Goal: Task Accomplishment & Management: Complete application form

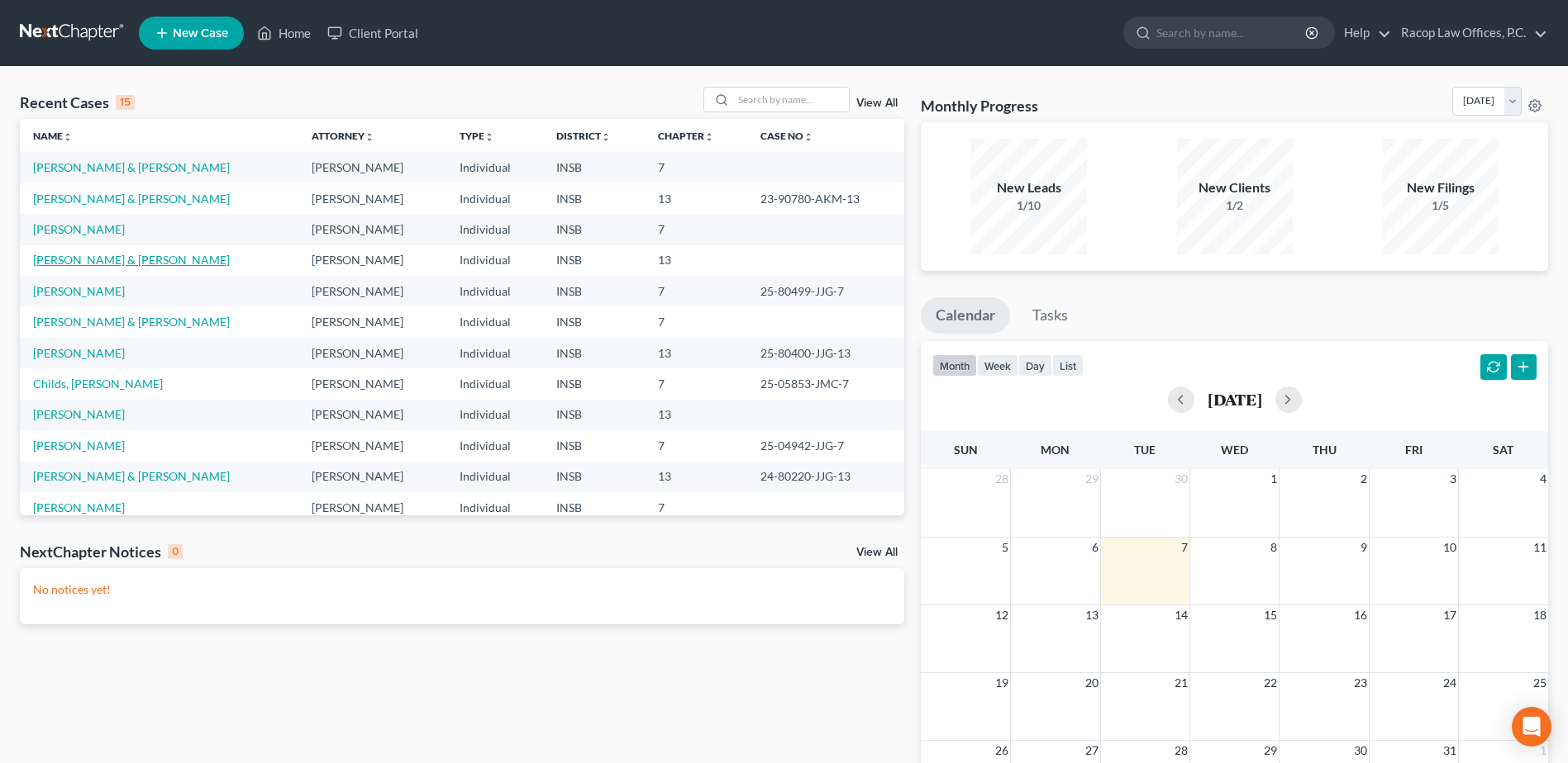
click at [93, 260] on link "[PERSON_NAME] & [PERSON_NAME]" at bounding box center [131, 259] width 197 height 14
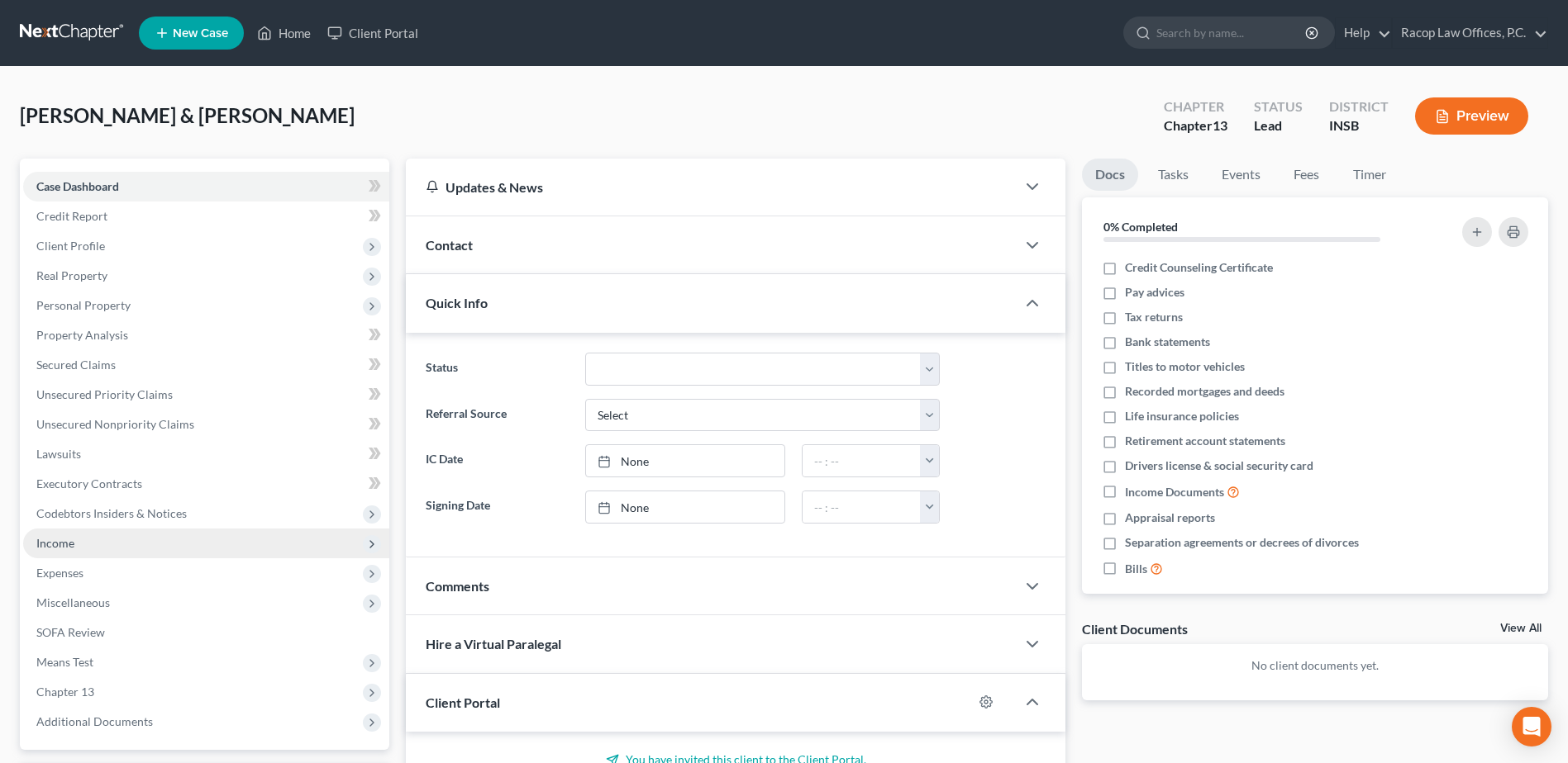
click at [69, 544] on span "Income" at bounding box center [55, 543] width 38 height 14
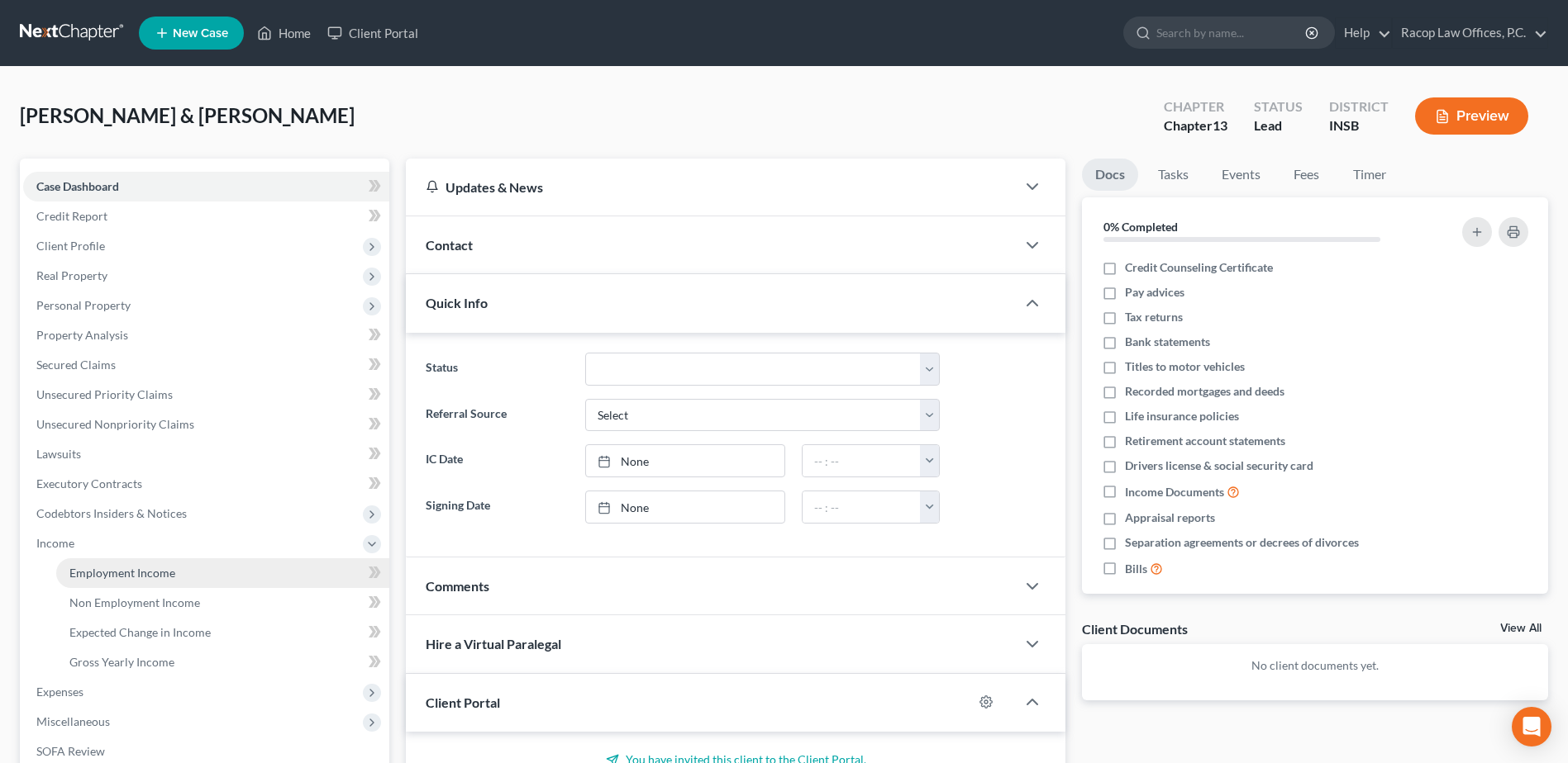
click at [104, 575] on span "Employment Income" at bounding box center [122, 573] width 106 height 14
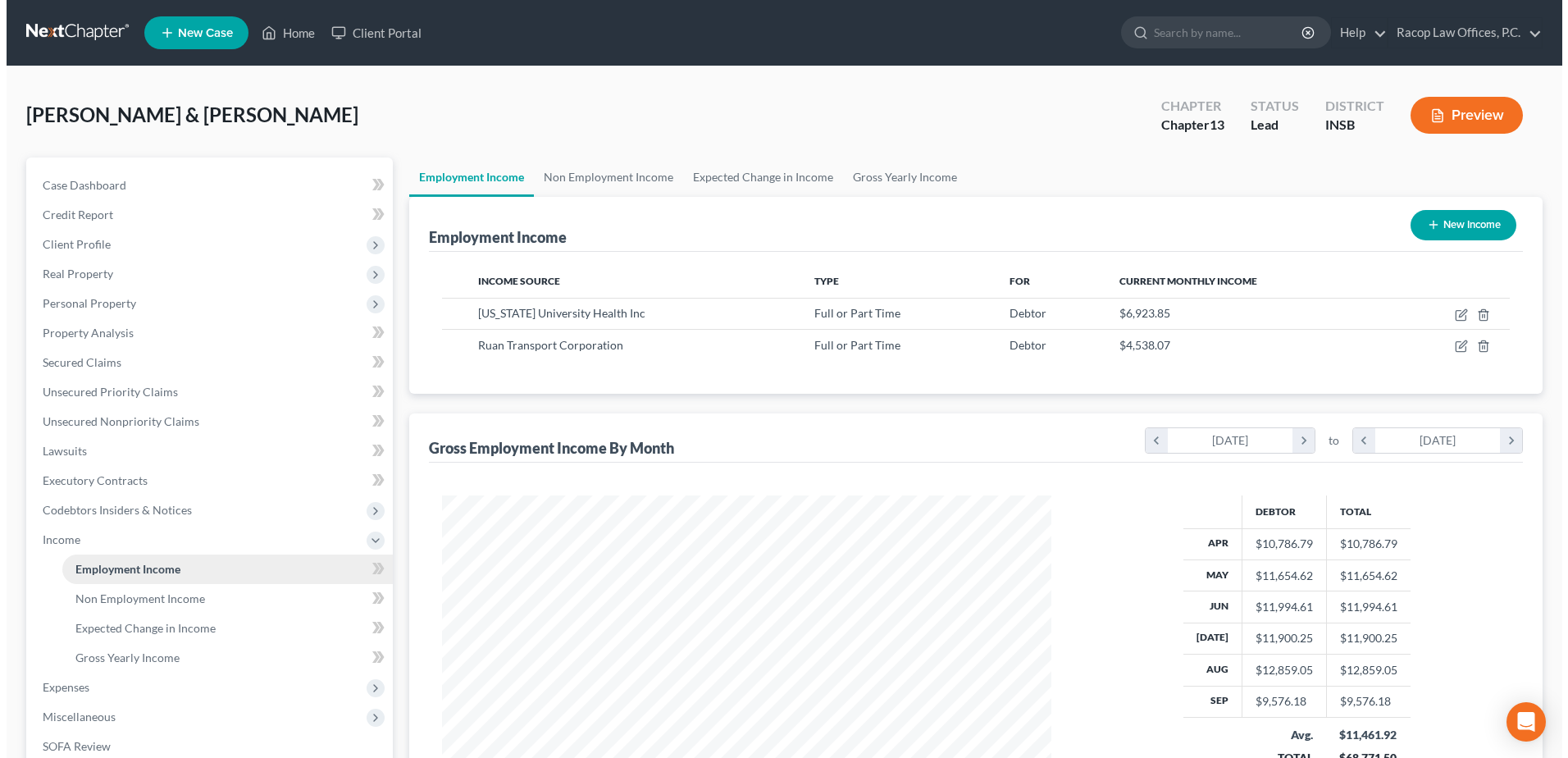
scroll to position [304, 642]
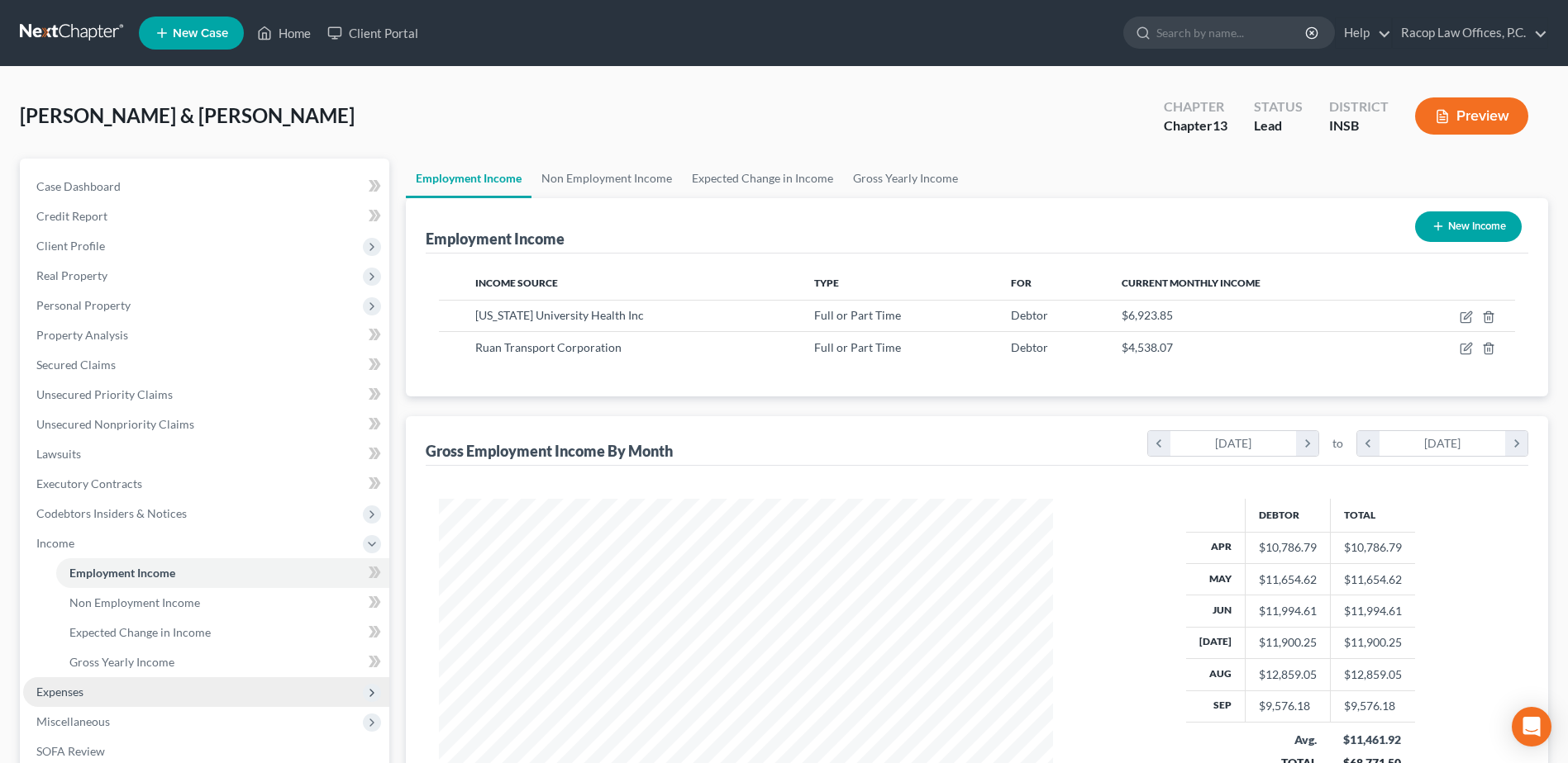
click at [108, 693] on span "Expenses" at bounding box center [205, 691] width 366 height 29
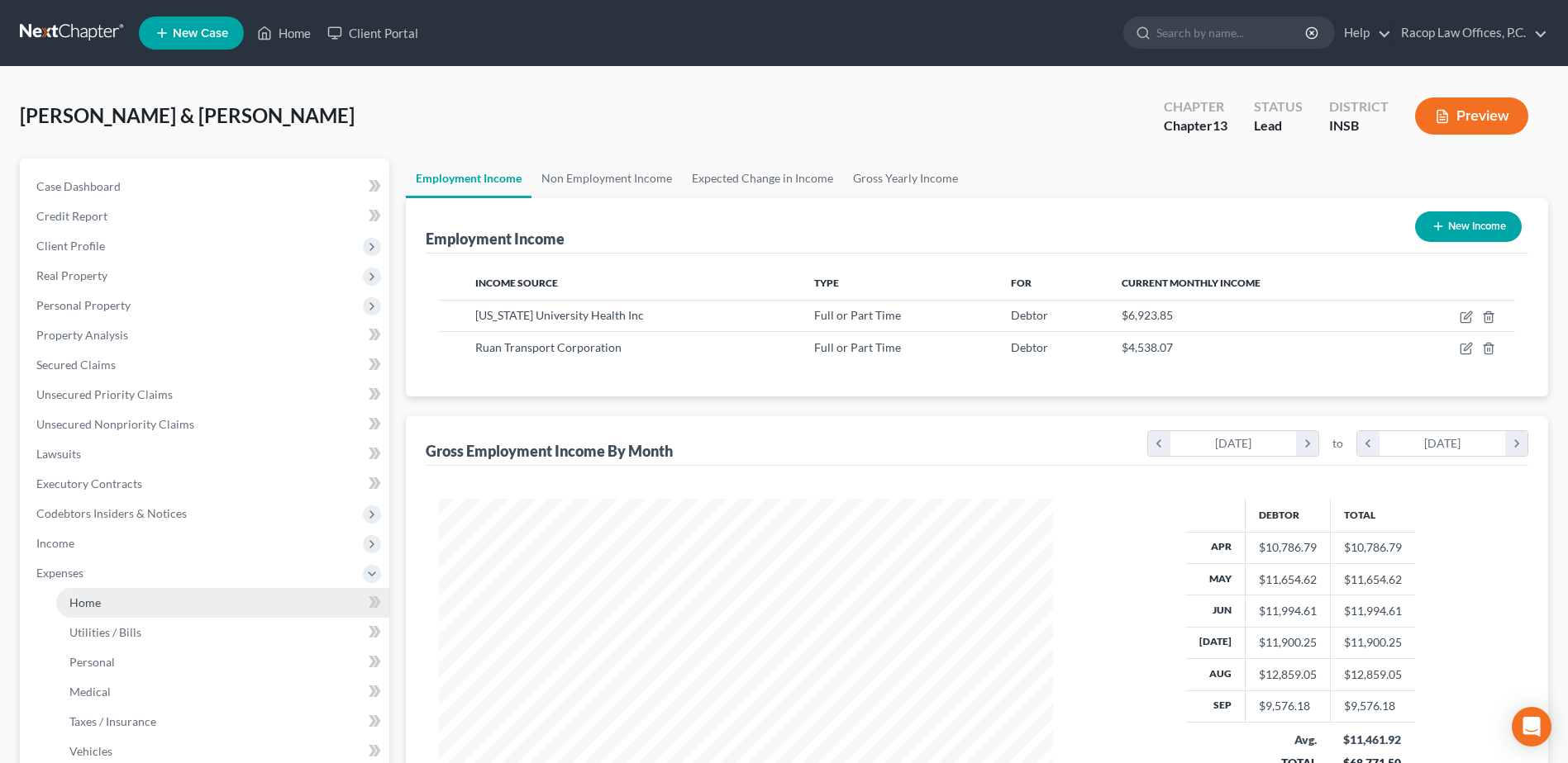
click at [110, 611] on link "Home" at bounding box center [223, 602] width 333 height 29
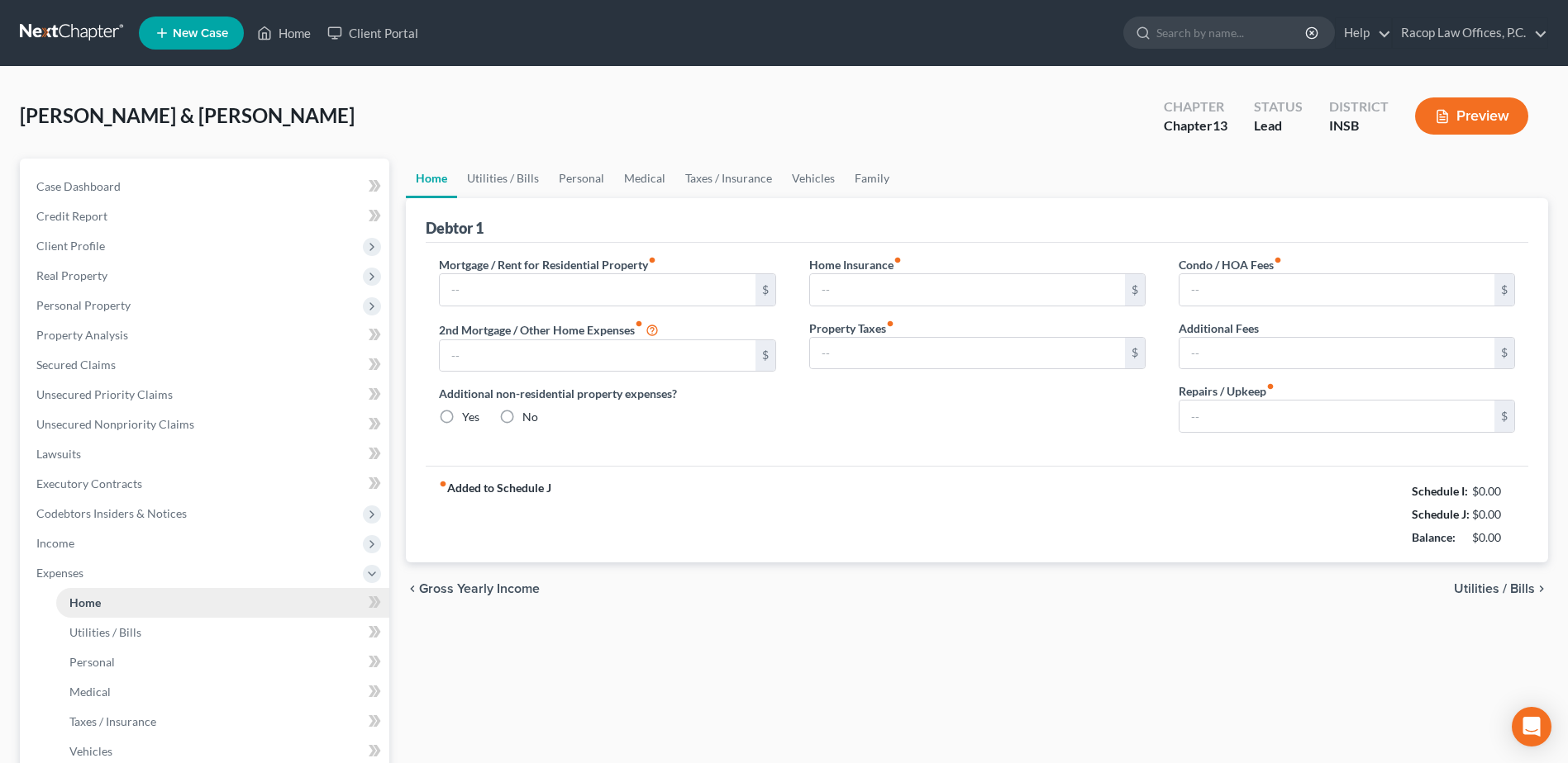
type input "0.00"
radio input "true"
type input "0.00"
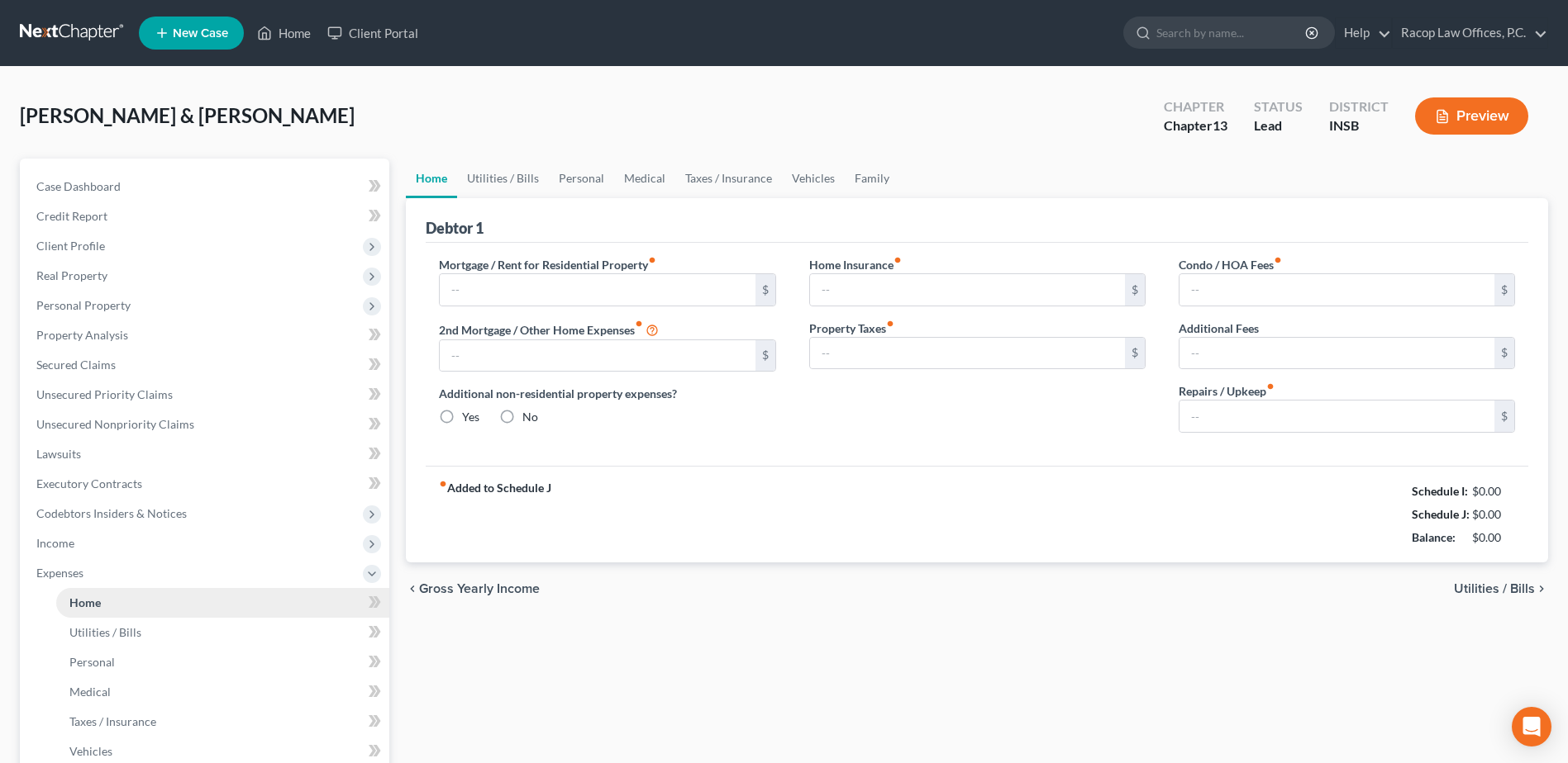
type input "0.00"
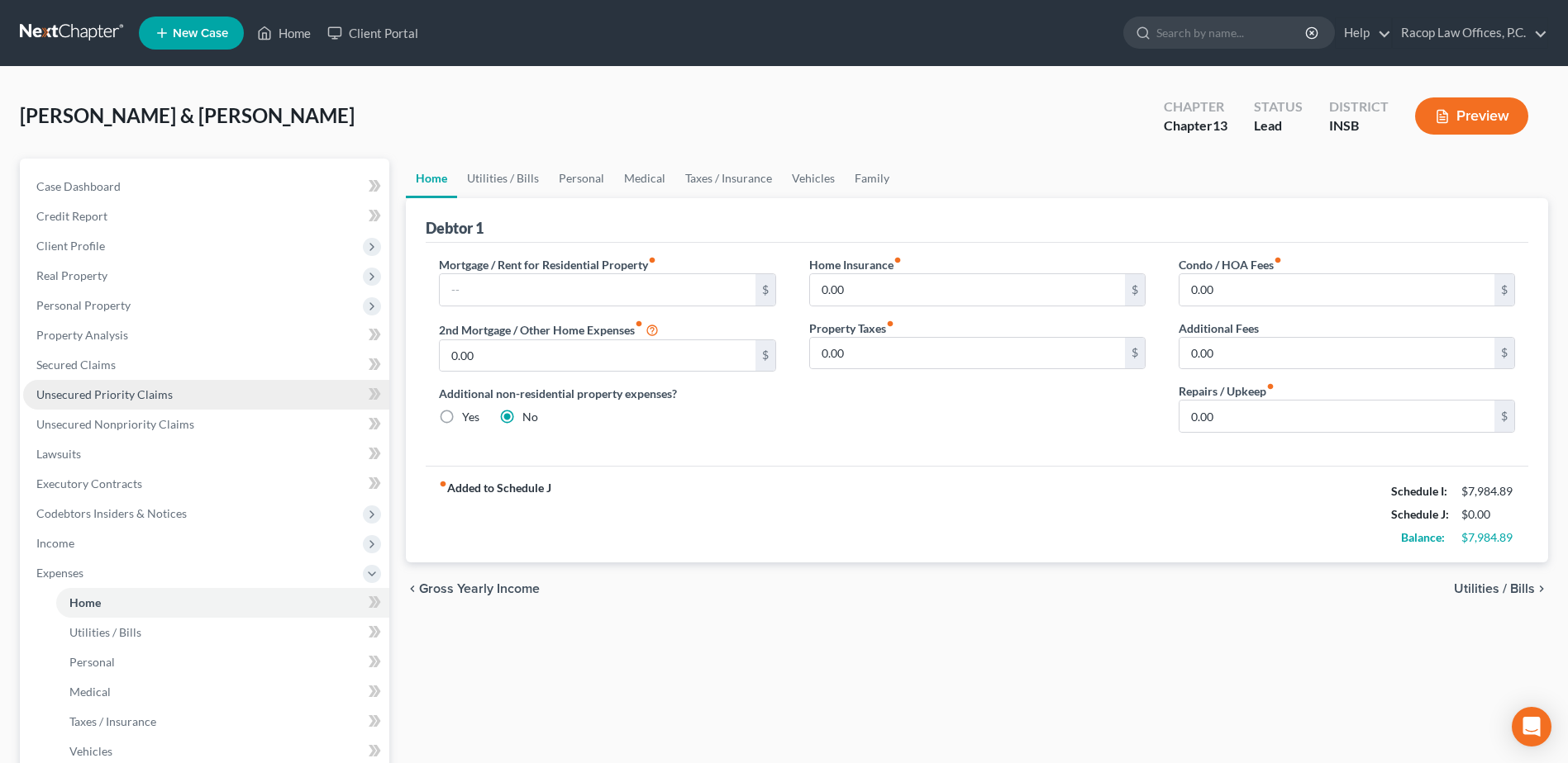
click at [125, 397] on span "Unsecured Priority Claims" at bounding box center [104, 395] width 136 height 14
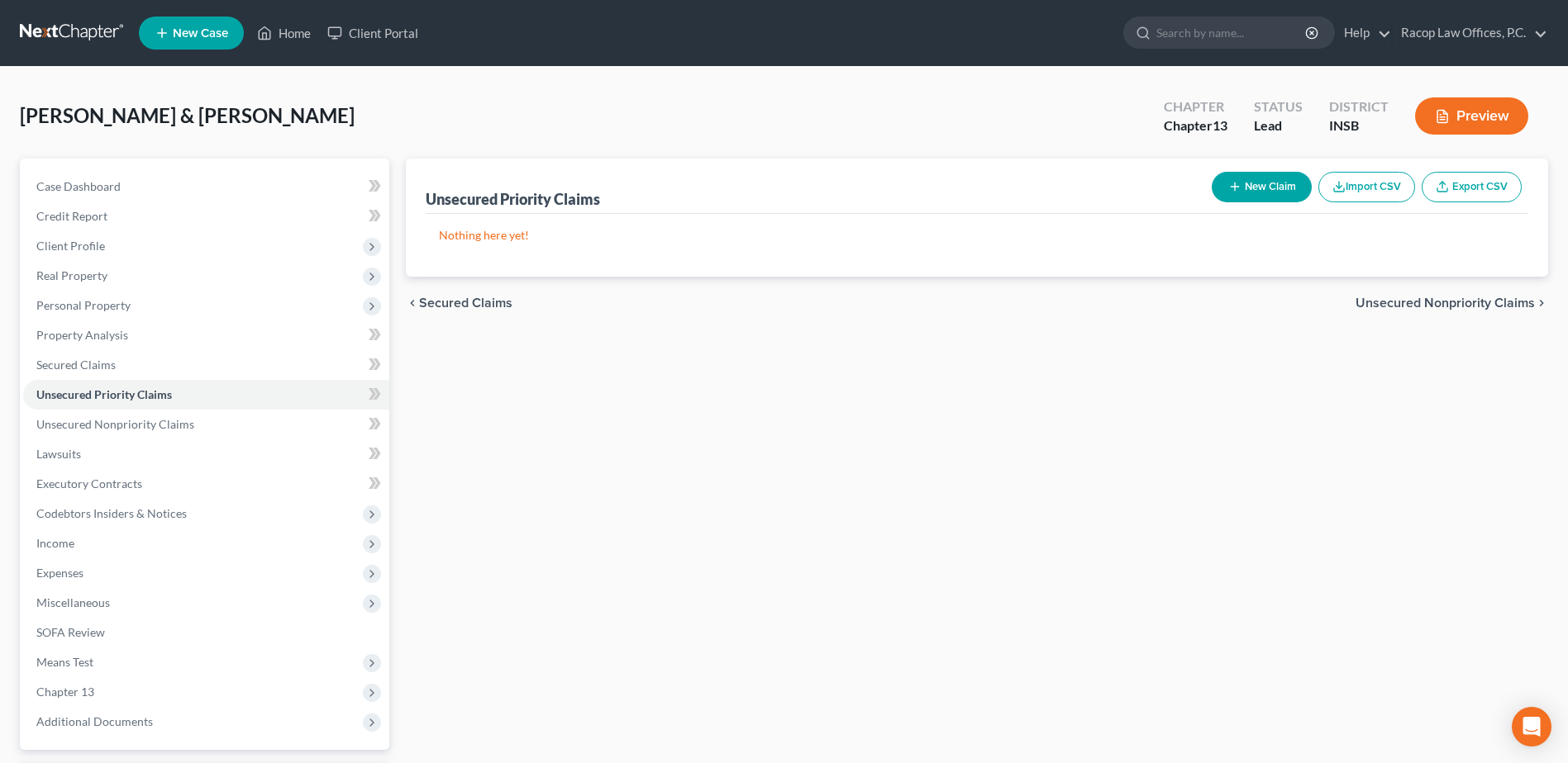
click at [1270, 190] on button "New Claim" at bounding box center [1262, 187] width 100 height 30
select select "2"
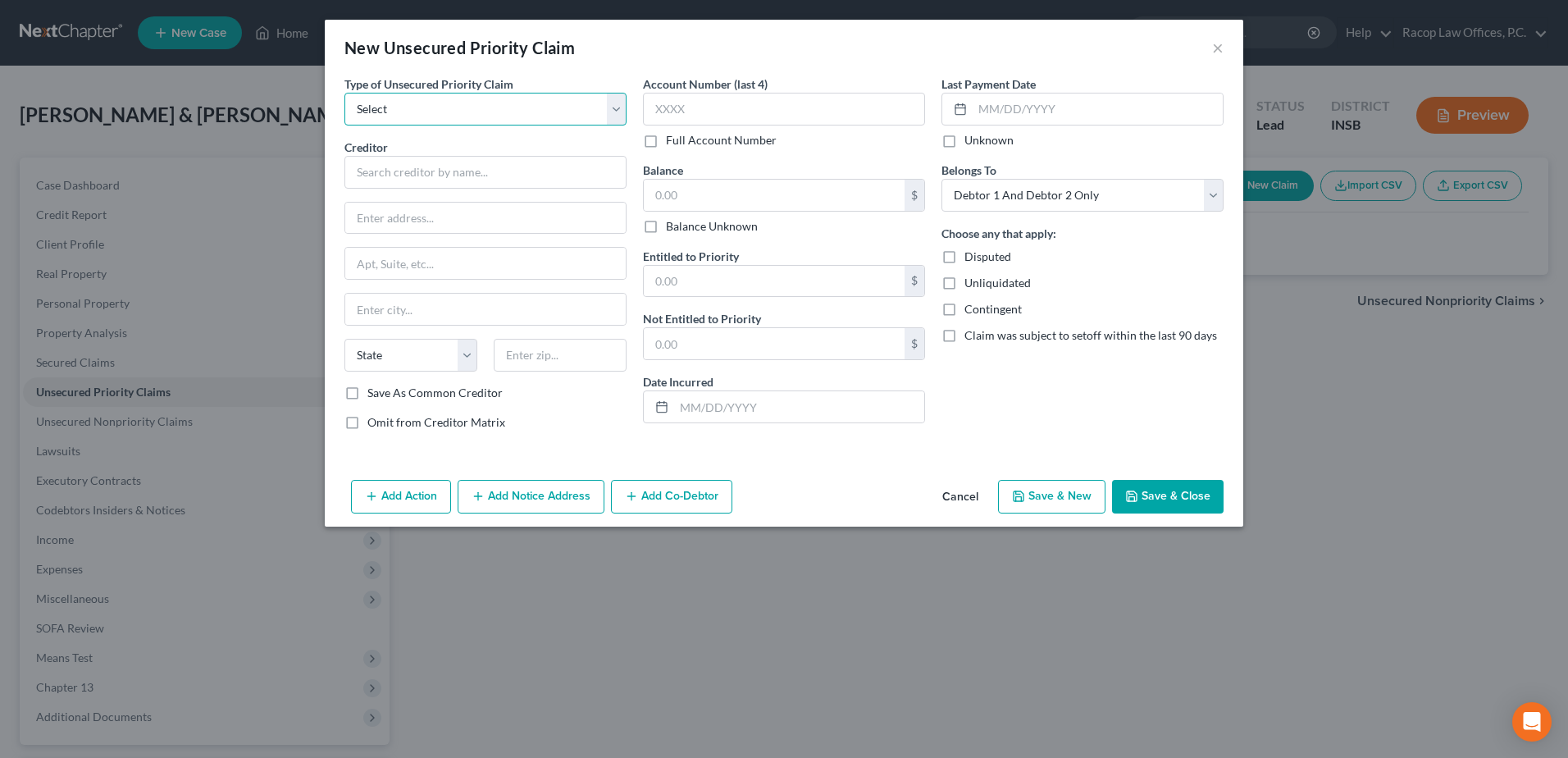
click at [518, 114] on select "Select Taxes & Other Government Units Domestic Support Obligations Extensions o…" at bounding box center [485, 109] width 282 height 33
select select "0"
click at [344, 93] on select "Select Taxes & Other Government Units Domestic Support Obligations Extensions o…" at bounding box center [485, 109] width 282 height 33
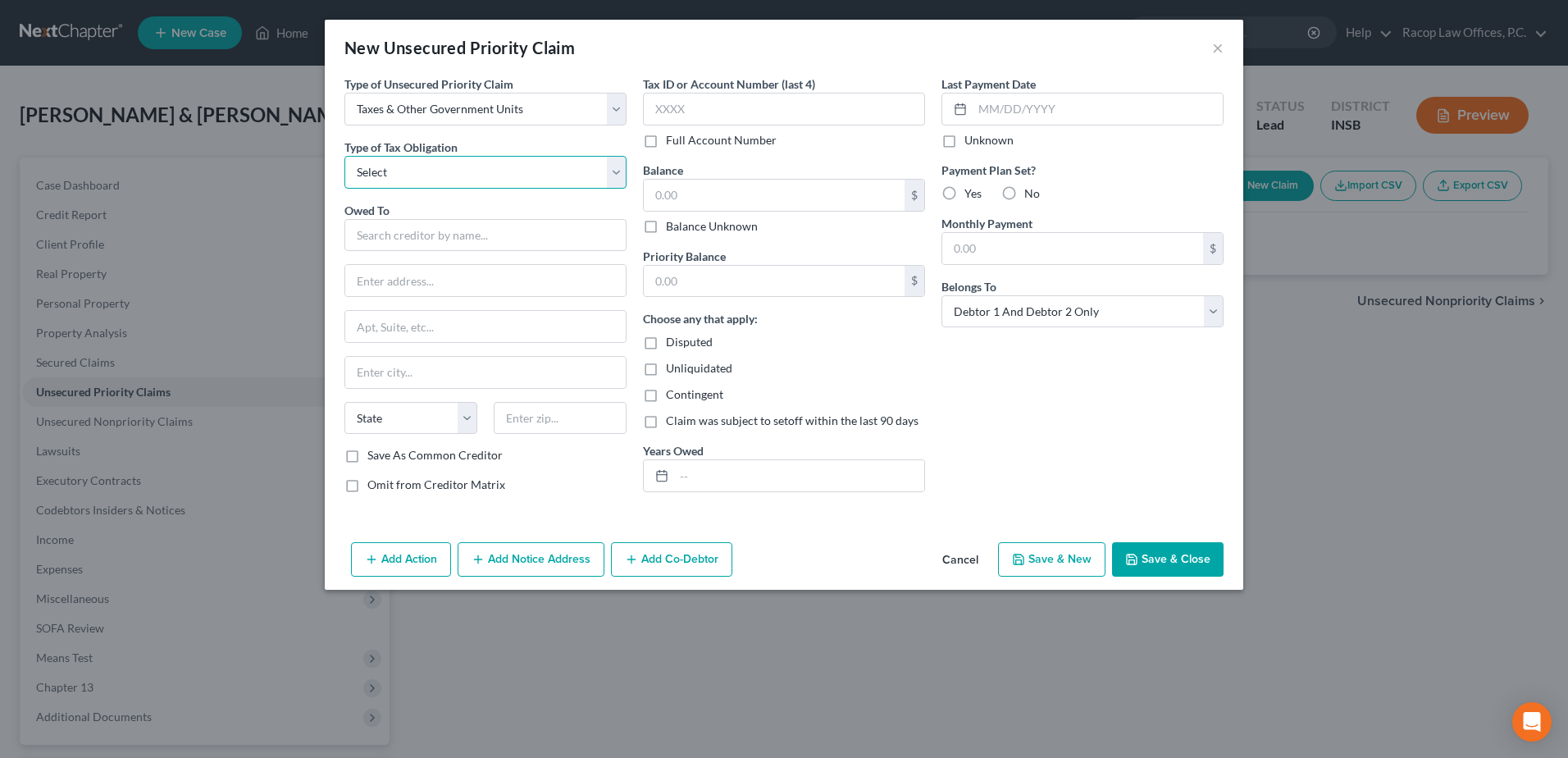
click at [467, 176] on select "Select Federal City State Franchise Tax Board Other" at bounding box center [485, 172] width 282 height 33
select select "0"
click at [344, 156] on select "Select Federal City State Franchise Tax Board Other" at bounding box center [485, 172] width 282 height 33
click at [444, 242] on input "text" at bounding box center [485, 235] width 282 height 33
drag, startPoint x: 409, startPoint y: 228, endPoint x: 401, endPoint y: 236, distance: 11.3
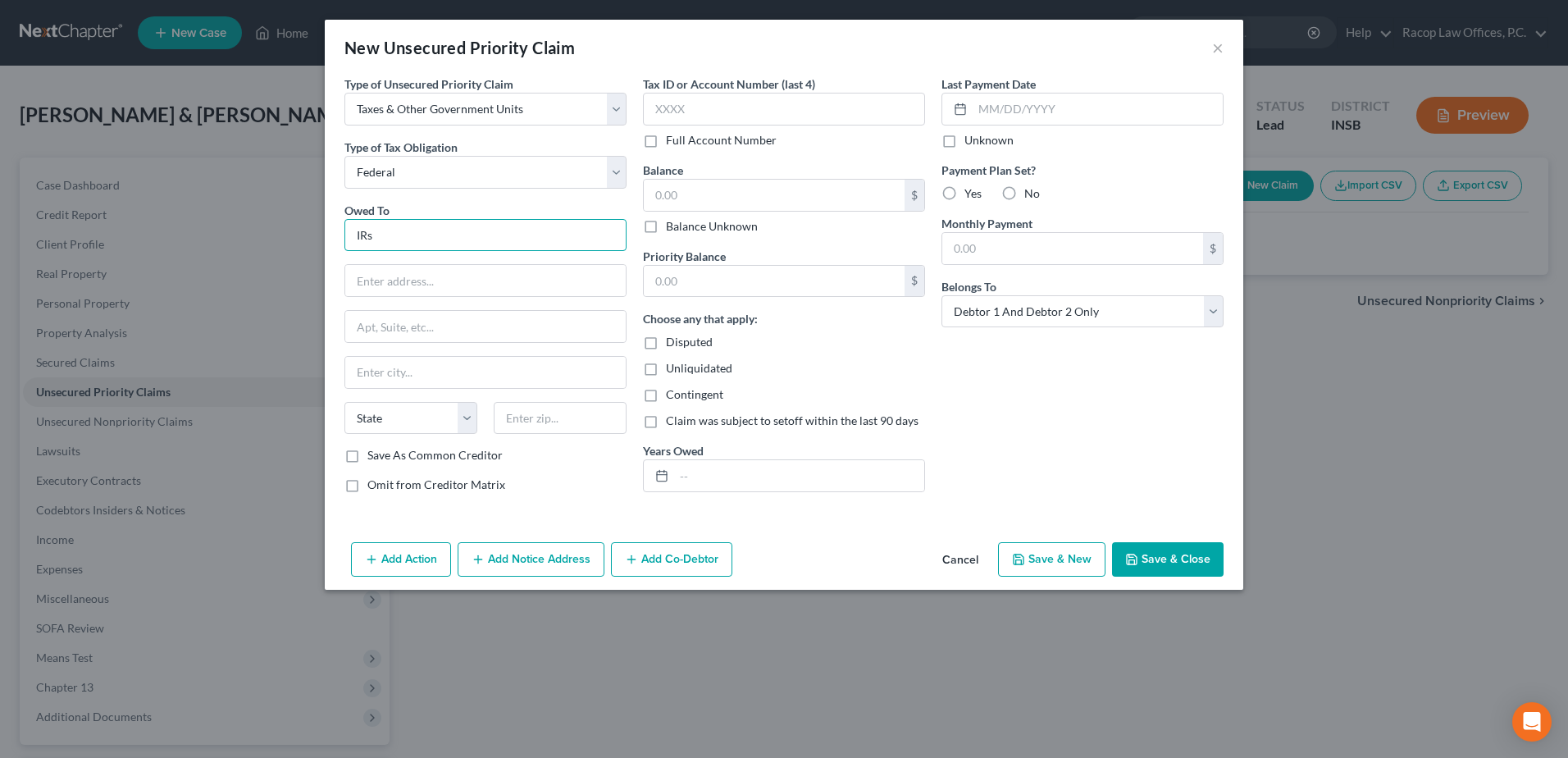
click at [401, 236] on input "IRs" at bounding box center [485, 235] width 282 height 33
type input "IRS"
type input "Centralized Insolvency Operation"
type input "P.O. Box 7346"
type input "[GEOGRAPHIC_DATA]"
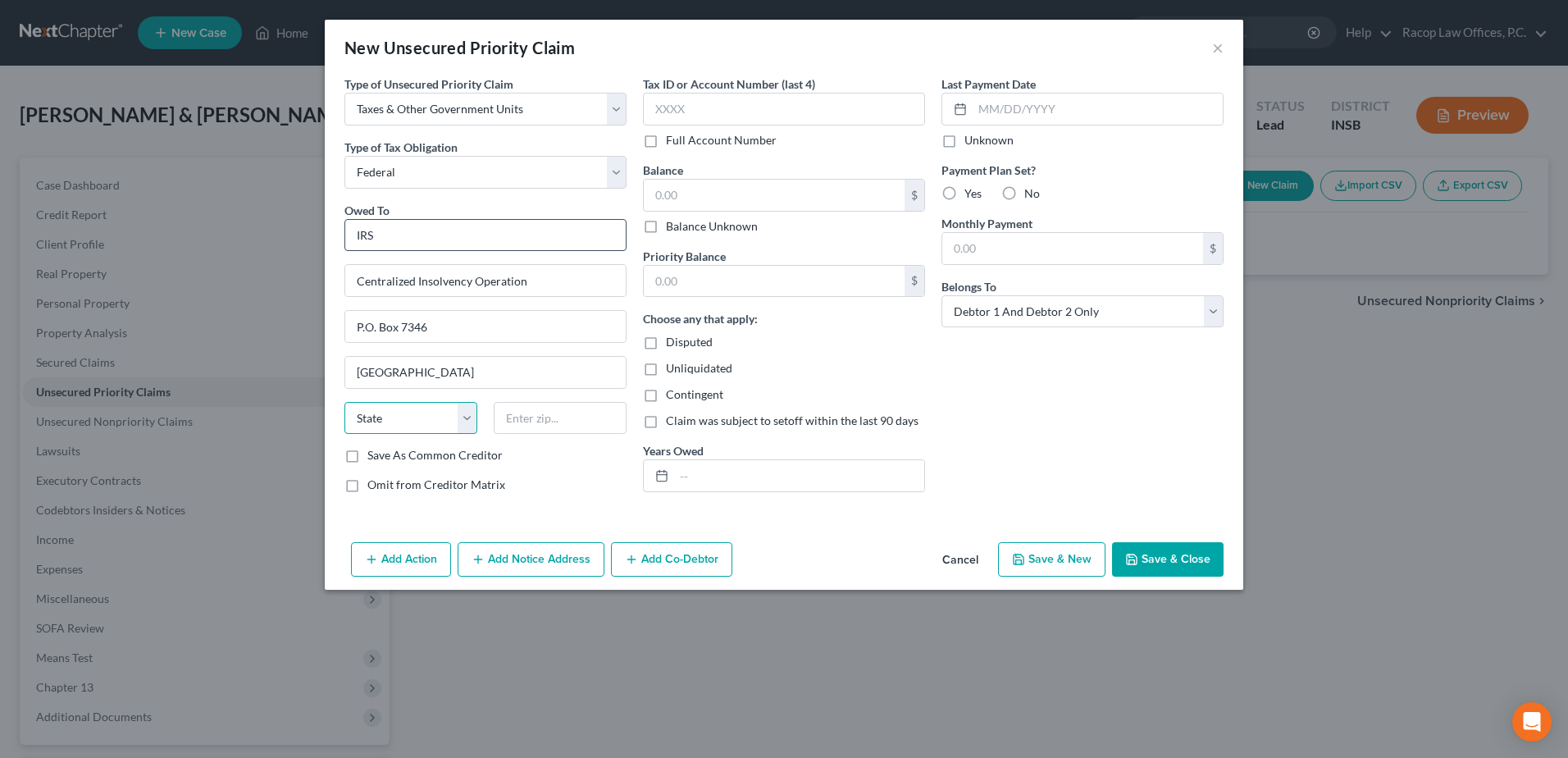
select select "39"
type input "19101-7346"
click at [727, 109] on input "text" at bounding box center [784, 109] width 282 height 33
type input "3081"
click at [694, 186] on input "text" at bounding box center [774, 195] width 261 height 31
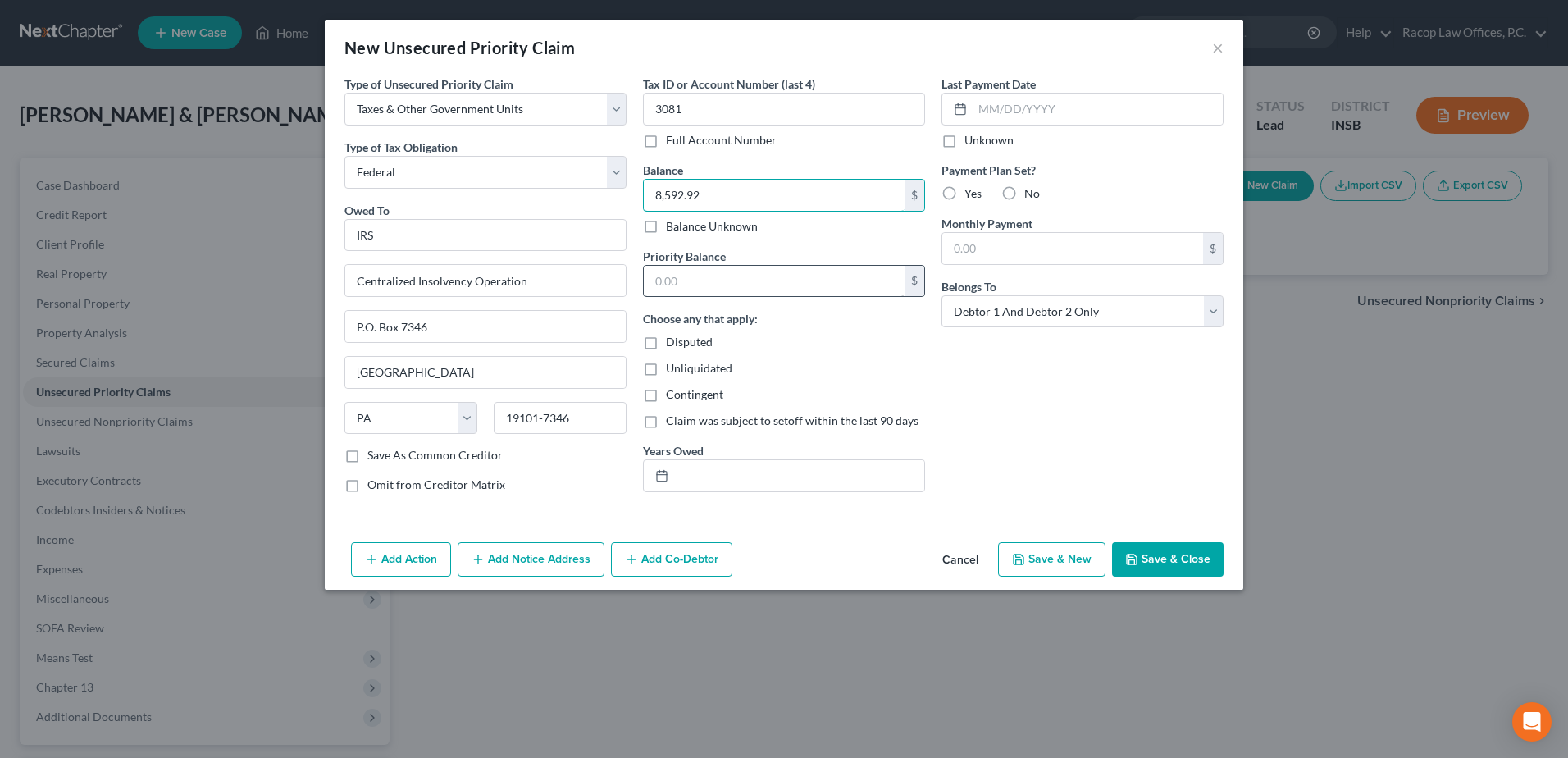
type input "8,592.92"
click at [677, 276] on input "text" at bounding box center [774, 281] width 261 height 31
type input "8,592.92"
click at [724, 487] on input "text" at bounding box center [799, 476] width 250 height 31
type input "2024"
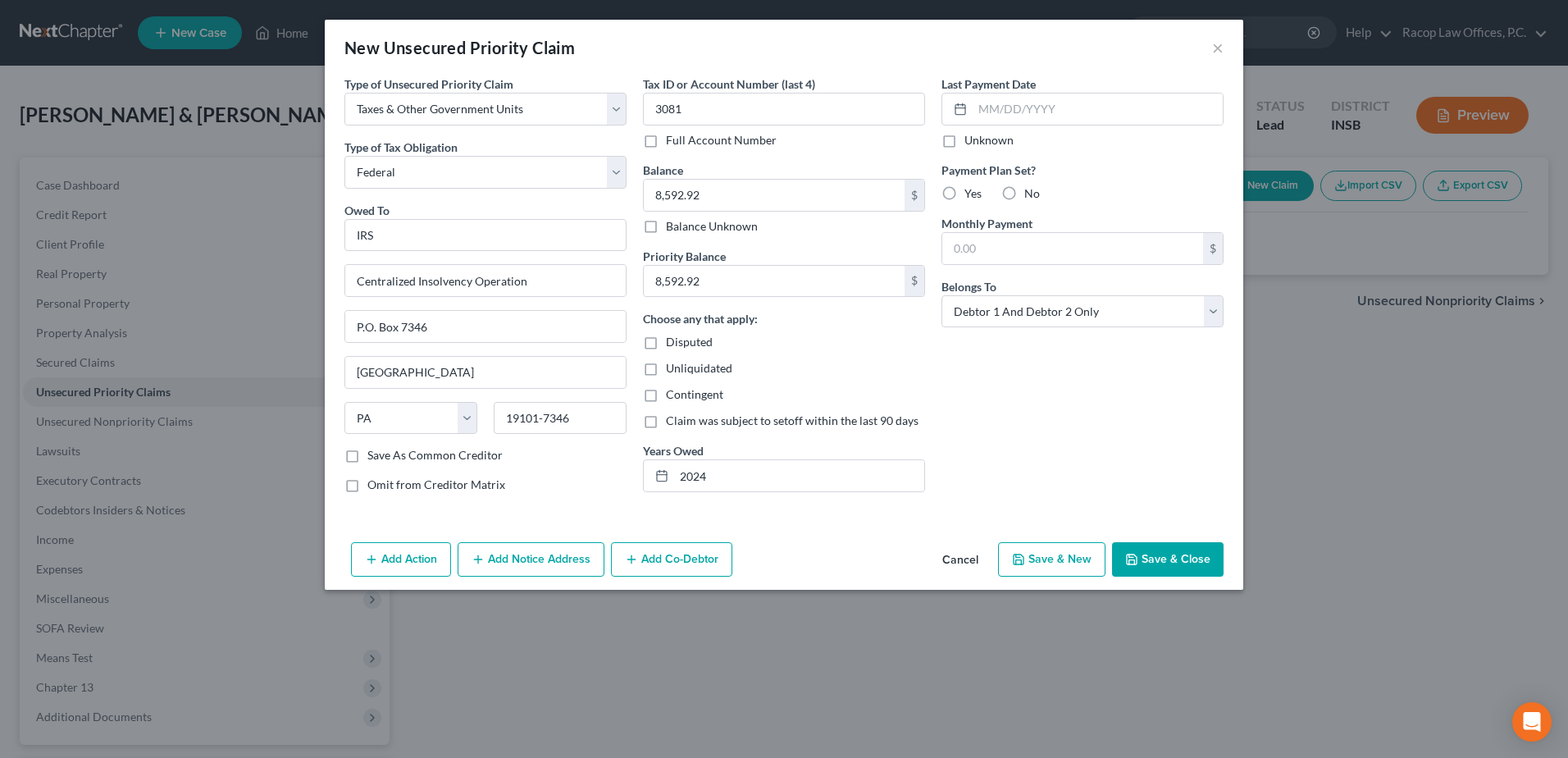
click at [1171, 560] on button "Save & Close" at bounding box center [1169, 559] width 112 height 34
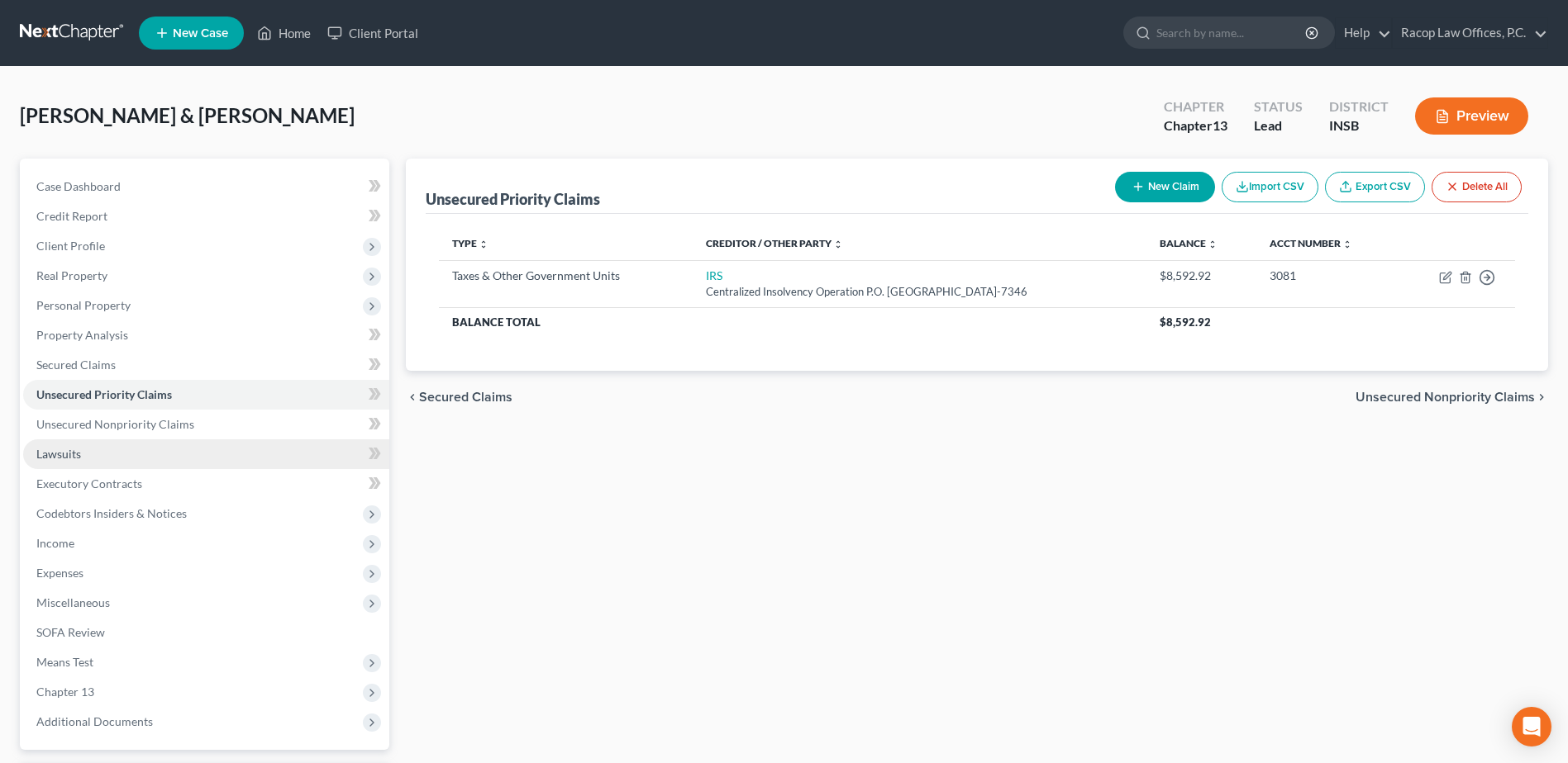
click at [71, 454] on span "Lawsuits" at bounding box center [58, 453] width 45 height 14
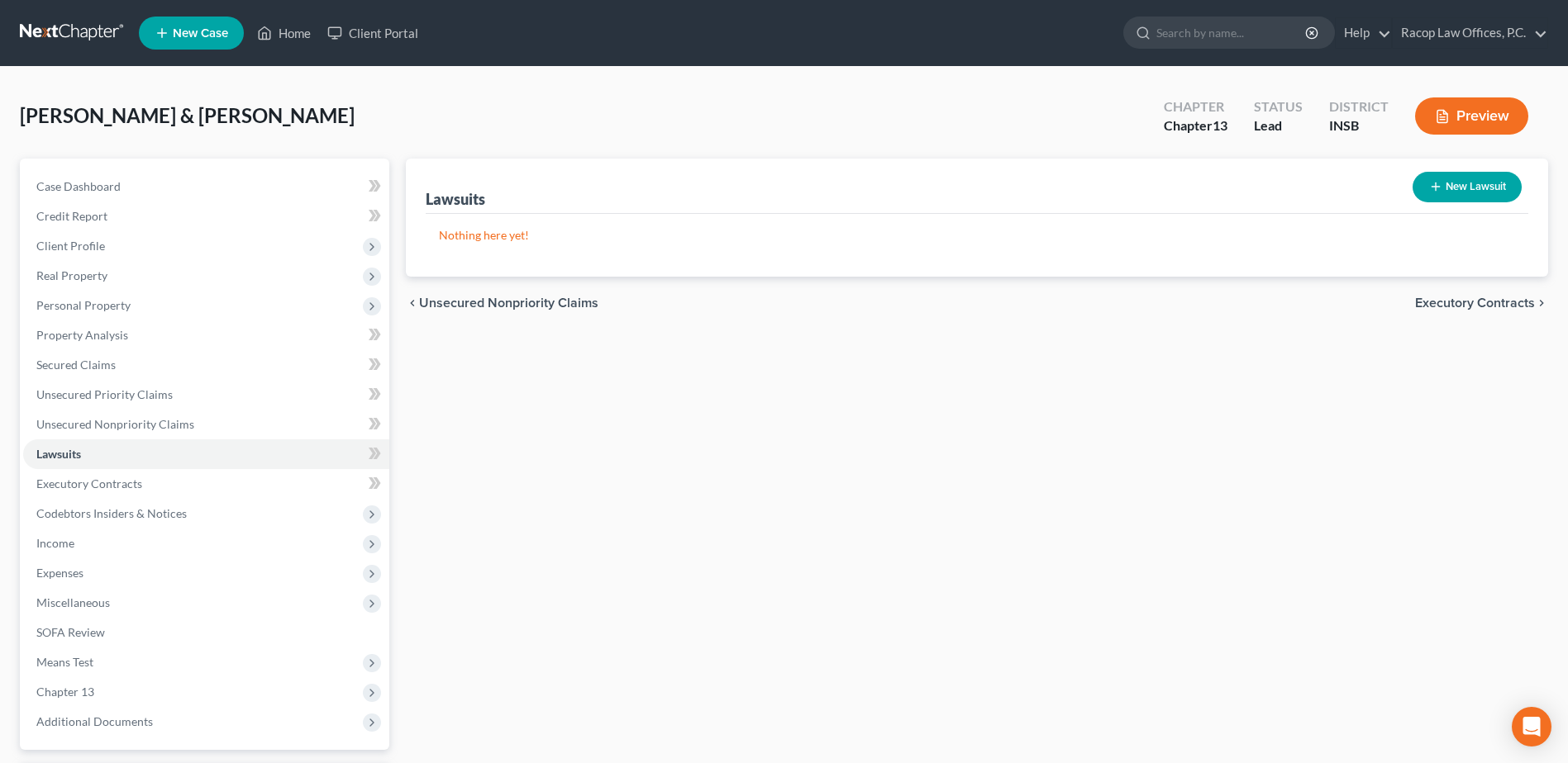
click at [1475, 188] on button "New Lawsuit" at bounding box center [1467, 187] width 109 height 30
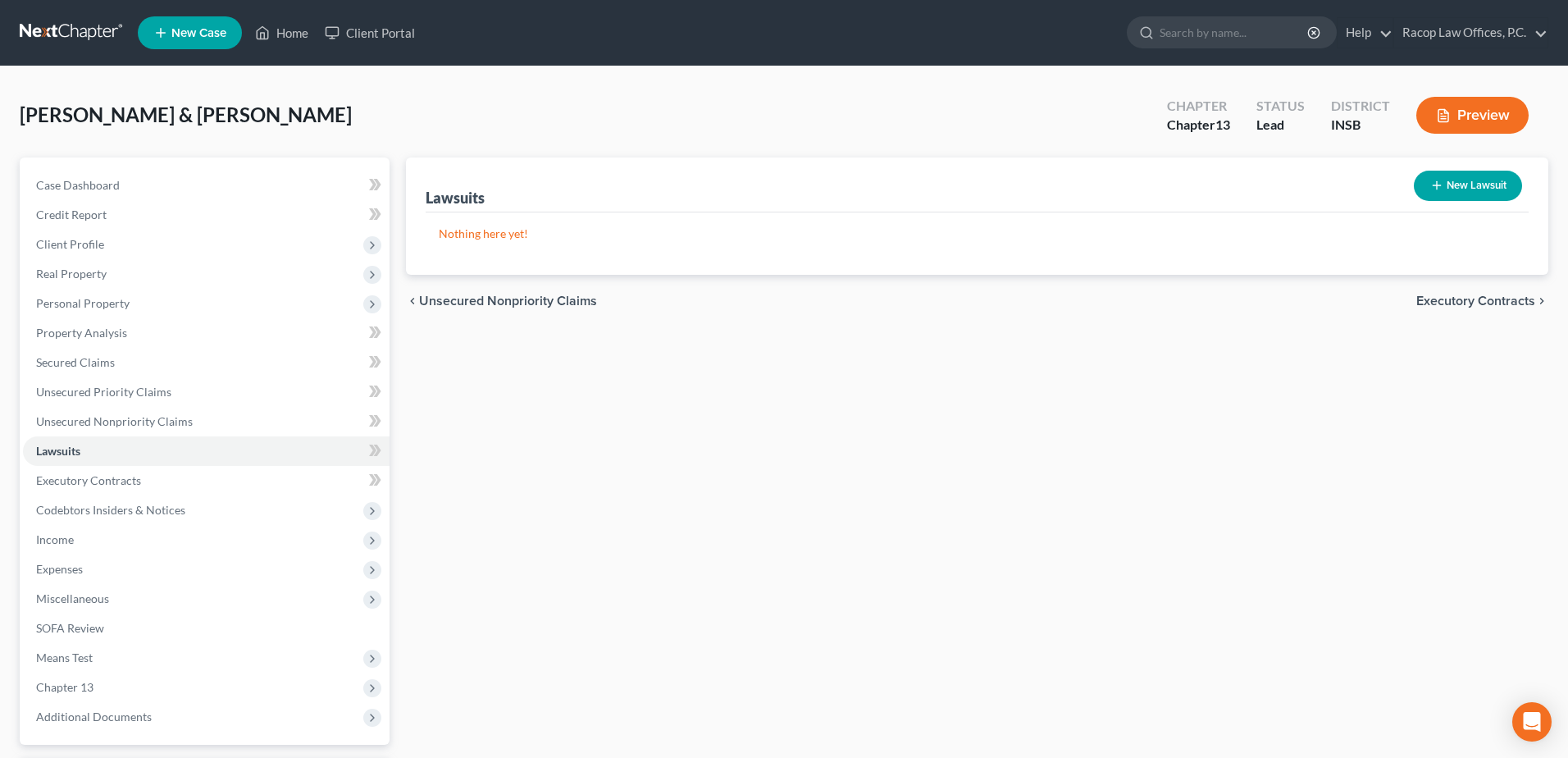
select select "0"
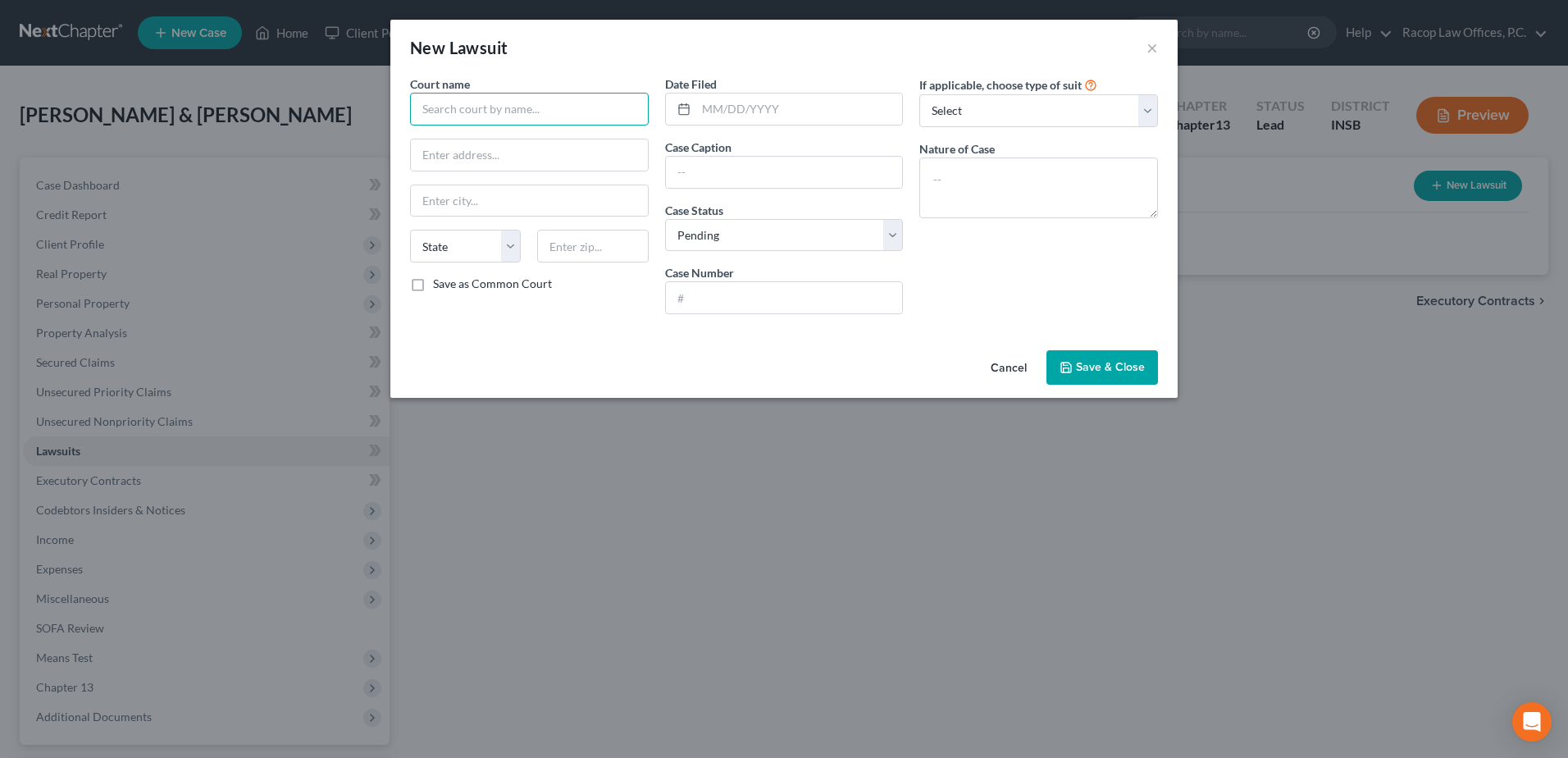
click at [498, 111] on input "text" at bounding box center [530, 109] width 239 height 33
type input "Vigo County Superior Court"
click at [705, 106] on input "text" at bounding box center [799, 109] width 206 height 31
type input "[DATE]"
click at [727, 179] on input "text" at bounding box center [784, 172] width 237 height 31
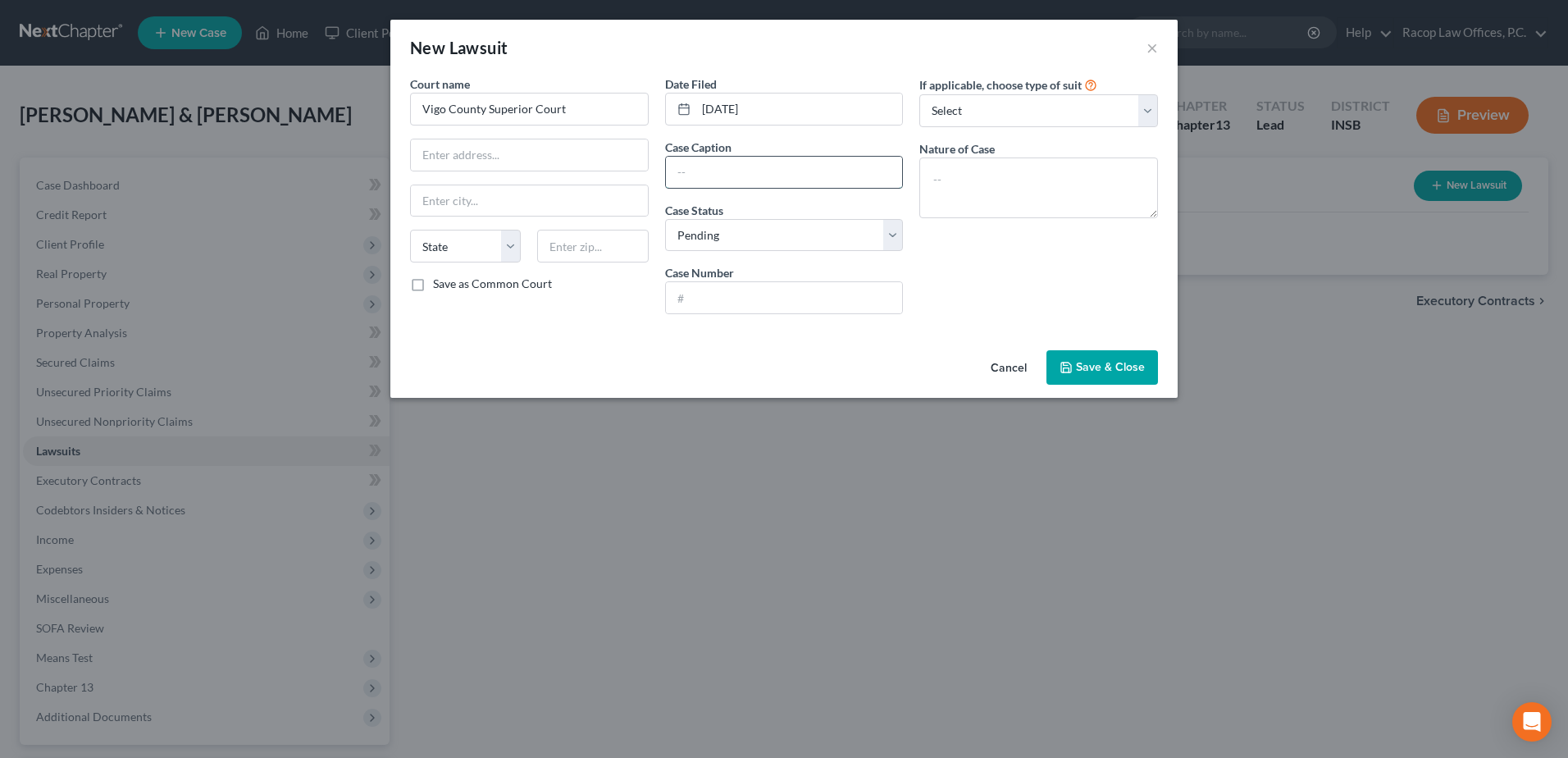
paste input "Onemain Financial Group LLC v. [PERSON_NAME]"
type input "Onemain Financial Group LLC v. [PERSON_NAME]"
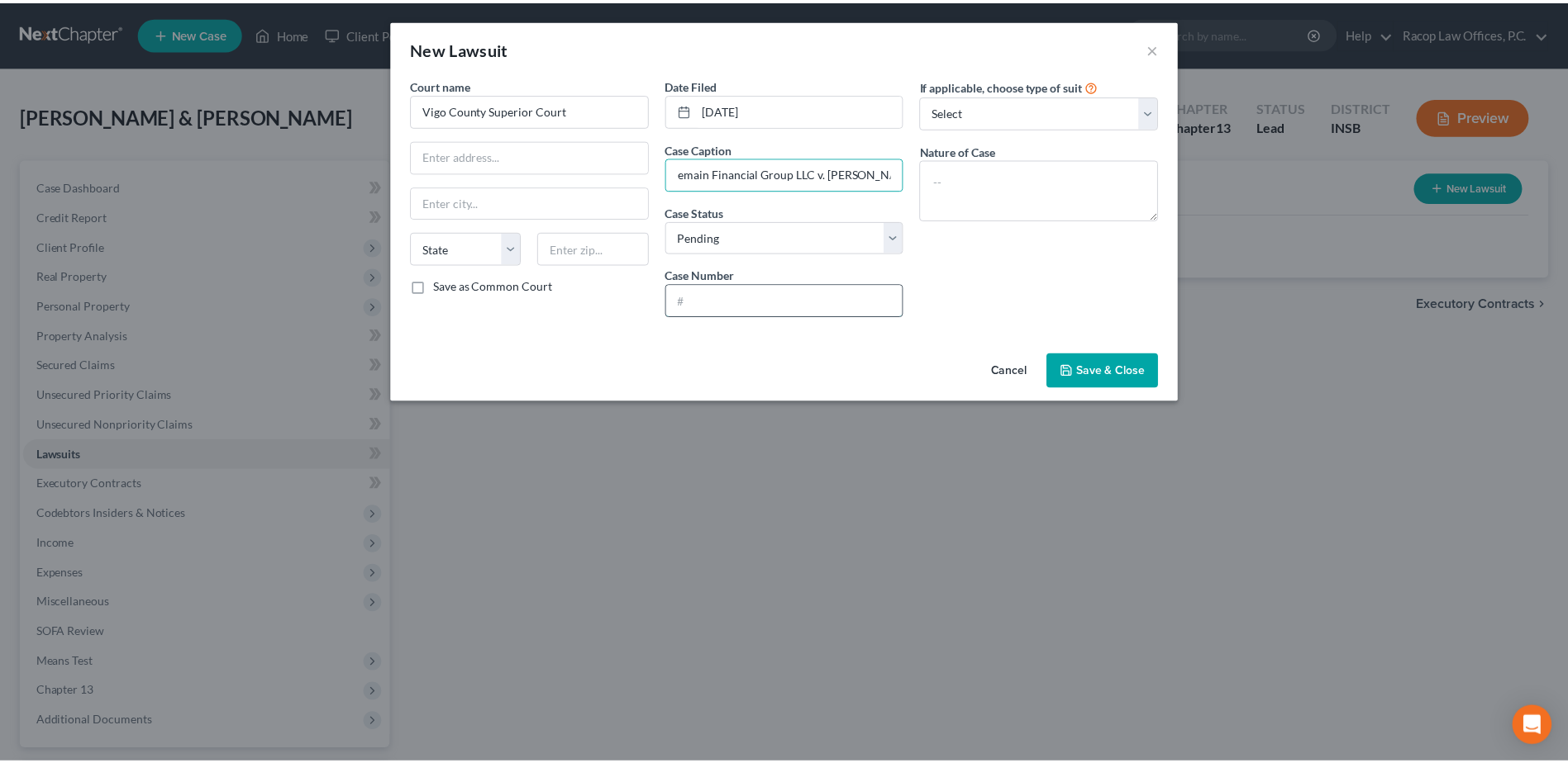
scroll to position [0, 0]
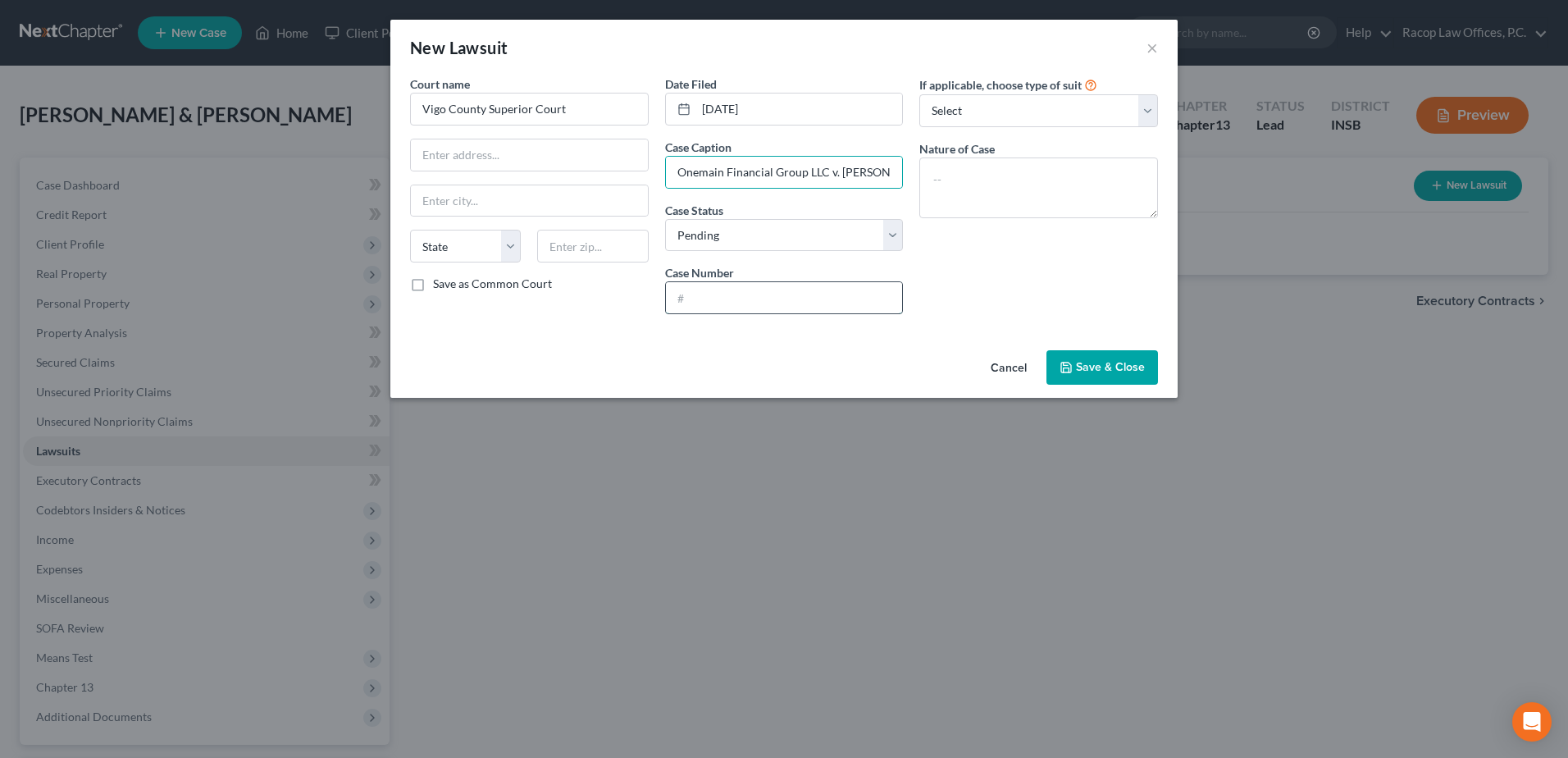
click at [709, 300] on input "text" at bounding box center [784, 298] width 237 height 31
paste input "84D01-2411-CC-007794"
type input "84D01-2411-CC-007794"
click at [992, 176] on textarea at bounding box center [1039, 188] width 239 height 61
type textarea "Civil Collection"
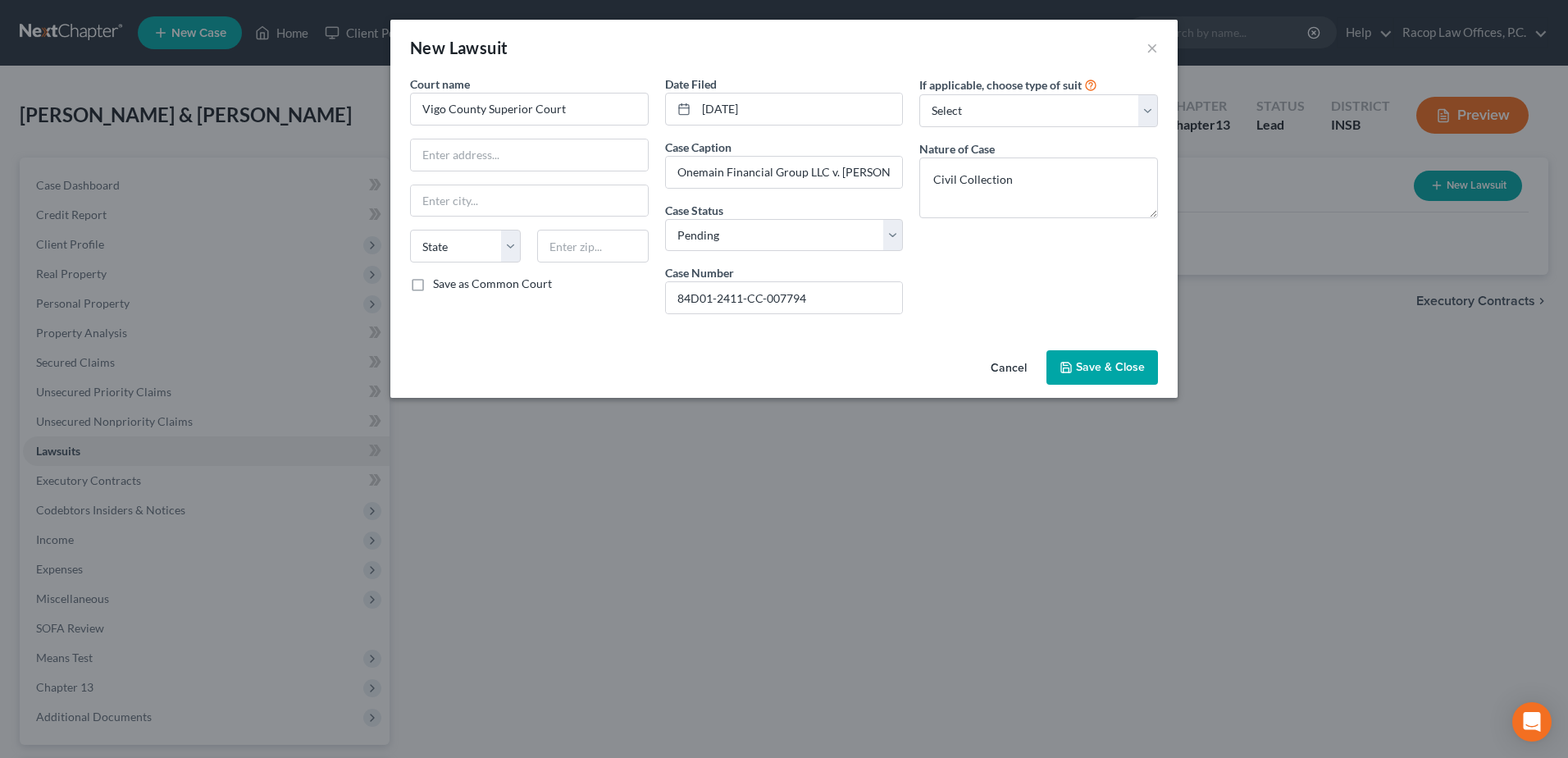
click at [1114, 366] on span "Save & Close" at bounding box center [1110, 367] width 69 height 14
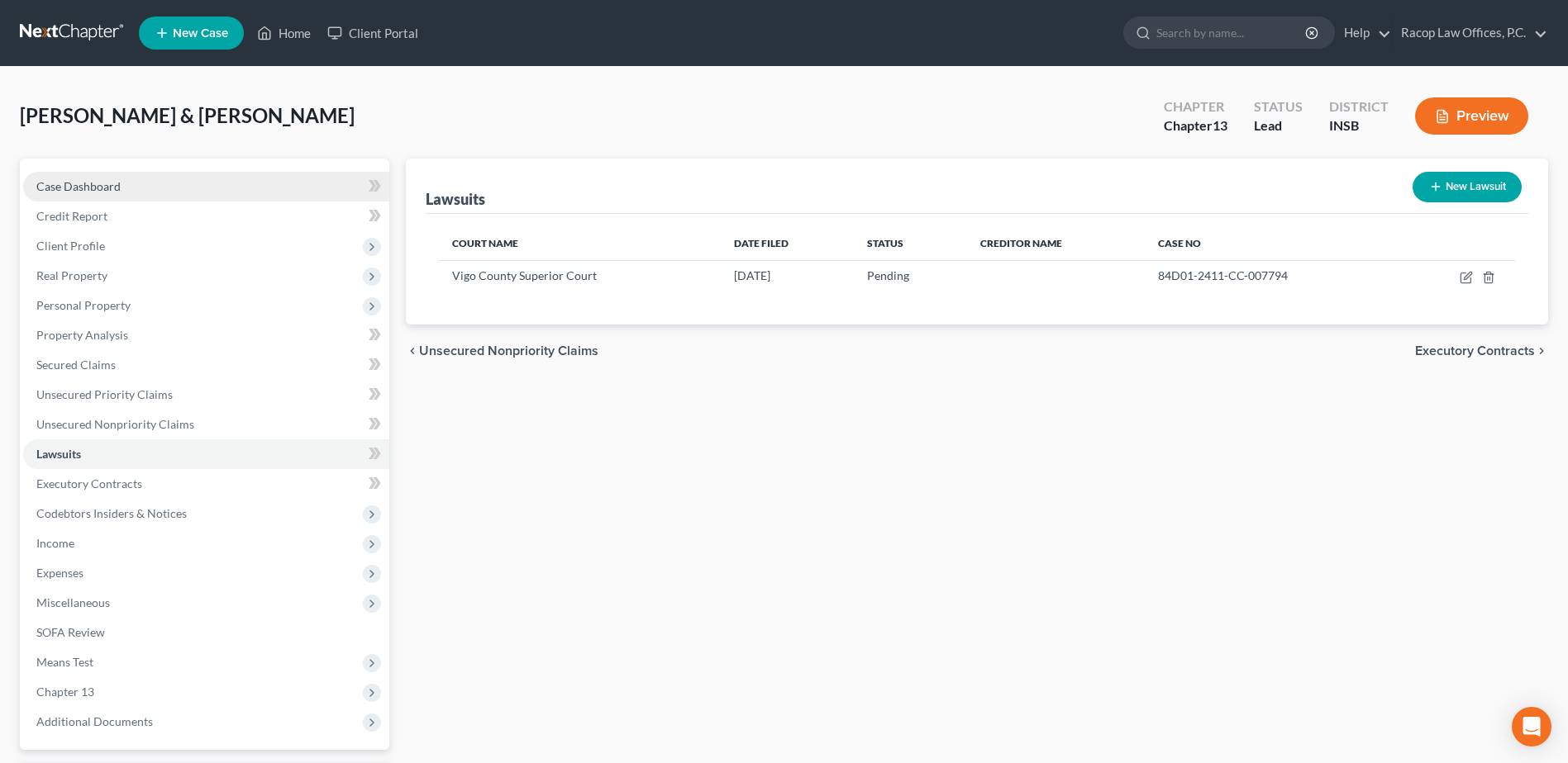
click at [108, 193] on link "Case Dashboard" at bounding box center [205, 186] width 366 height 29
select select "10"
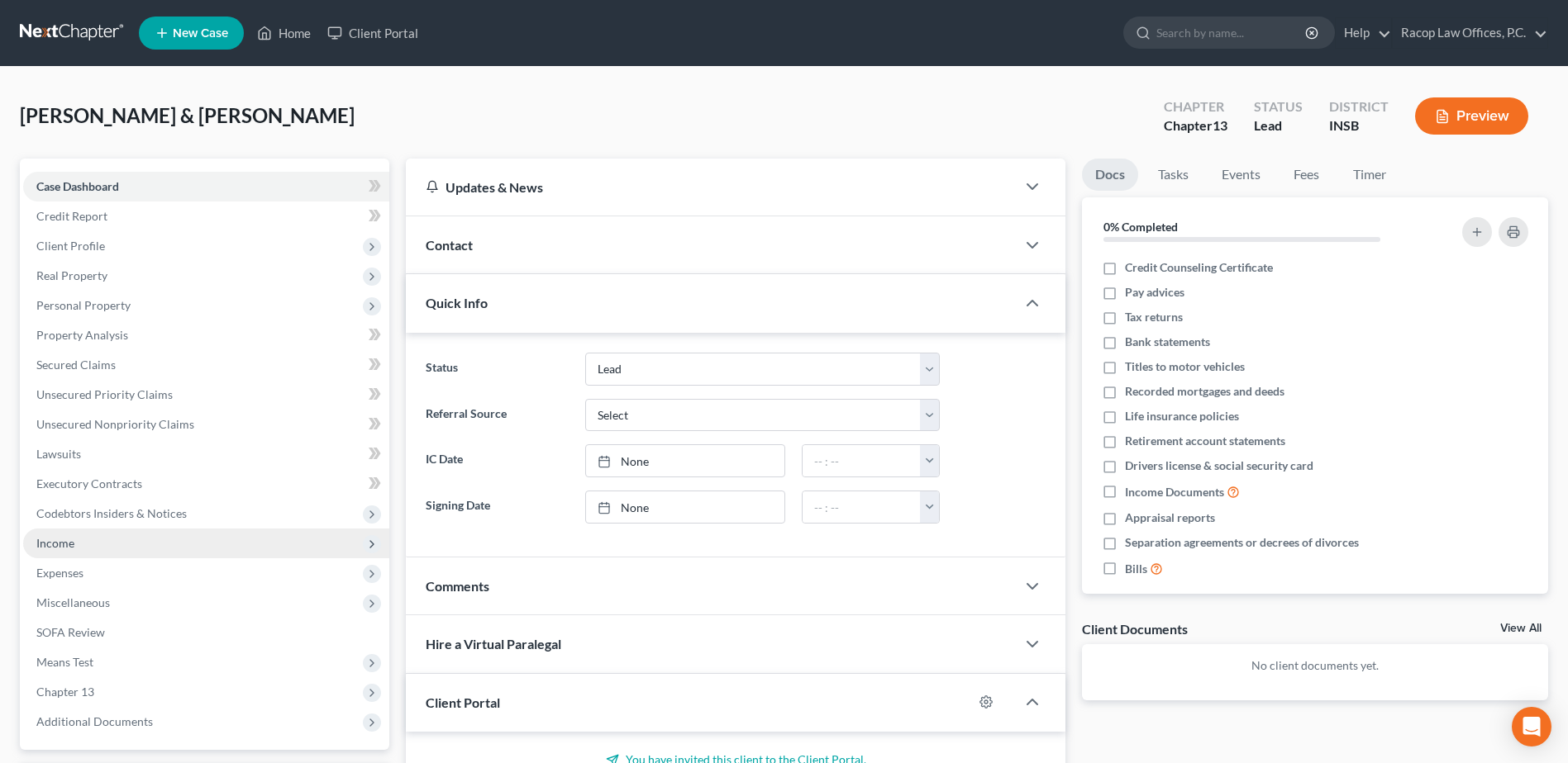
click at [73, 546] on span "Income" at bounding box center [55, 543] width 38 height 14
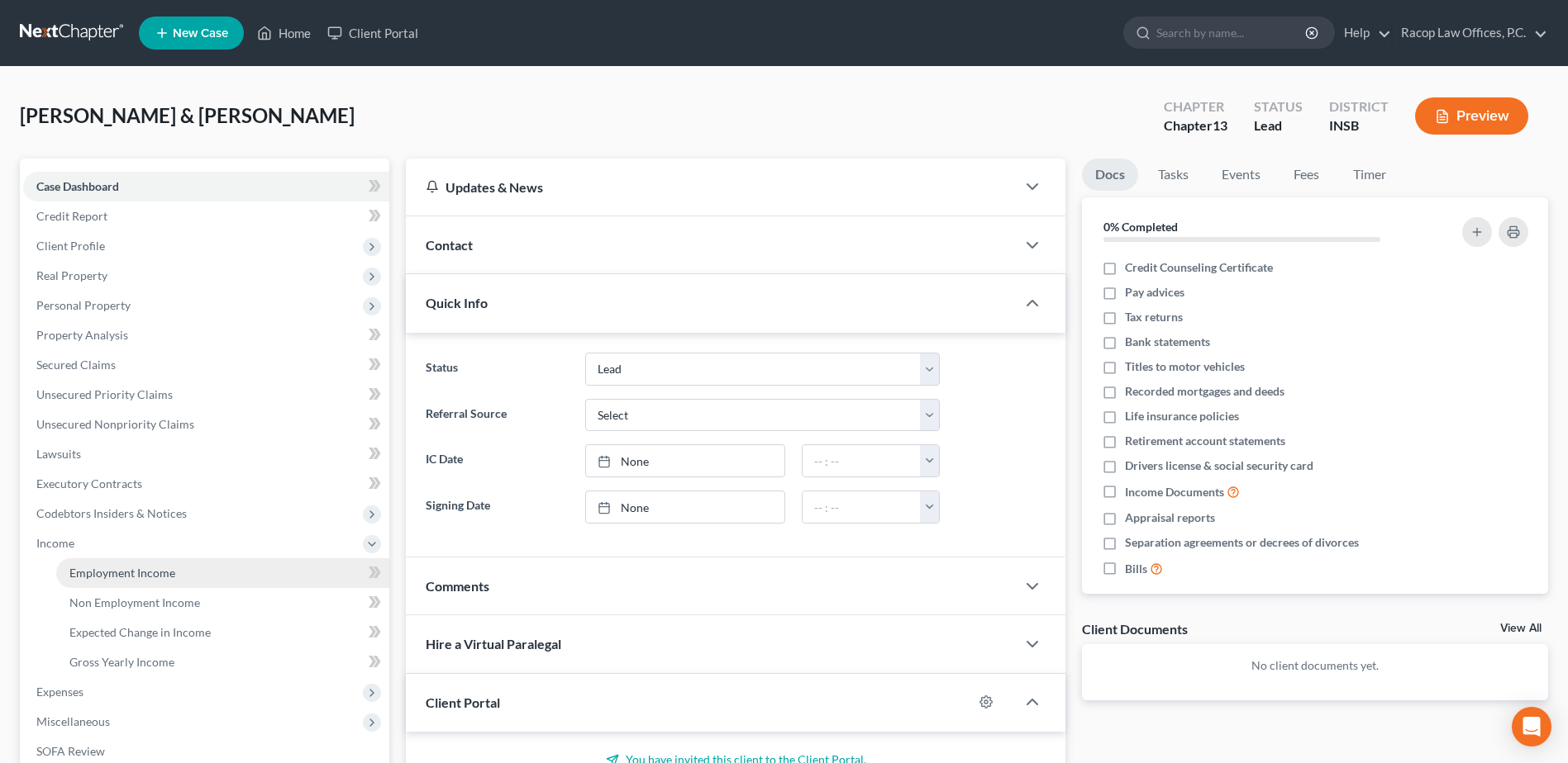
click at [110, 577] on span "Employment Income" at bounding box center [122, 573] width 106 height 14
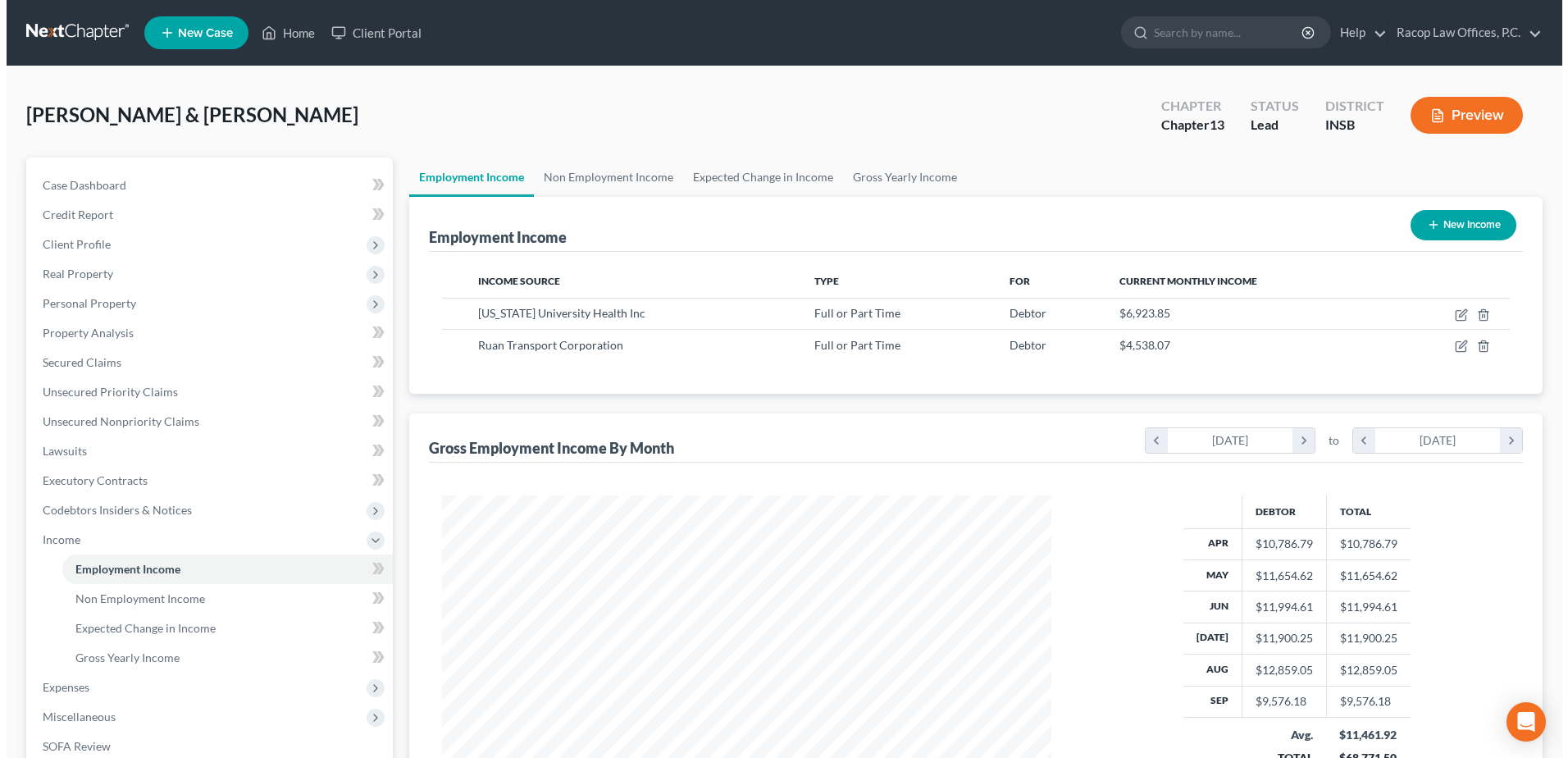
scroll to position [304, 642]
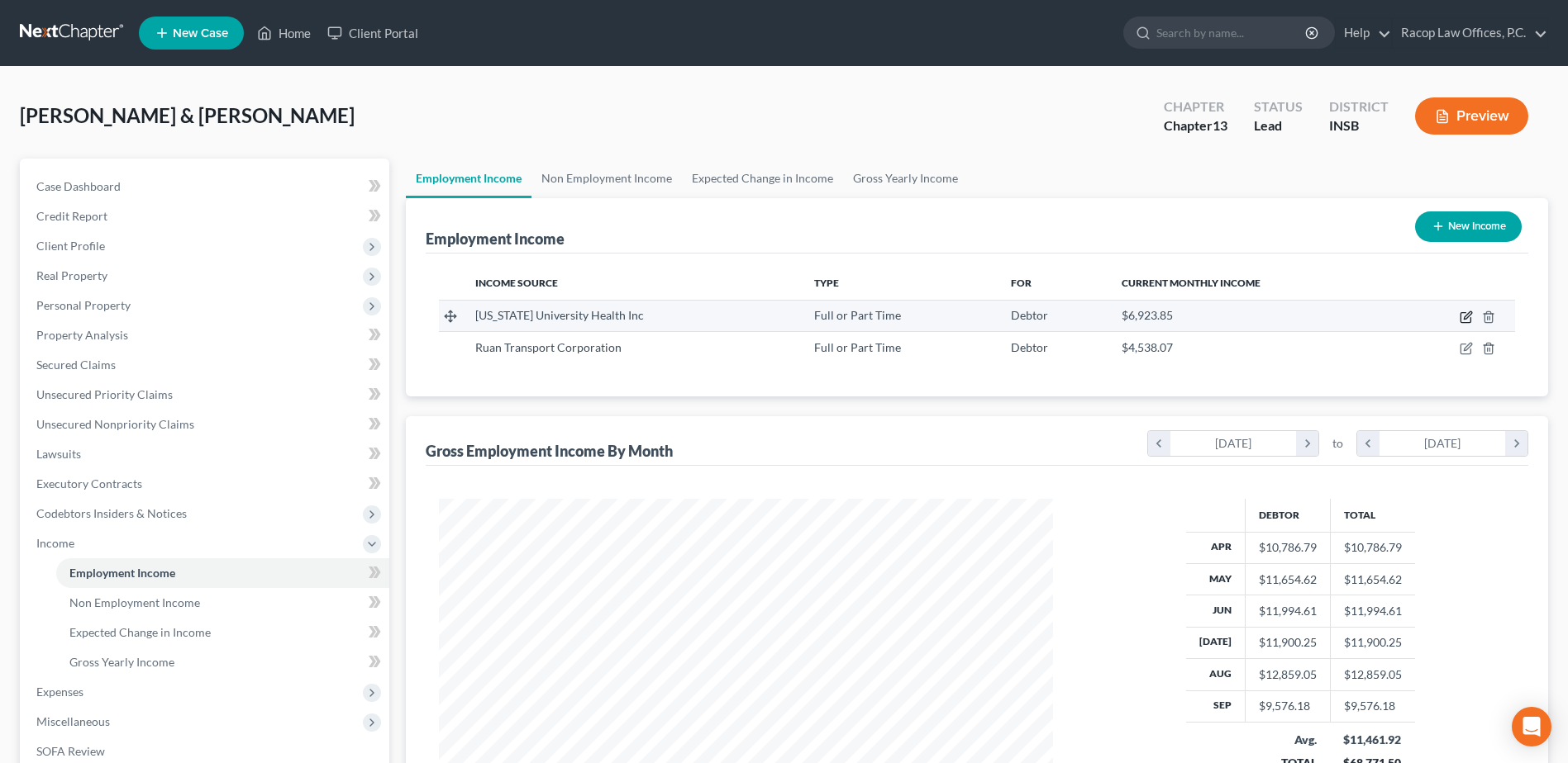
click at [1464, 316] on icon "button" at bounding box center [1466, 317] width 13 height 13
select select "0"
select select "15"
select select "2"
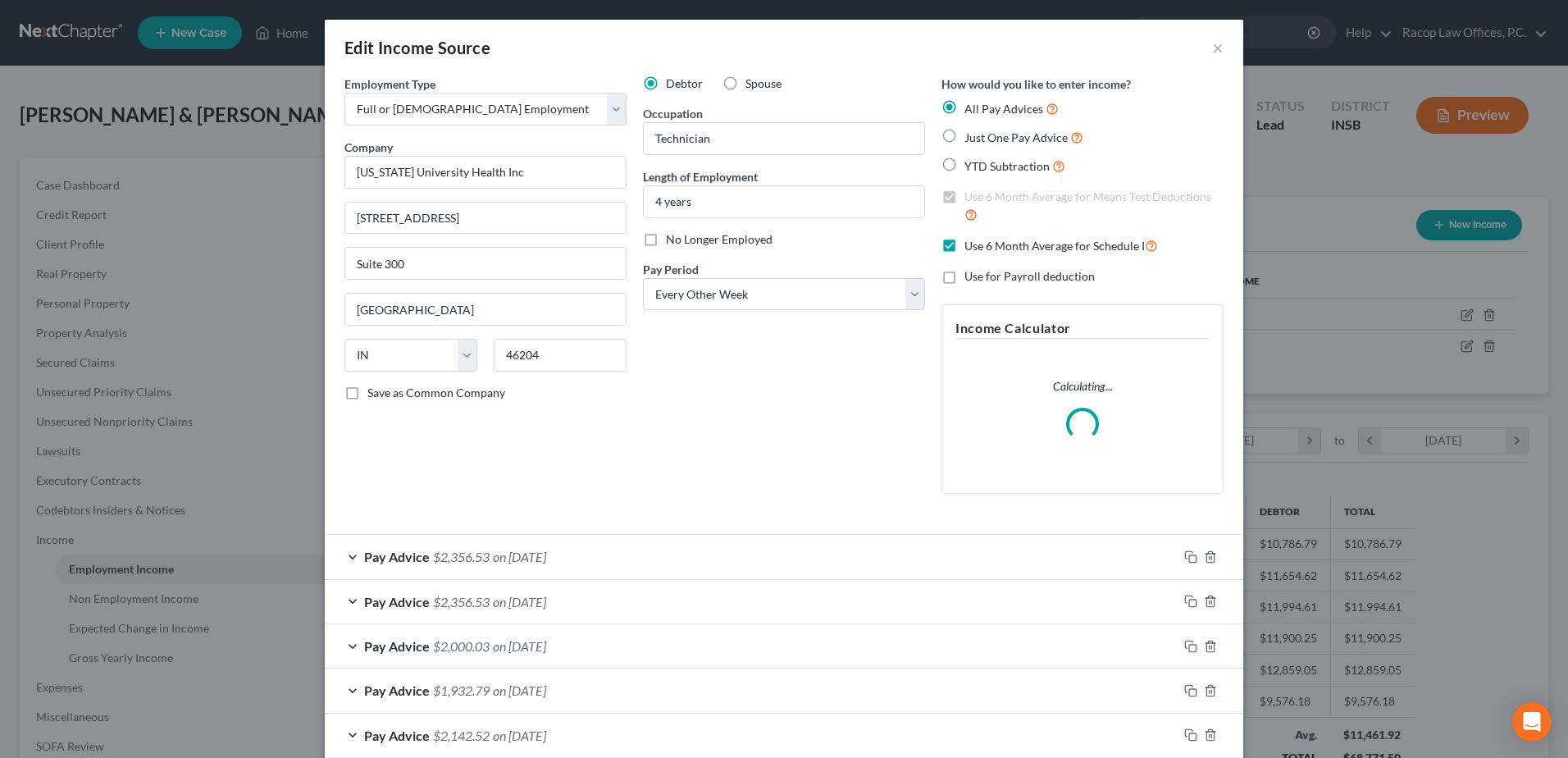
scroll to position [307, 648]
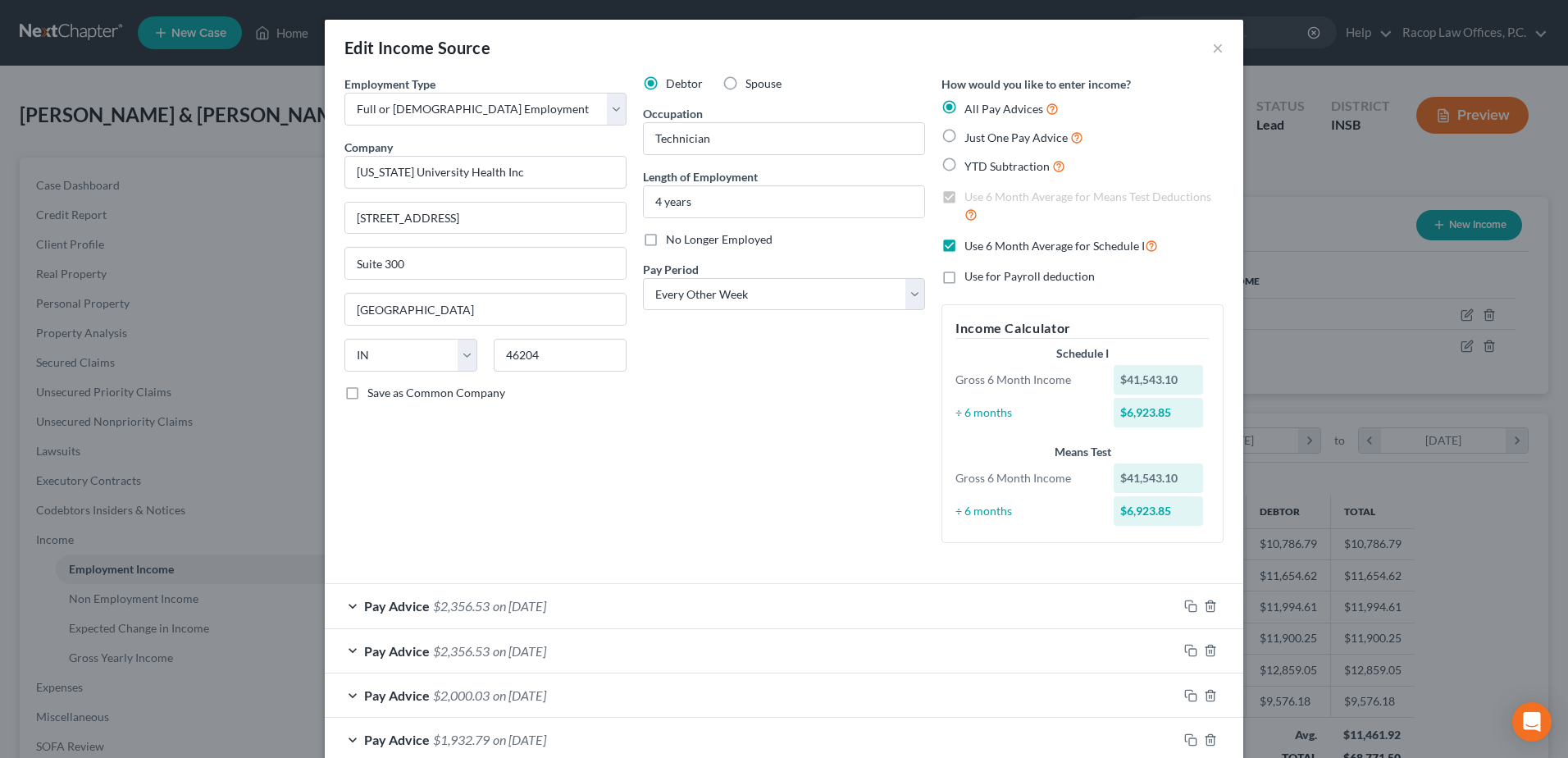
click at [746, 84] on label "Spouse" at bounding box center [764, 84] width 36 height 17
click at [752, 84] on input "Spouse" at bounding box center [757, 80] width 11 height 11
radio input "true"
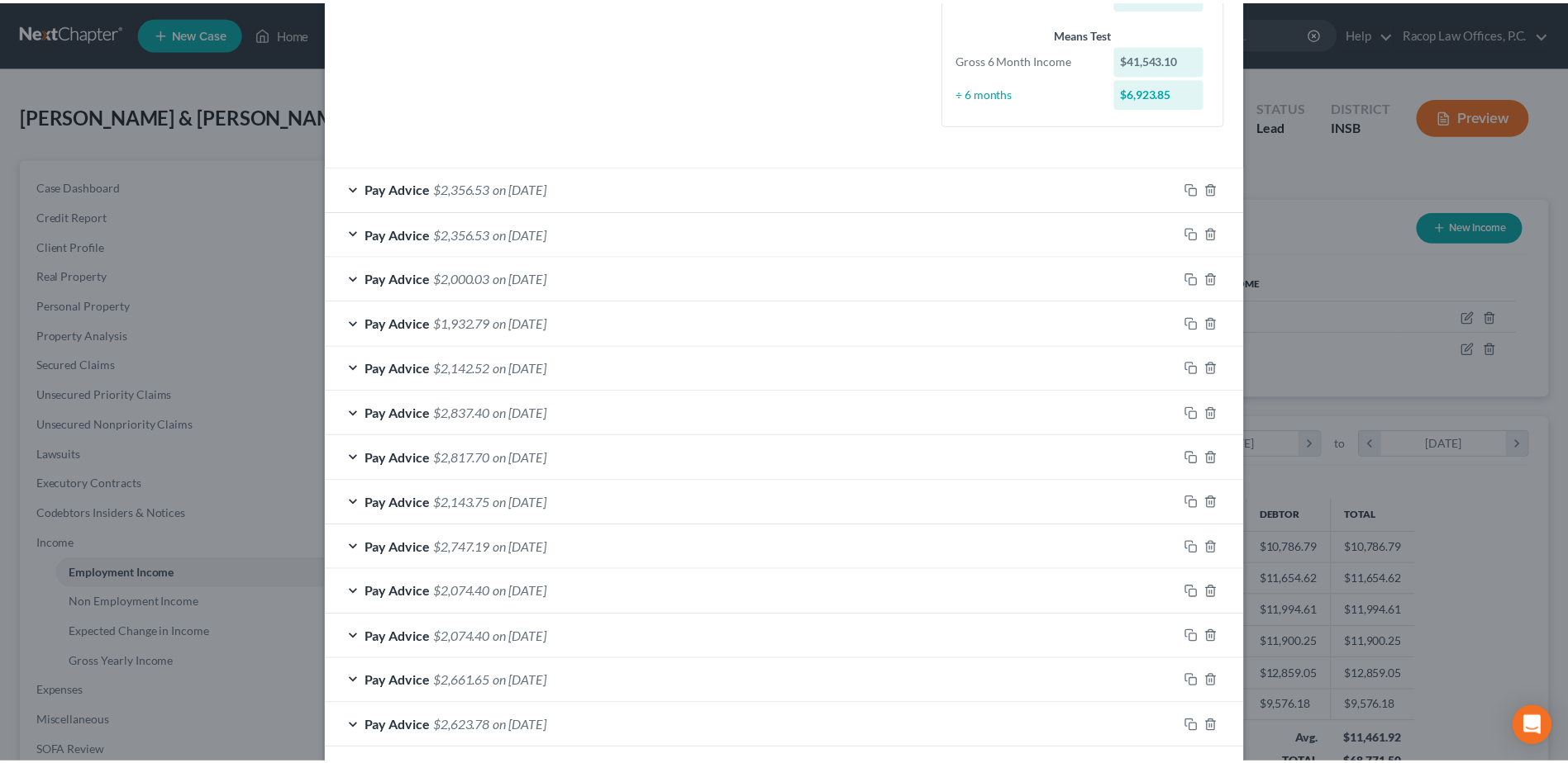
scroll to position [589, 0]
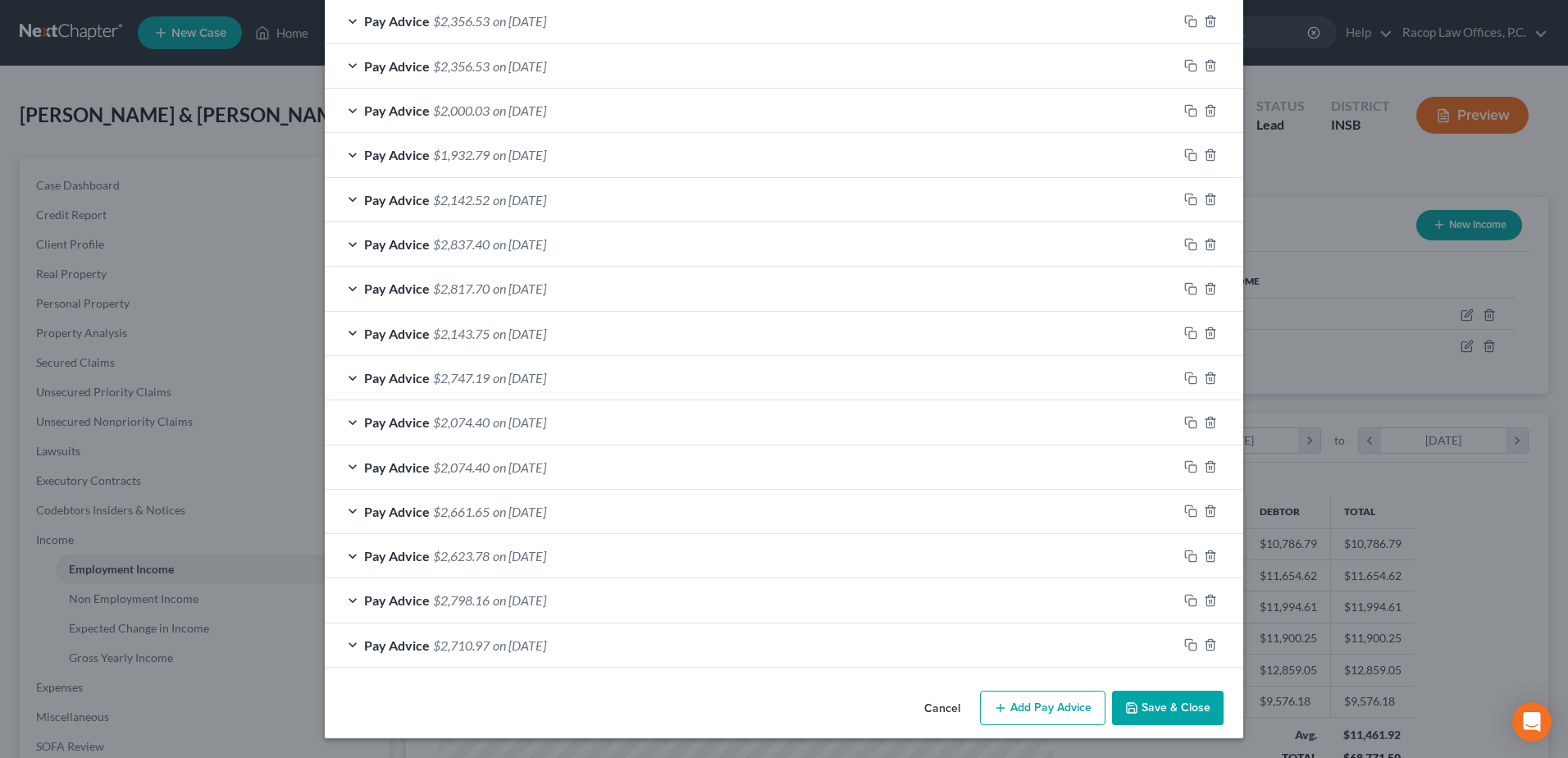
click at [1175, 712] on button "Save & Close" at bounding box center [1169, 708] width 112 height 34
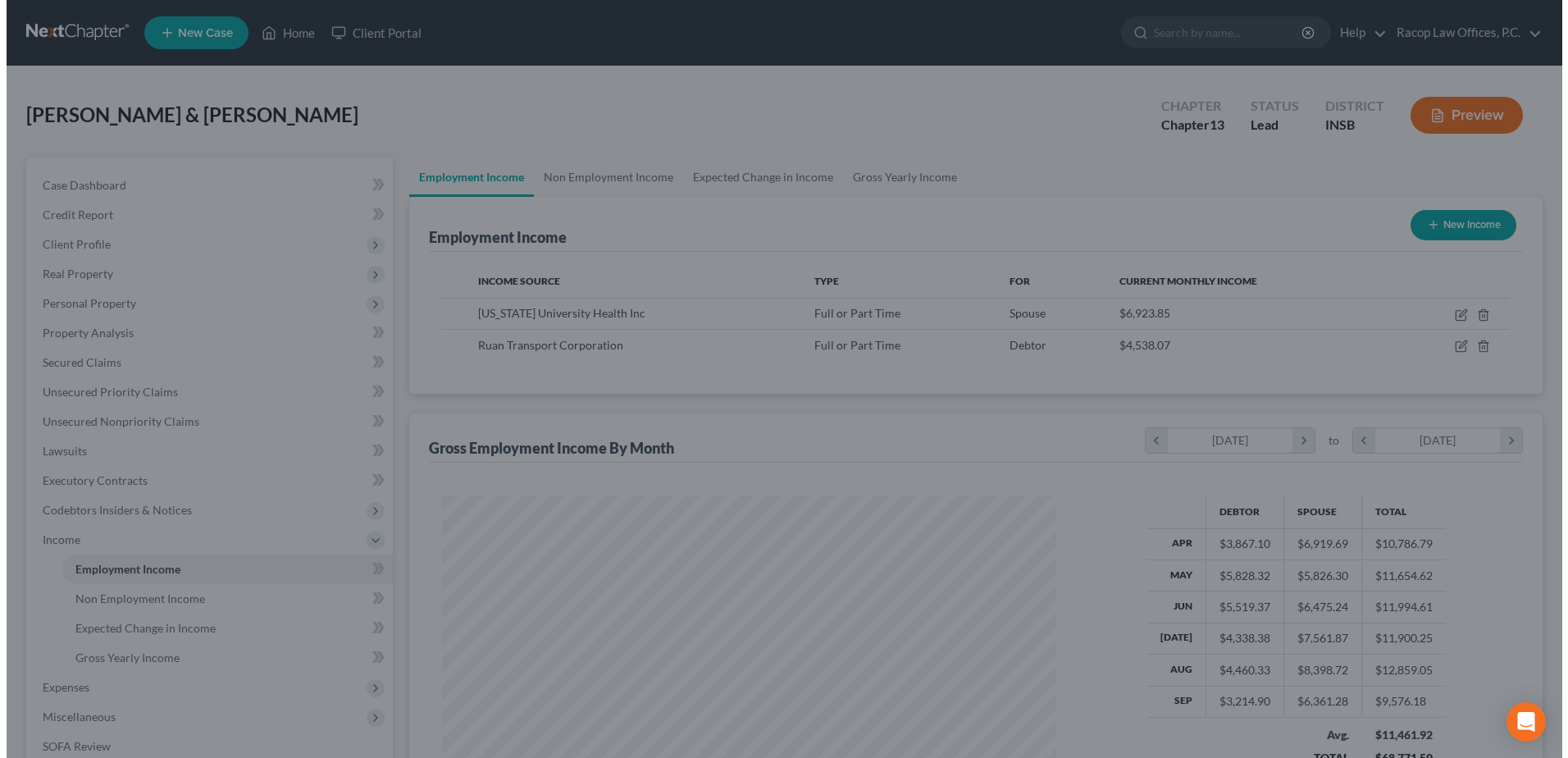
scroll to position [820330, 819651]
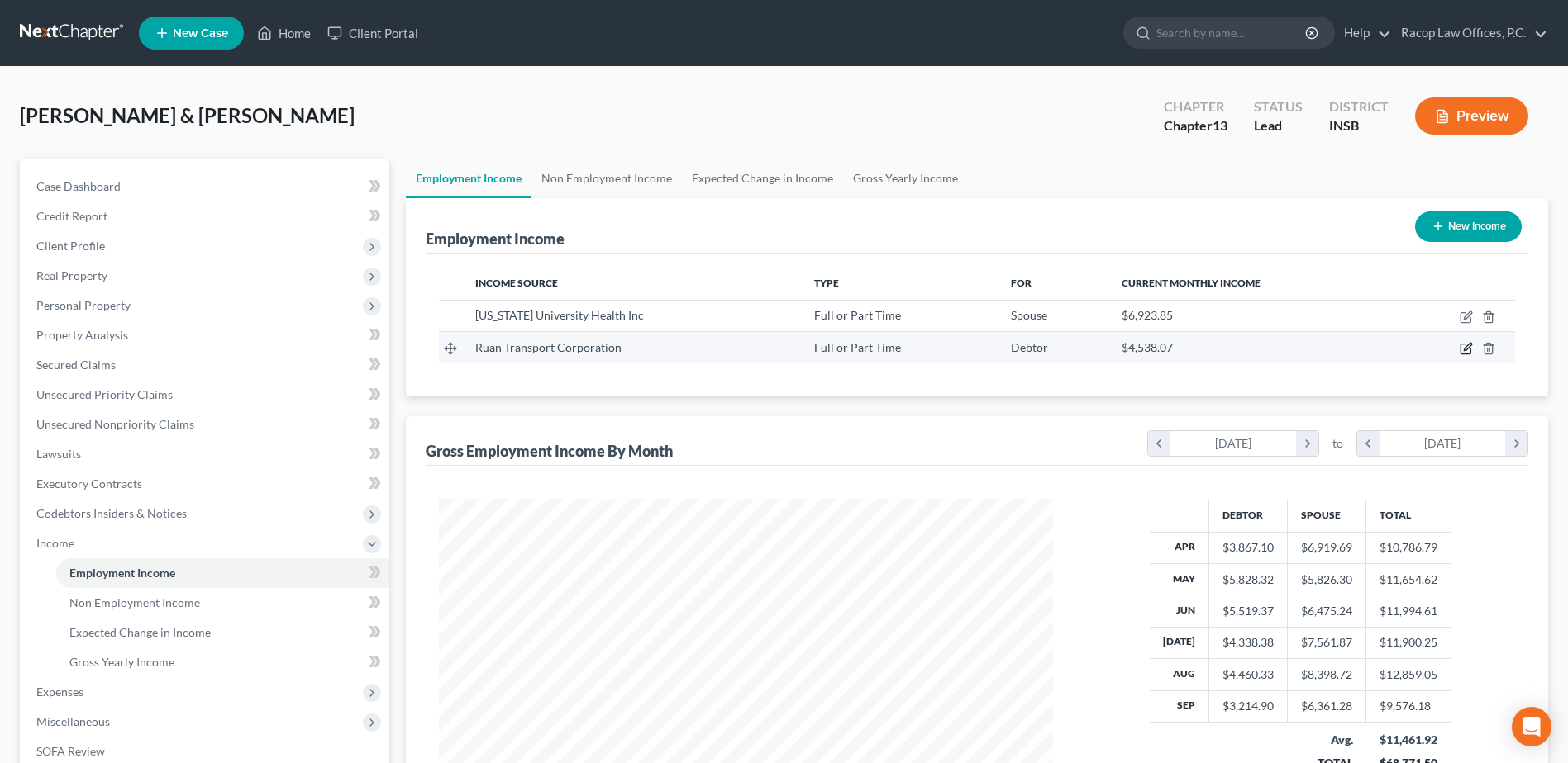
click at [1467, 345] on icon "button" at bounding box center [1466, 349] width 13 height 13
select select "0"
select select "15"
select select "3"
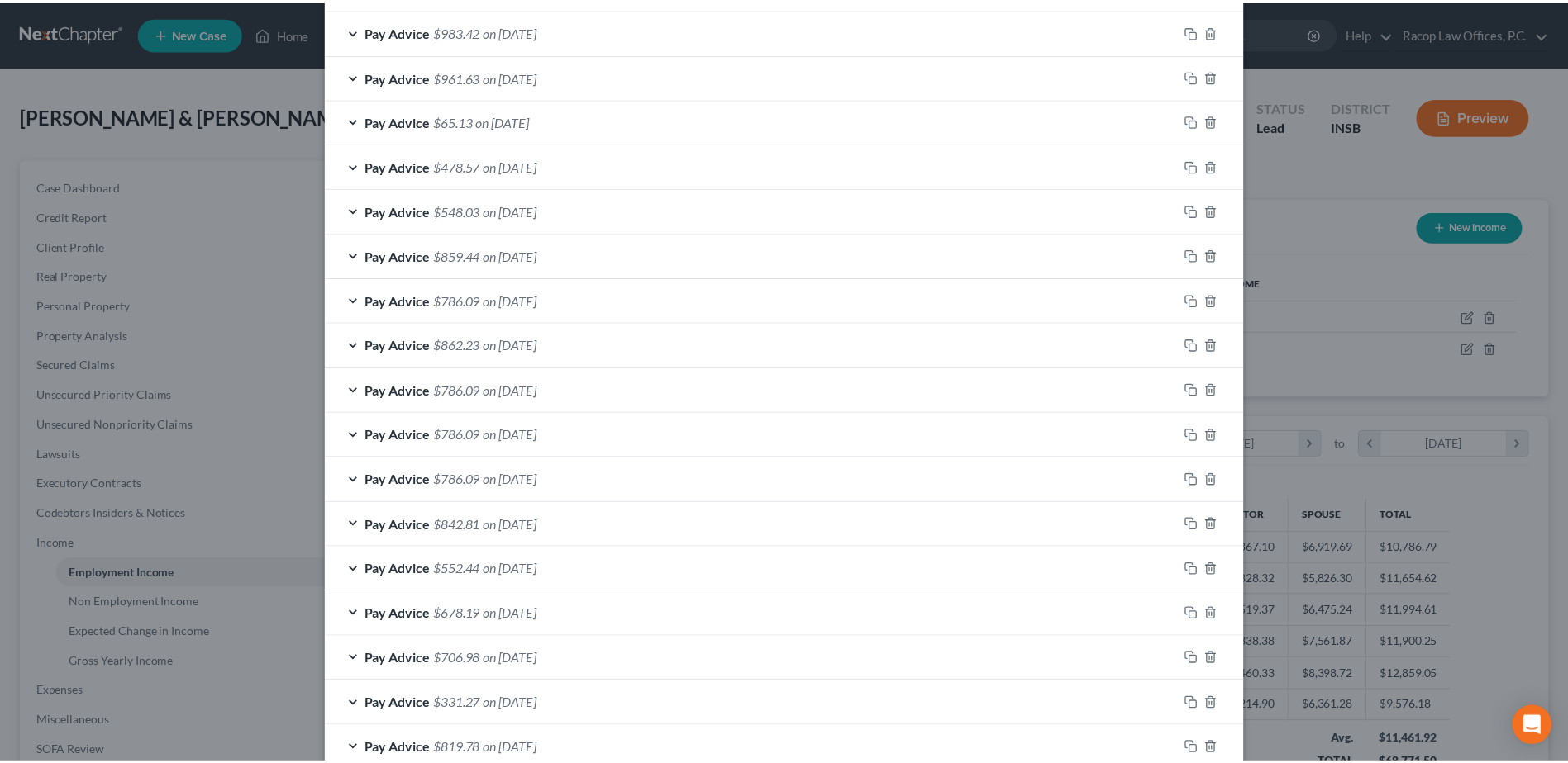
scroll to position [1262, 0]
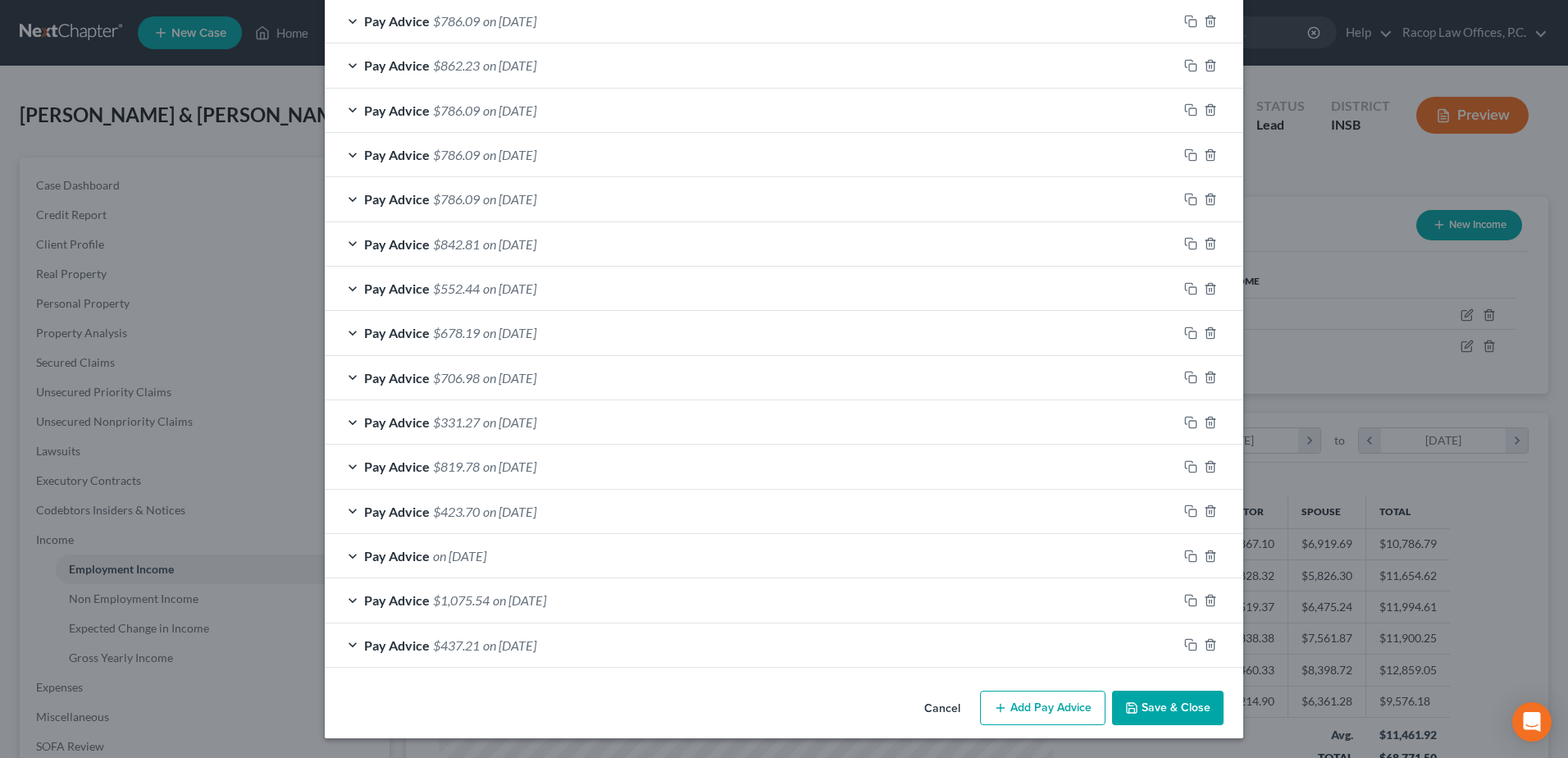
click at [1168, 706] on button "Save & Close" at bounding box center [1169, 708] width 112 height 34
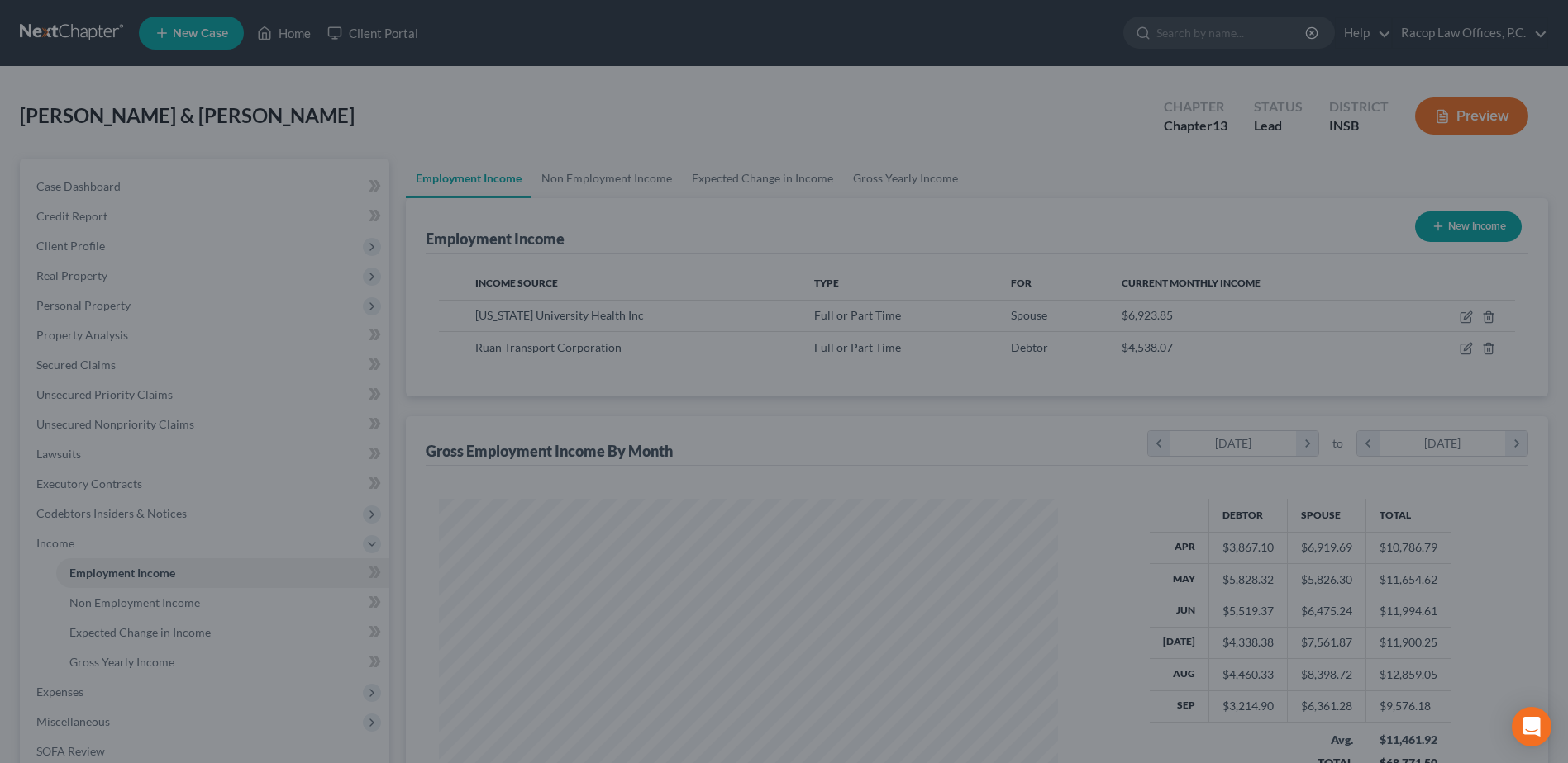
scroll to position [825741, 825811]
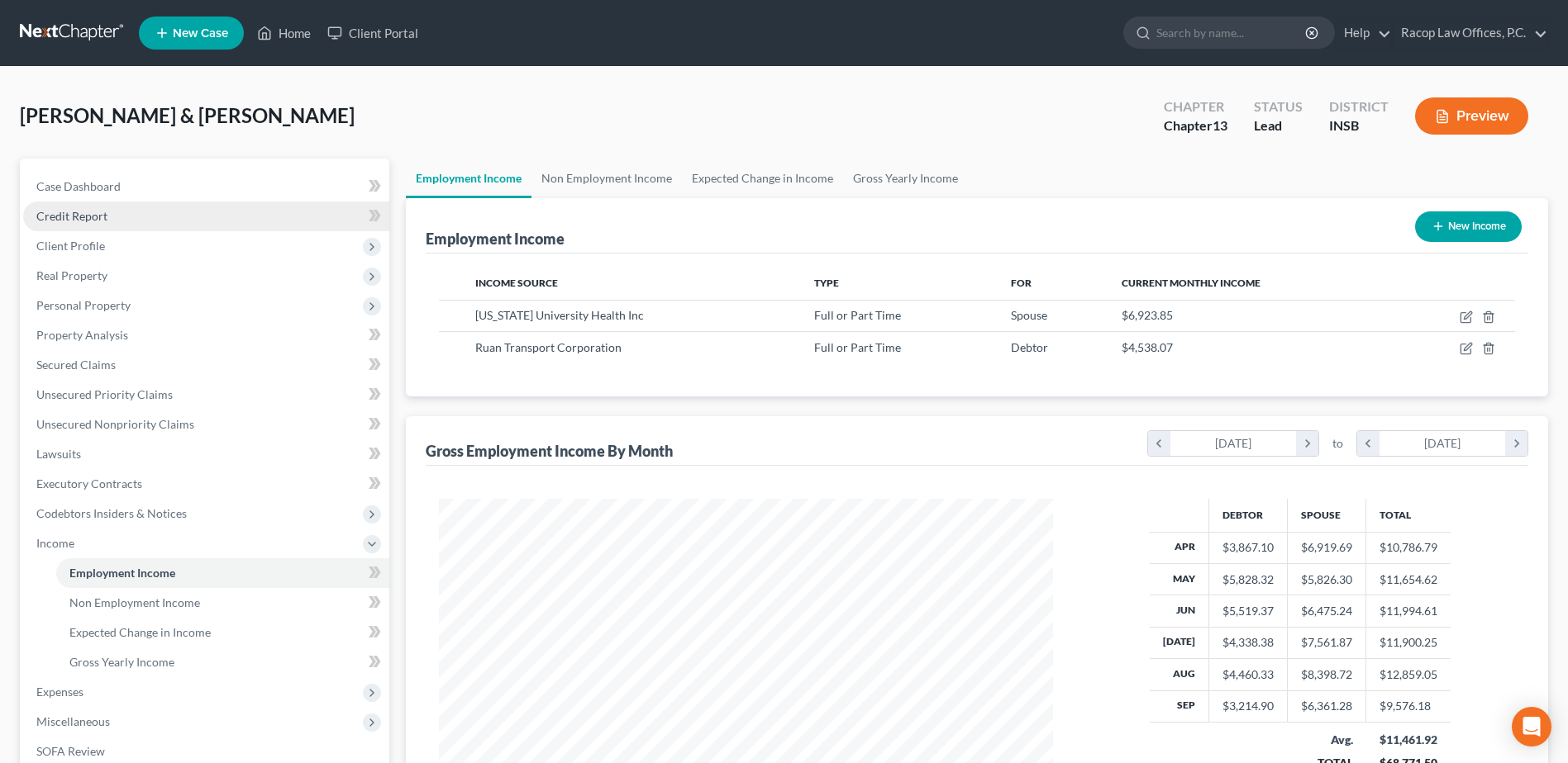
click at [94, 218] on span "Credit Report" at bounding box center [72, 215] width 71 height 14
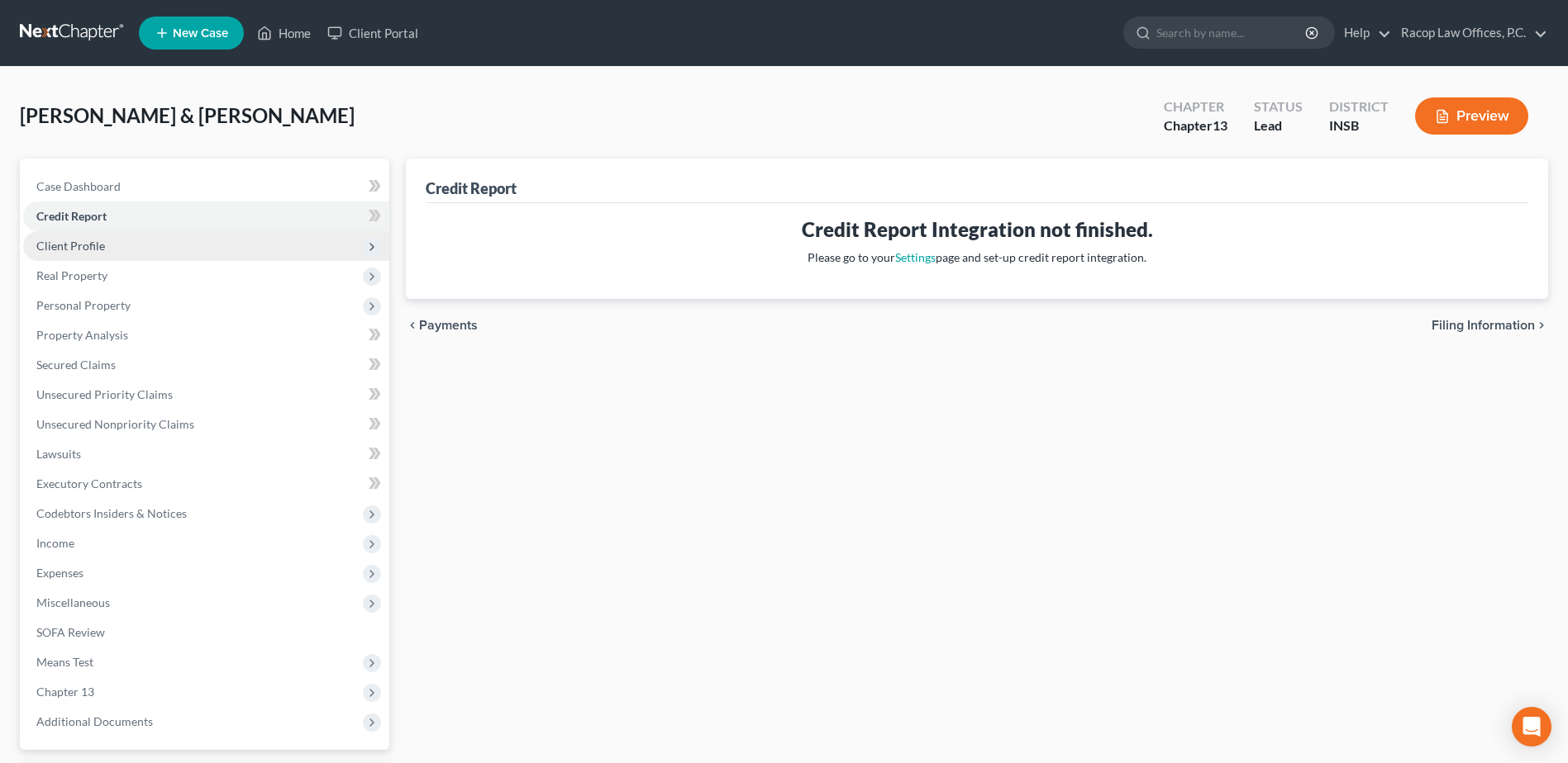
click at [96, 249] on span "Client Profile" at bounding box center [71, 246] width 69 height 14
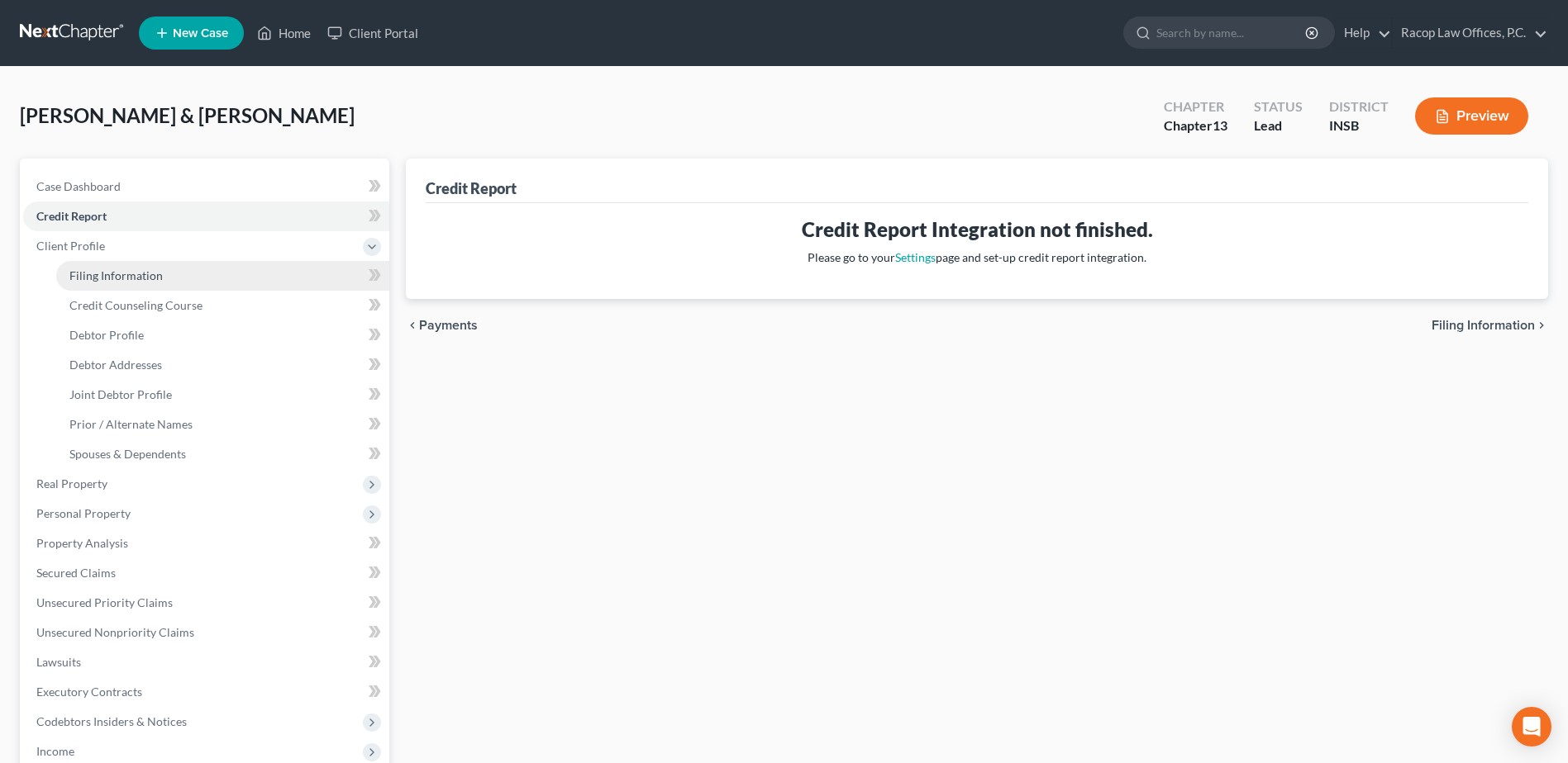
click at [107, 274] on span "Filing Information" at bounding box center [115, 275] width 93 height 14
select select "1"
select select "3"
select select "15"
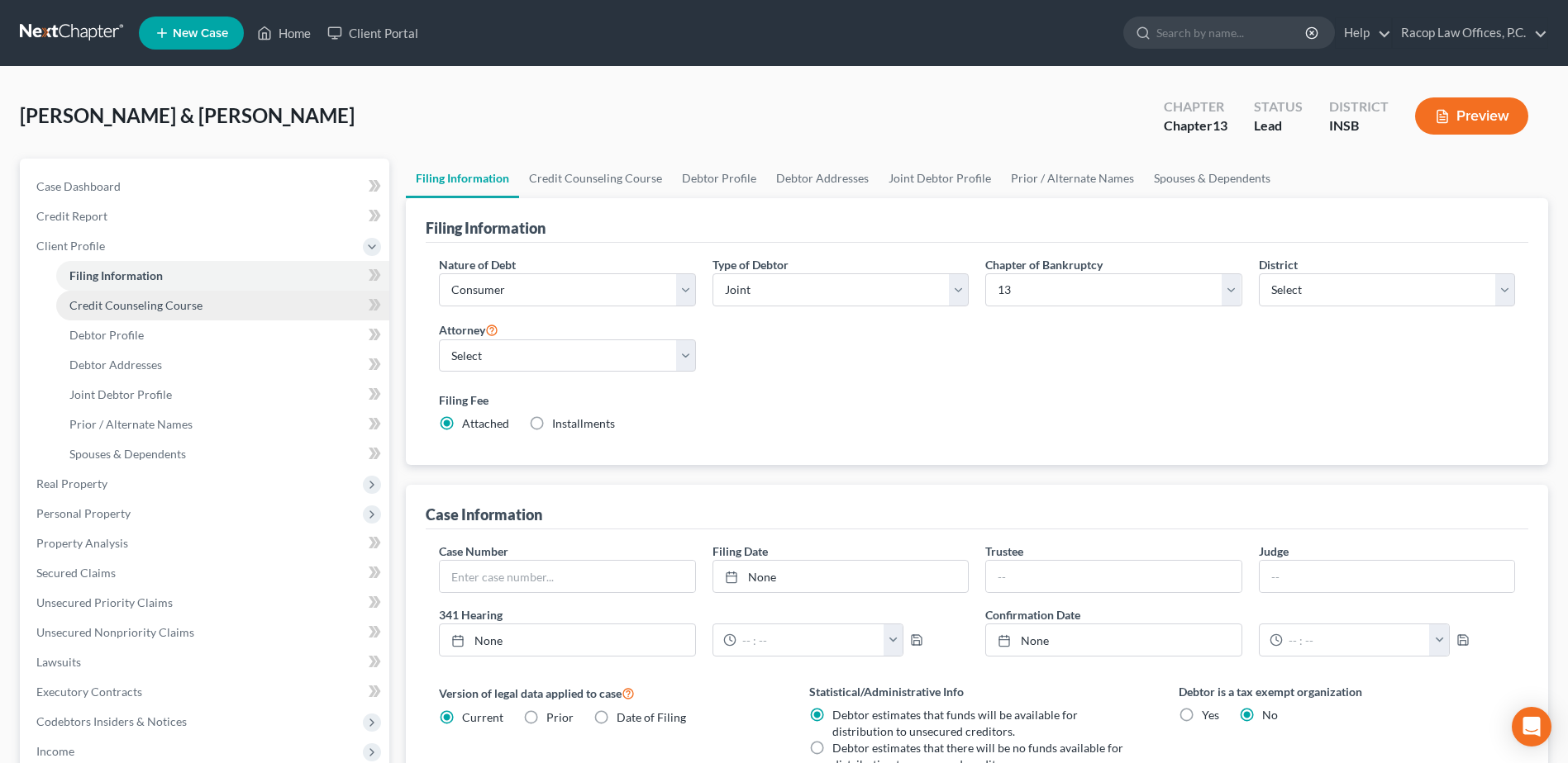
click at [111, 312] on link "Credit Counseling Course" at bounding box center [223, 305] width 333 height 29
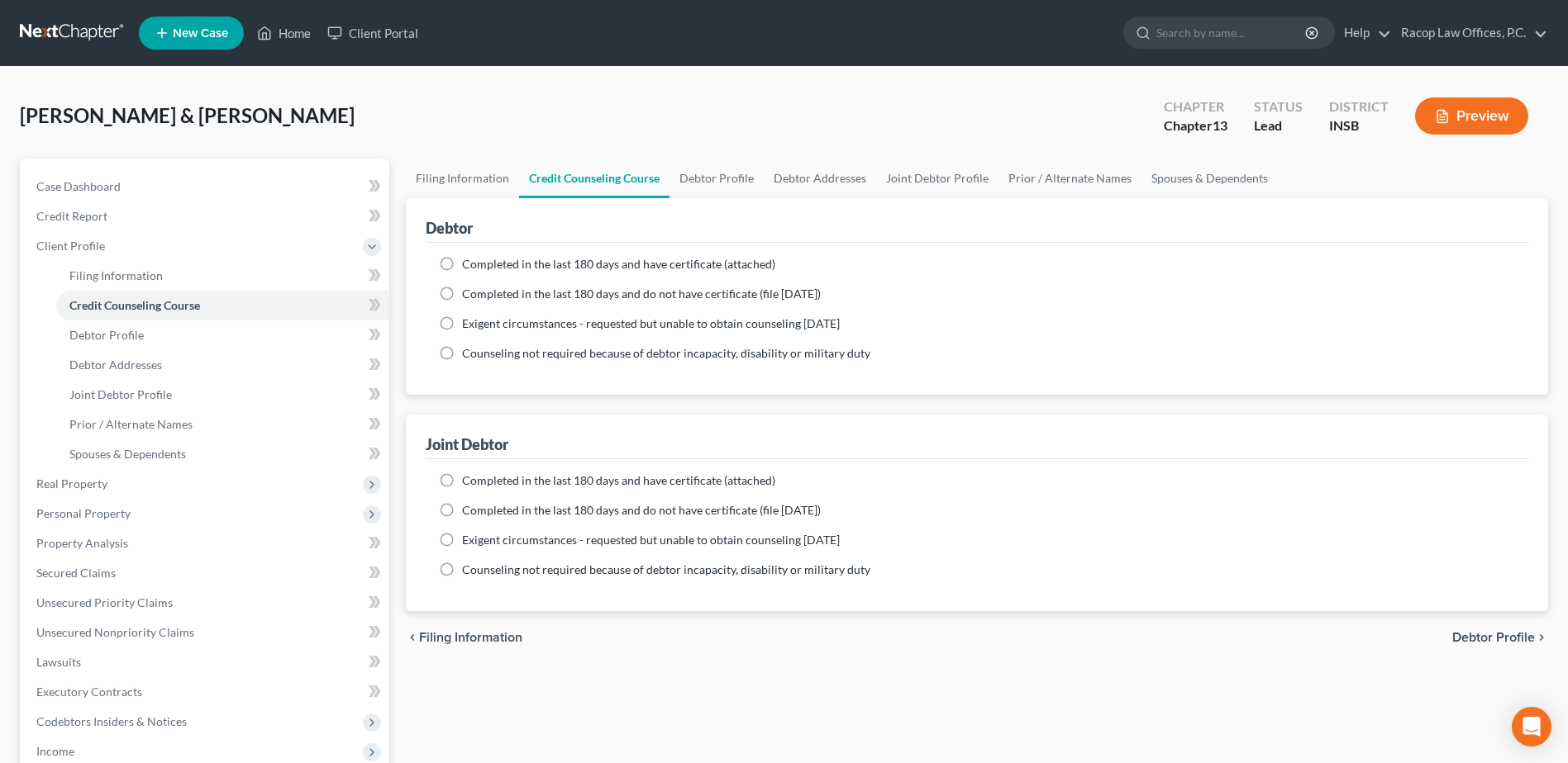
click at [462, 264] on label "Completed in the last 180 days and have certificate (attached)" at bounding box center [619, 264] width 313 height 17
click at [469, 264] on input "Completed in the last 180 days and have certificate (attached)" at bounding box center [474, 261] width 11 height 11
radio input "true"
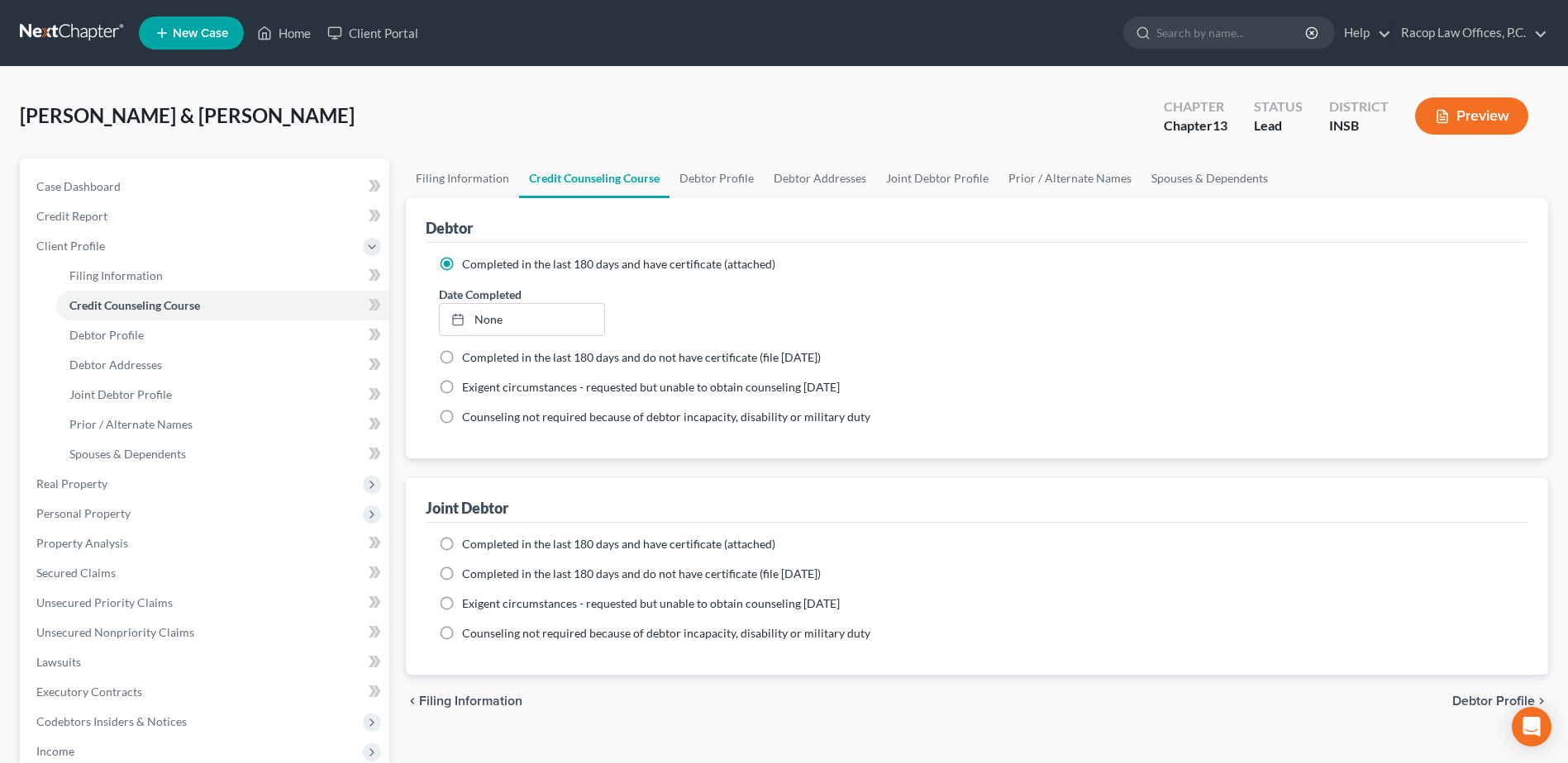
click at [462, 545] on label "Completed in the last 180 days and have certificate (attached)" at bounding box center [619, 544] width 313 height 17
click at [469, 545] on input "Completed in the last 180 days and have certificate (attached)" at bounding box center [474, 541] width 11 height 11
radio input "true"
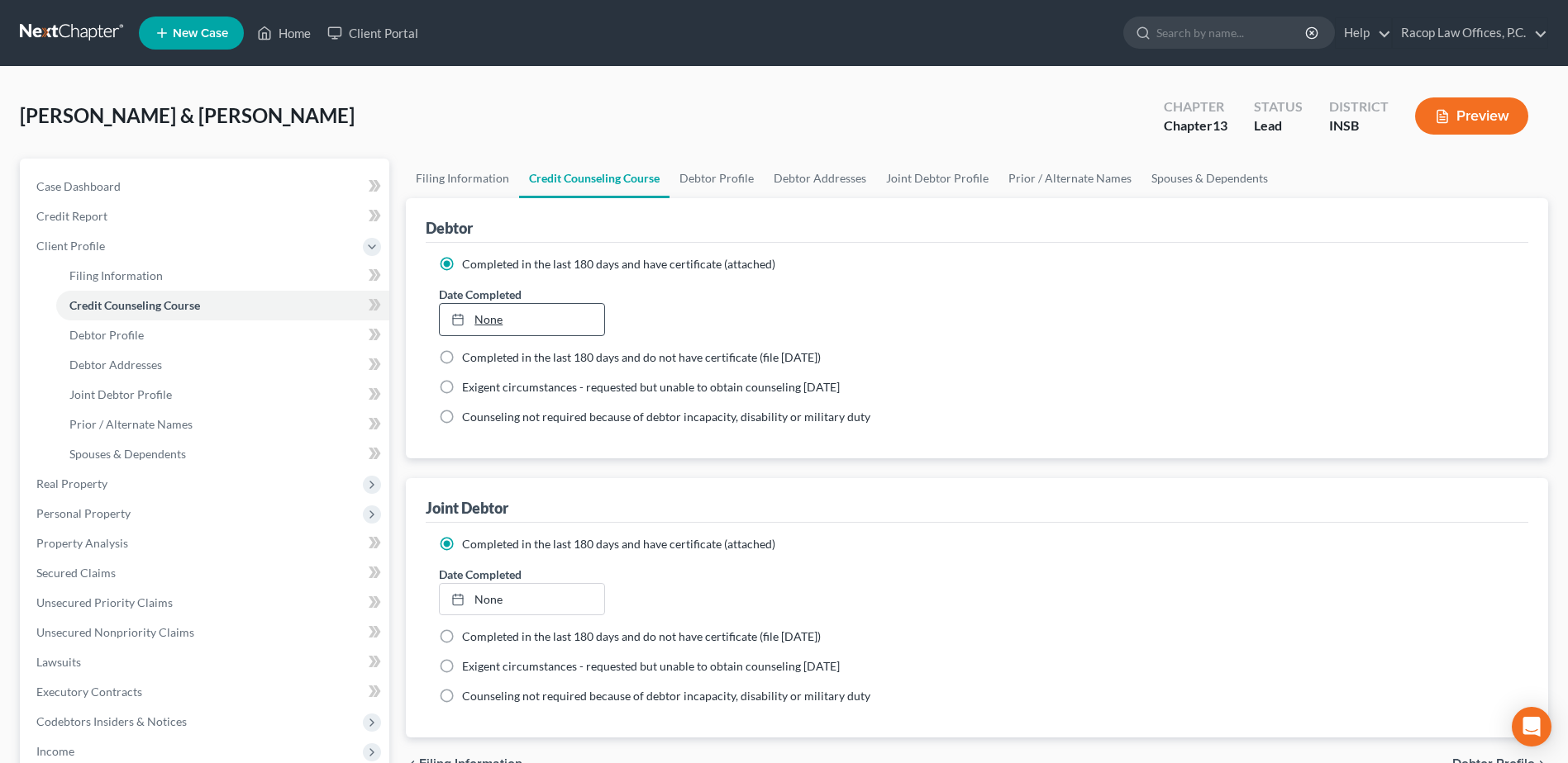
type input "[DATE]"
click at [484, 319] on link "None" at bounding box center [521, 319] width 163 height 31
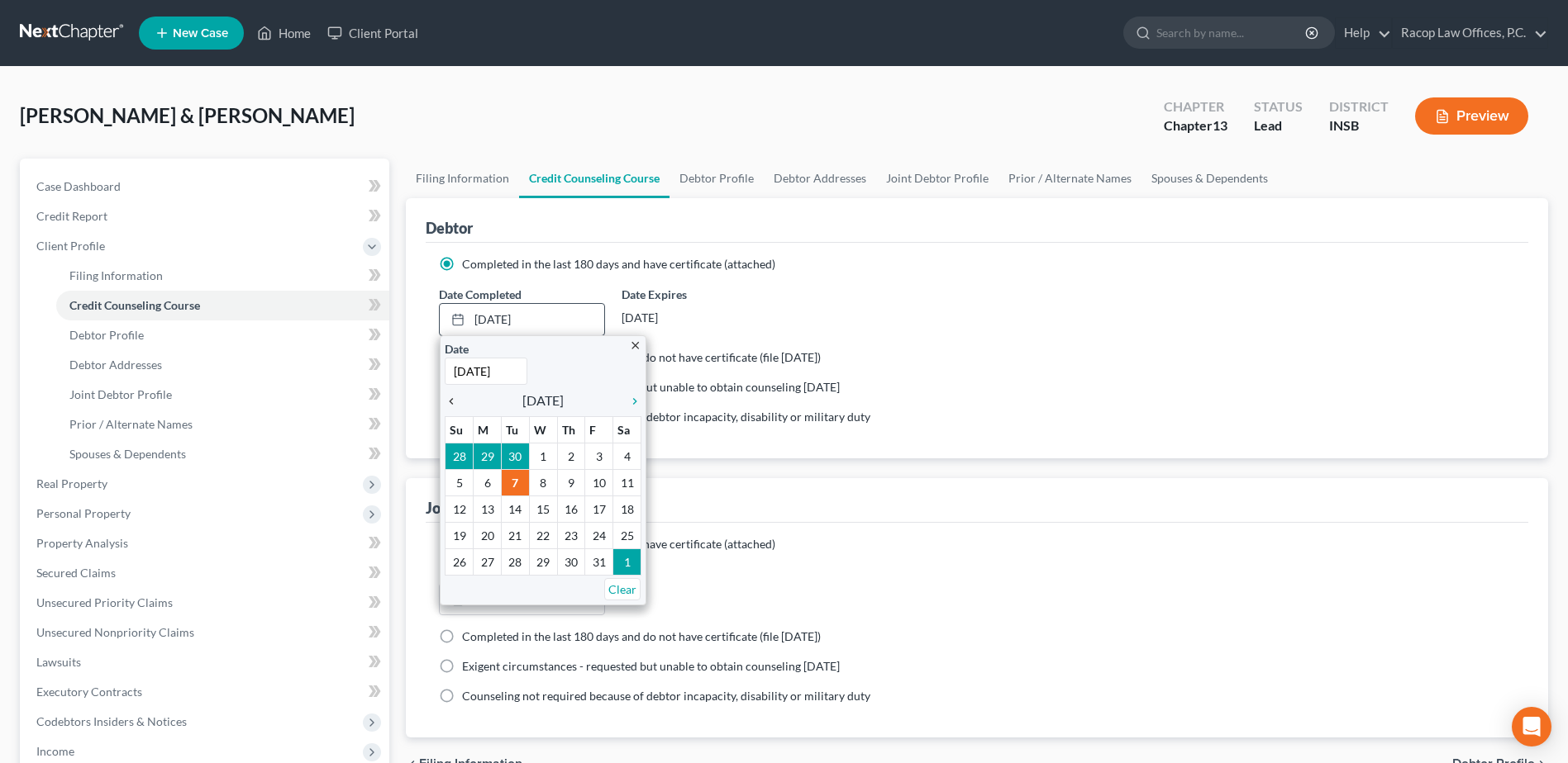
click at [451, 396] on icon "chevron_left" at bounding box center [455, 401] width 22 height 13
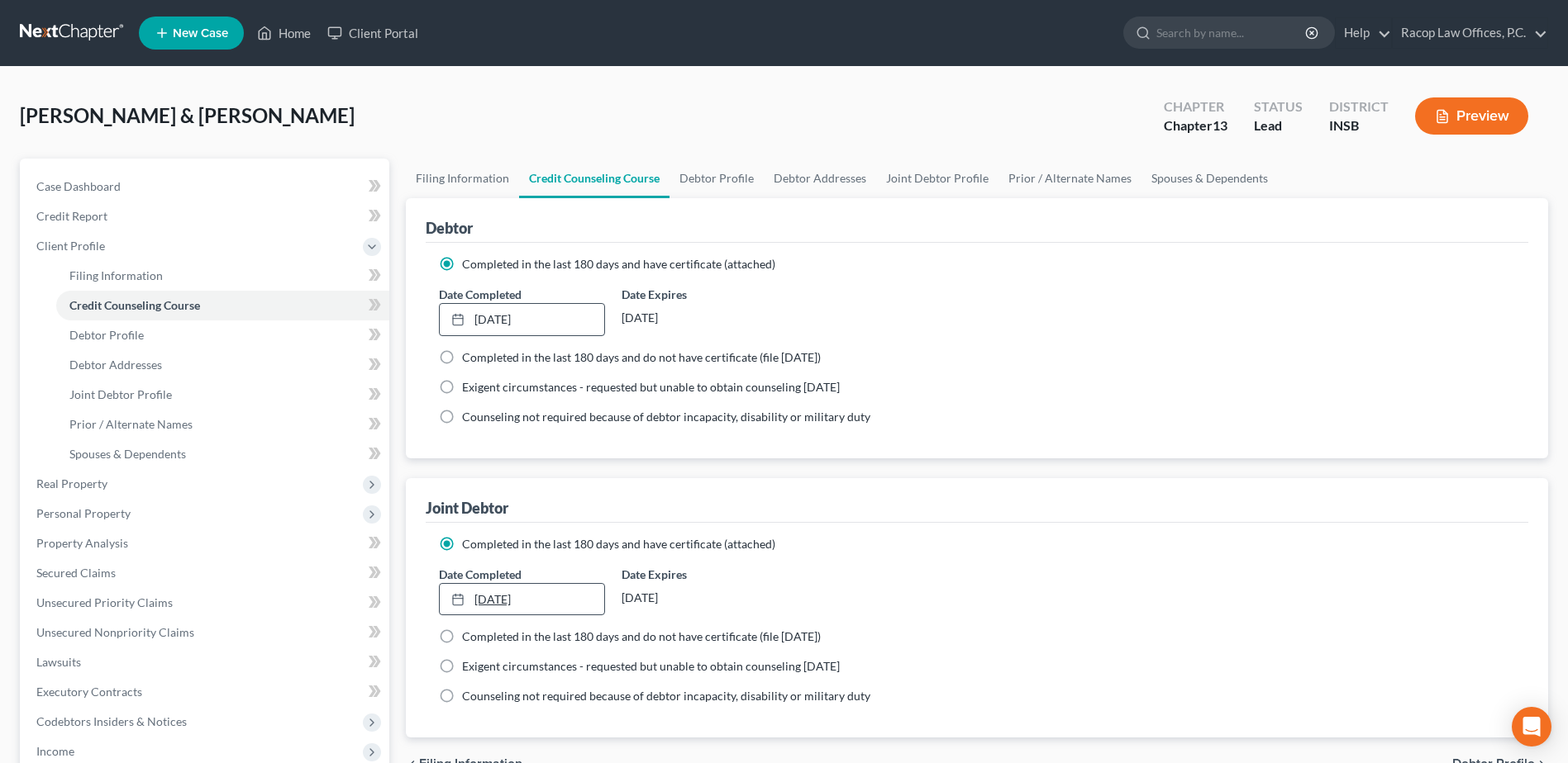
click at [486, 597] on link "[DATE]" at bounding box center [521, 599] width 163 height 31
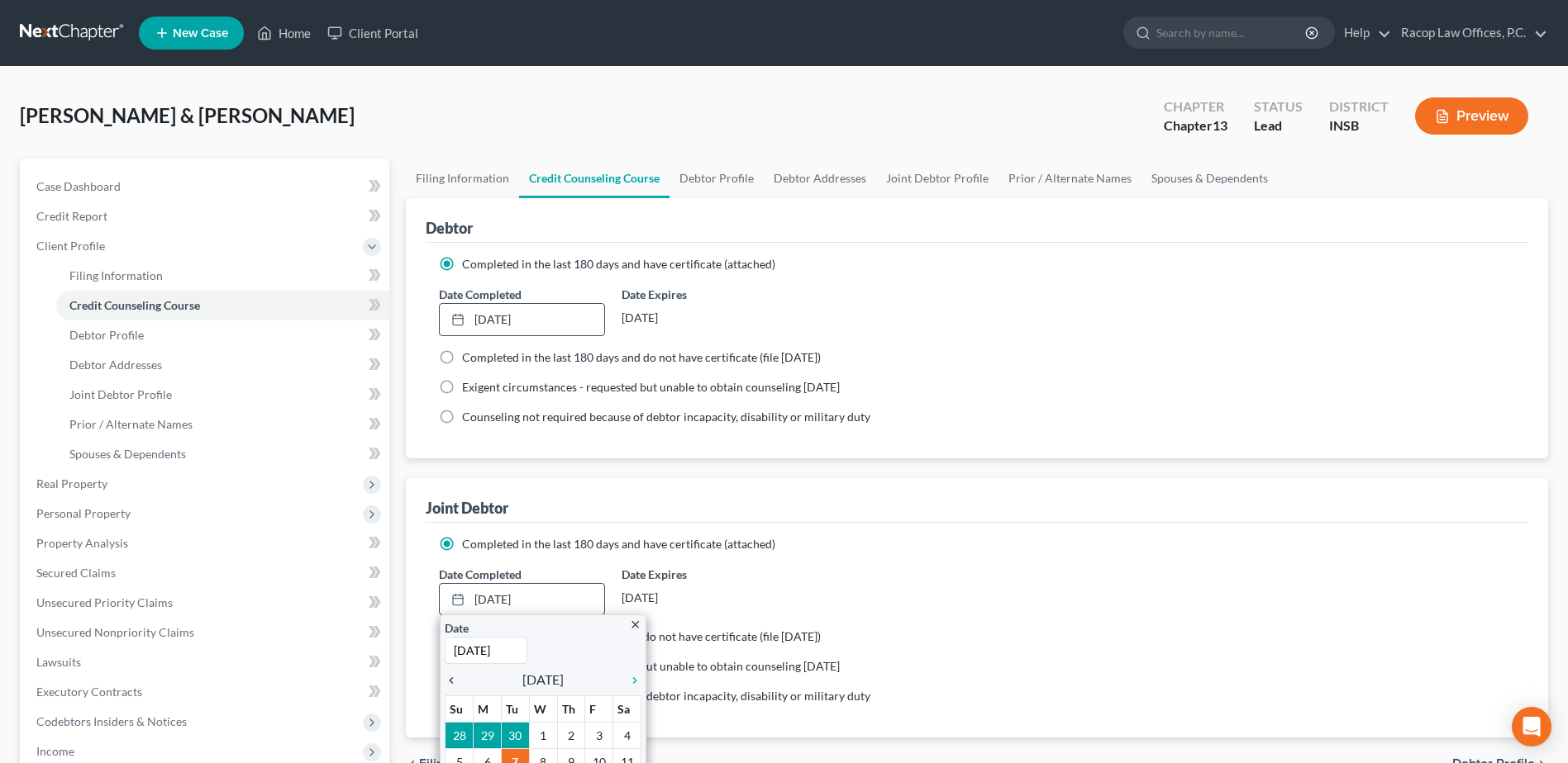
click at [449, 675] on icon "chevron_left" at bounding box center [455, 681] width 22 height 13
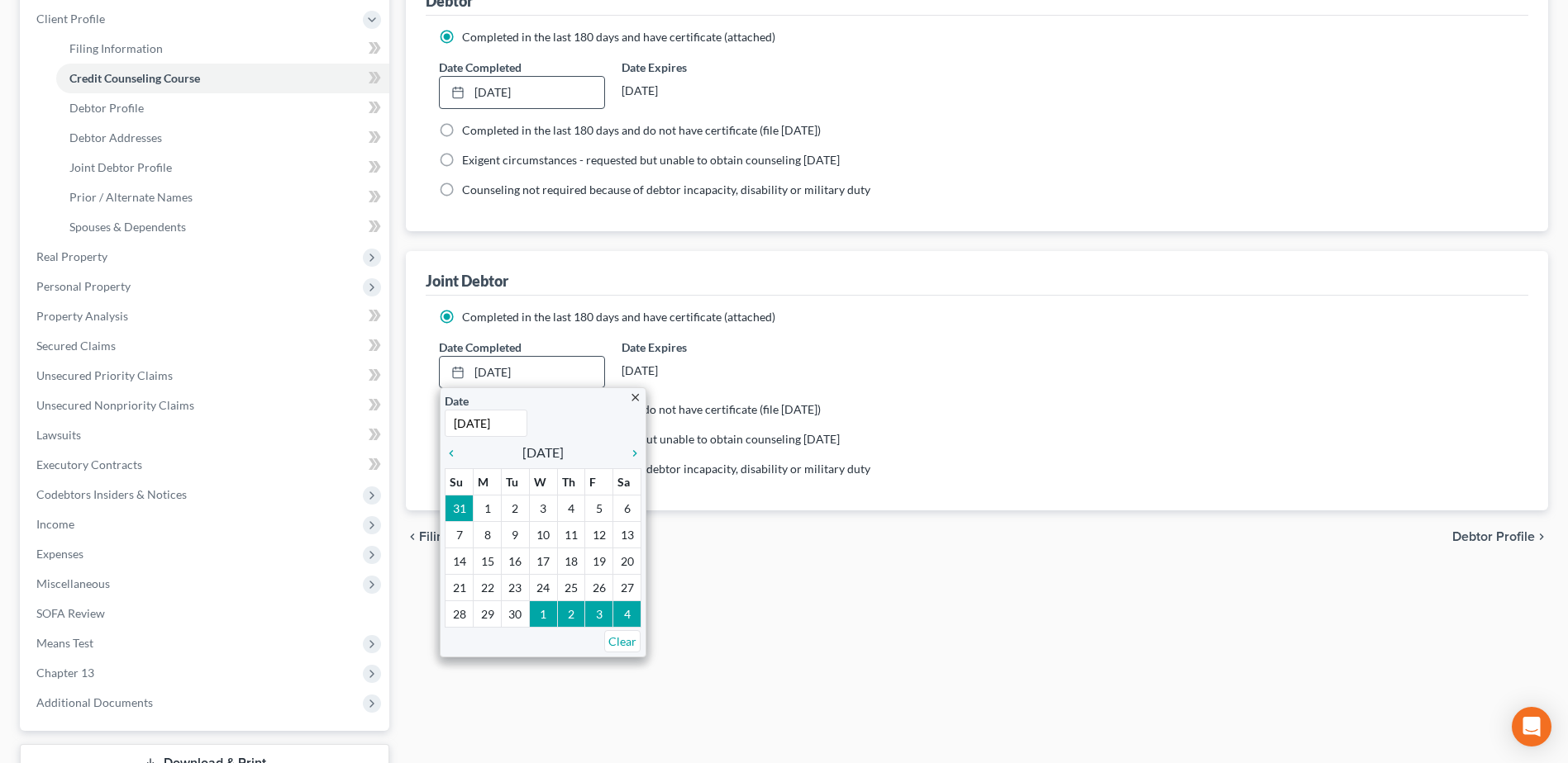
scroll to position [248, 0]
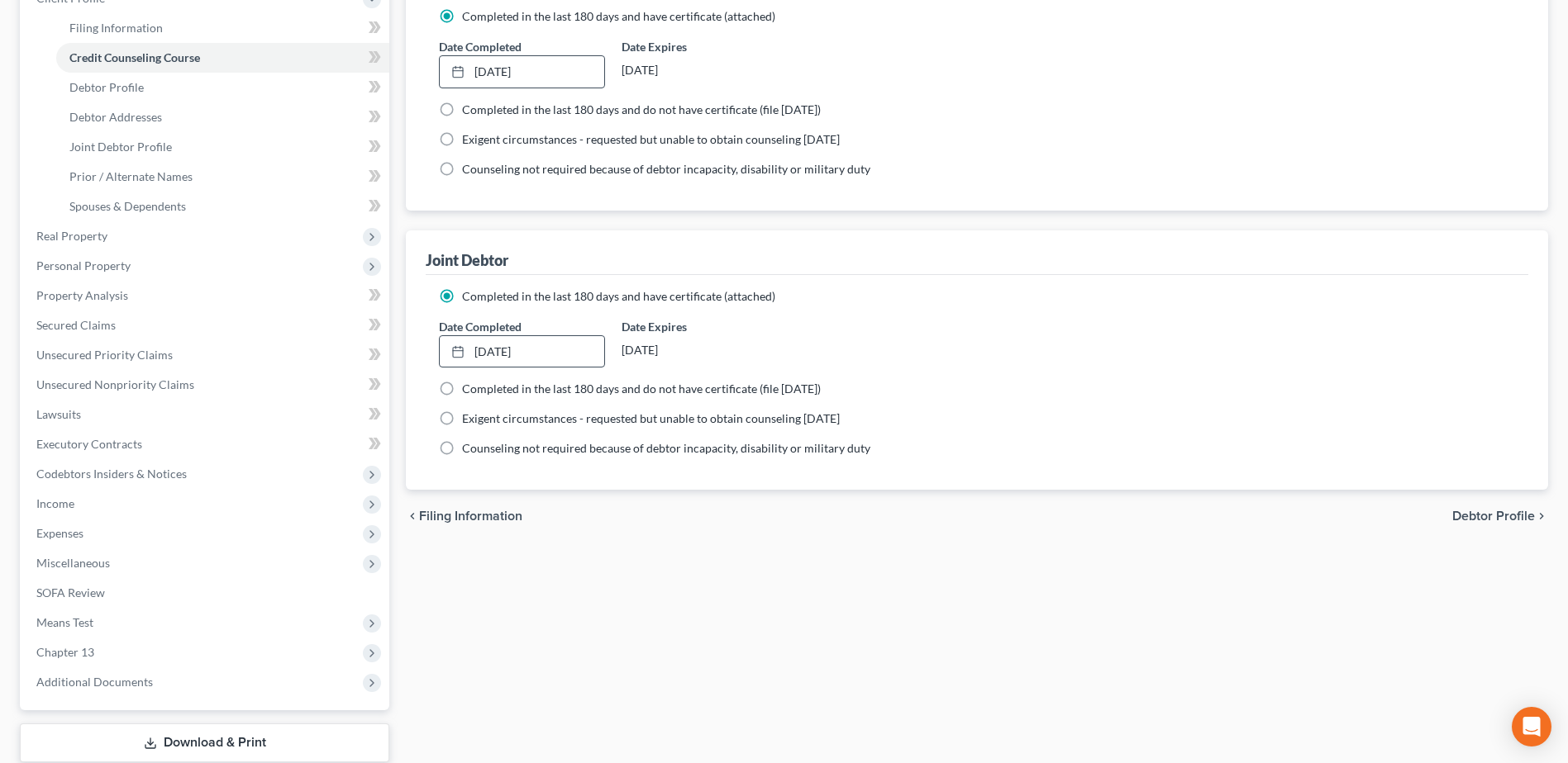
click at [1503, 517] on span "Debtor Profile" at bounding box center [1493, 517] width 82 height 13
select select "1"
select select "2"
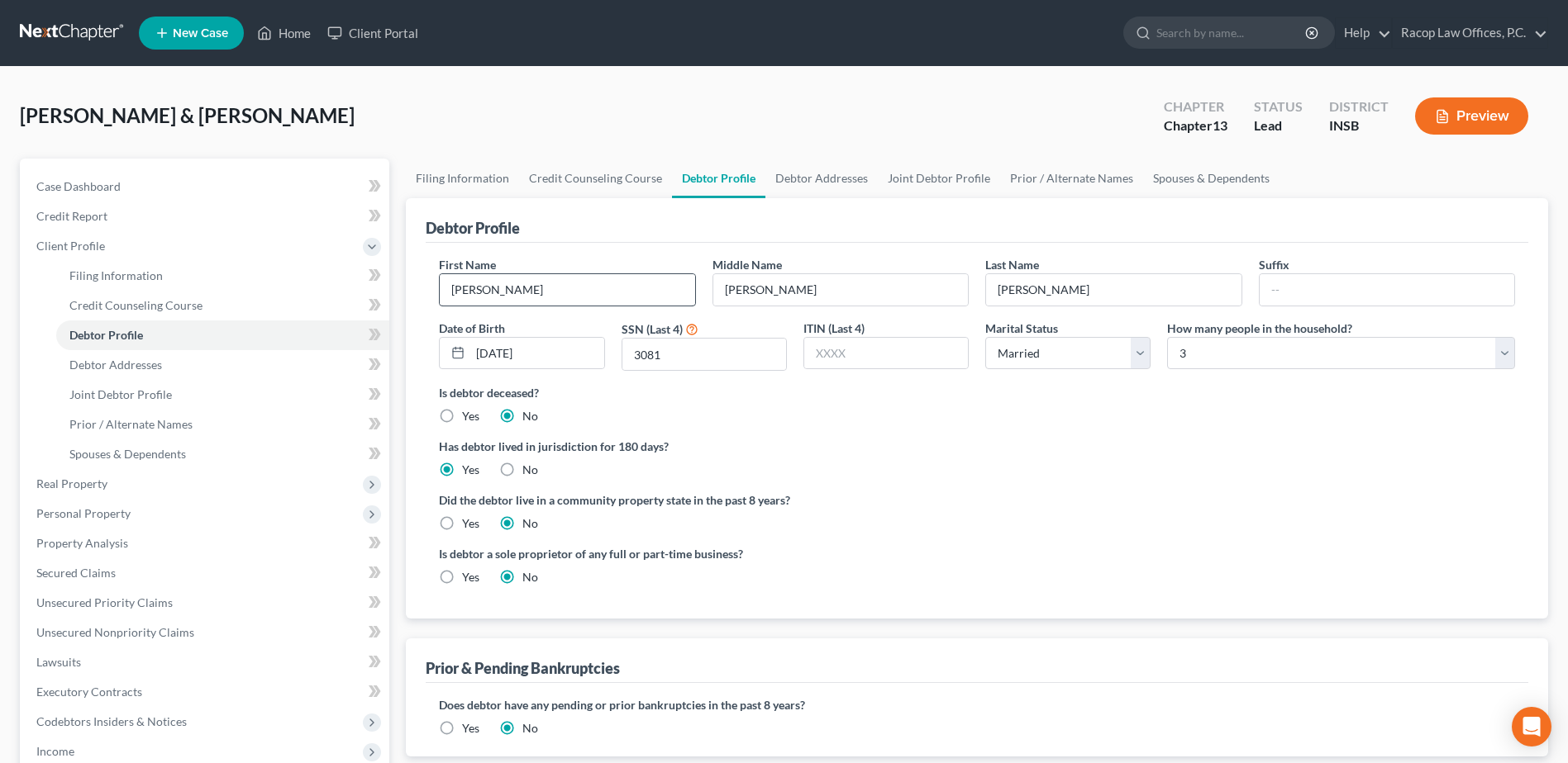
click at [510, 302] on div "First Name [PERSON_NAME] Middle Name [PERSON_NAME] Last Name [PERSON_NAME] Suff…" at bounding box center [977, 320] width 1092 height 128
drag, startPoint x: 513, startPoint y: 293, endPoint x: 381, endPoint y: 292, distance: 132.0
click at [381, 292] on div "Petition Navigation Case Dashboard Payments Invoices Payments Payments Credit R…" at bounding box center [784, 606] width 1544 height 894
type input "[PERSON_NAME]"
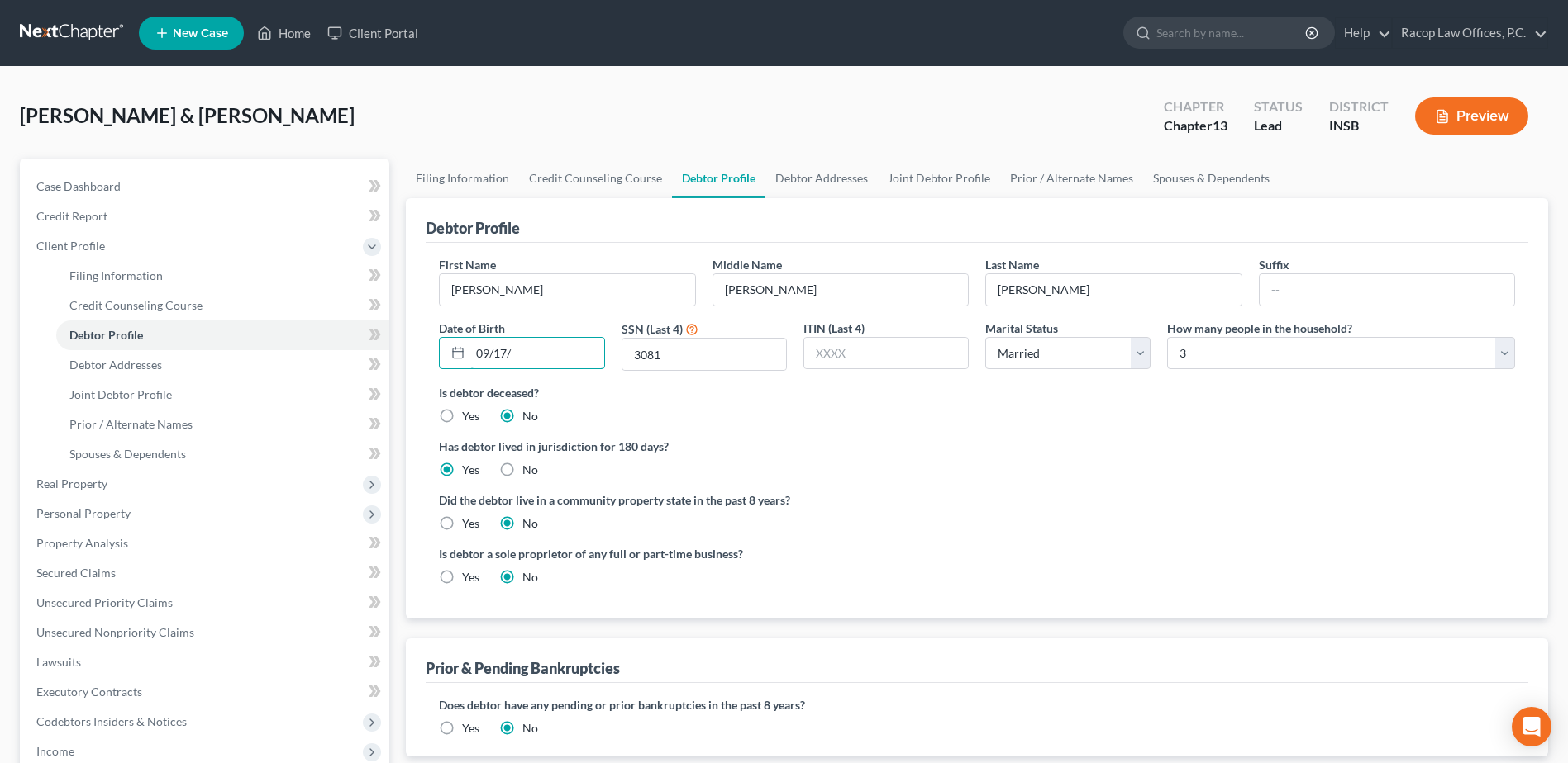
type input "[DATE]"
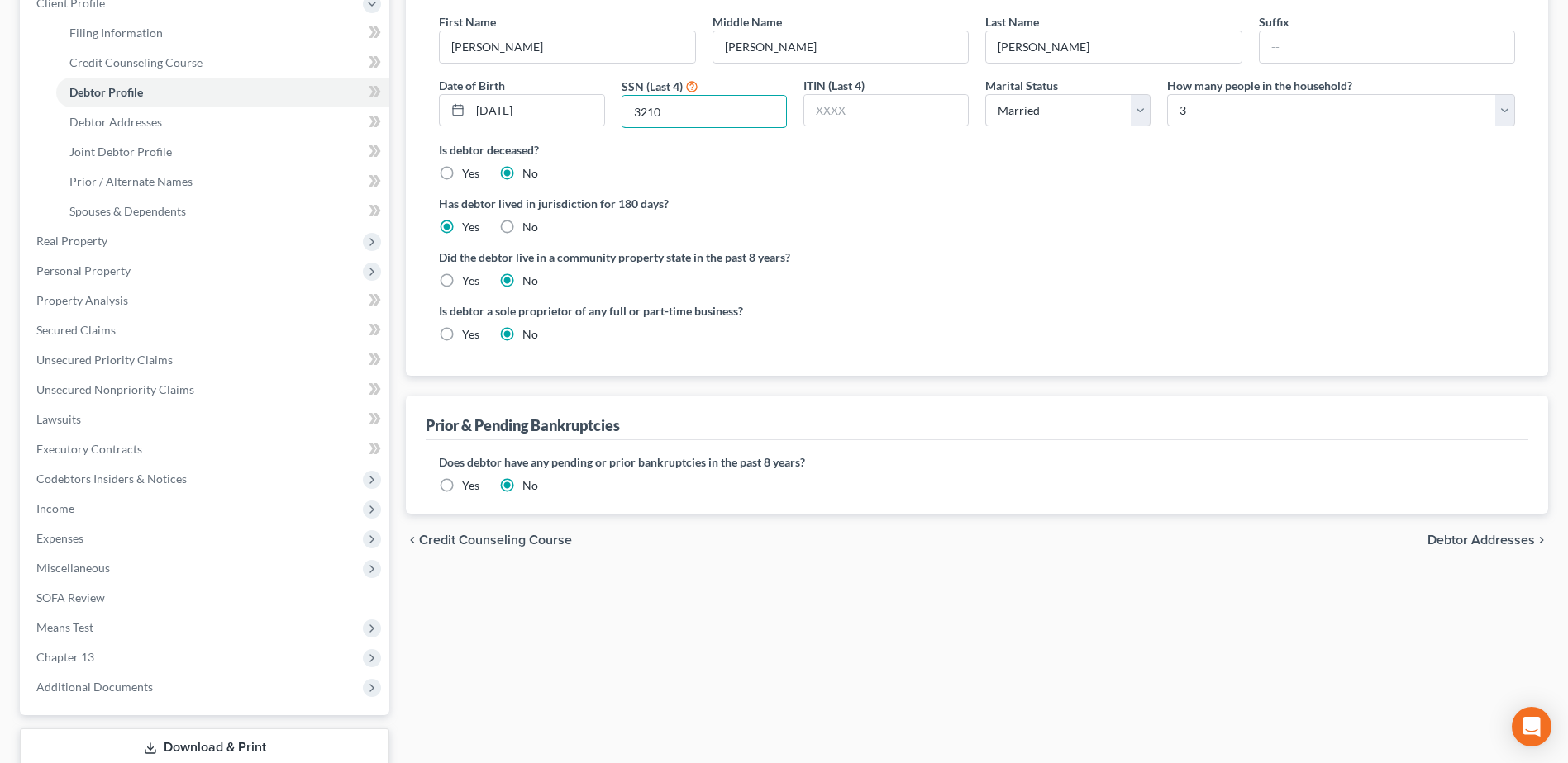
scroll to position [82, 0]
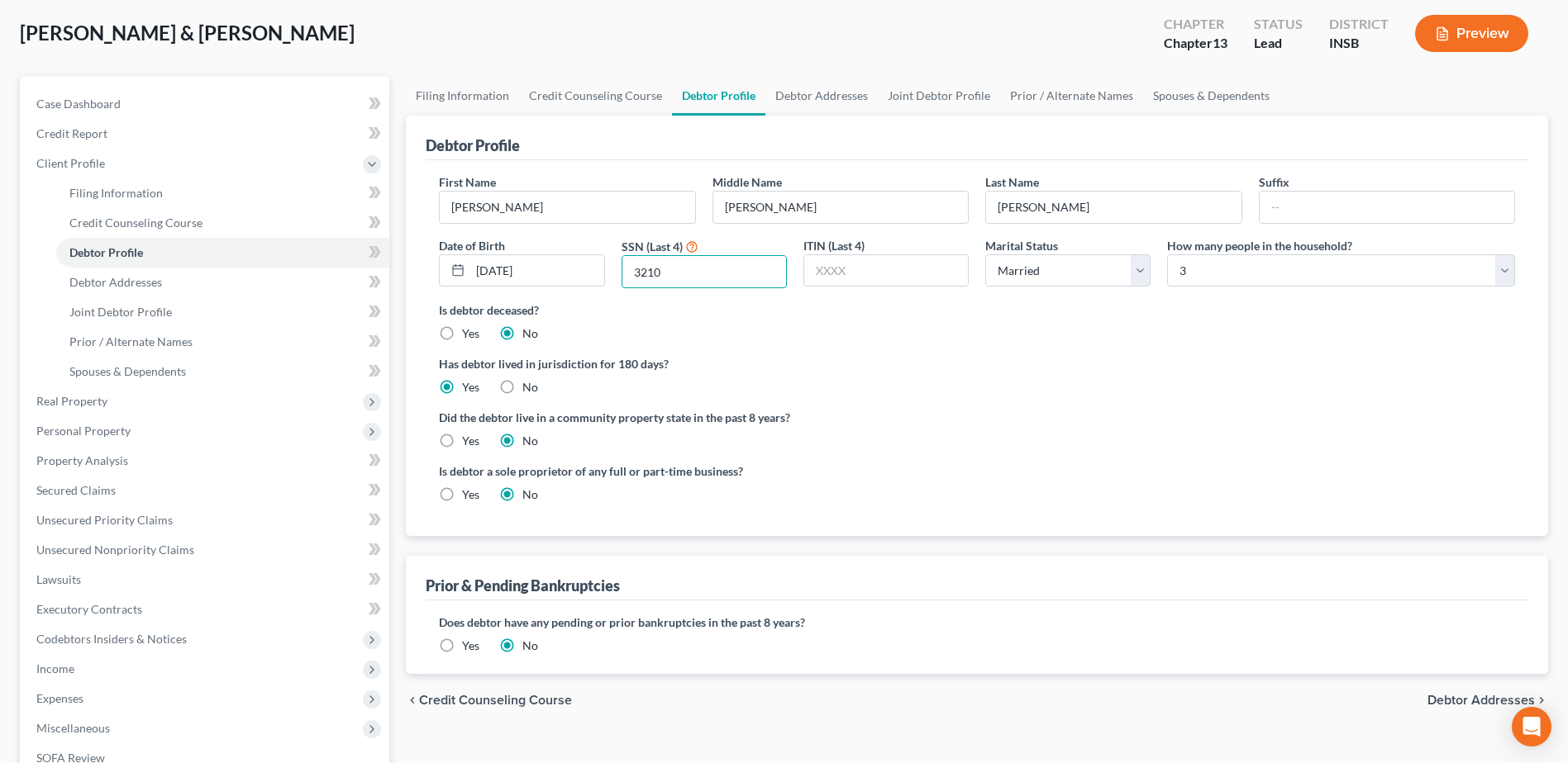
type input "3210"
click at [1470, 701] on span "Debtor Addresses" at bounding box center [1481, 701] width 108 height 13
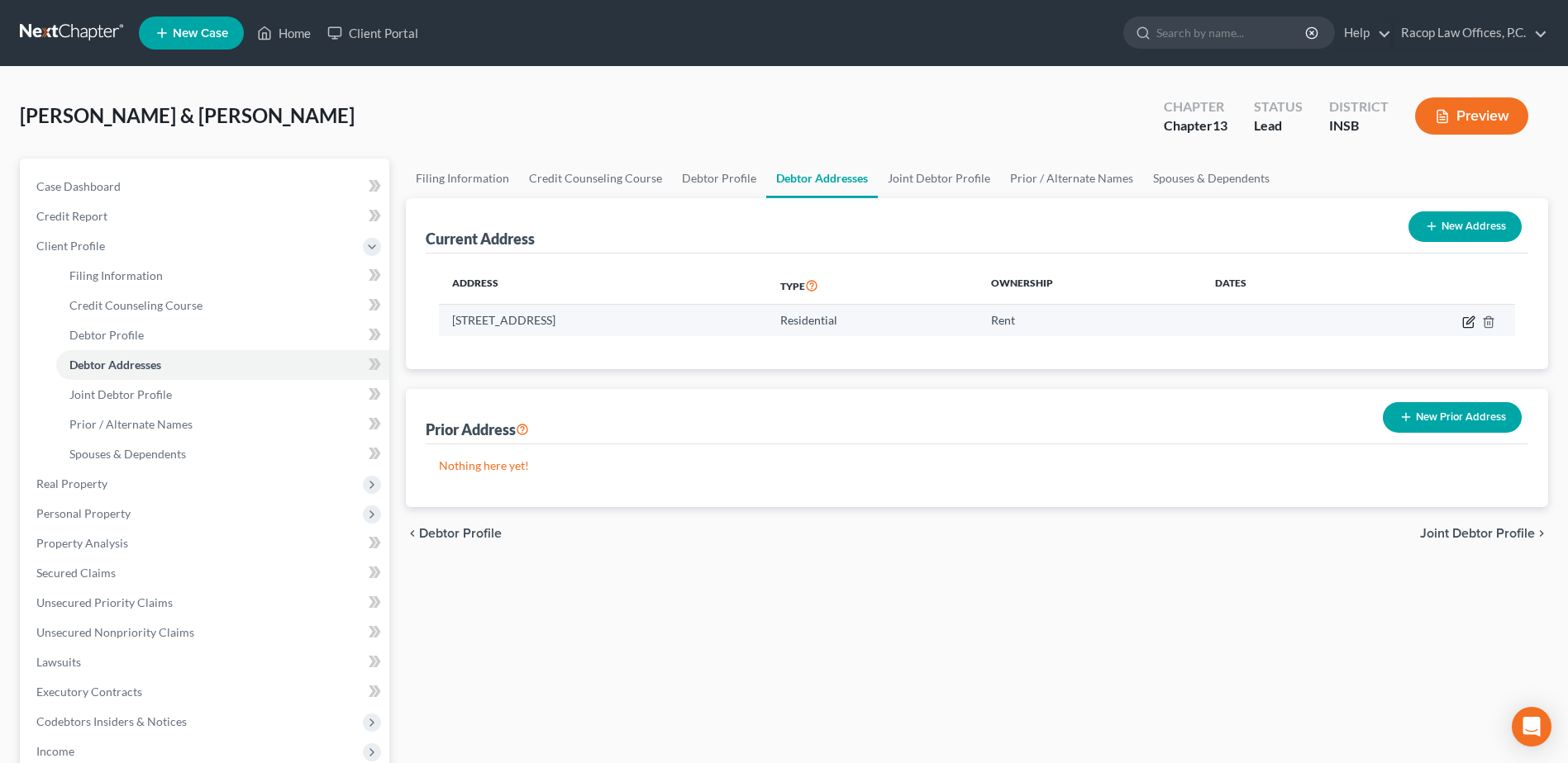
click at [1465, 319] on icon "button" at bounding box center [1469, 322] width 13 height 13
select select "15"
select select "0"
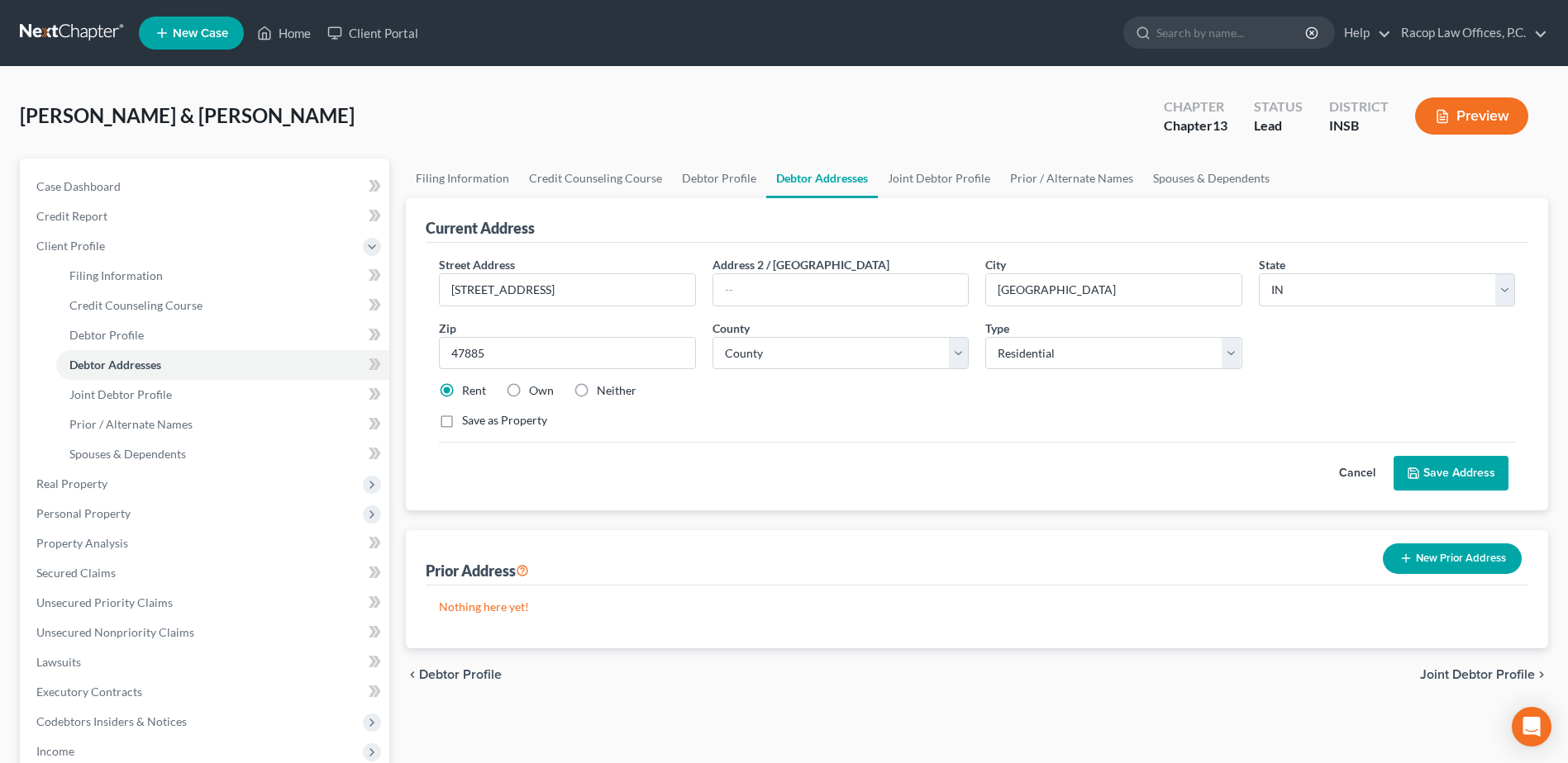
click at [1464, 469] on button "Save Address" at bounding box center [1451, 473] width 114 height 34
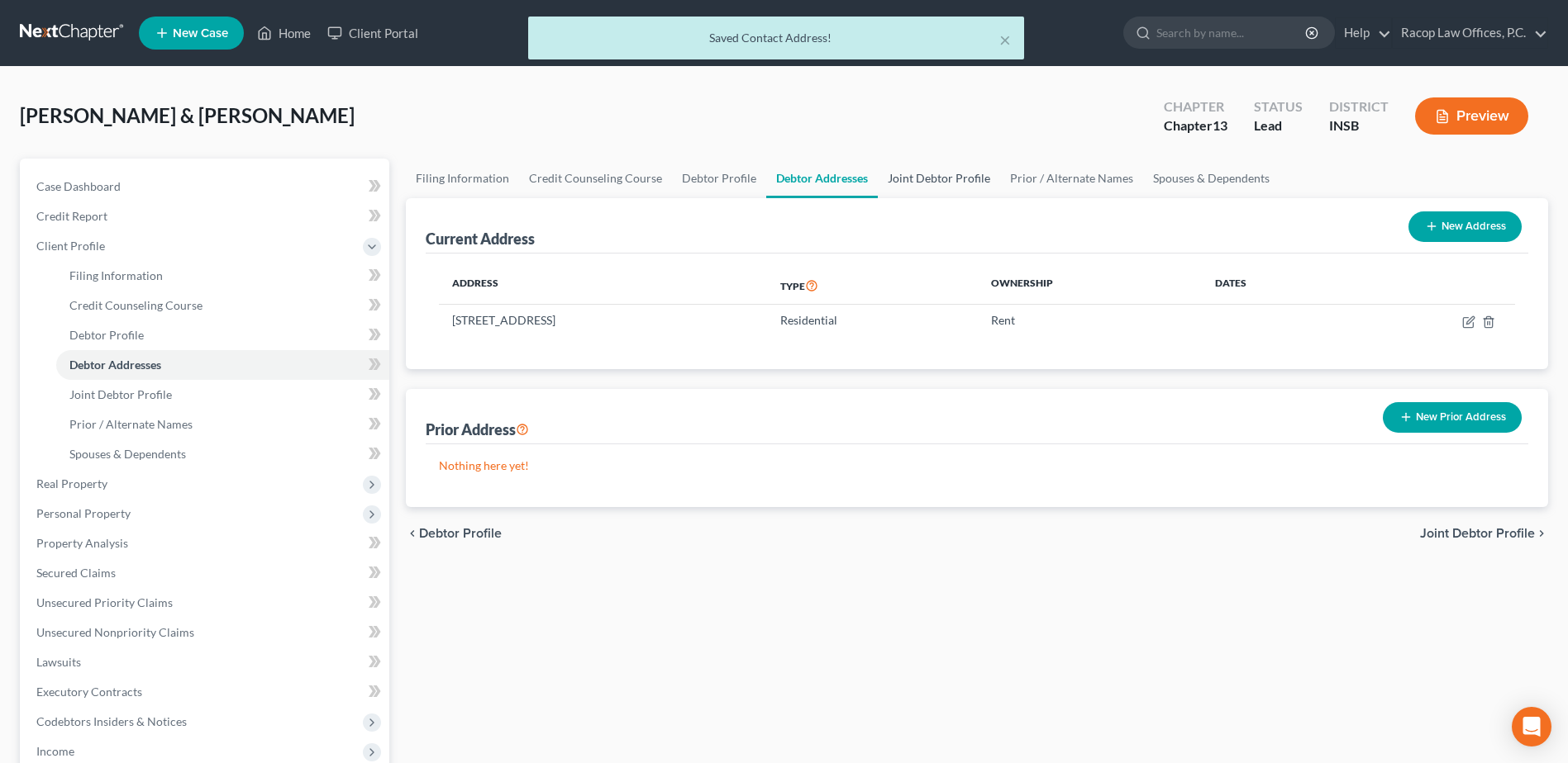
click at [893, 180] on link "Joint Debtor Profile" at bounding box center [938, 178] width 122 height 40
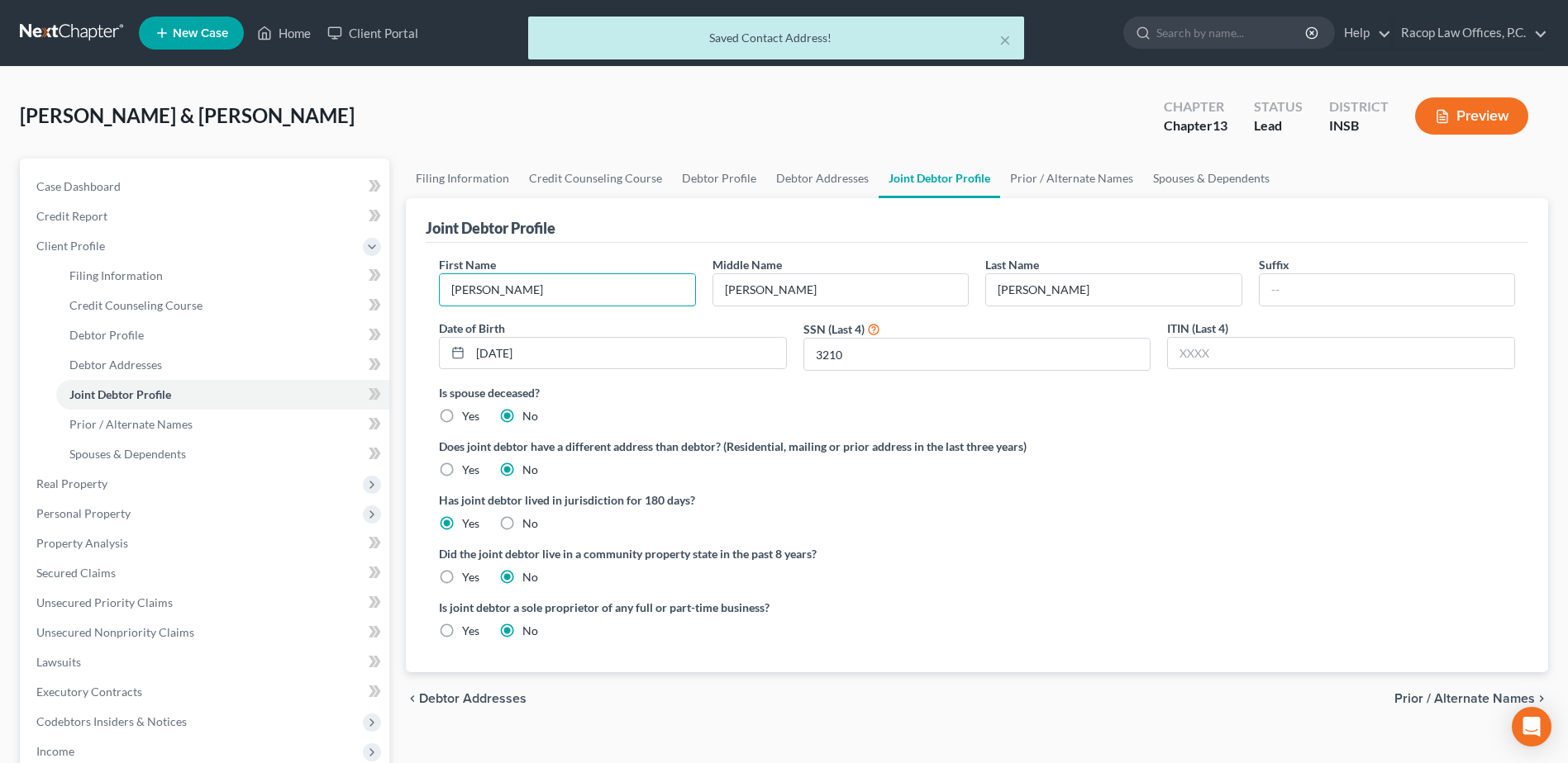
drag, startPoint x: 550, startPoint y: 294, endPoint x: 408, endPoint y: 295, distance: 142.0
click at [408, 295] on div "Joint Debtor Profile First Name [PERSON_NAME] Name [PERSON_NAME] Last Name [PER…" at bounding box center [976, 436] width 1142 height 474
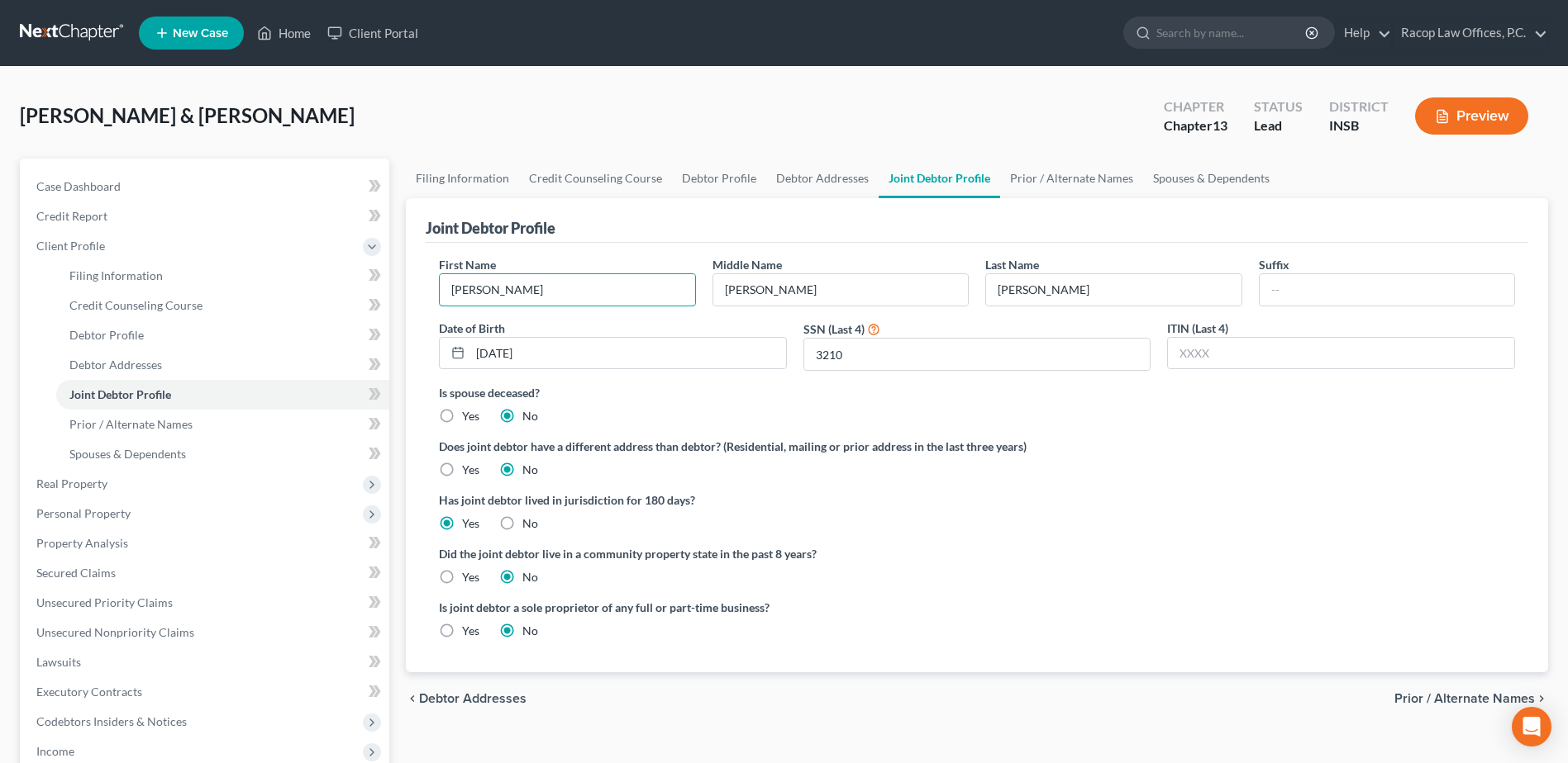
type input "[PERSON_NAME]"
type input "[DATE]"
type input "3081"
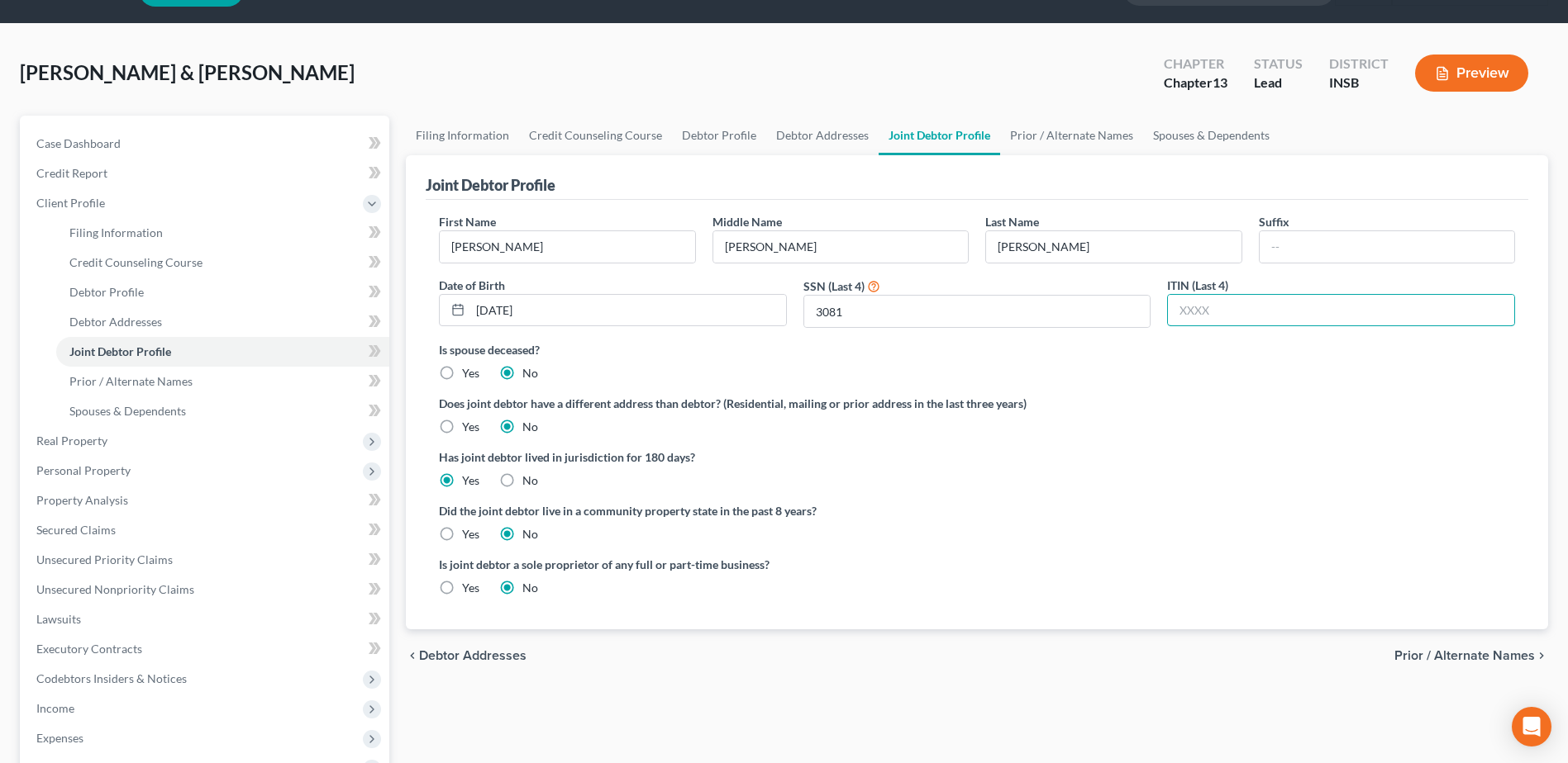
scroll to position [82, 0]
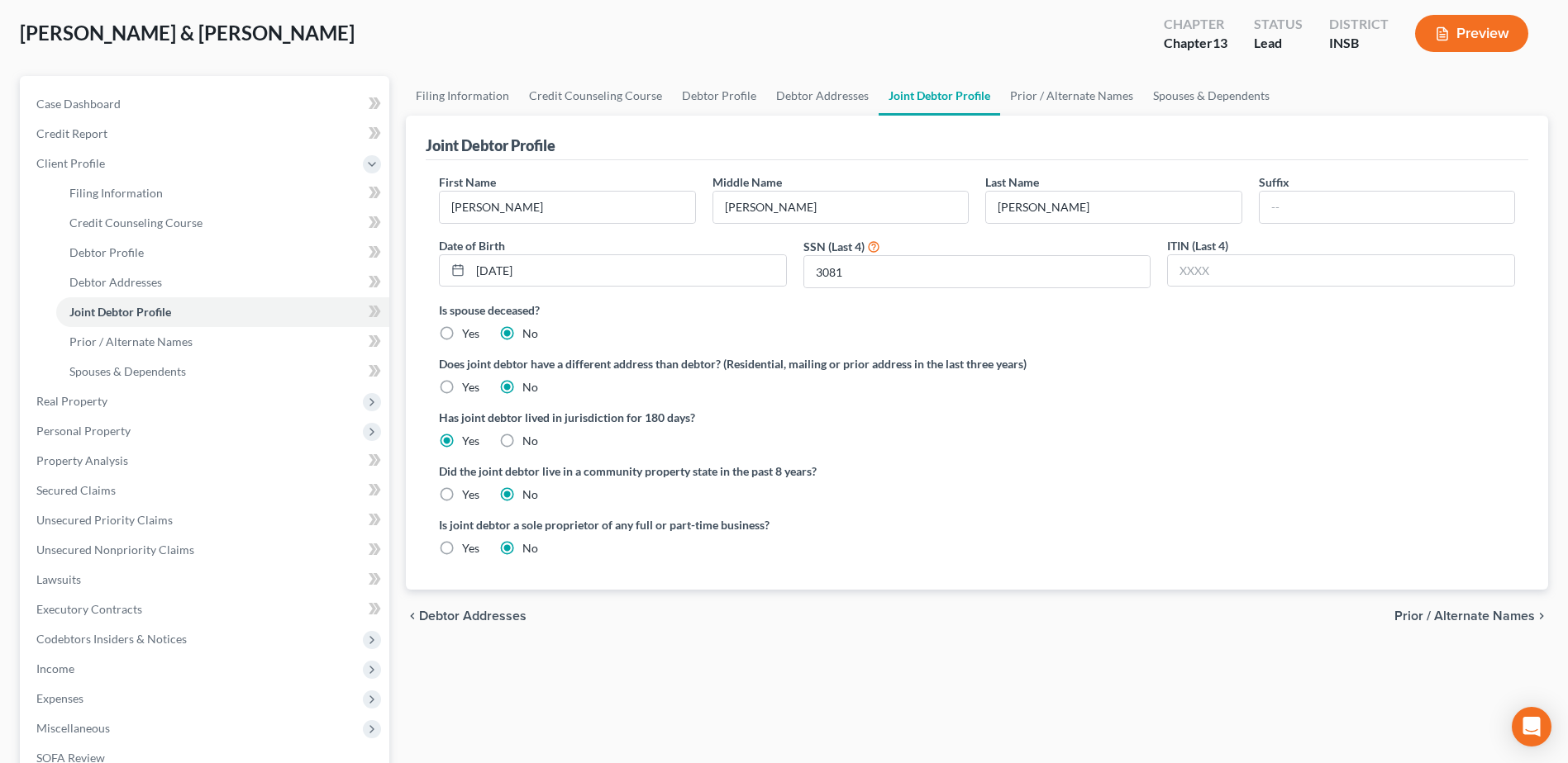
click at [1456, 619] on span "Prior / Alternate Names" at bounding box center [1464, 617] width 141 height 13
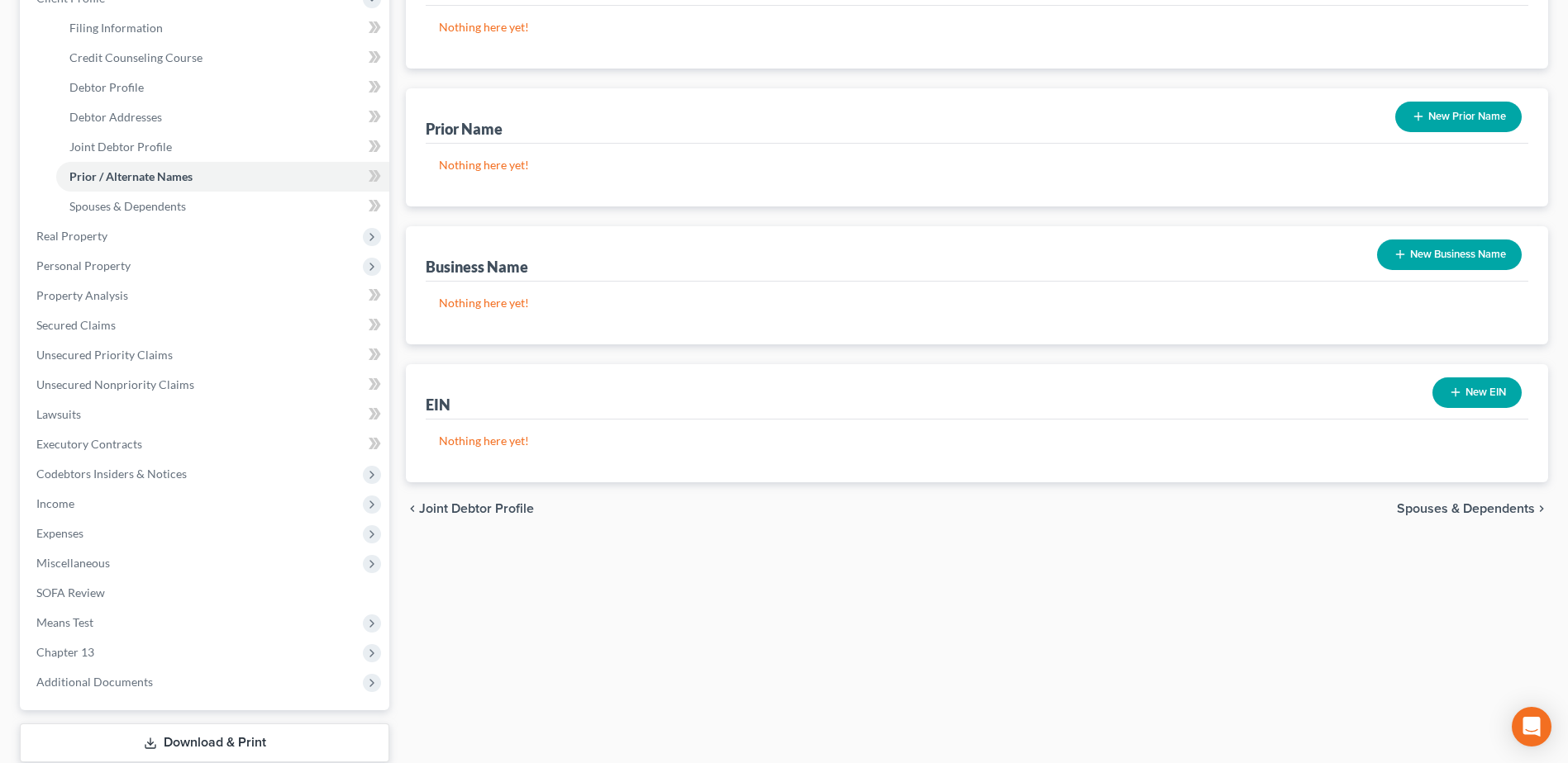
click at [1458, 511] on span "Spouses & Dependents" at bounding box center [1465, 509] width 138 height 13
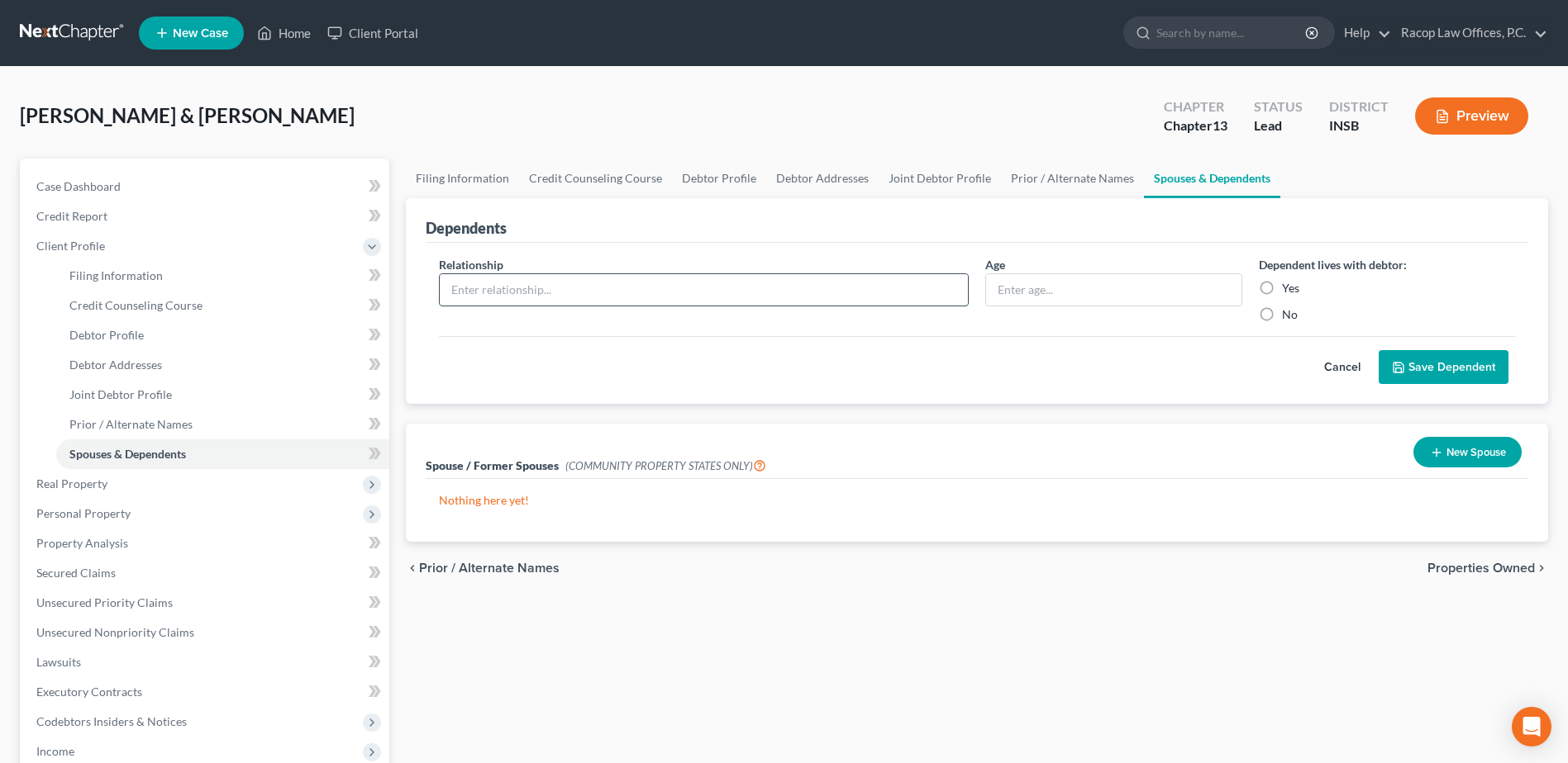
click at [551, 288] on input "text" at bounding box center [703, 289] width 528 height 31
type input "Daughter"
type input "17"
click at [1282, 287] on label "Yes" at bounding box center [1290, 289] width 18 height 17
click at [1289, 287] on input "Yes" at bounding box center [1294, 285] width 11 height 11
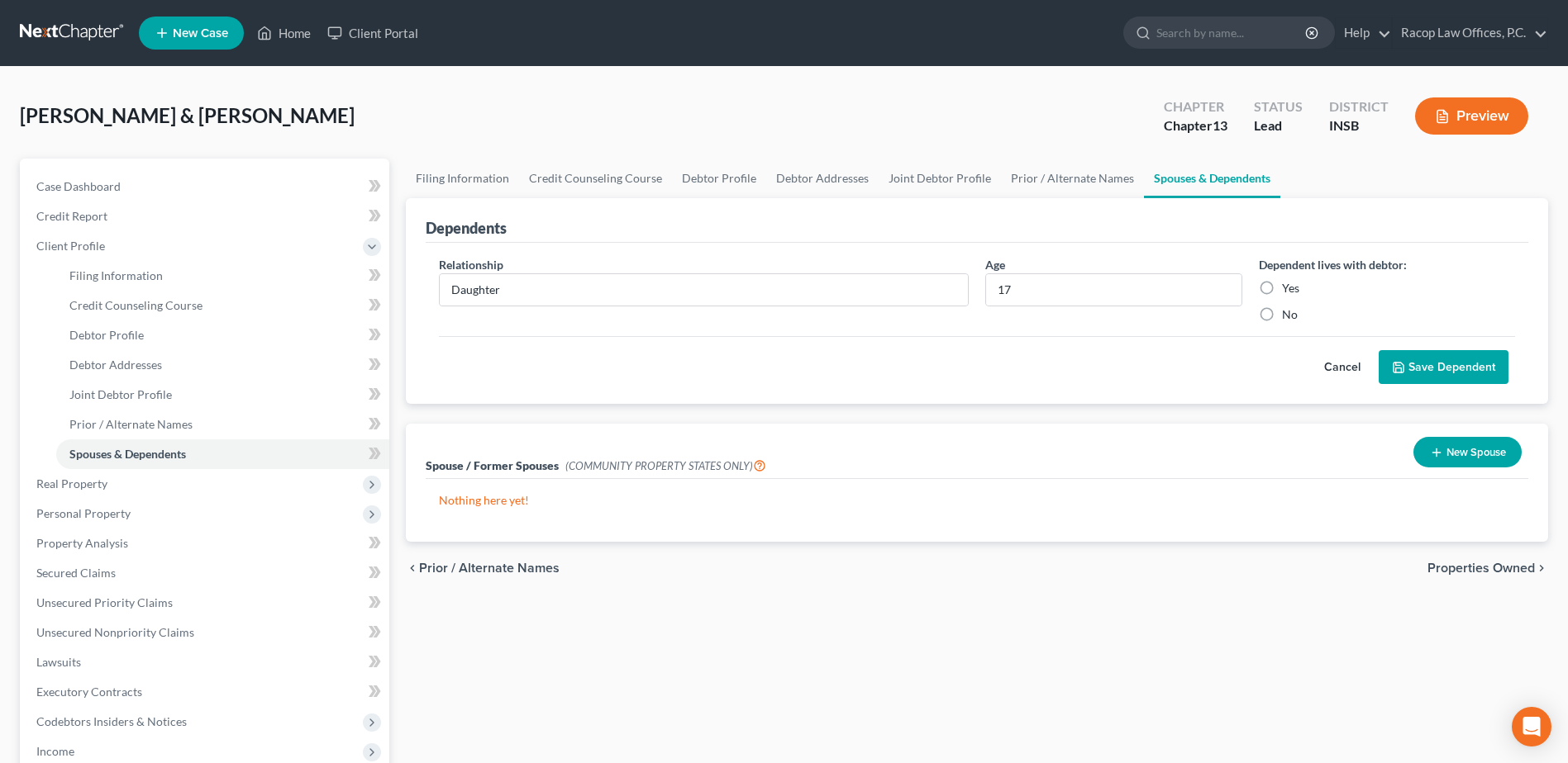
radio input "true"
click at [1433, 368] on button "Save Dependent" at bounding box center [1443, 367] width 130 height 34
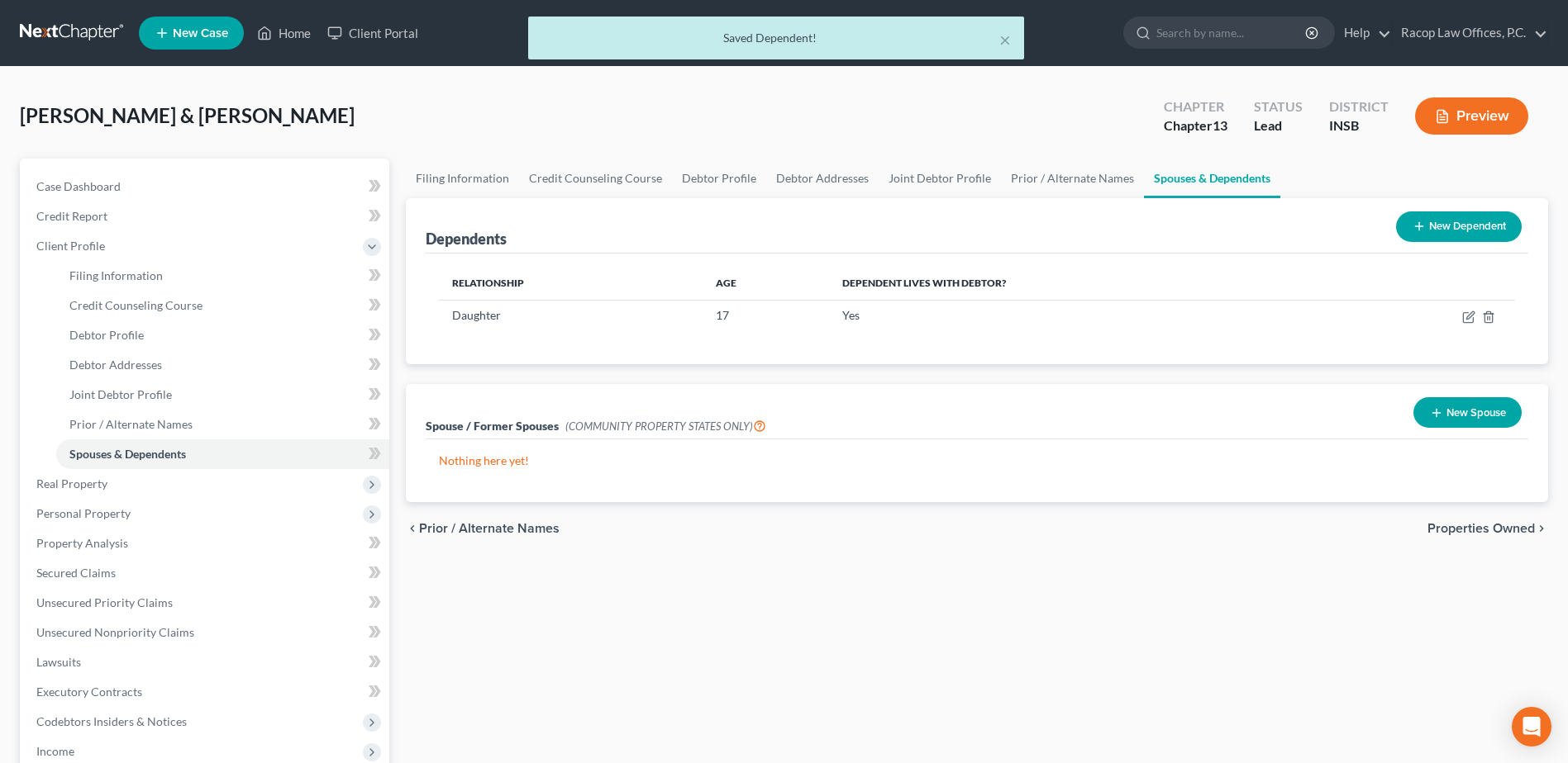
click at [1493, 529] on span "Properties Owned" at bounding box center [1481, 529] width 108 height 13
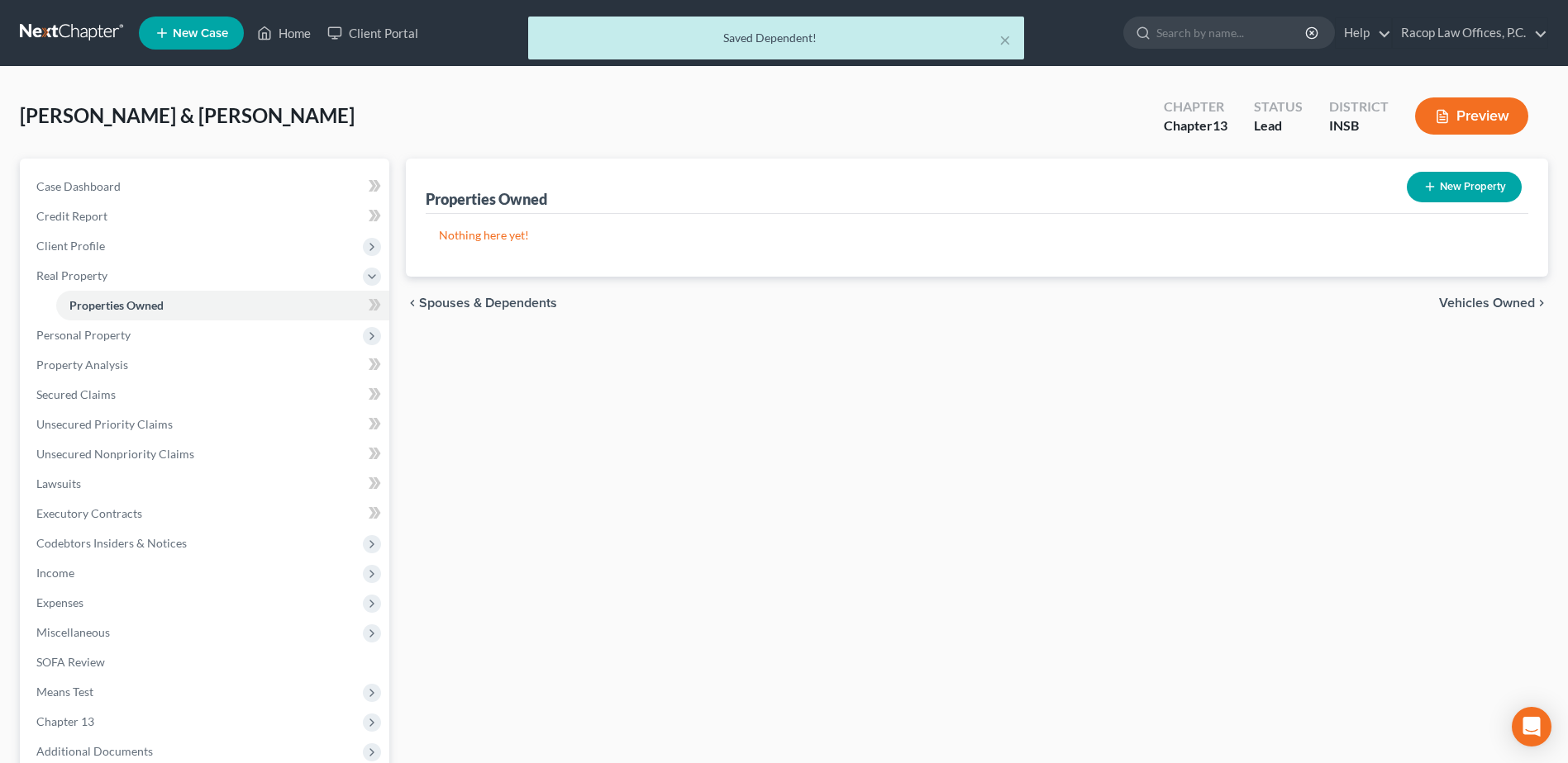
click at [1480, 302] on span "Vehicles Owned" at bounding box center [1487, 304] width 96 height 13
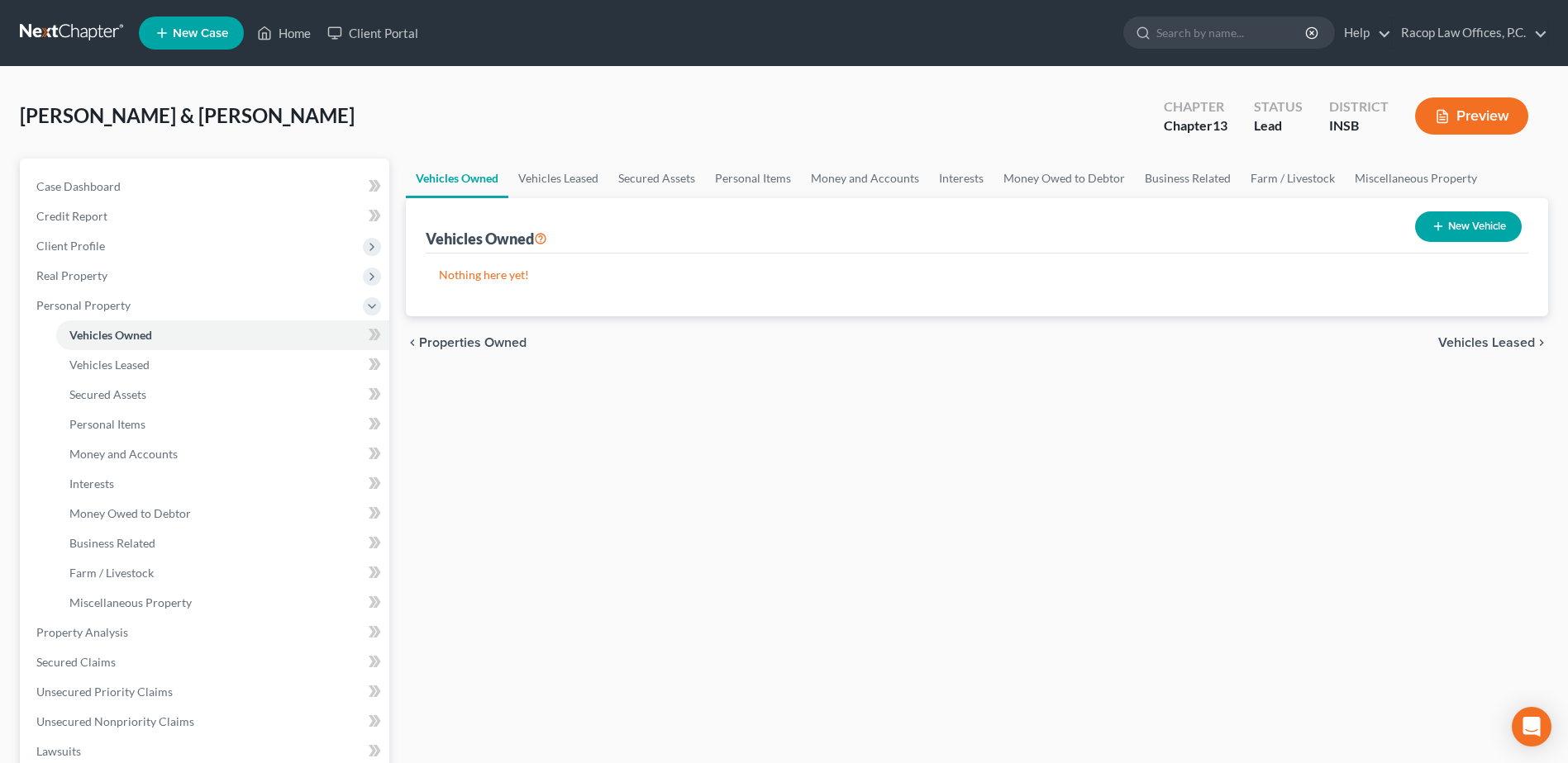
click at [1478, 229] on button "New Vehicle" at bounding box center [1468, 226] width 107 height 30
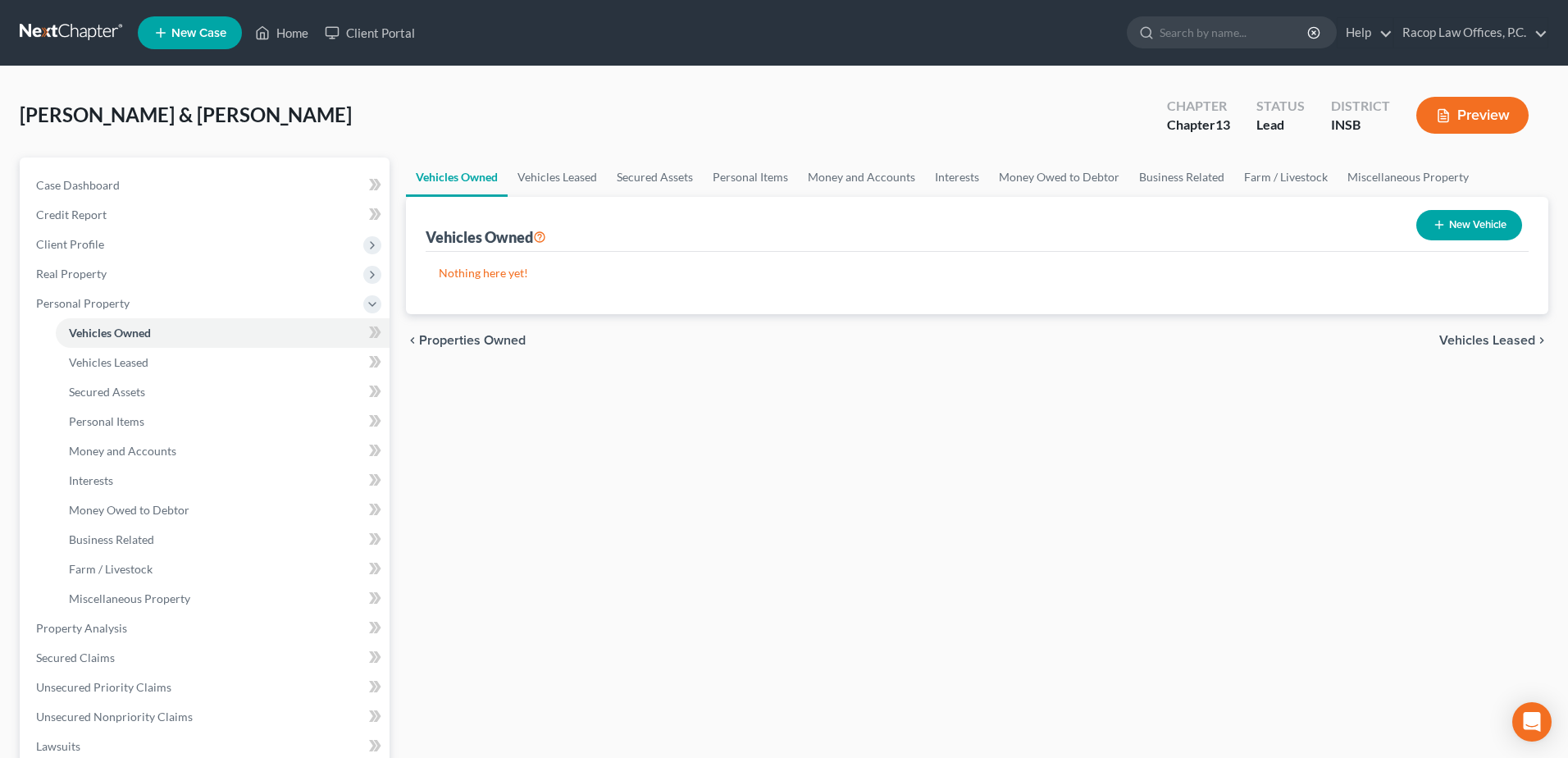
select select "0"
select select "2"
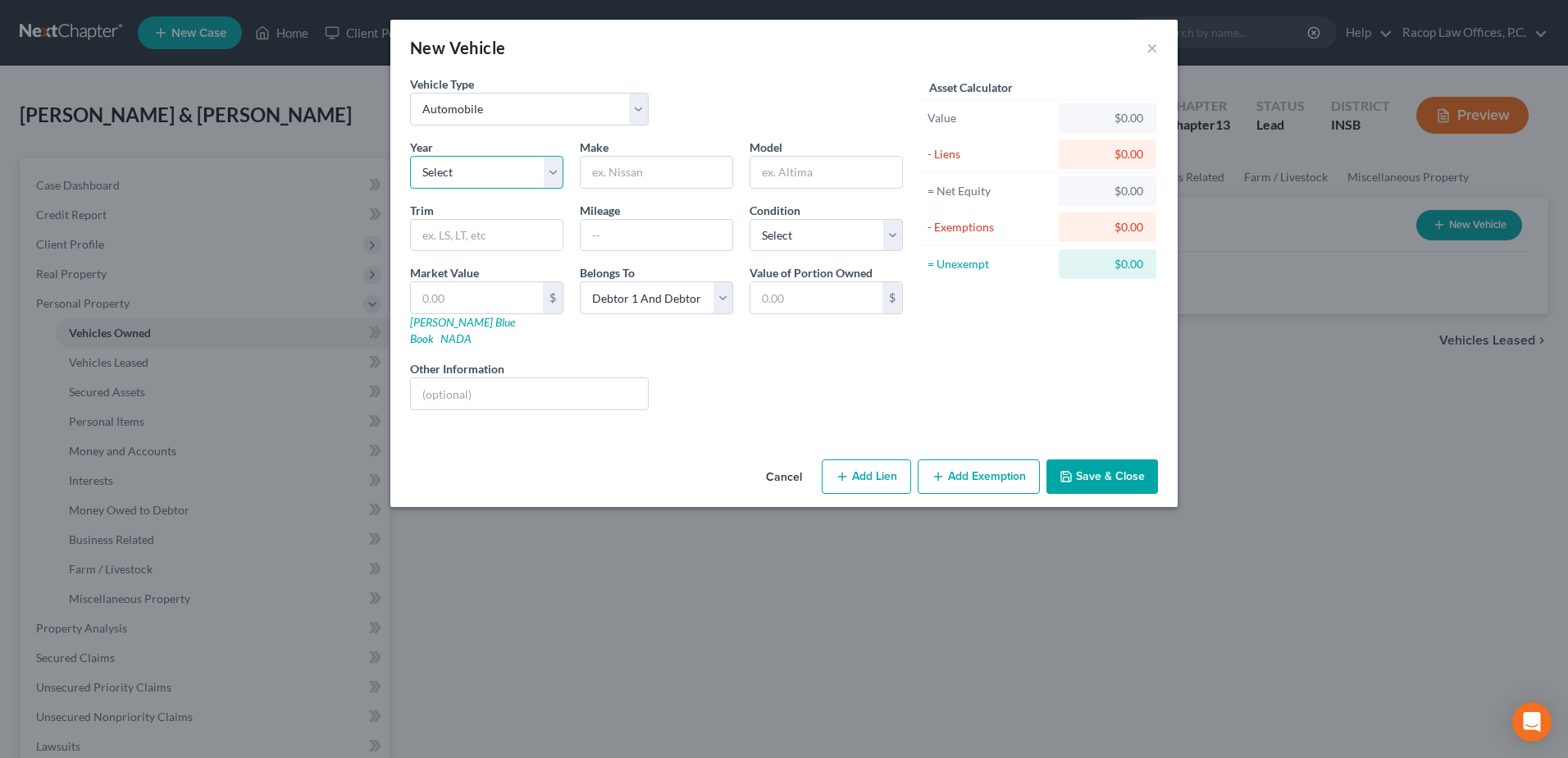
click at [471, 164] on select "Select 2026 2025 2024 2023 2022 2021 2020 2019 2018 2017 2016 2015 2014 2013 20…" at bounding box center [487, 172] width 154 height 33
select select "18"
click at [410, 156] on select "Select 2026 2025 2024 2023 2022 2021 2020 2019 2018 2017 2016 2015 2014 2013 20…" at bounding box center [487, 172] width 154 height 33
click at [657, 166] on input "text" at bounding box center [657, 172] width 152 height 31
type input "Chevrolet"
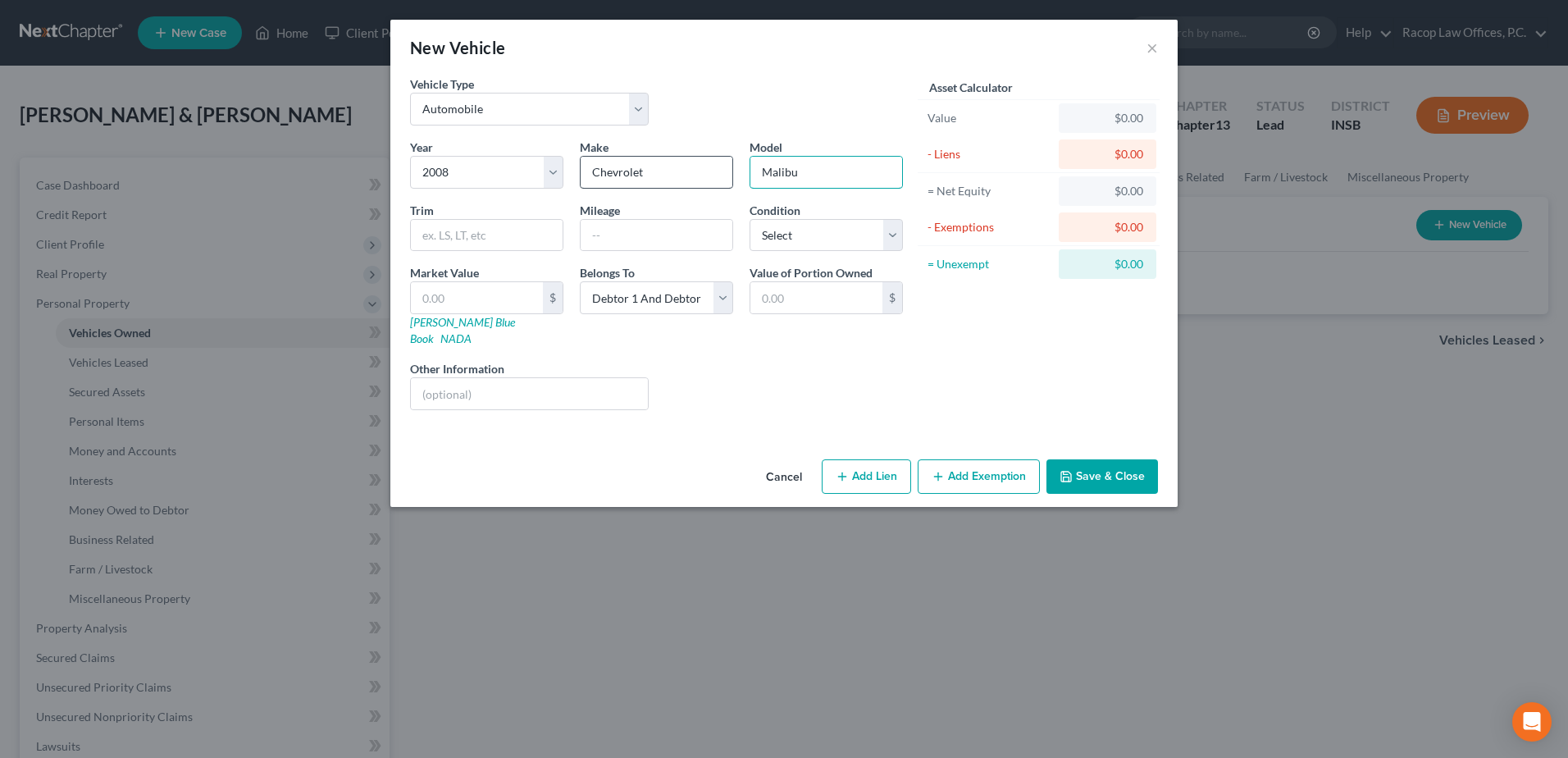
type input "Malibu"
click at [518, 295] on input "text" at bounding box center [477, 298] width 132 height 31
type input "2"
type input "2.00"
type input "20"
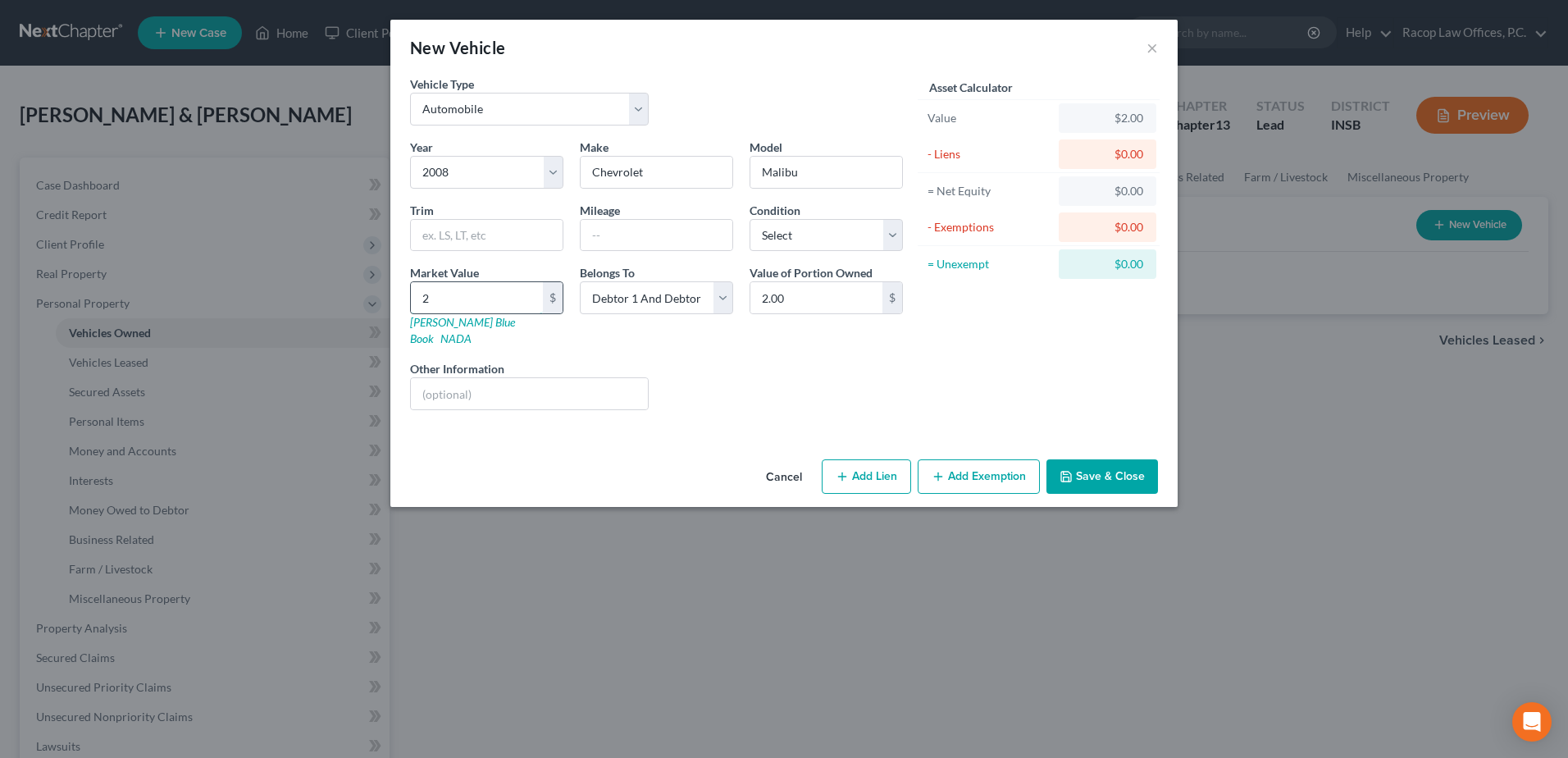
type input "20.00"
type input "200"
type input "200.00"
type input "2000"
type input "2,000.00"
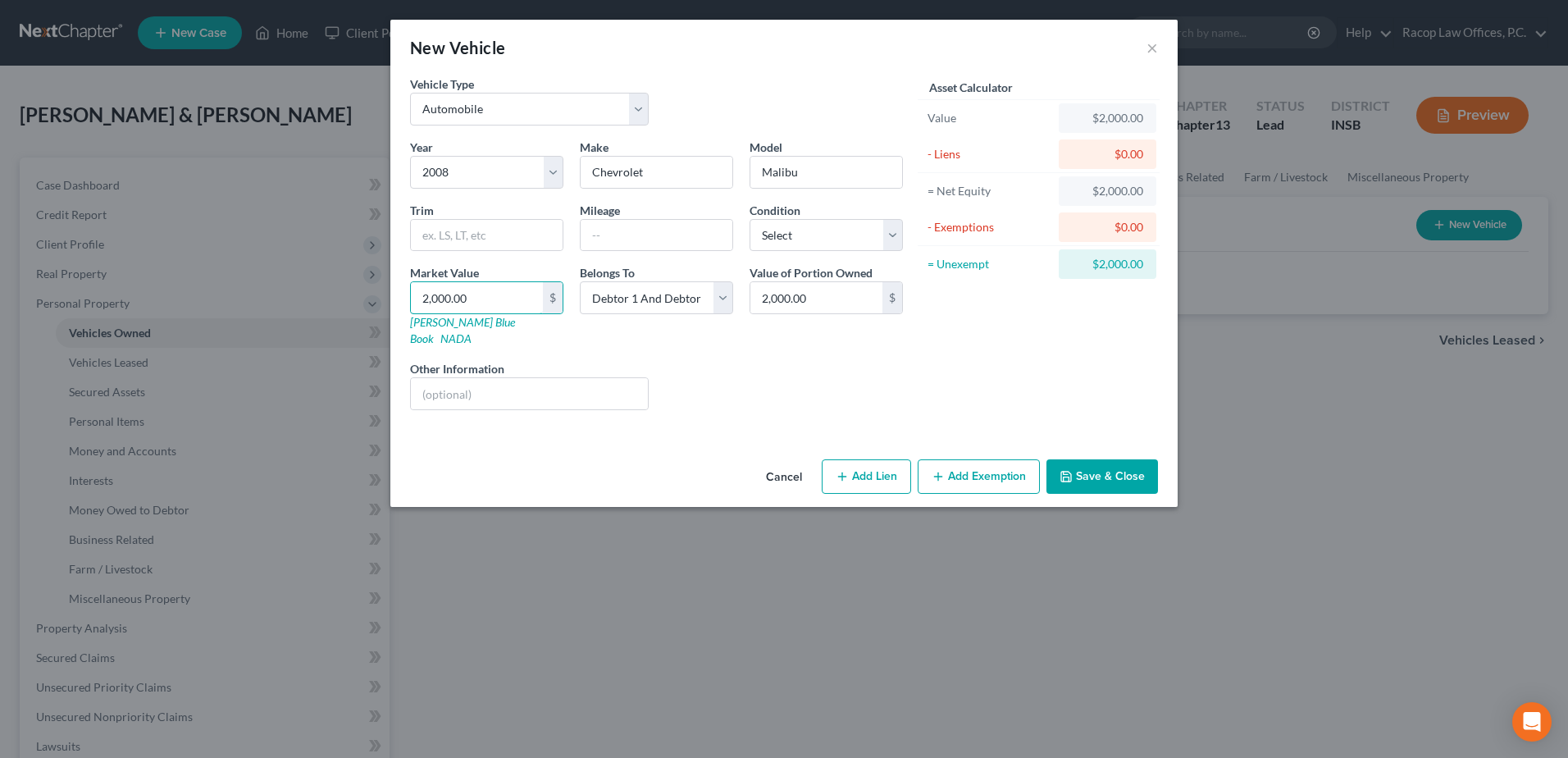
type input "2,000.00"
click at [994, 460] on button "Add Exemption" at bounding box center [979, 476] width 122 height 34
select select "2"
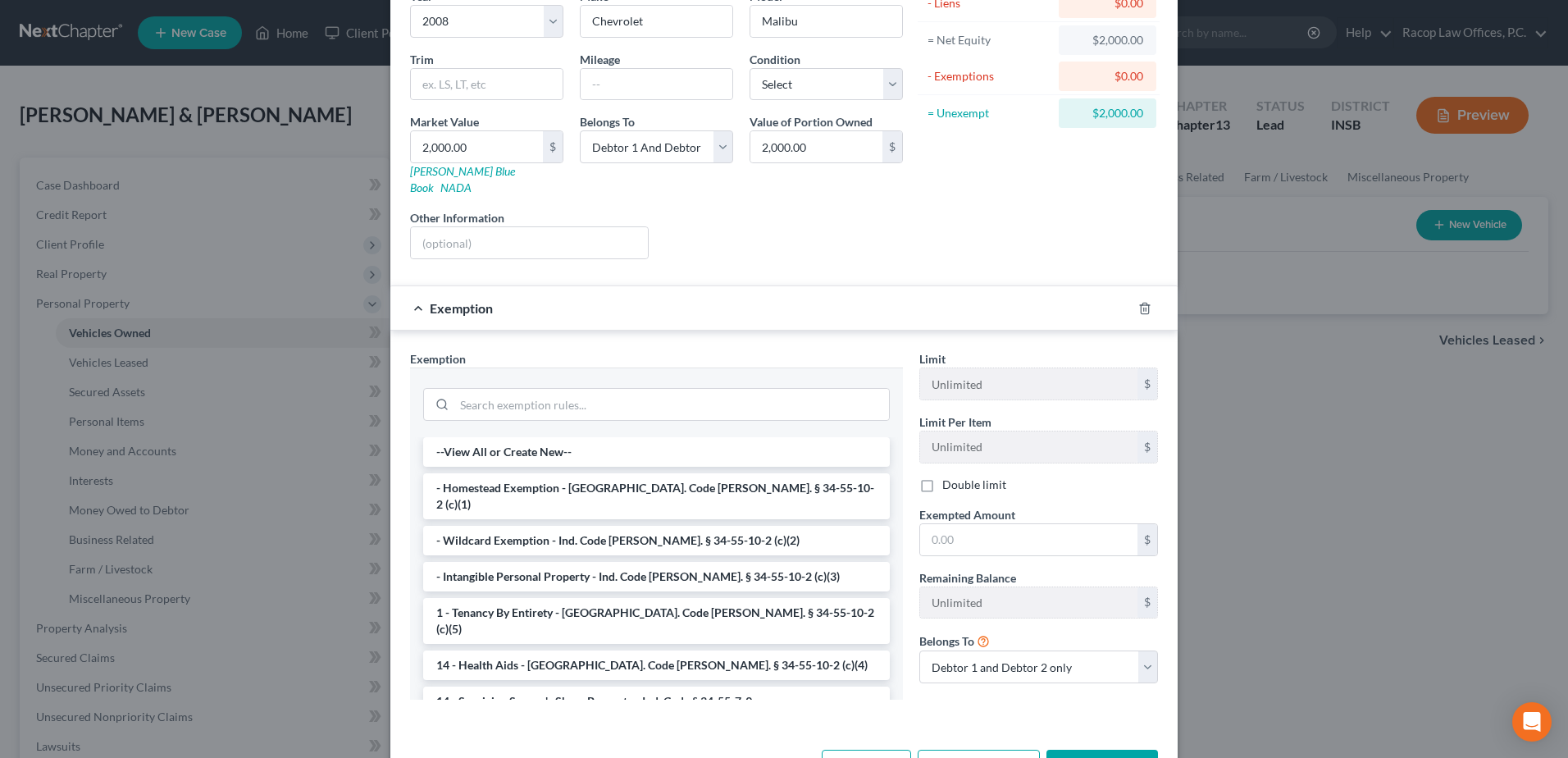
scroll to position [194, 0]
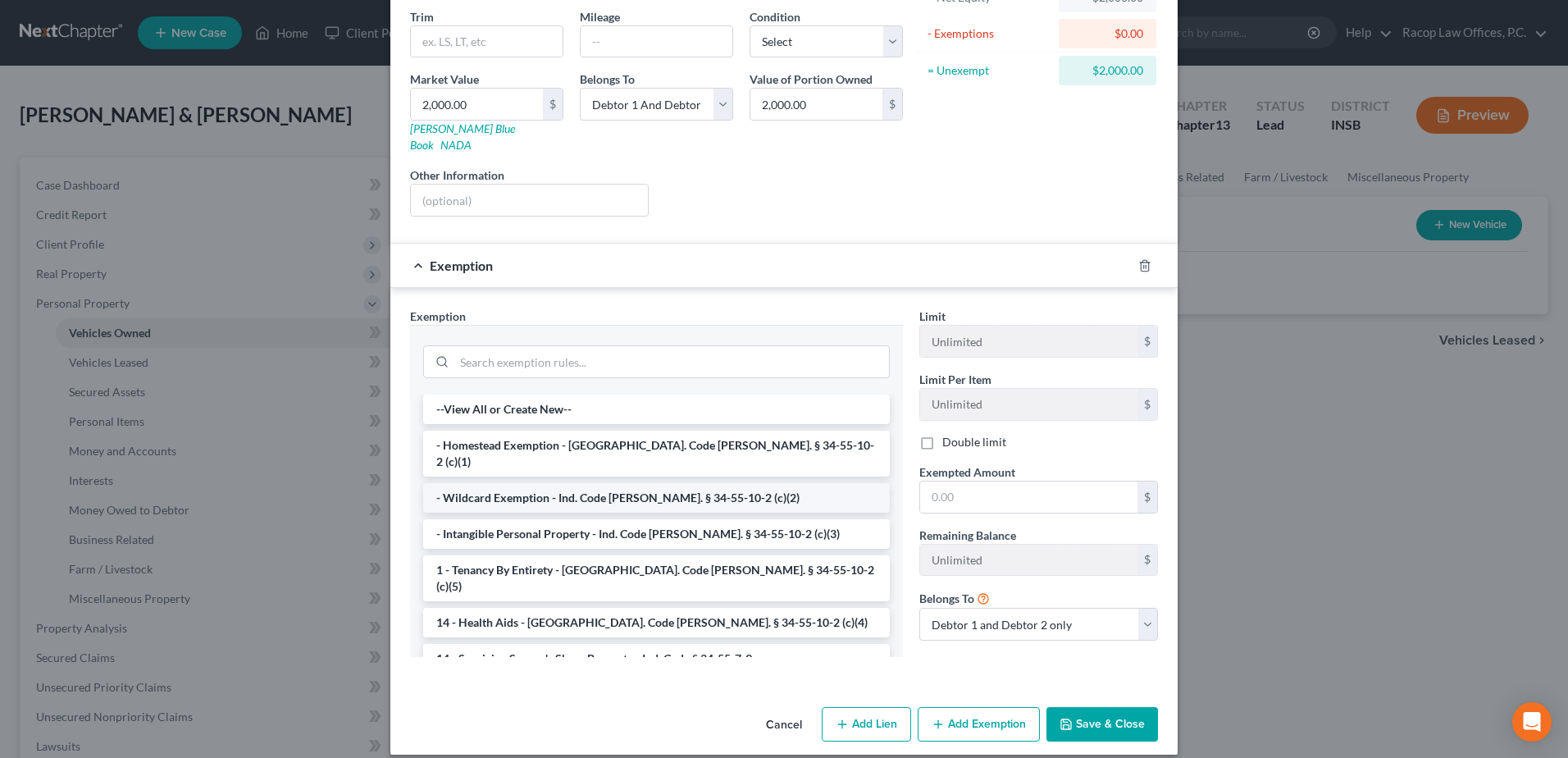
click at [505, 483] on li "- Wildcard Exemption - Ind. Code [PERSON_NAME]. § 34-55-10-2 (c)(2)" at bounding box center [657, 497] width 467 height 29
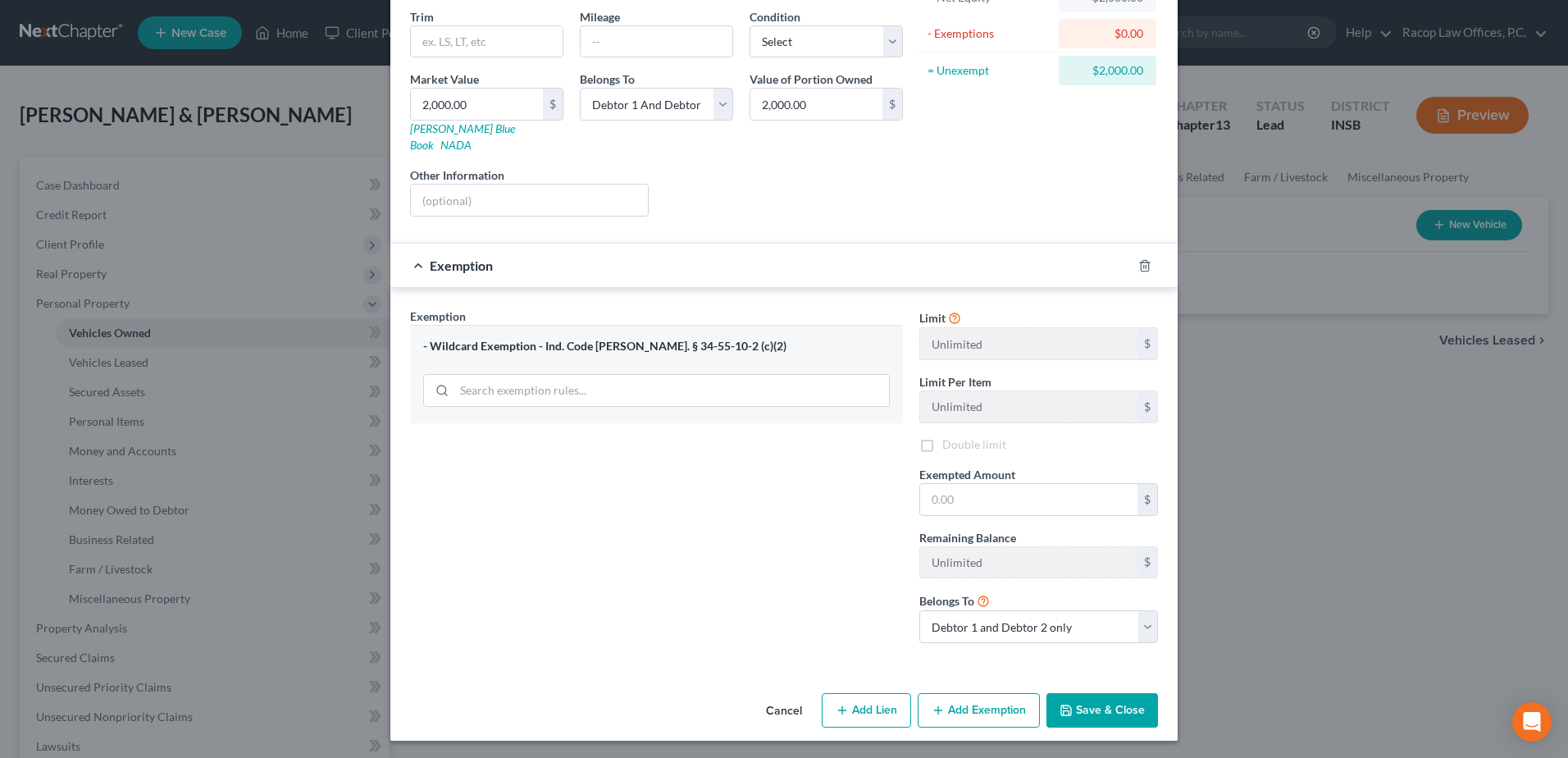
scroll to position [180, 0]
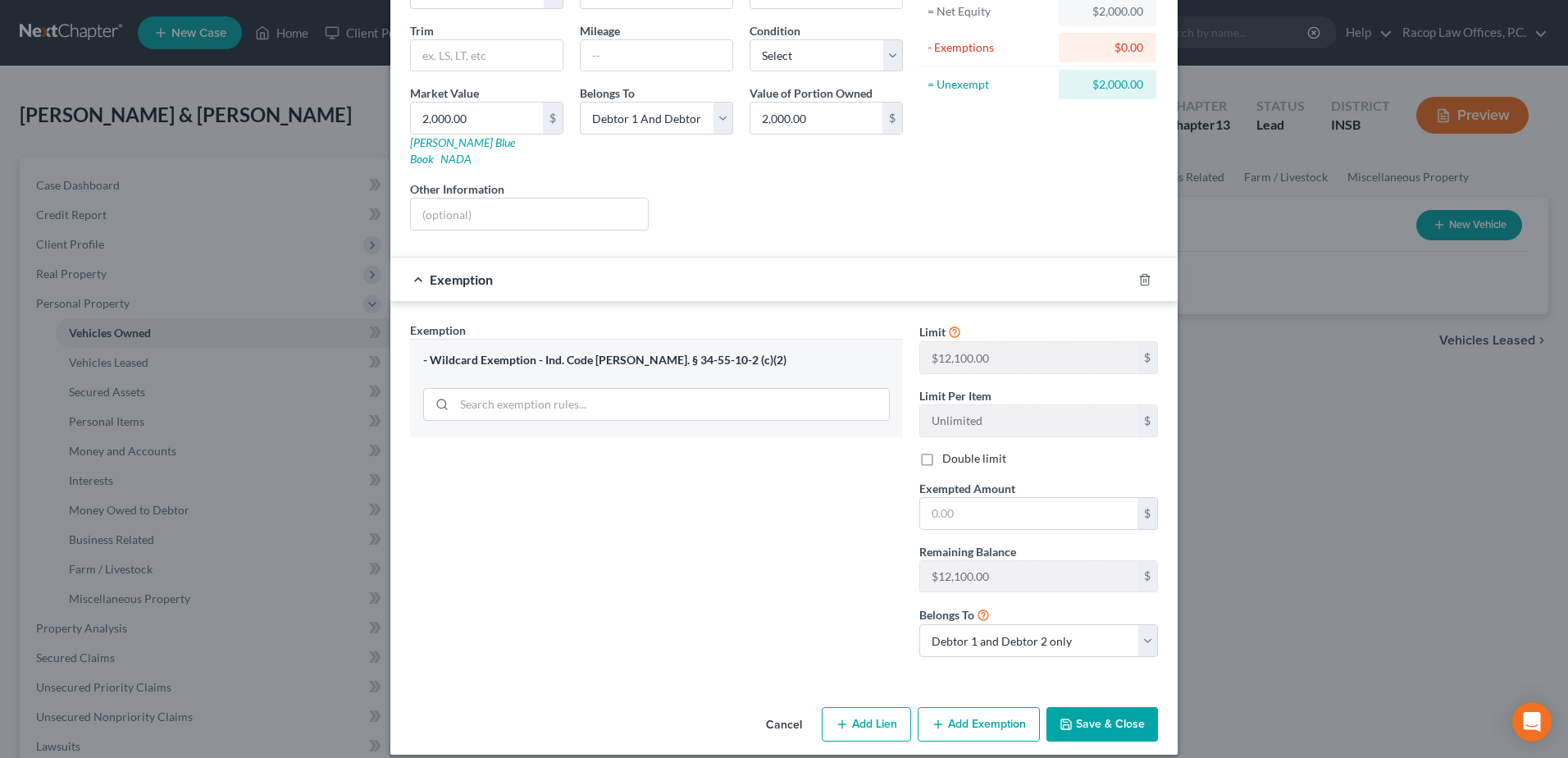
click at [942, 450] on label "Double limit" at bounding box center [974, 459] width 64 height 17
click at [949, 450] on input "Double limit" at bounding box center [954, 455] width 11 height 11
checkbox input "true"
click at [965, 498] on input "text" at bounding box center [1029, 513] width 217 height 31
type input "2,000.00"
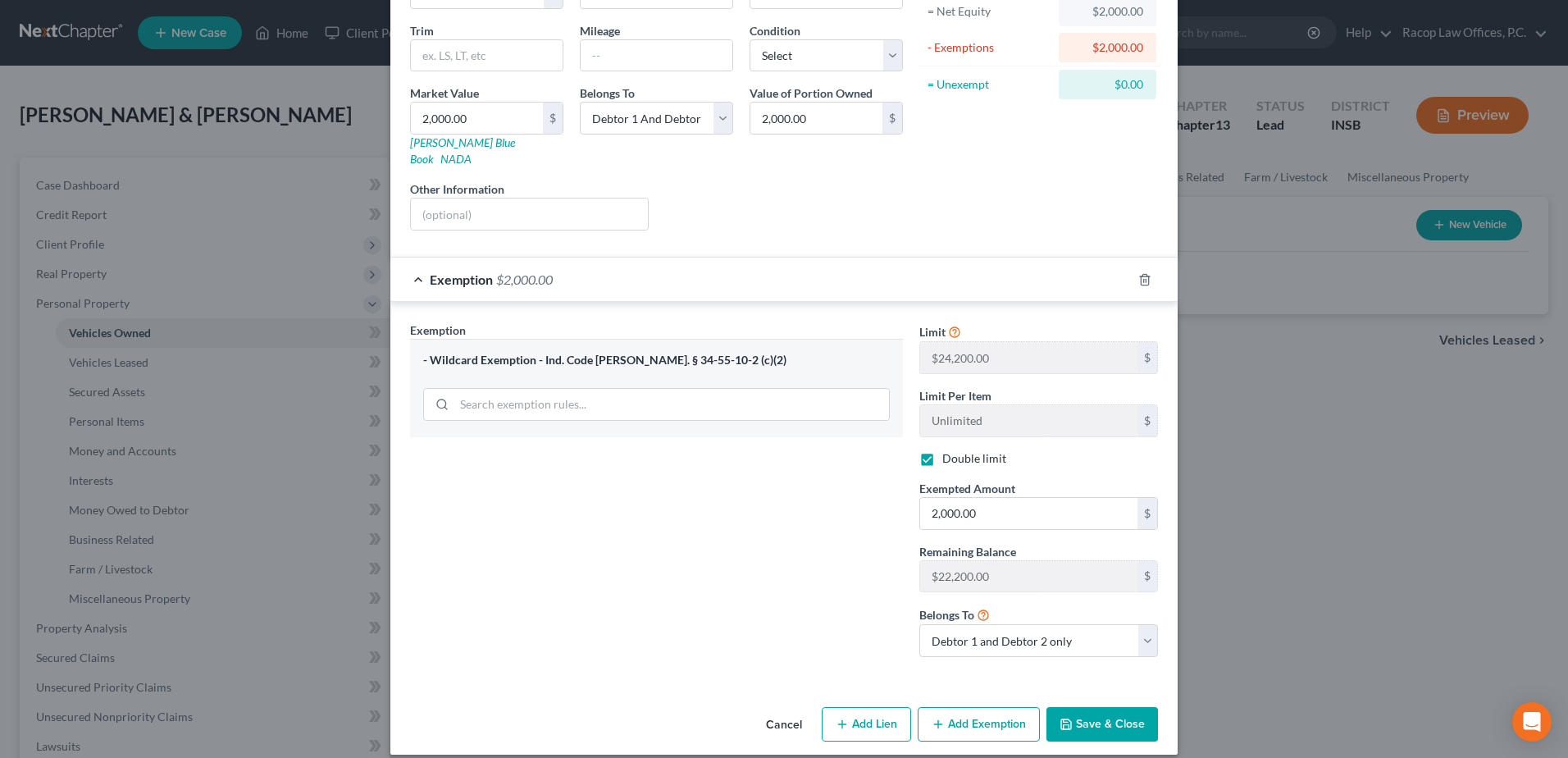
click at [1094, 707] on button "Save & Close" at bounding box center [1103, 724] width 112 height 34
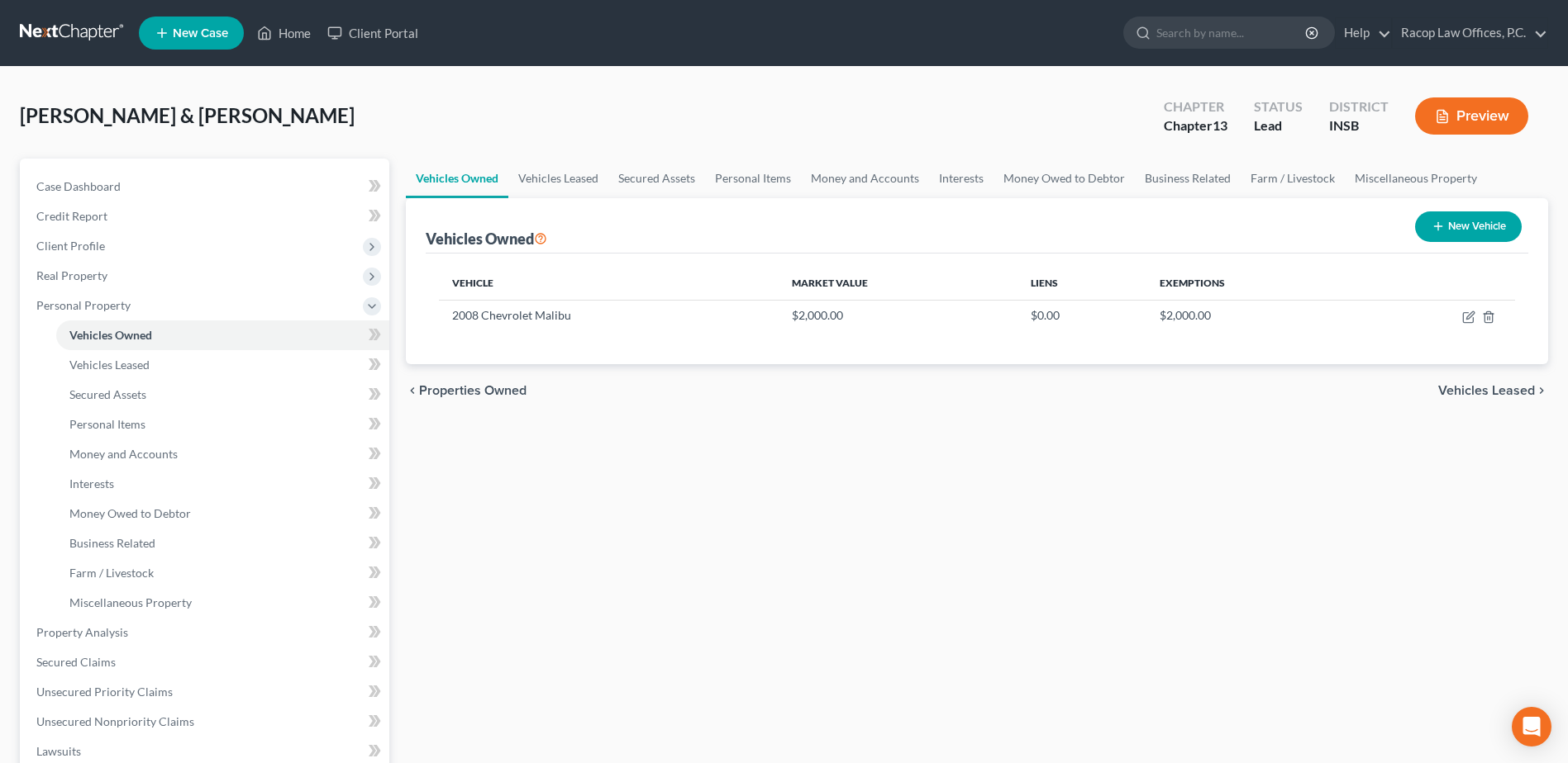
click at [1484, 223] on button "New Vehicle" at bounding box center [1468, 226] width 107 height 30
select select "0"
select select "2"
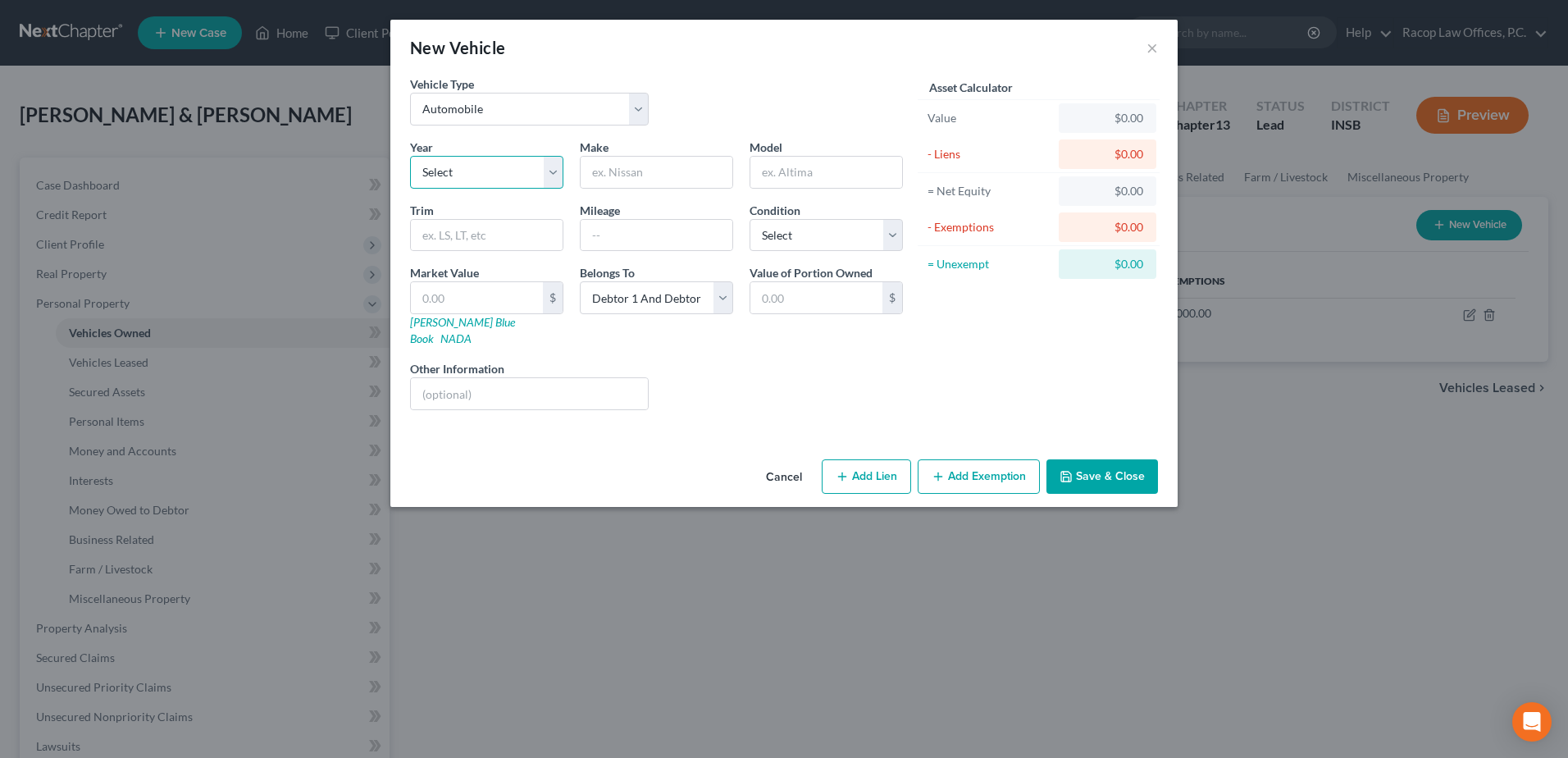
click at [468, 165] on select "Select 2026 2025 2024 2023 2022 2021 2020 2019 2018 2017 2016 2015 2014 2013 20…" at bounding box center [487, 172] width 154 height 33
select select "21"
click at [410, 156] on select "Select 2026 2025 2024 2023 2022 2021 2020 2019 2018 2017 2016 2015 2014 2013 20…" at bounding box center [487, 172] width 154 height 33
click at [631, 173] on input "text" at bounding box center [657, 172] width 152 height 31
type input "Scion"
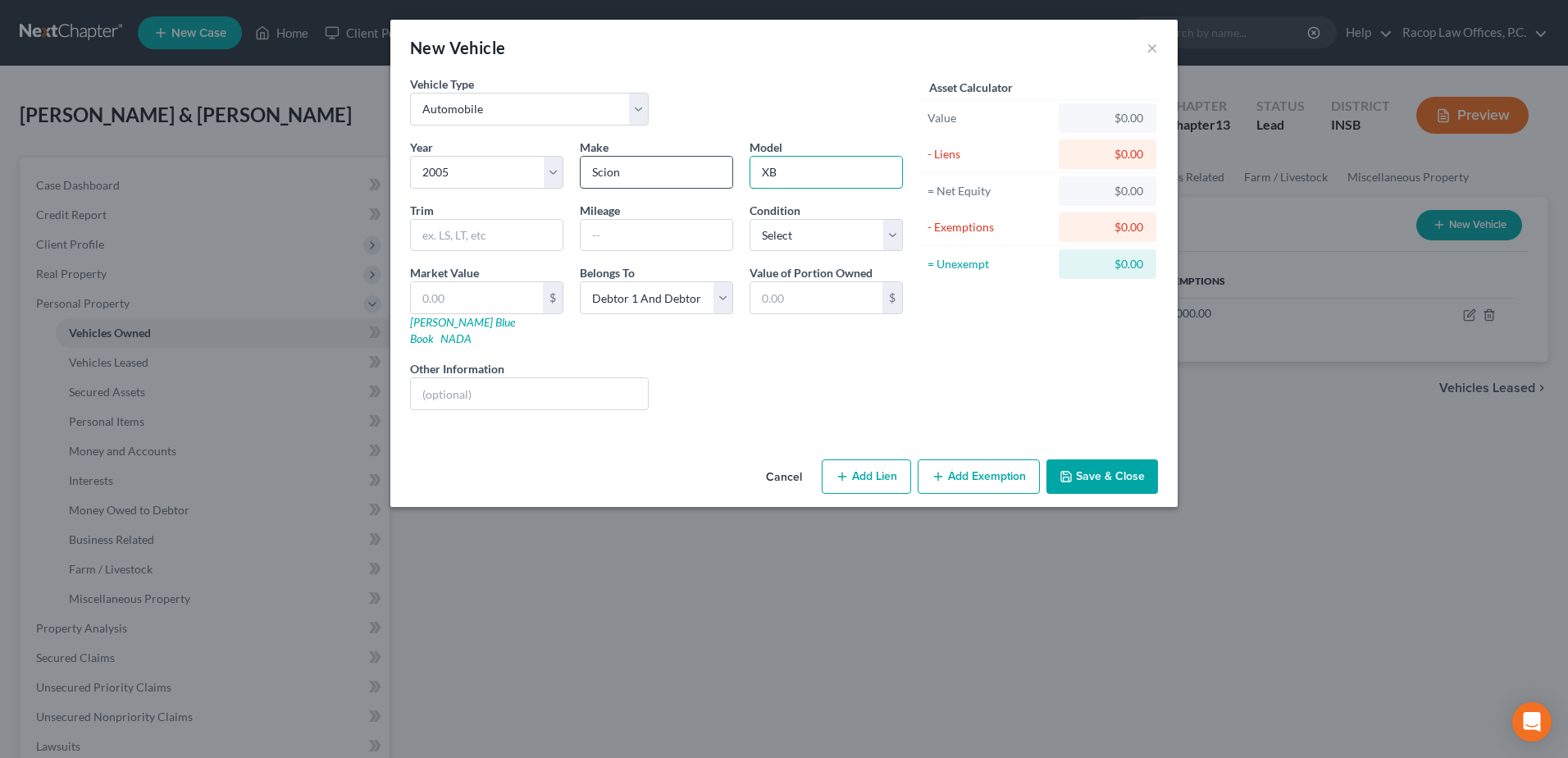
type input "XB"
type input "2"
type input "2.00"
type input "20"
type input "20.00"
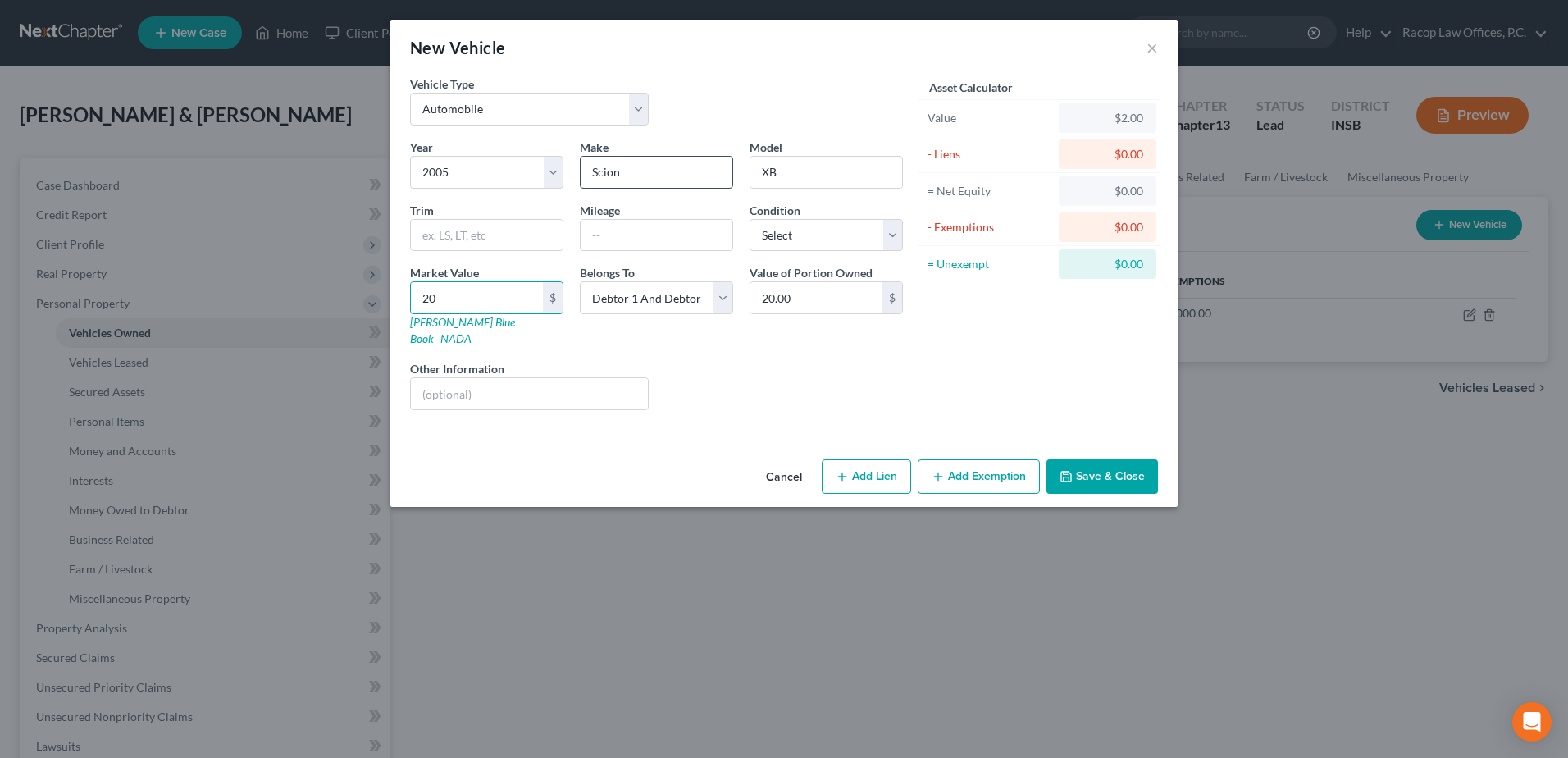
type input "200"
type input "200.00"
type input "2000"
type input "2,000.00"
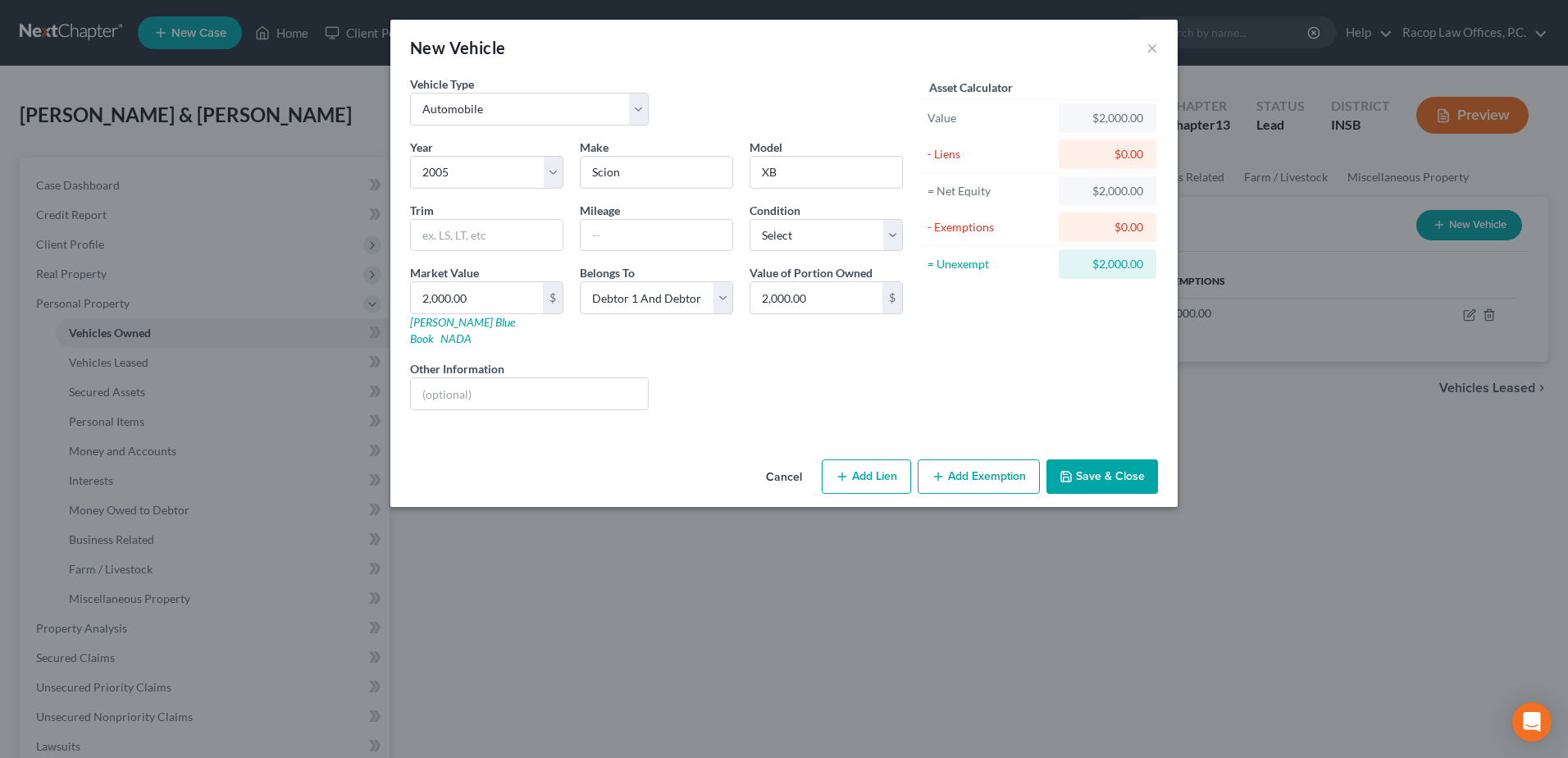
click at [997, 461] on button "Add Exemption" at bounding box center [979, 476] width 122 height 34
select select "2"
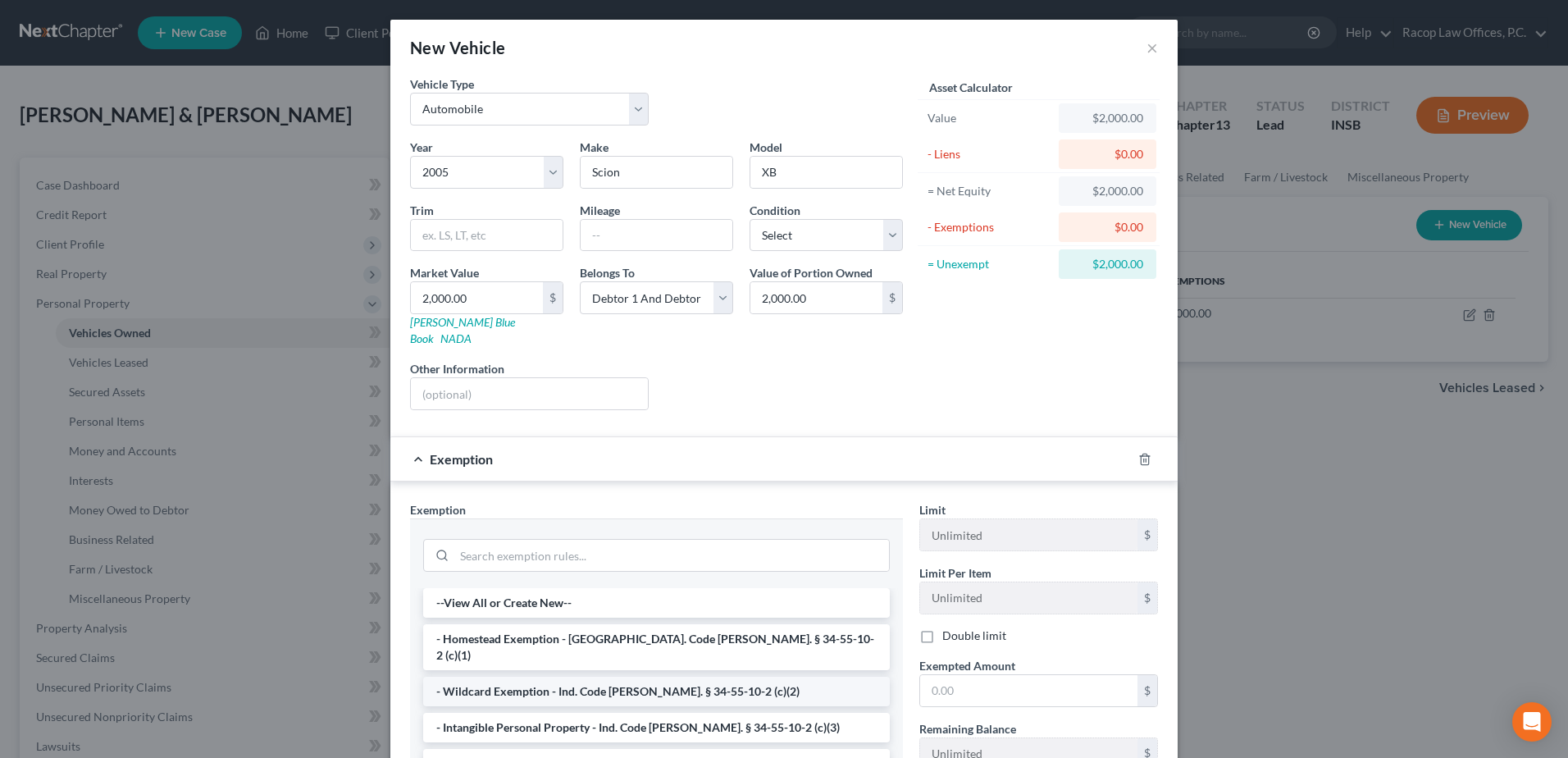
click at [535, 677] on li "- Wildcard Exemption - Ind. Code [PERSON_NAME]. § 34-55-10-2 (c)(2)" at bounding box center [657, 691] width 467 height 29
checkbox input "true"
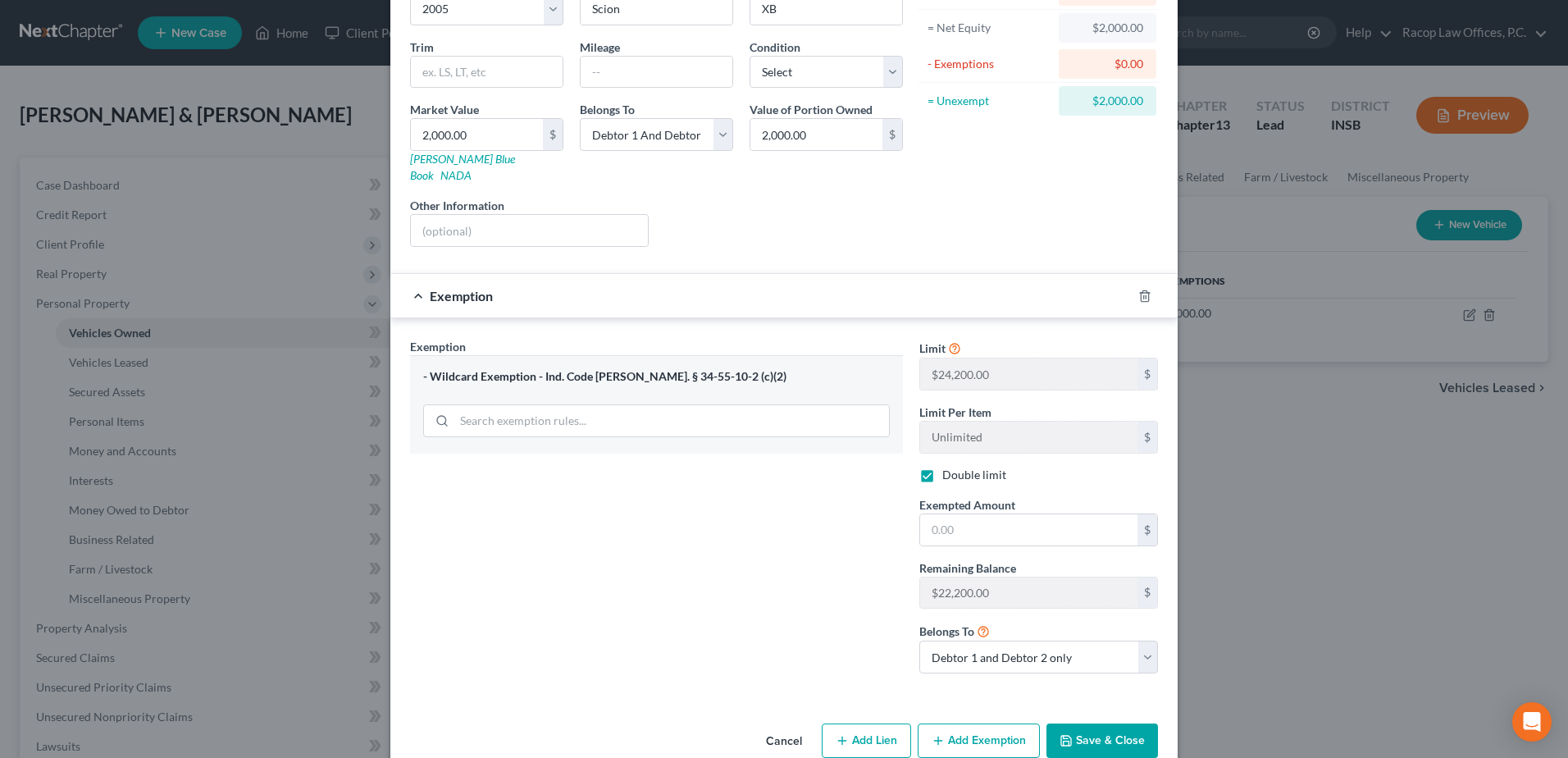
scroll to position [164, 0]
click at [964, 514] on input "text" at bounding box center [1029, 529] width 217 height 31
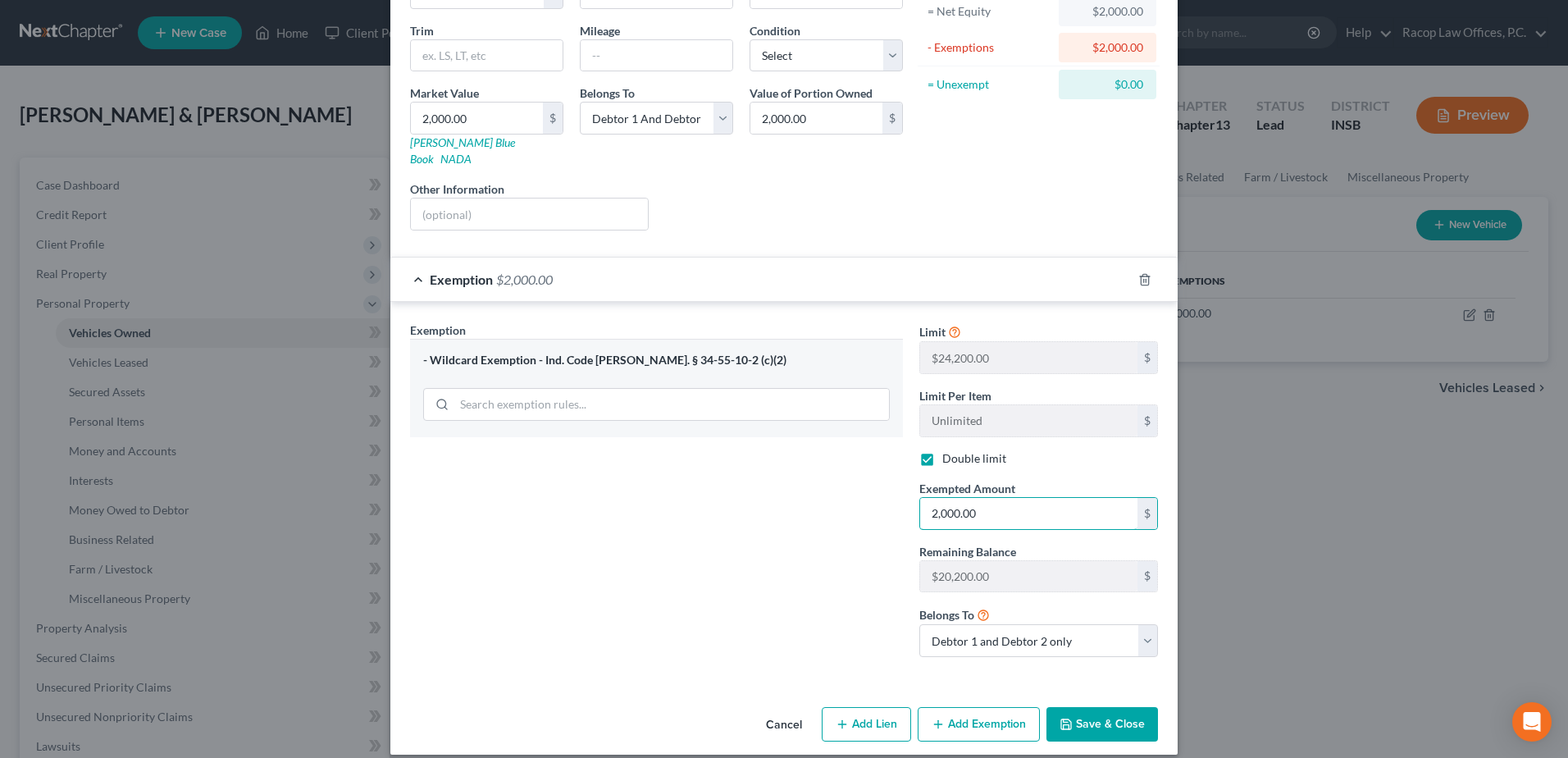
type input "2,000.00"
click at [1094, 707] on button "Save & Close" at bounding box center [1103, 724] width 112 height 34
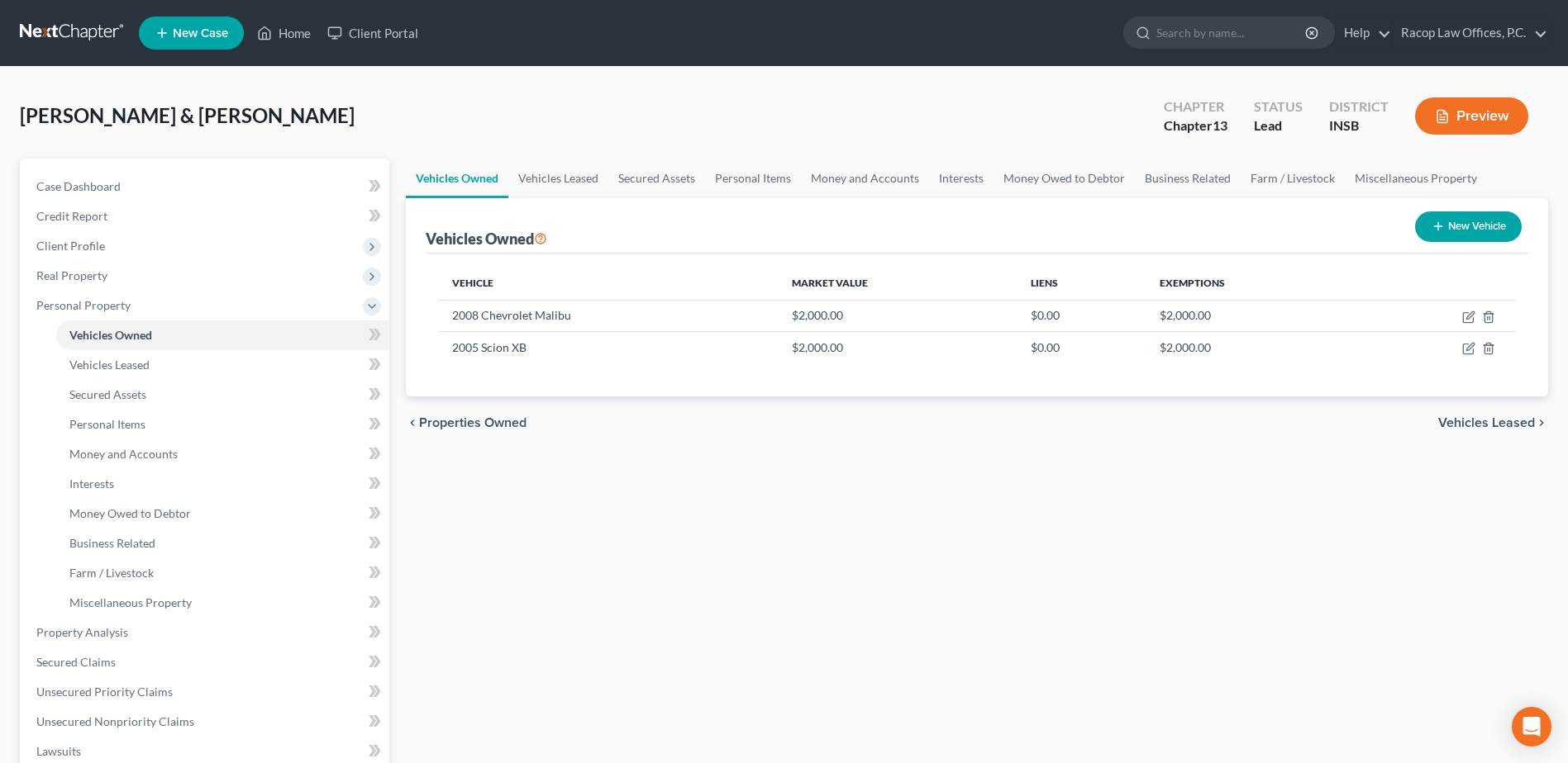
click at [1459, 233] on button "New Vehicle" at bounding box center [1468, 226] width 107 height 30
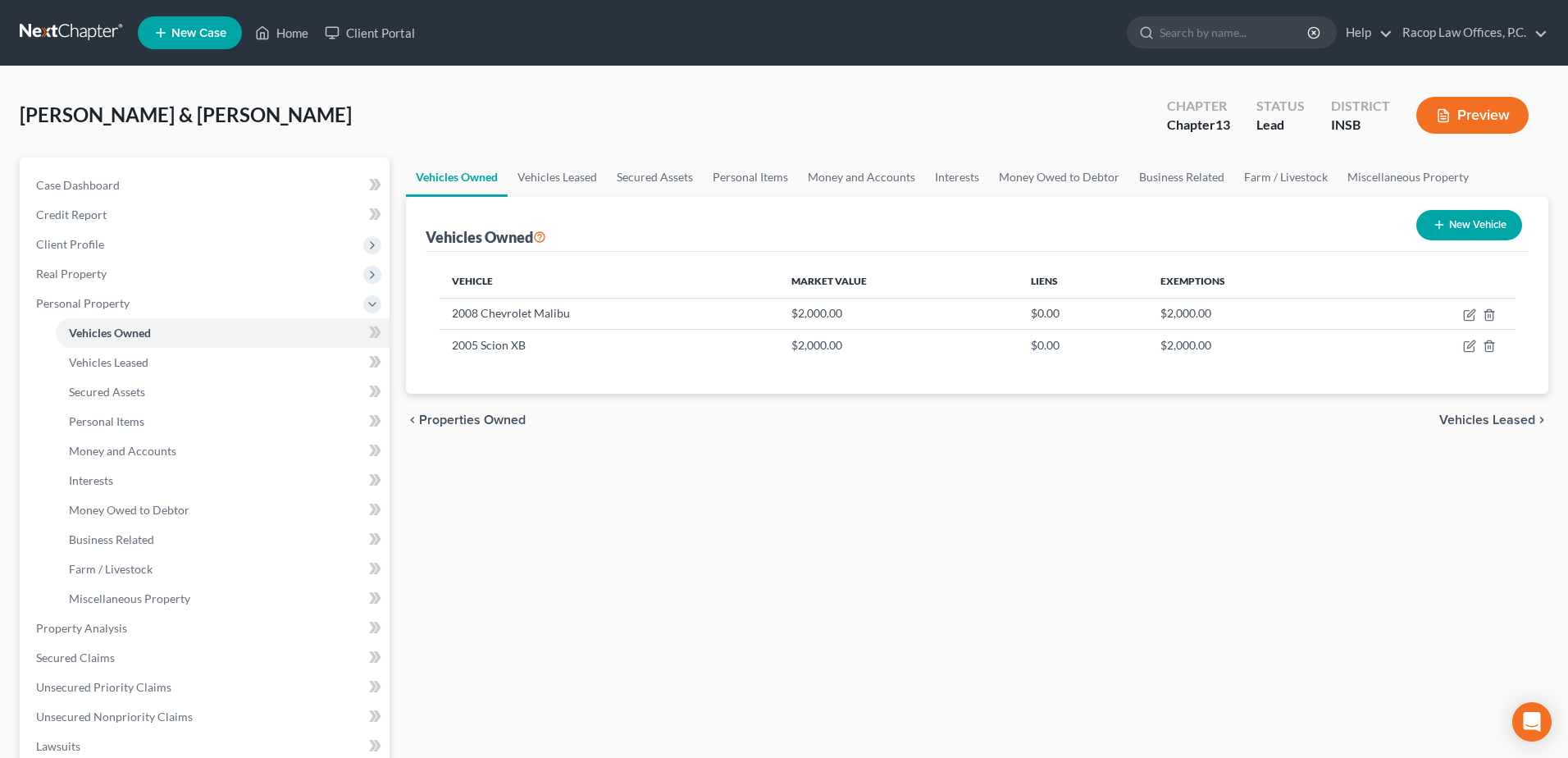
select select "0"
select select "2"
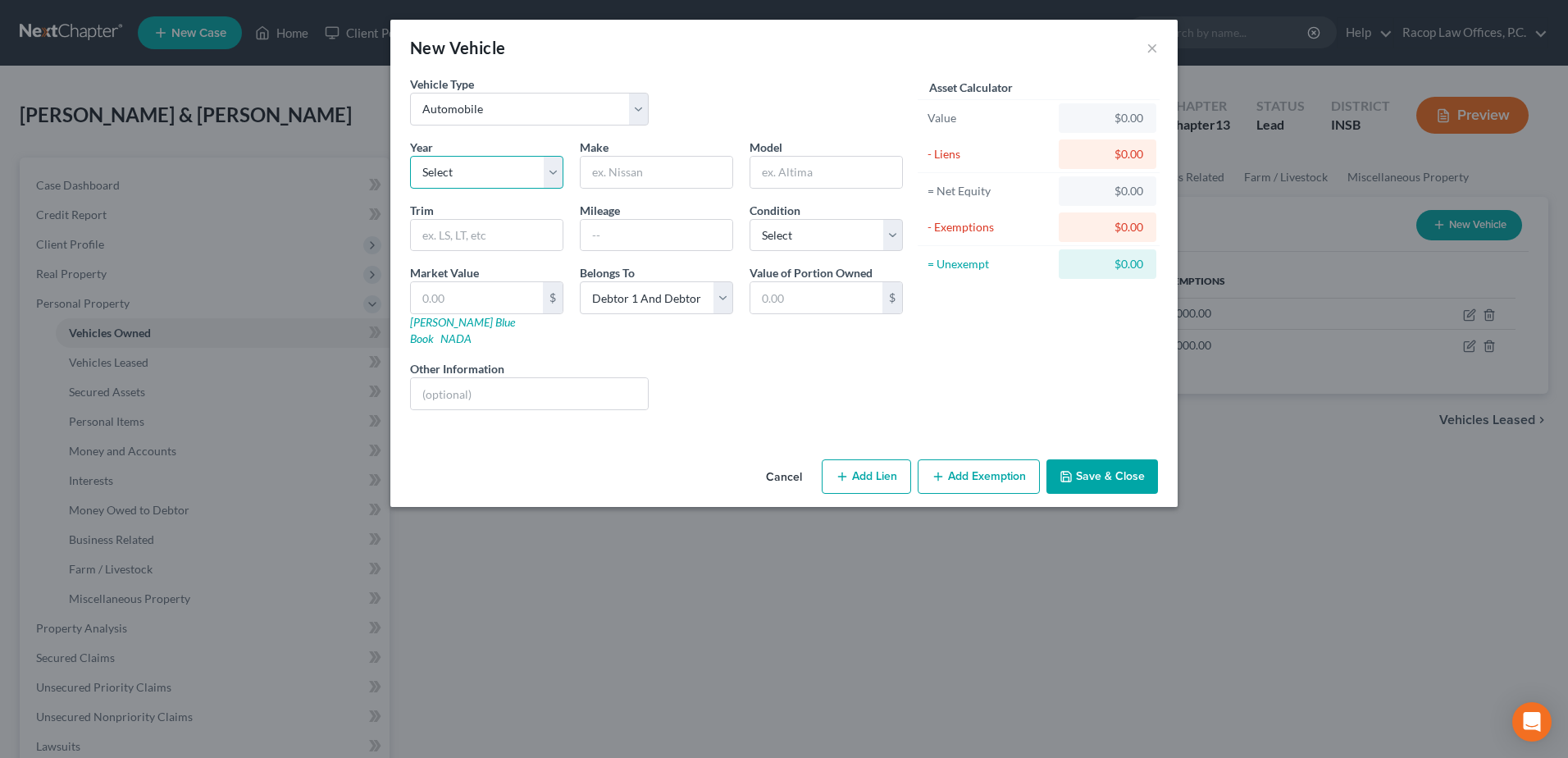
click at [525, 172] on select "Select 2026 2025 2024 2023 2022 2021 2020 2019 2018 2017 2016 2015 2014 2013 20…" at bounding box center [487, 172] width 154 height 33
select select "5"
click at [410, 156] on select "Select 2026 2025 2024 2023 2022 2021 2020 2019 2018 2017 2016 2015 2014 2013 20…" at bounding box center [487, 172] width 154 height 33
click at [622, 163] on input "text" at bounding box center [657, 172] width 152 height 31
type input "Kia"
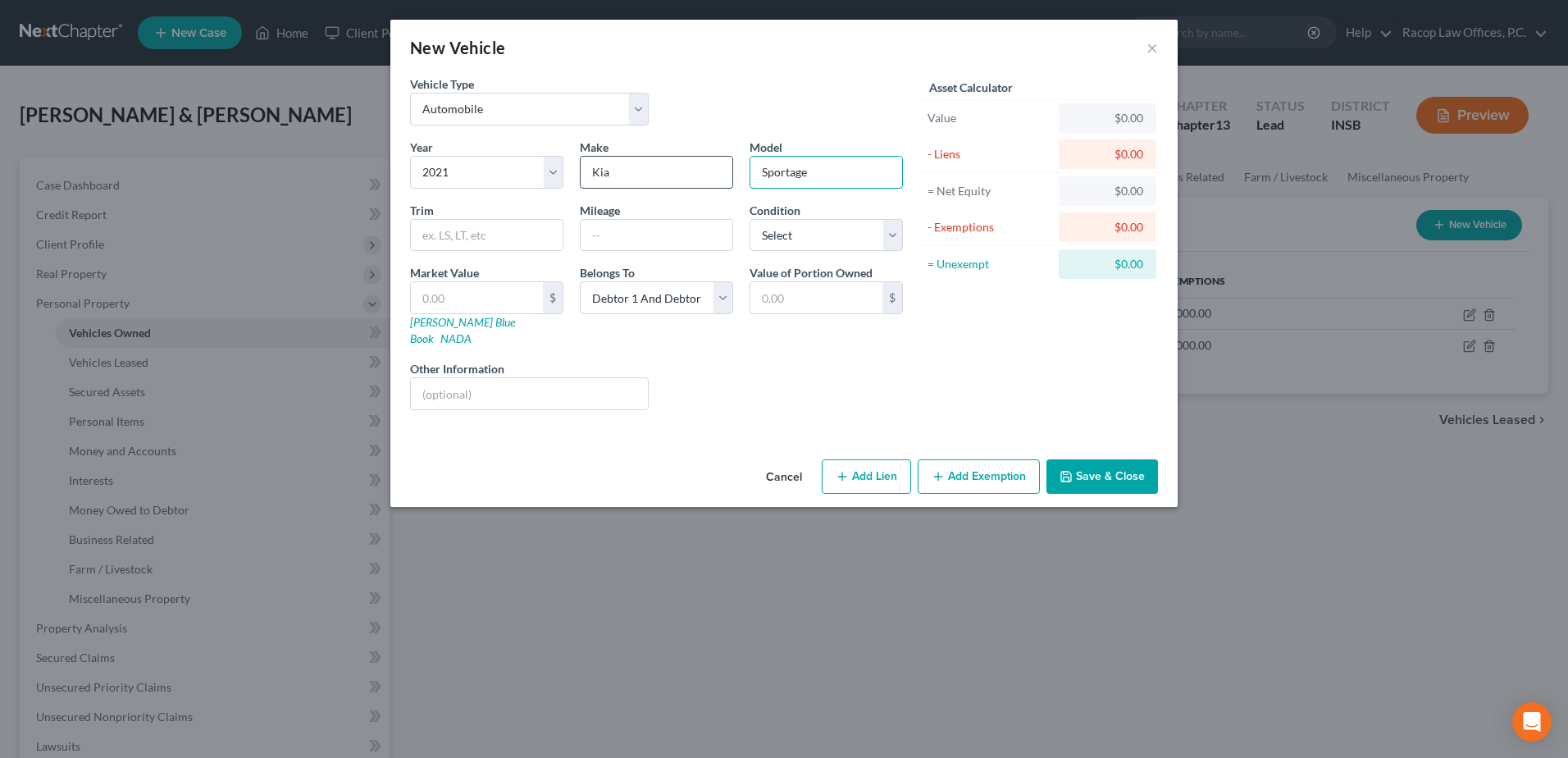
type input "Sportage"
click at [685, 296] on select "Select Debtor 1 Only Debtor 2 Only Debtor 1 And Debtor 2 Only At Least One Of T…" at bounding box center [657, 298] width 154 height 33
select select "1"
click at [580, 282] on select "Select Debtor 1 Only Debtor 2 Only Debtor 1 And Debtor 2 Only At Least One Of T…" at bounding box center [657, 298] width 154 height 33
click at [864, 460] on button "Add Lien" at bounding box center [866, 476] width 89 height 34
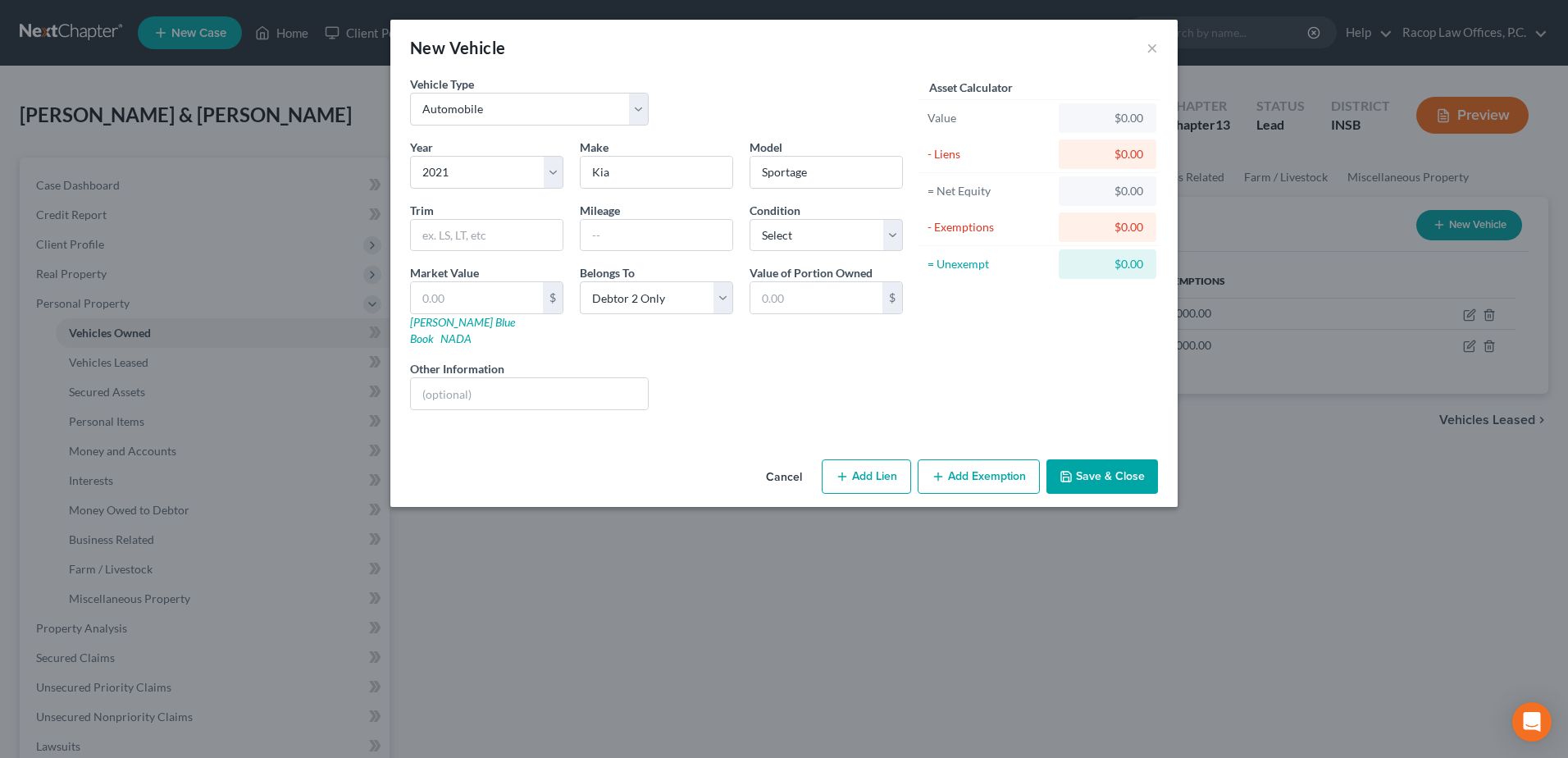
select select "1"
select select "0"
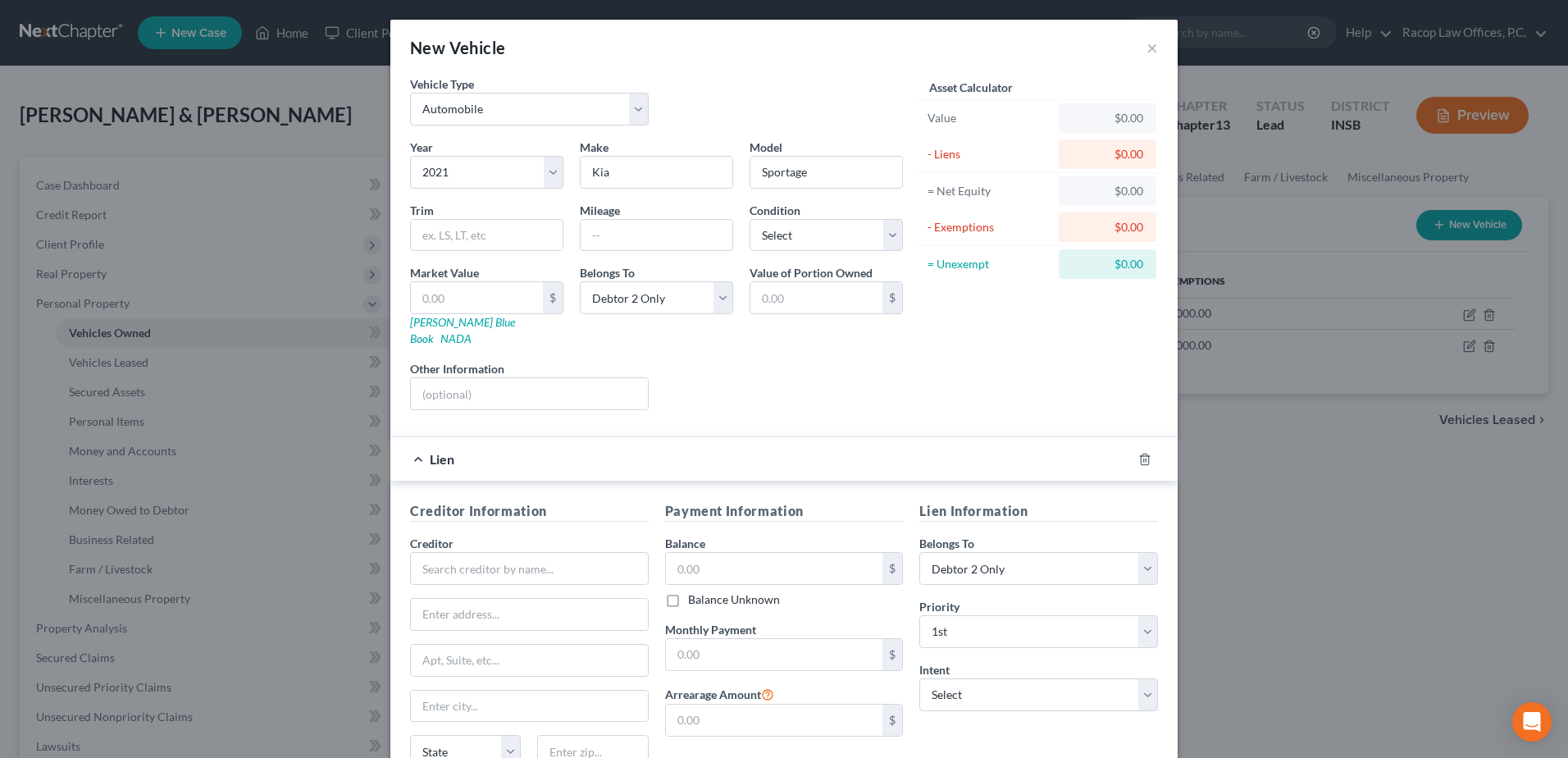
scroll to position [140, 0]
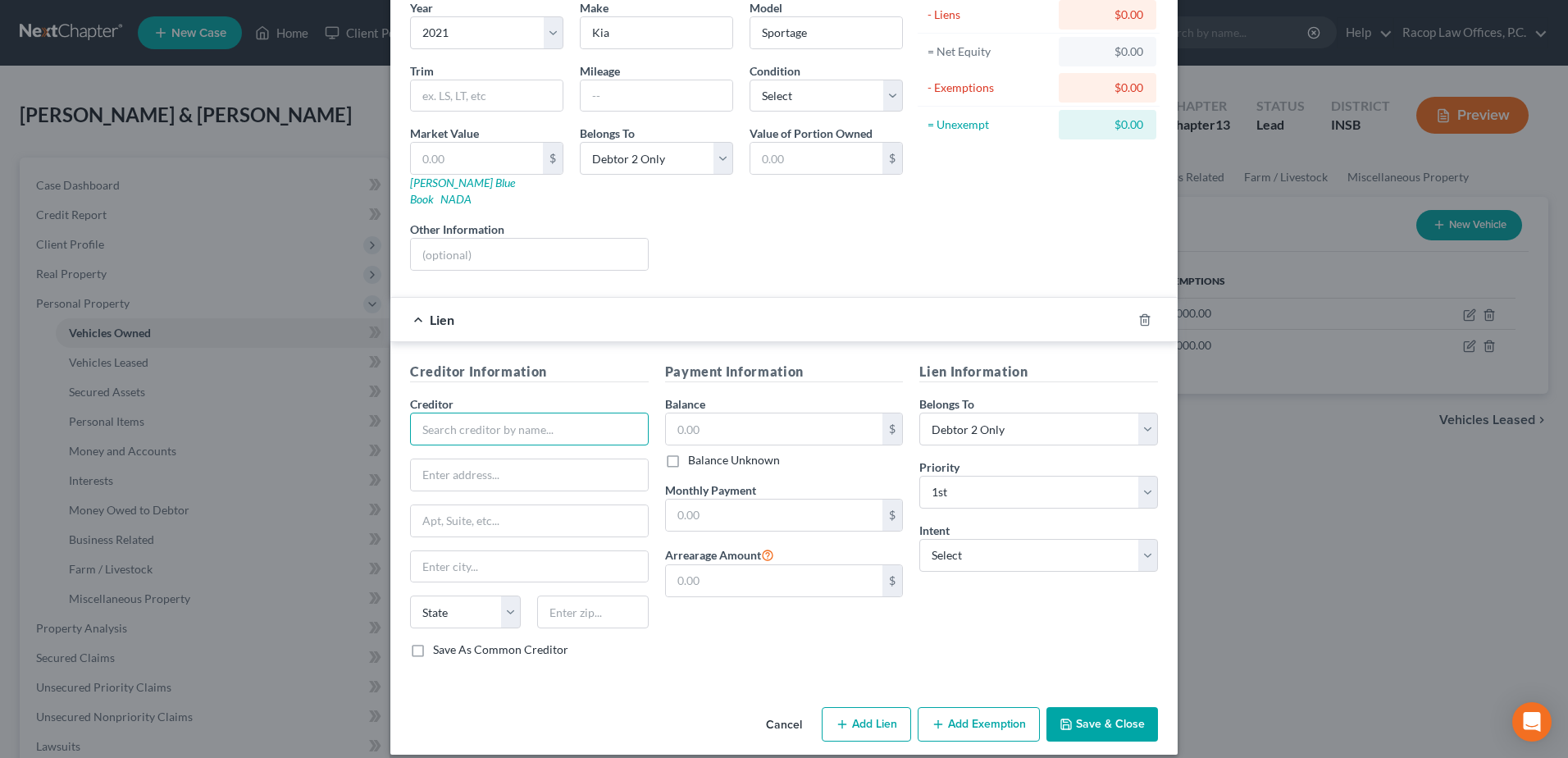
click at [530, 413] on input "text" at bounding box center [530, 429] width 239 height 33
type input "AIF Finance"
type input "[STREET_ADDRESS]"
type input "[GEOGRAPHIC_DATA]"
select select "15"
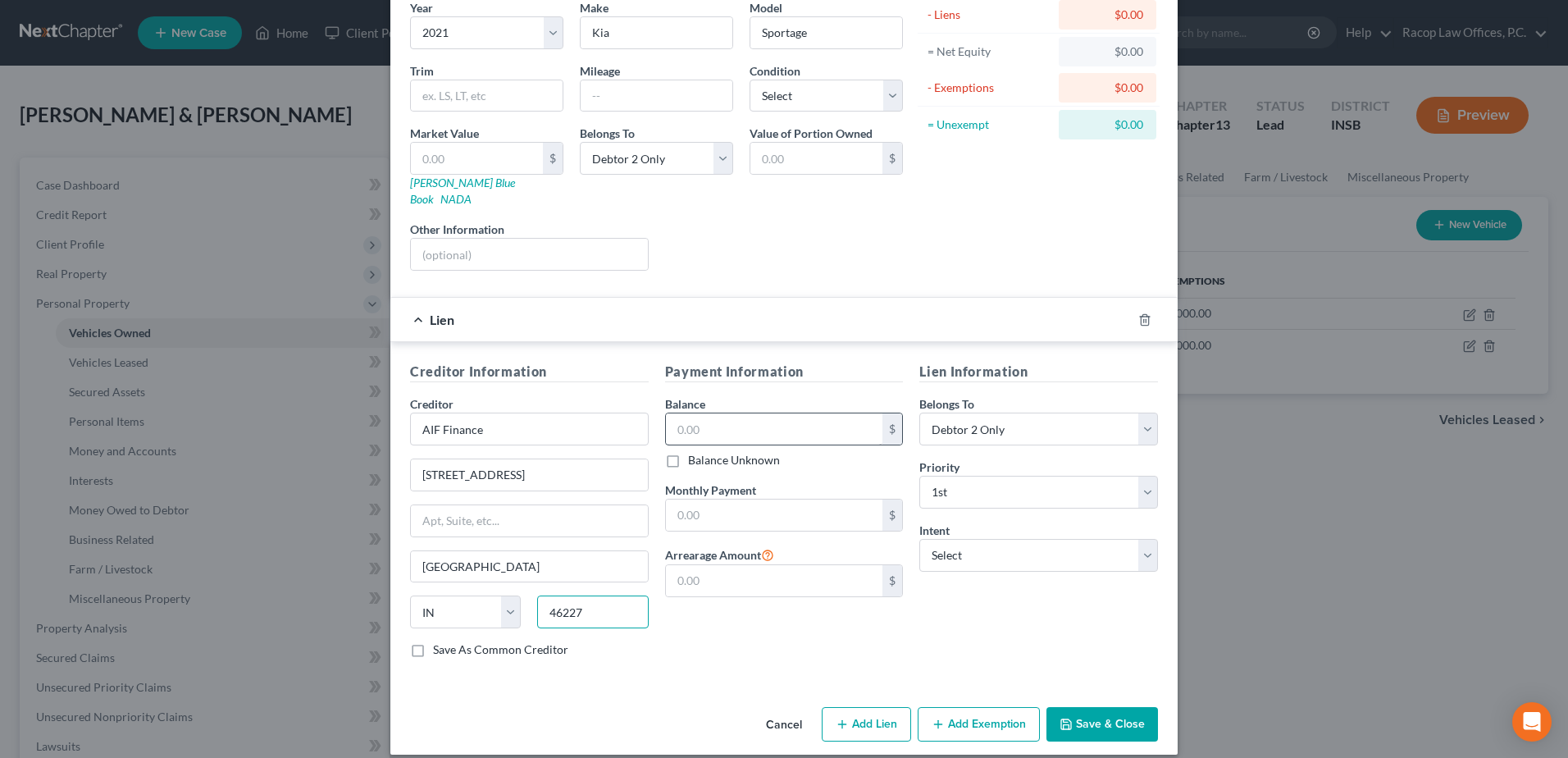
type input "46227"
click at [685, 422] on input "text" at bounding box center [774, 429] width 217 height 31
type input "22,798.8"
click at [686, 500] on input "text" at bounding box center [774, 515] width 217 height 31
type input "798.00"
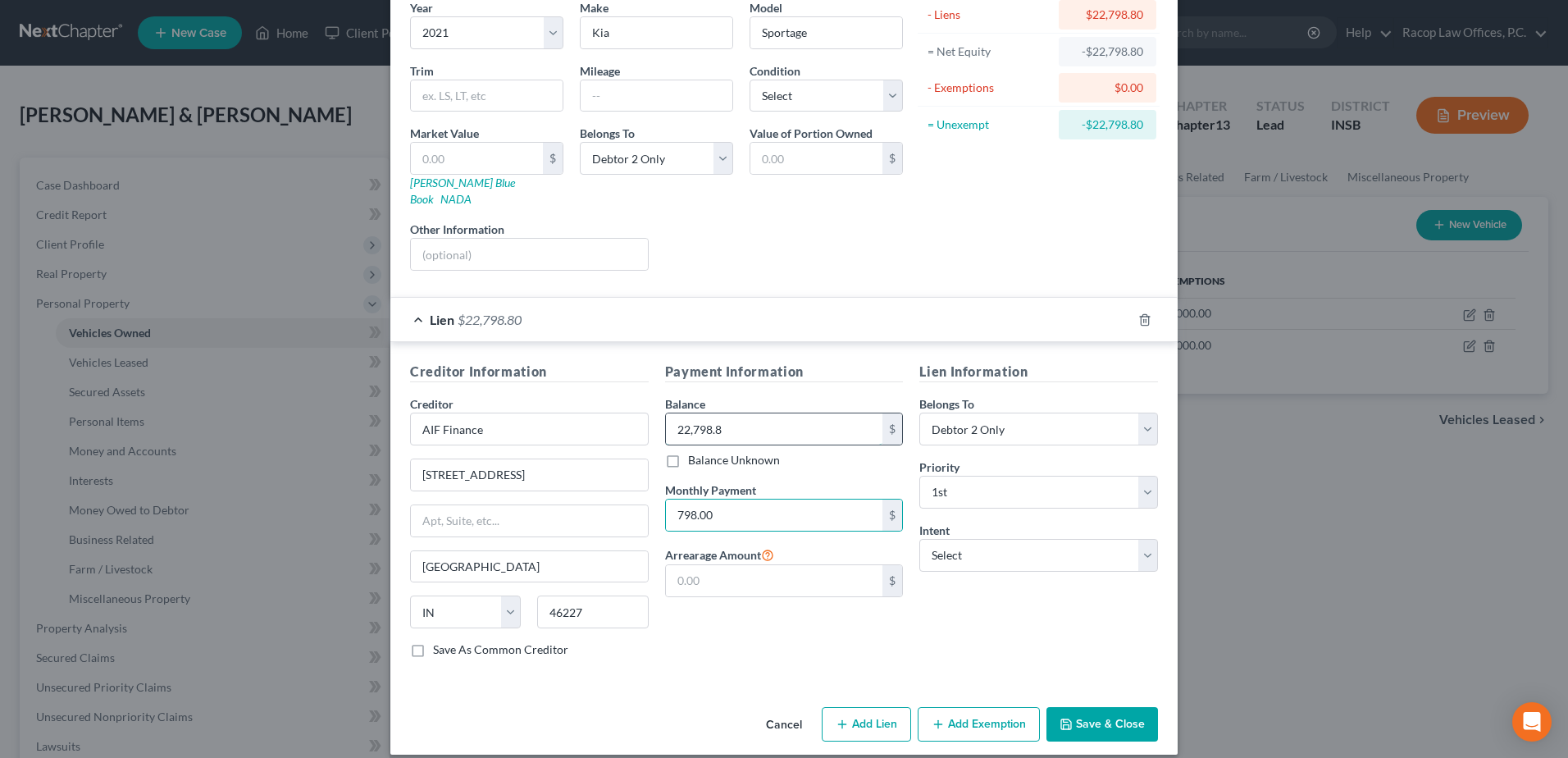
click at [734, 414] on input "22,798.8" at bounding box center [774, 429] width 217 height 31
click at [737, 414] on input "22,798.8" at bounding box center [774, 429] width 217 height 31
click at [738, 414] on input "22,798.8" at bounding box center [774, 429] width 217 height 31
type input "22,798.83"
click at [860, 638] on div "Payment Information Balance 22,798.83 $ Balance Unknown Balance Undetermined 22…" at bounding box center [784, 516] width 255 height 309
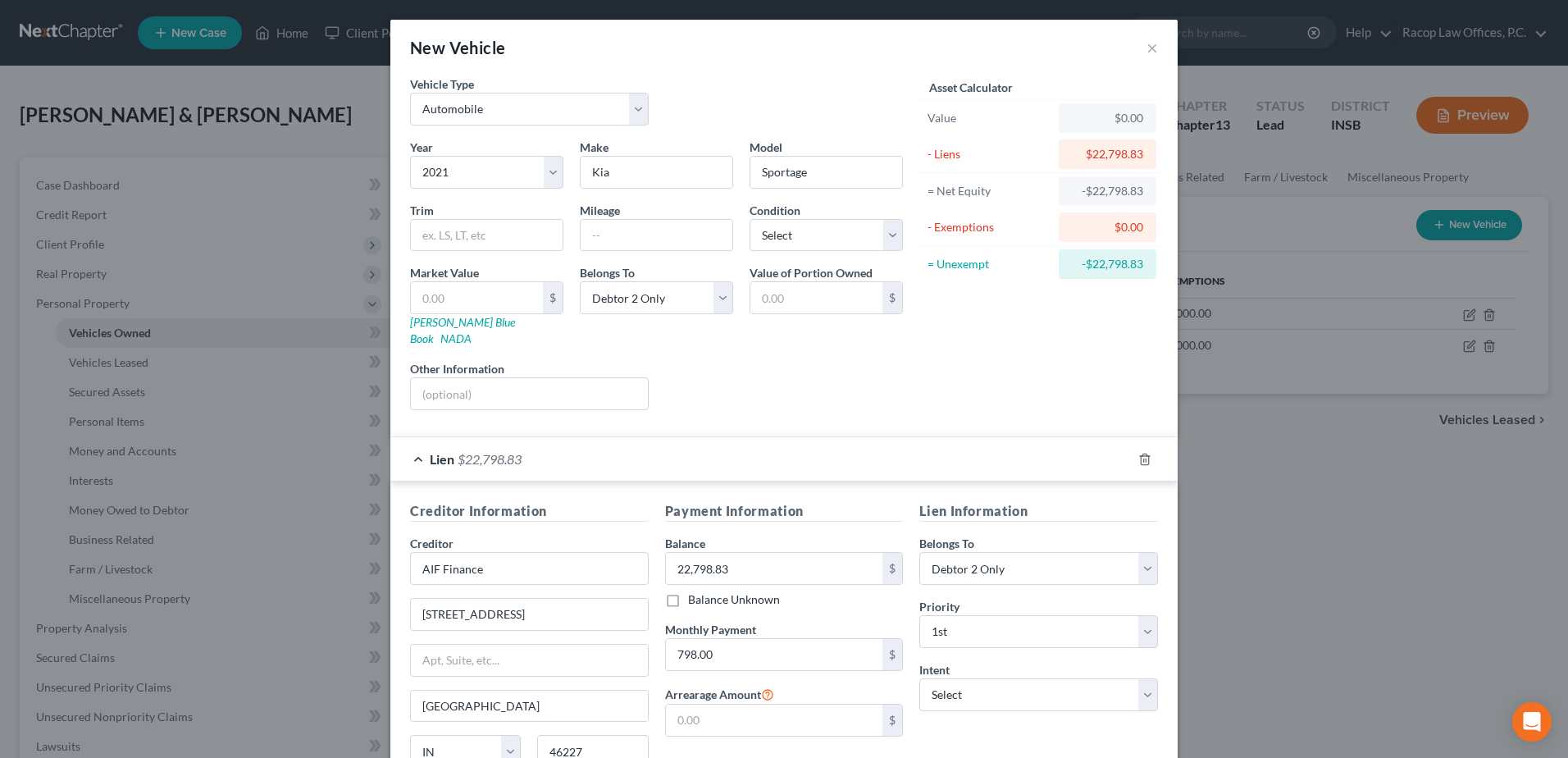
scroll to position [82, 0]
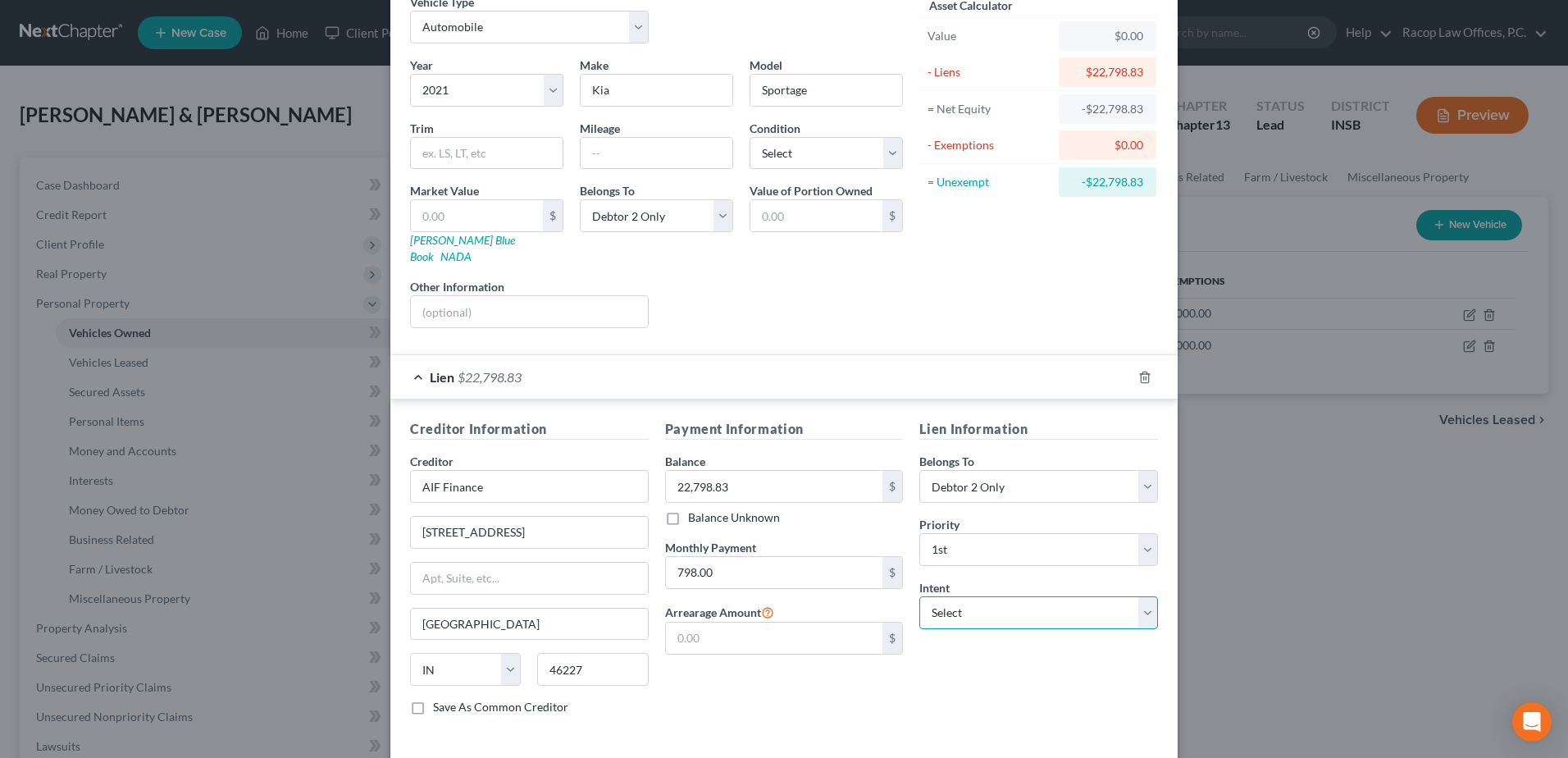
click at [972, 602] on select "Select Surrender Redeem Reaffirm Avoid Other" at bounding box center [1039, 613] width 239 height 33
select select "2"
click at [920, 597] on select "Select Surrender Redeem Reaffirm Avoid Other" at bounding box center [1039, 613] width 239 height 33
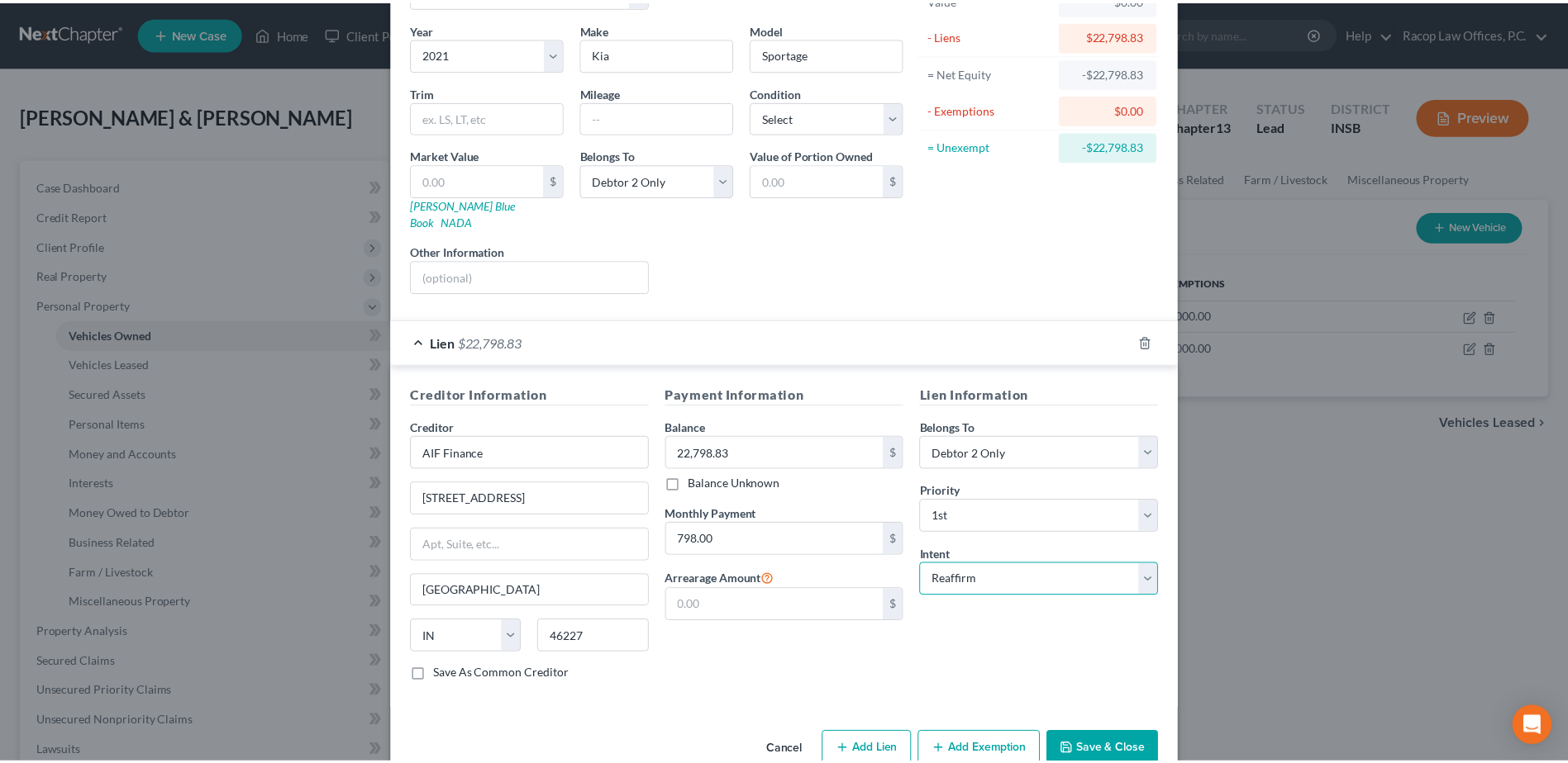
scroll to position [140, 0]
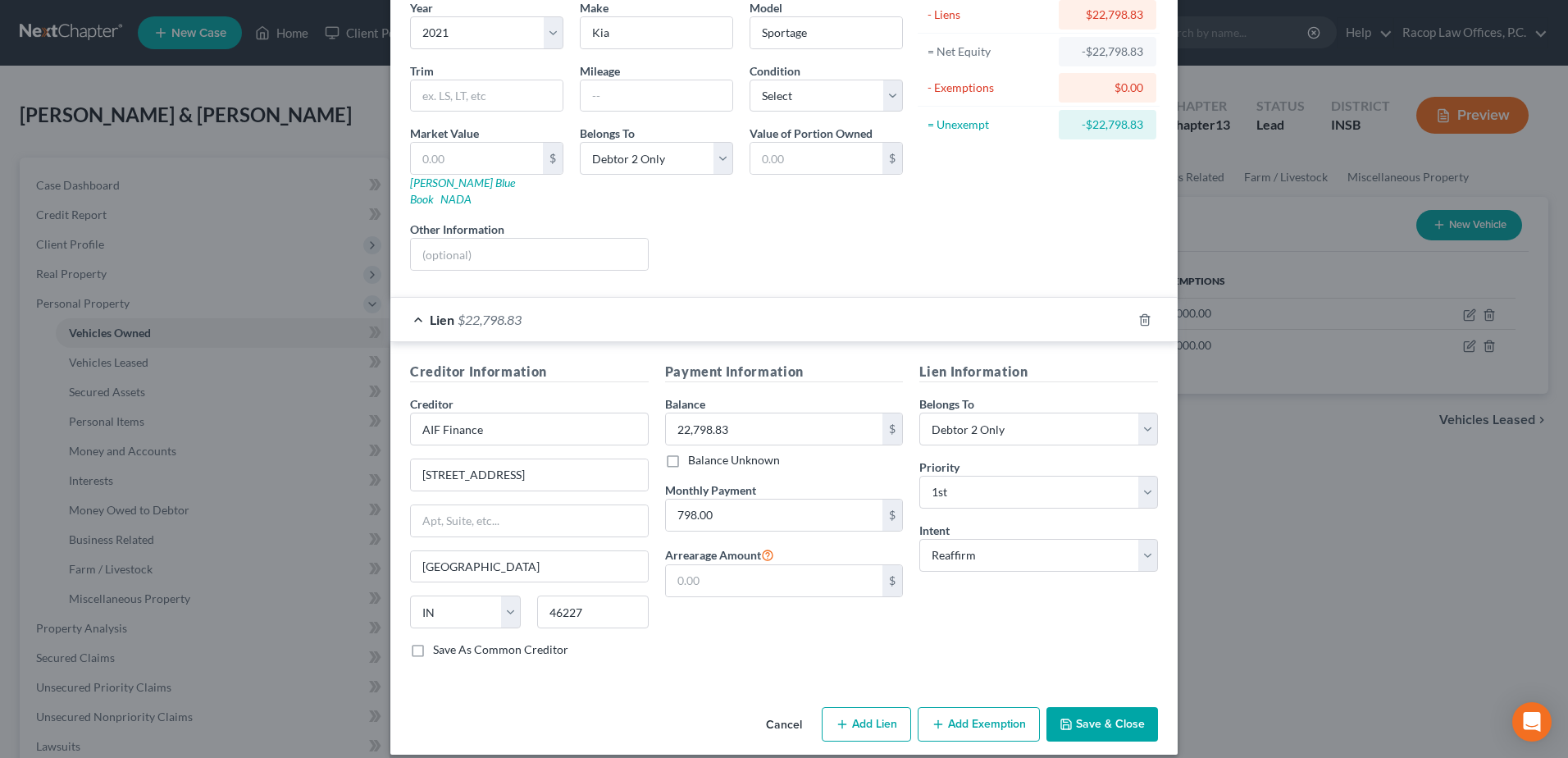
click at [1086, 709] on button "Save & Close" at bounding box center [1103, 724] width 112 height 34
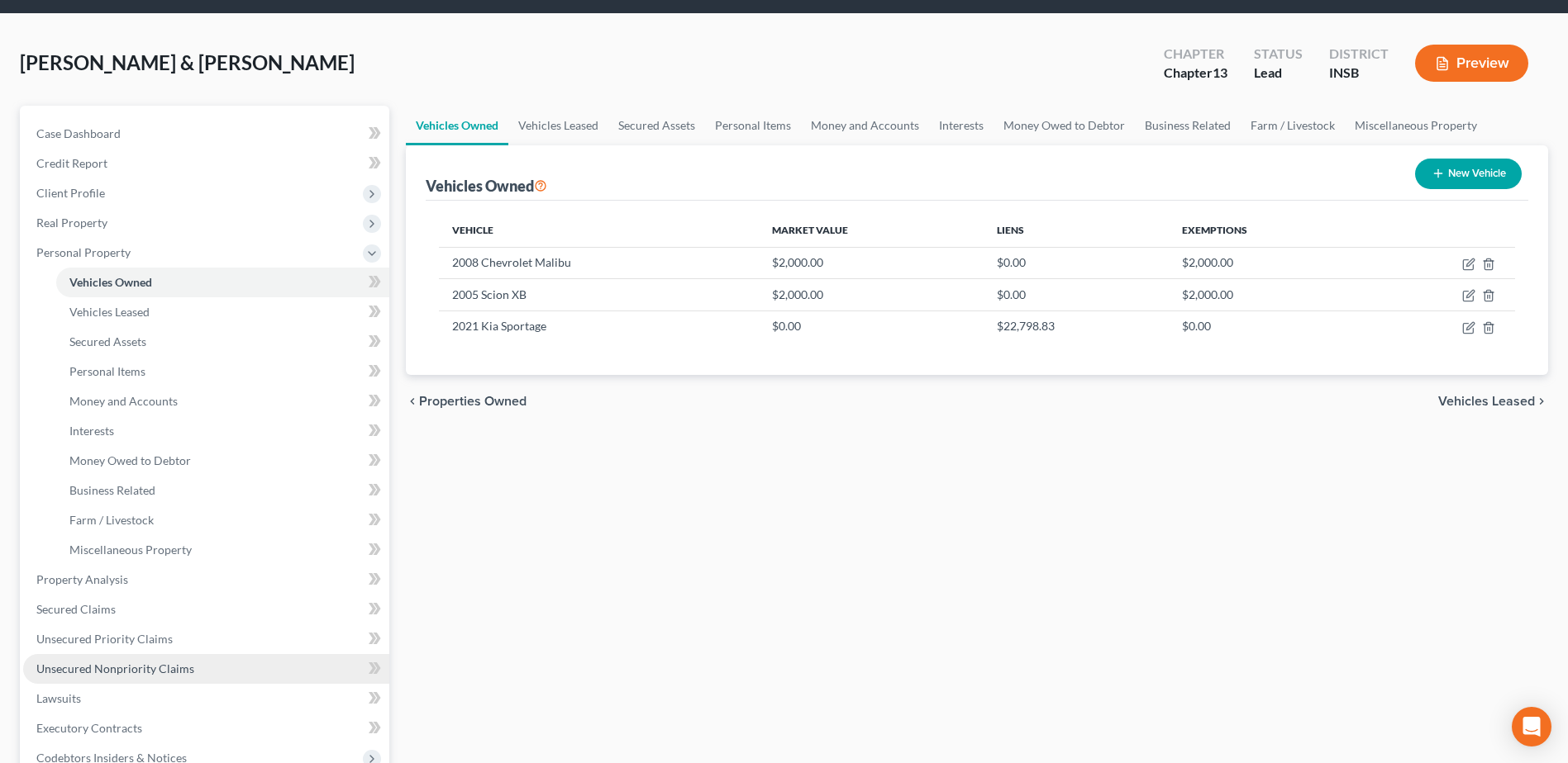
scroll to position [82, 0]
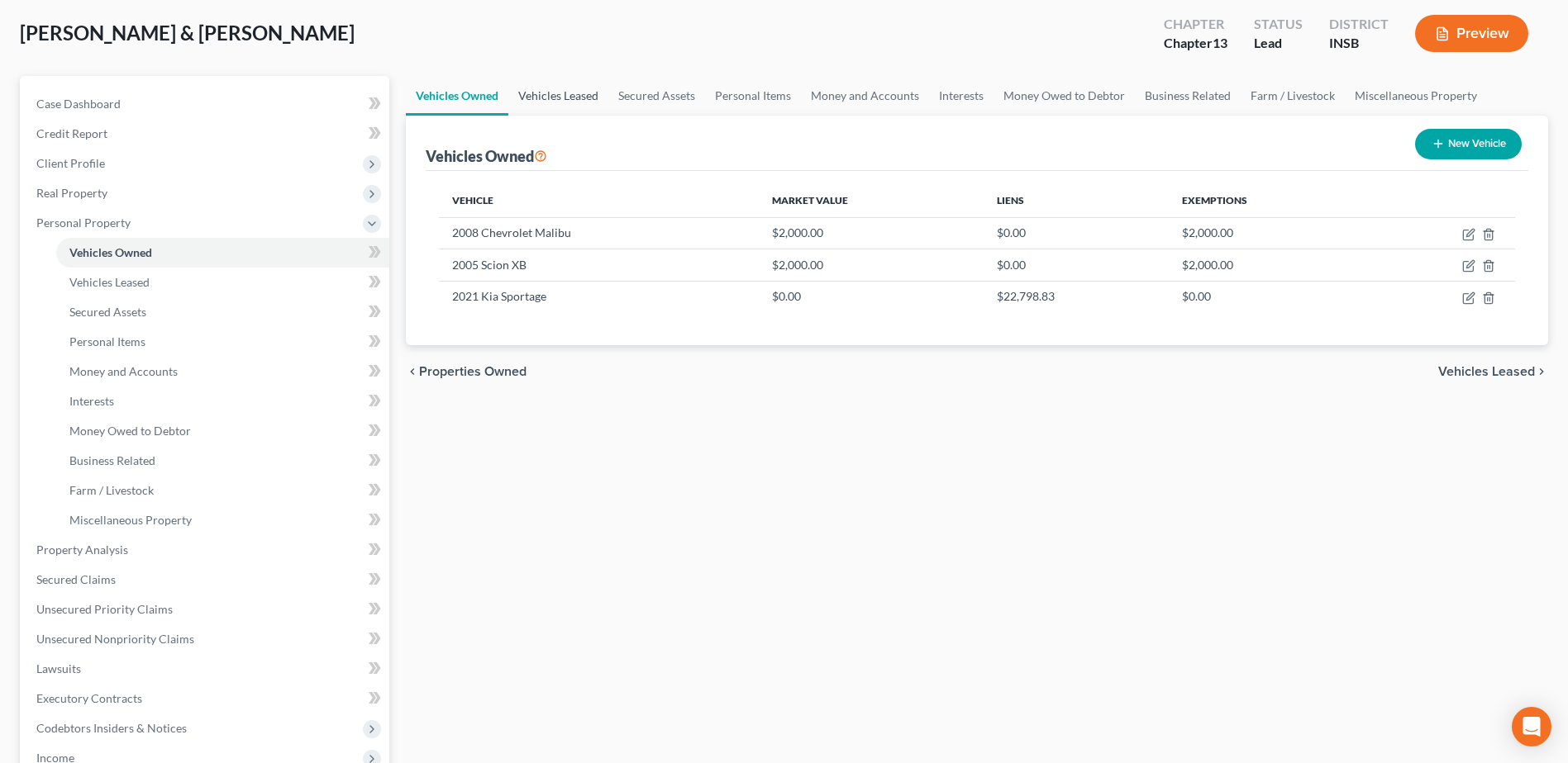
click at [564, 99] on link "Vehicles Leased" at bounding box center [558, 95] width 100 height 40
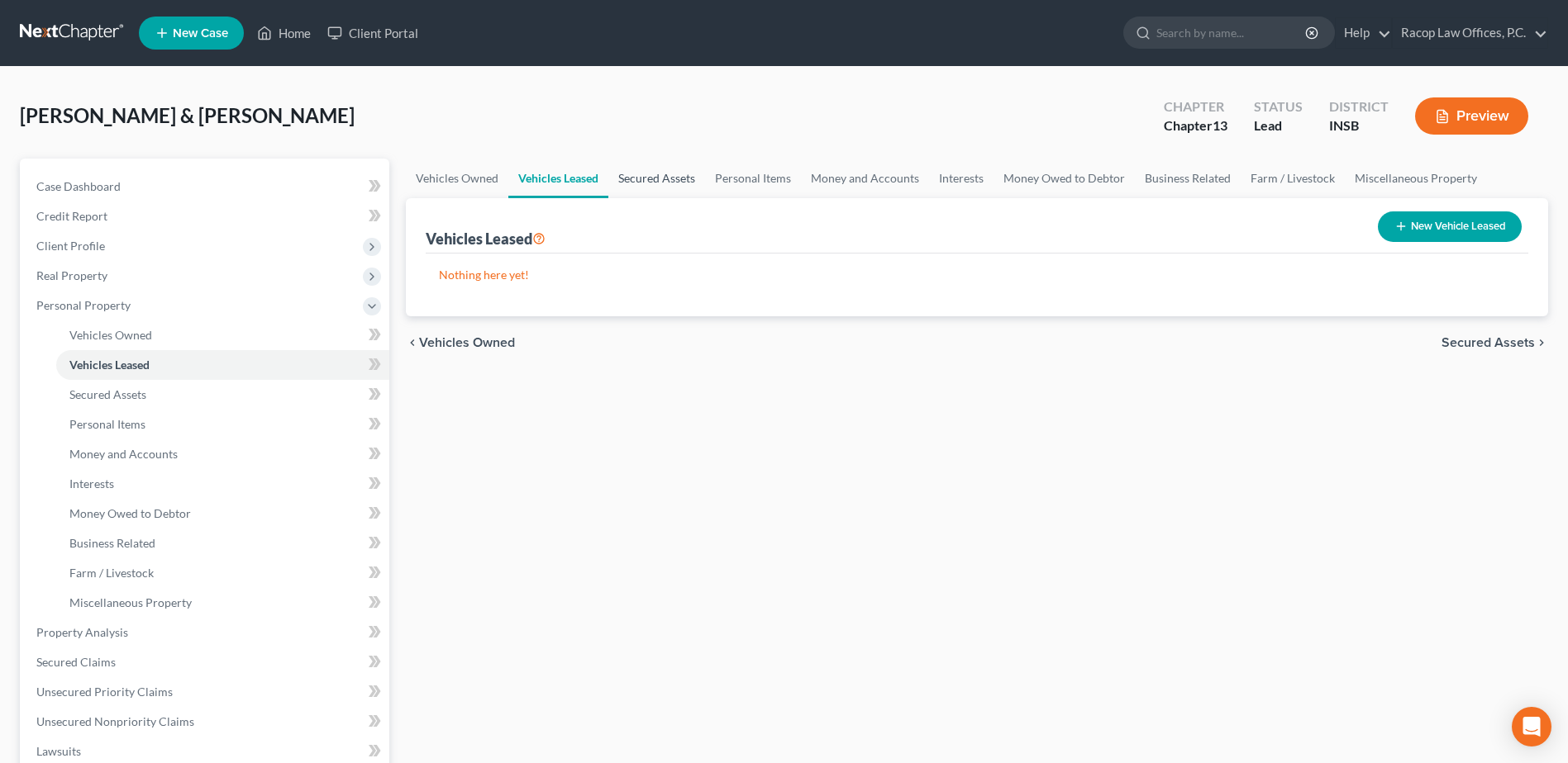
click at [662, 177] on link "Secured Assets" at bounding box center [656, 178] width 97 height 40
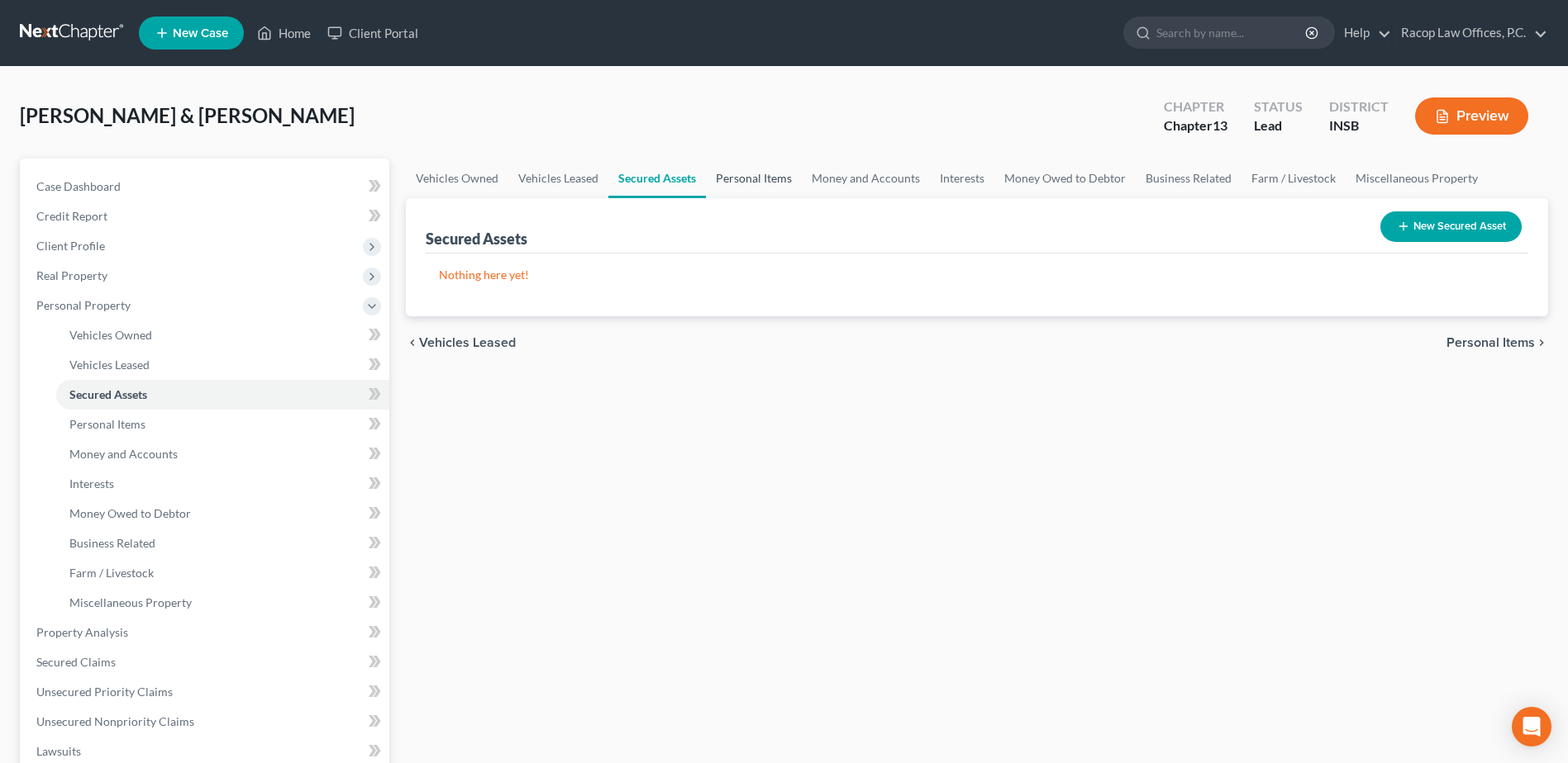
click at [750, 173] on link "Personal Items" at bounding box center [754, 178] width 96 height 40
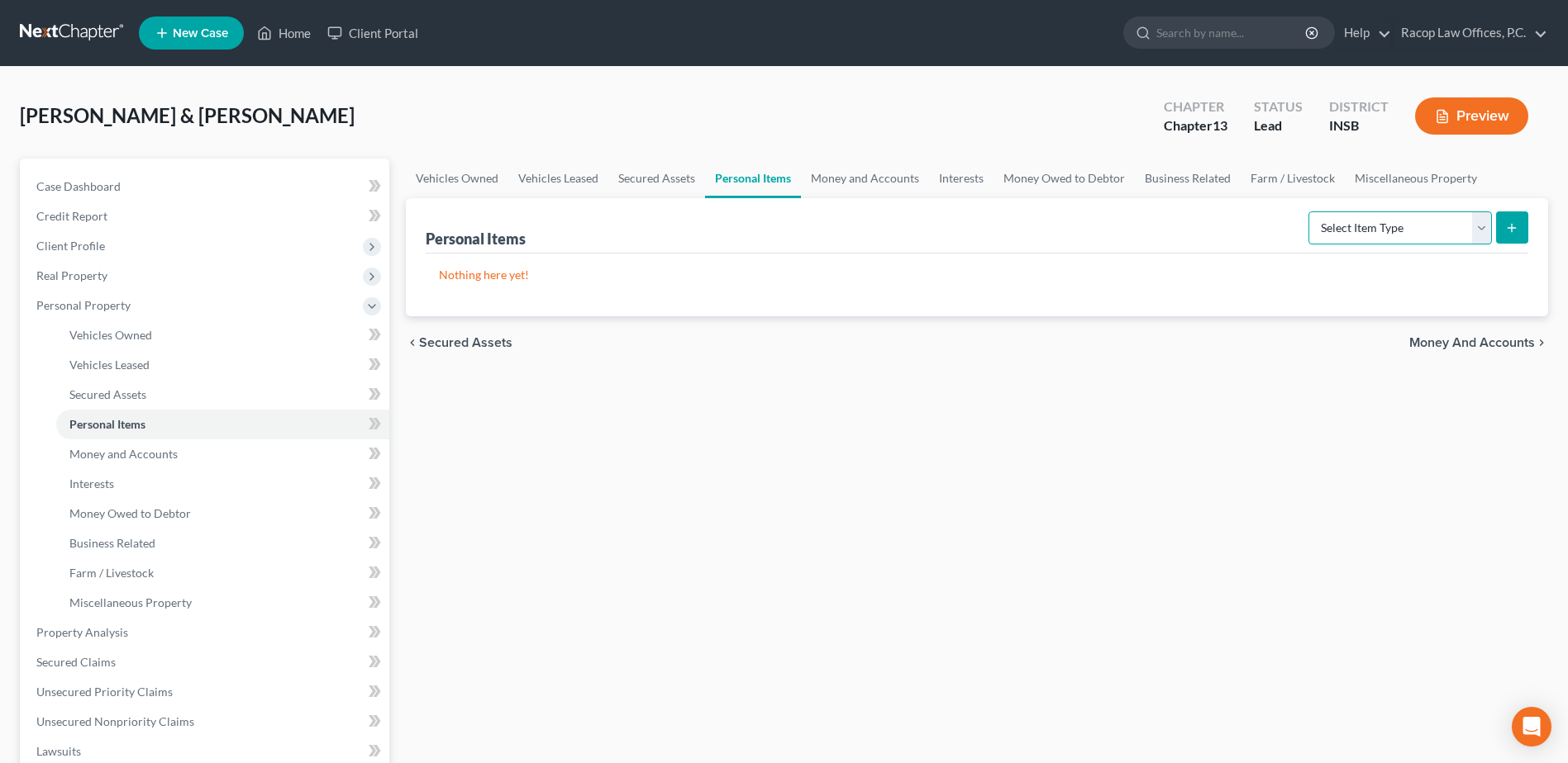
click at [1435, 232] on select "Select Item Type Clothing Collectibles Of Value Electronics Firearms Household …" at bounding box center [1400, 227] width 183 height 33
select select "electronics"
click at [1310, 211] on select "Select Item Type Clothing Collectibles Of Value Electronics Firearms Household …" at bounding box center [1400, 227] width 183 height 33
click at [1512, 229] on line "submit" at bounding box center [1512, 227] width 0 height 8
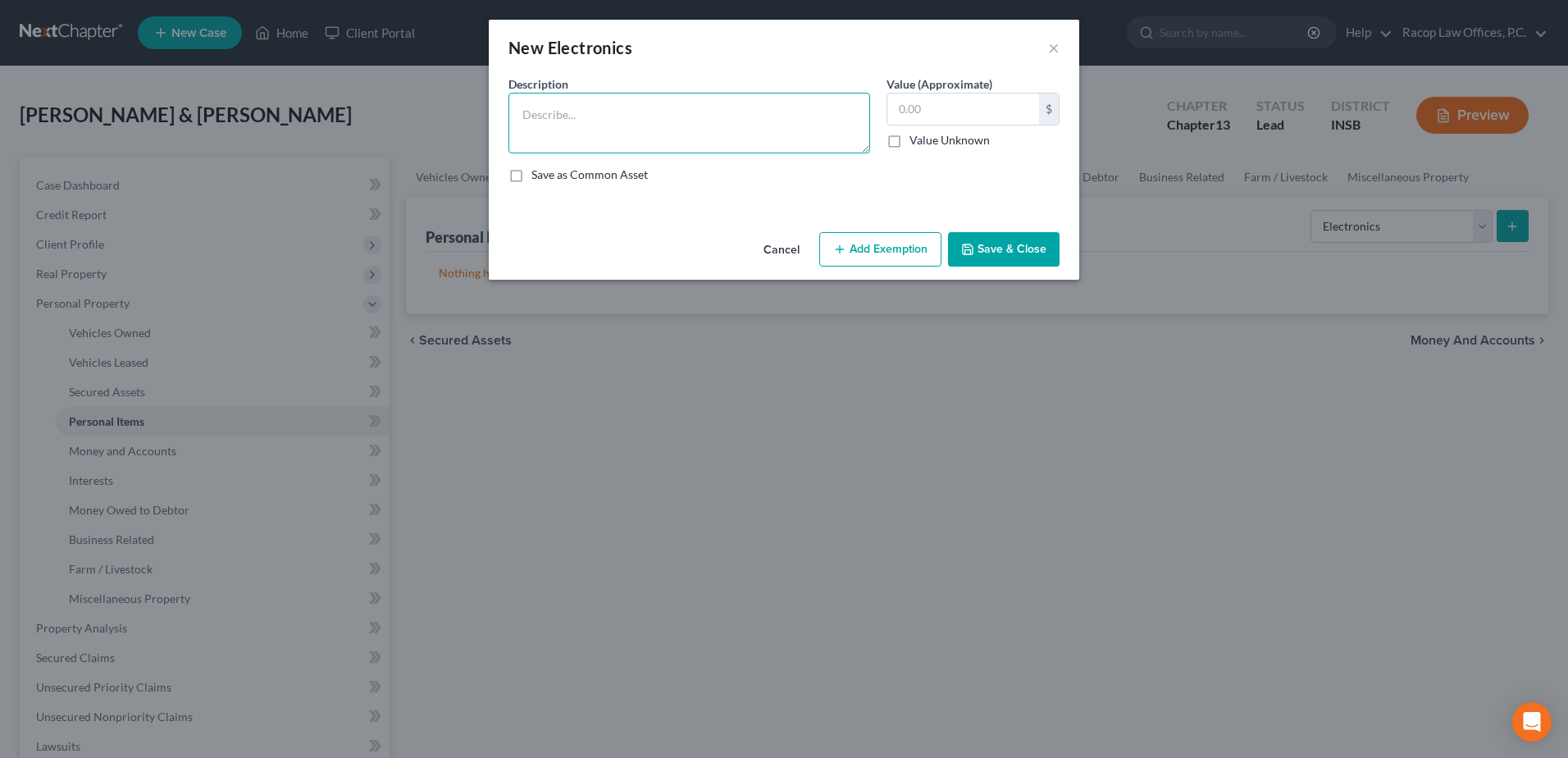
click at [696, 126] on textarea at bounding box center [689, 123] width 362 height 61
type textarea "(3) iPhones, (3) TV's, iPad"
click at [944, 126] on div "$ Value Unknown" at bounding box center [972, 120] width 173 height 56
click at [944, 116] on input "text" at bounding box center [963, 109] width 152 height 31
type input "6,500.00"
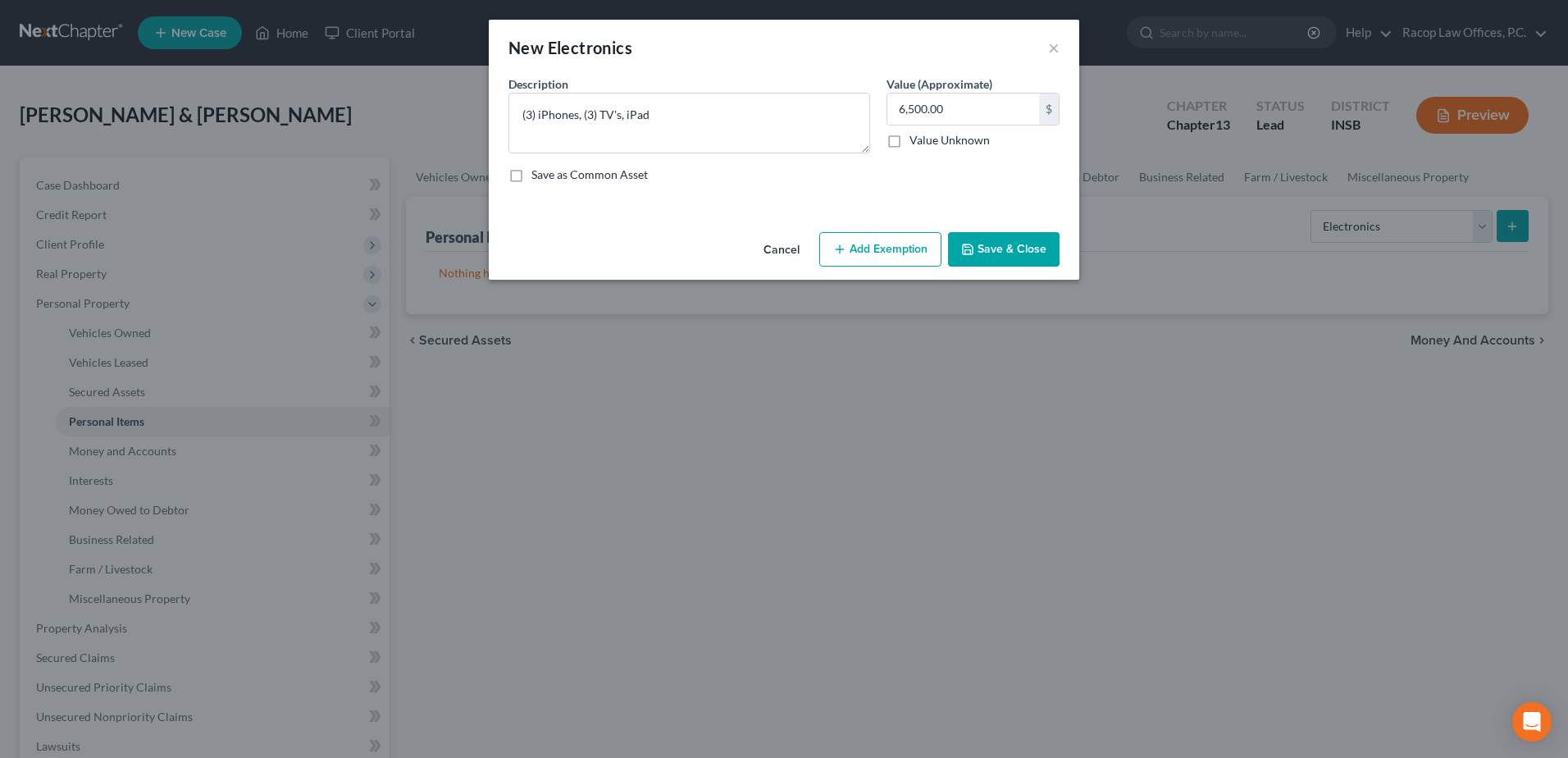
click at [887, 252] on button "Add Exemption" at bounding box center [880, 249] width 122 height 34
select select "2"
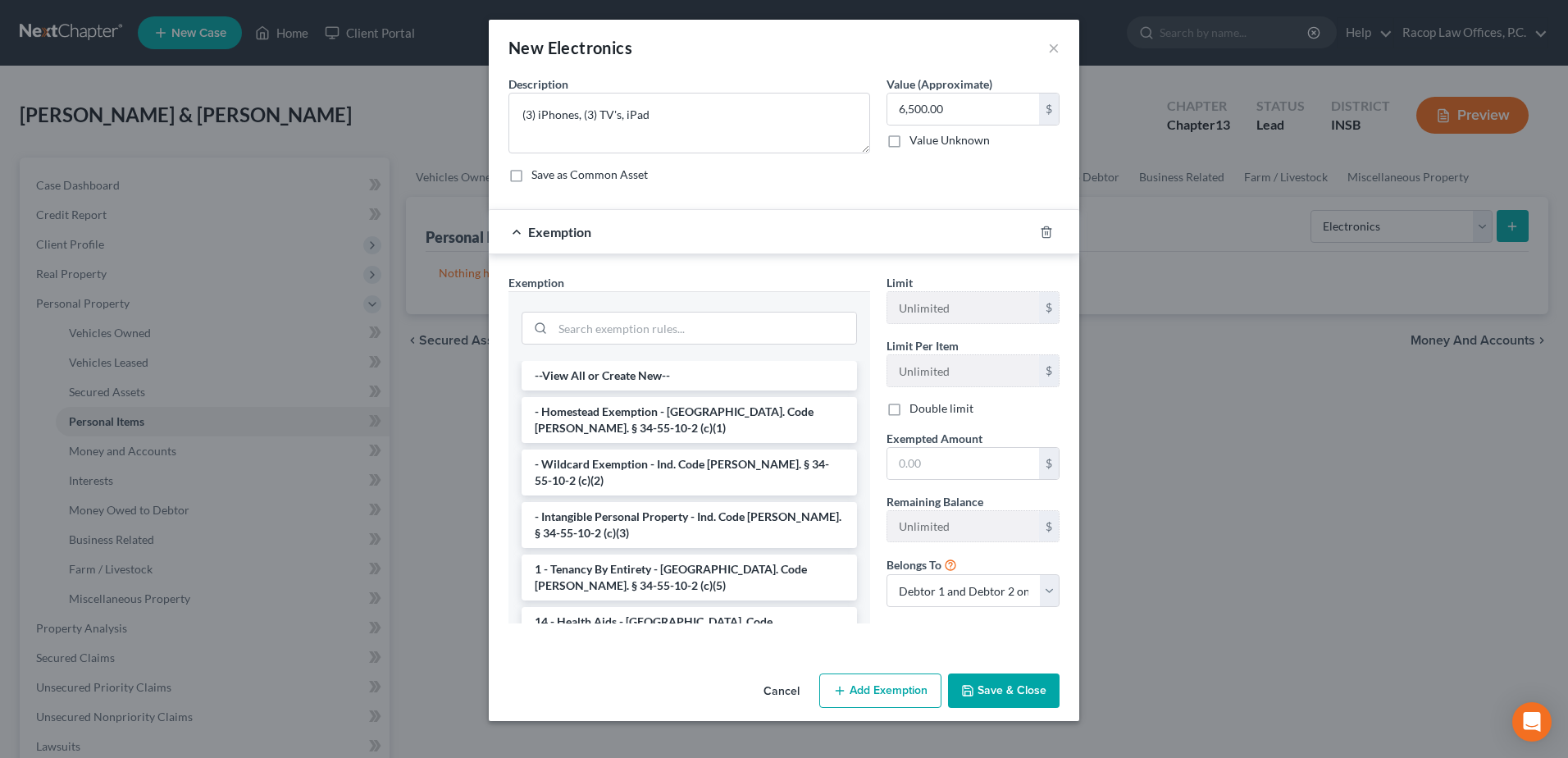
click at [910, 413] on label "Double limit" at bounding box center [941, 409] width 64 height 17
click at [916, 411] on input "Double limit" at bounding box center [921, 405] width 11 height 11
checkbox input "true"
click at [652, 465] on li "- Wildcard Exemption - Ind. Code [PERSON_NAME]. § 34-55-10-2 (c)(2)" at bounding box center [690, 472] width 336 height 46
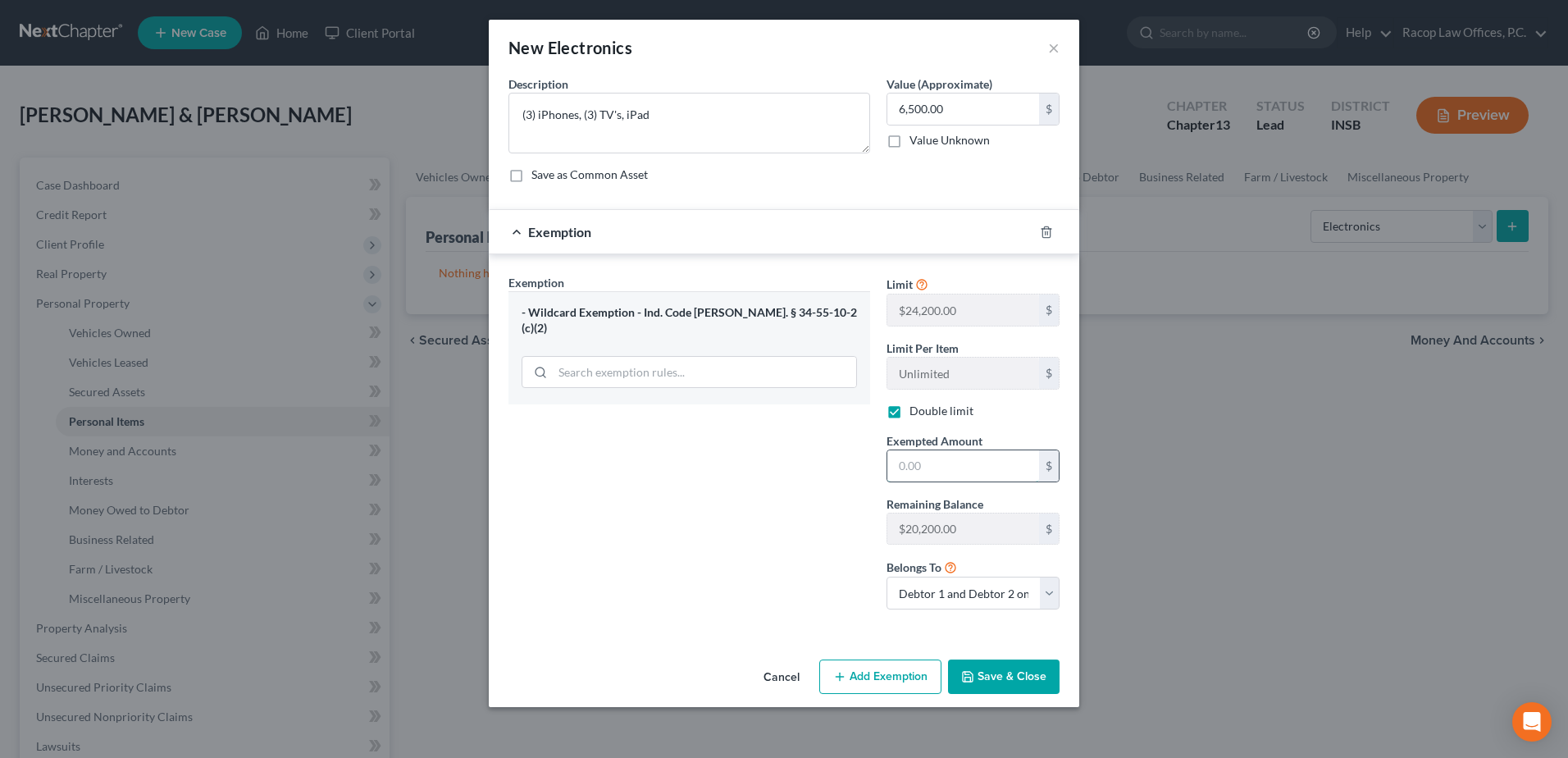
click at [952, 468] on input "text" at bounding box center [963, 465] width 152 height 31
type input "6,500.00"
click at [1003, 674] on button "Save & Close" at bounding box center [1004, 676] width 112 height 34
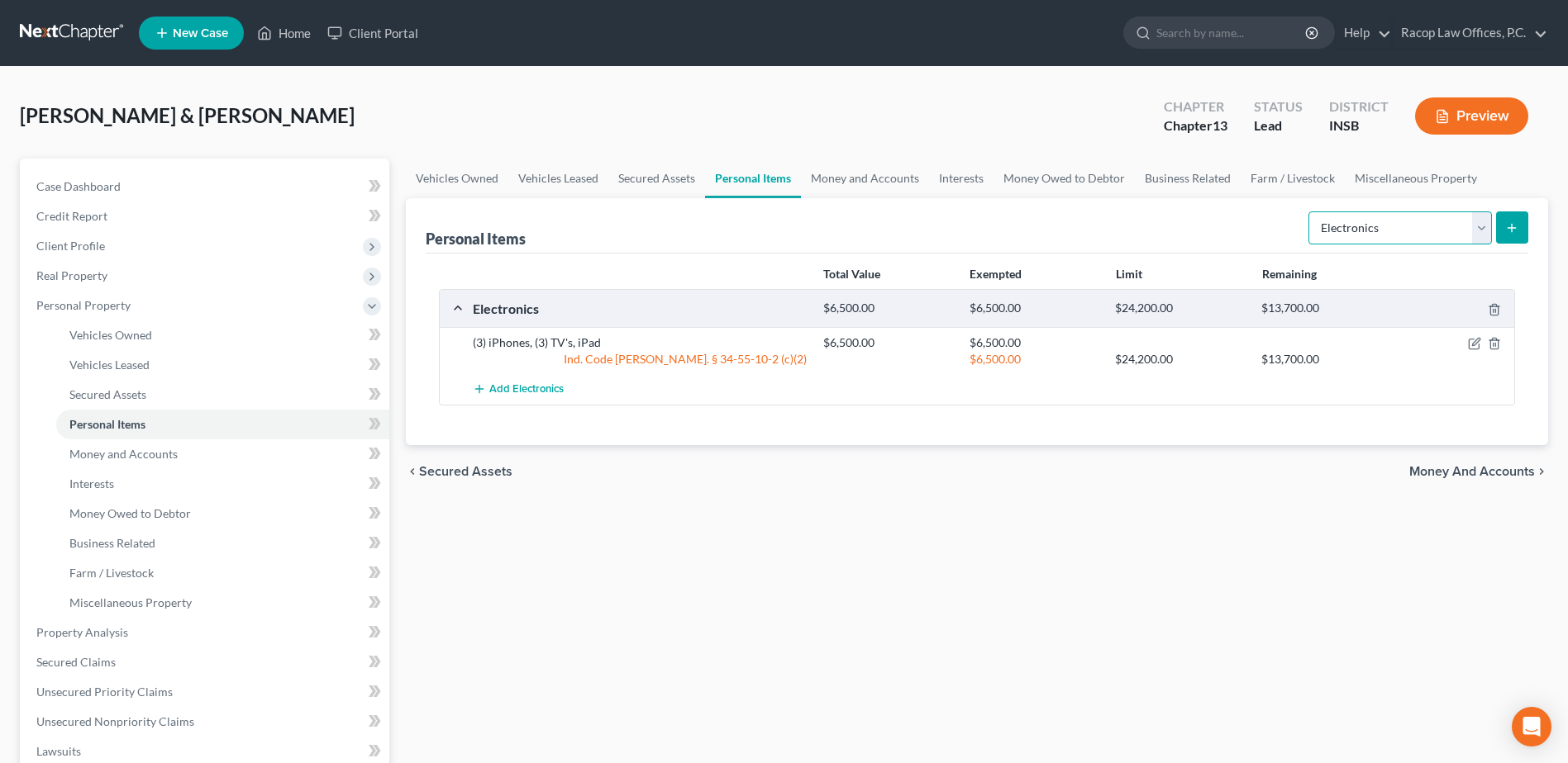
click at [1486, 232] on select "Select Item Type Clothing Collectibles Of Value Electronics Firearms Household …" at bounding box center [1400, 227] width 183 height 33
select select "jewelry"
click at [1310, 211] on select "Select Item Type Clothing Collectibles Of Value Electronics Firearms Household …" at bounding box center [1400, 227] width 183 height 33
click at [1512, 225] on line "submit" at bounding box center [1512, 227] width 0 height 8
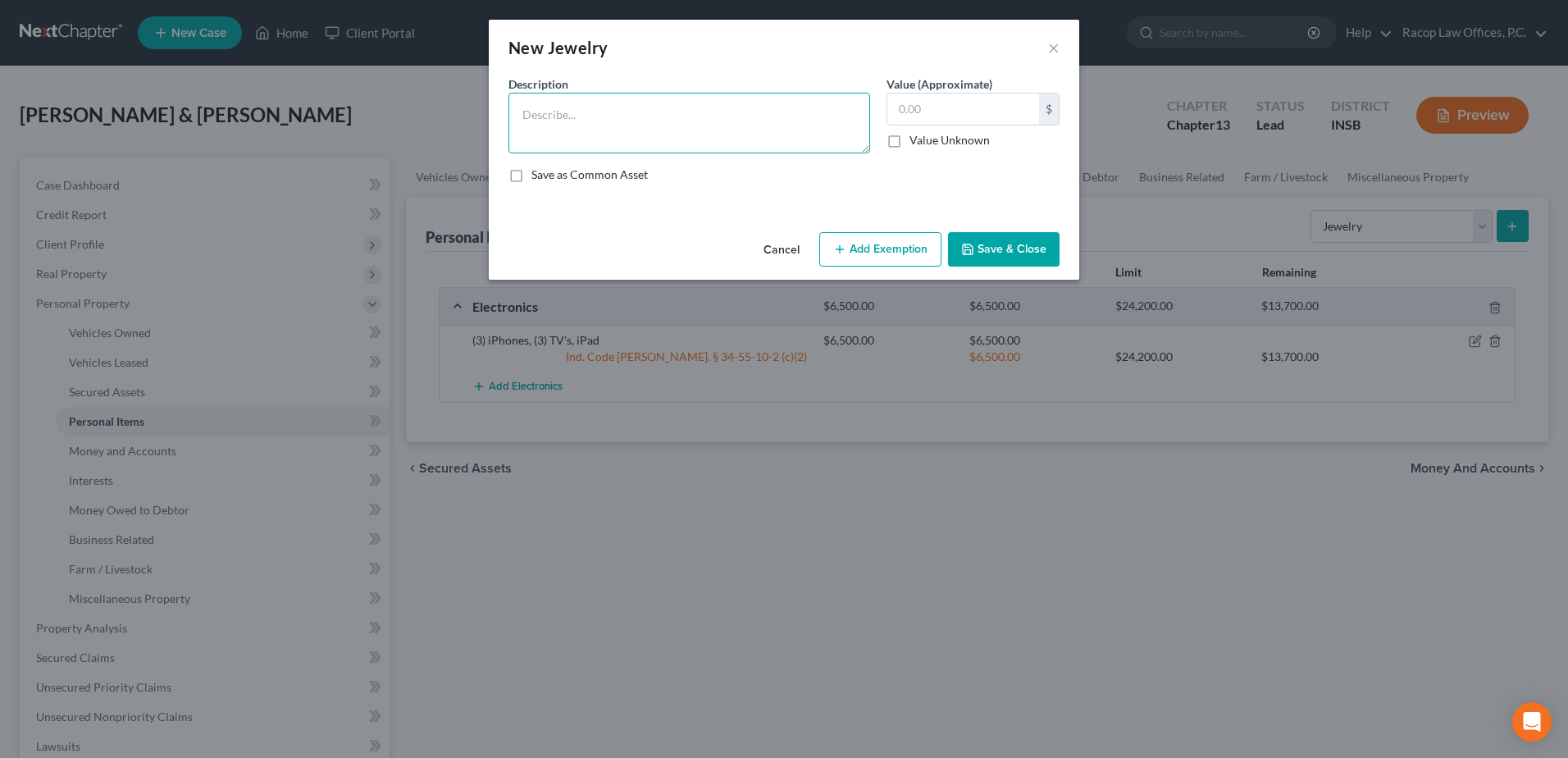
click at [598, 127] on textarea at bounding box center [689, 123] width 362 height 61
type textarea "Wedding rings"
click at [921, 106] on input "text" at bounding box center [963, 109] width 152 height 31
type input "3,500.00"
click at [877, 247] on button "Add Exemption" at bounding box center [880, 249] width 122 height 34
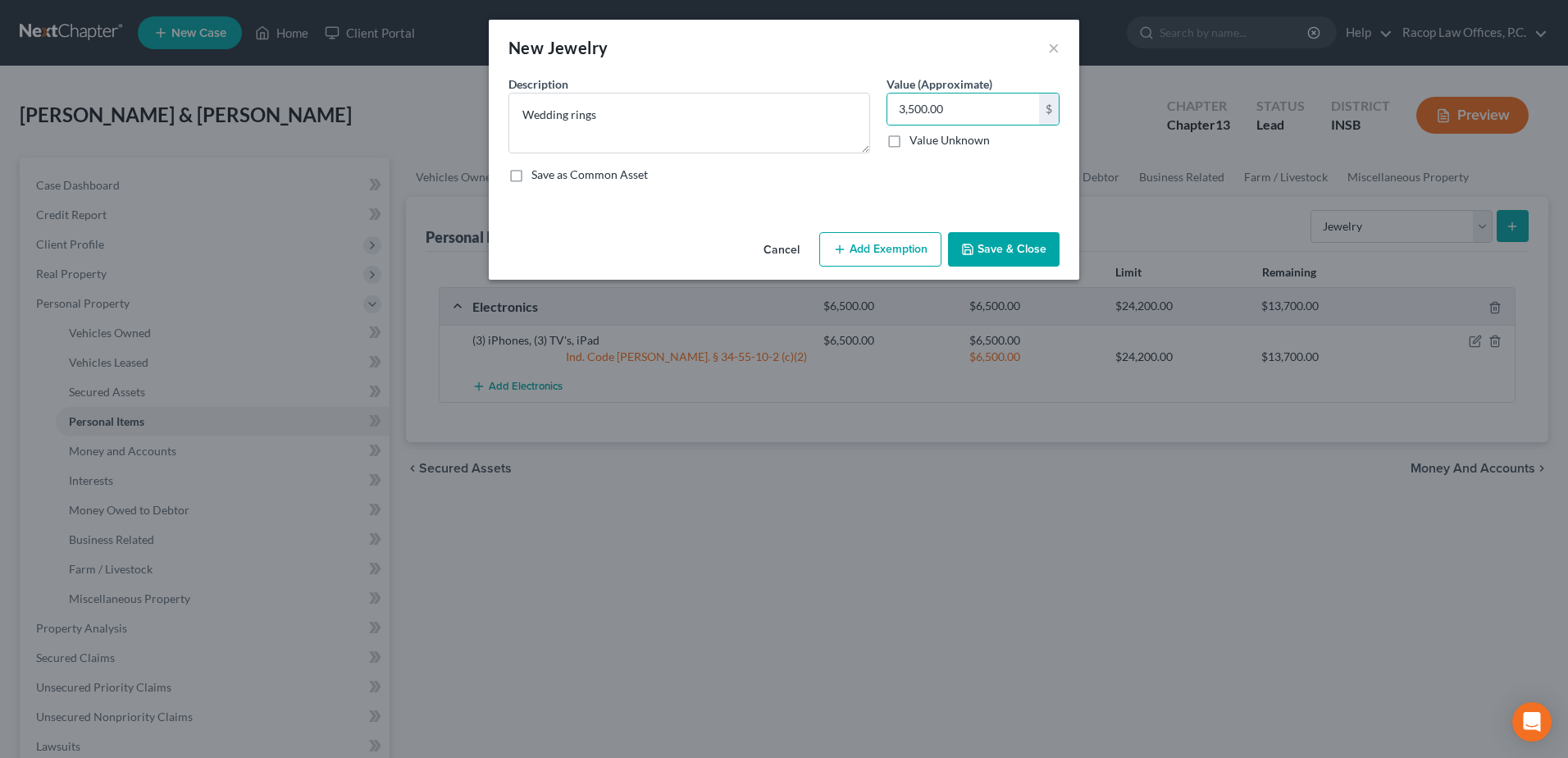
select select "2"
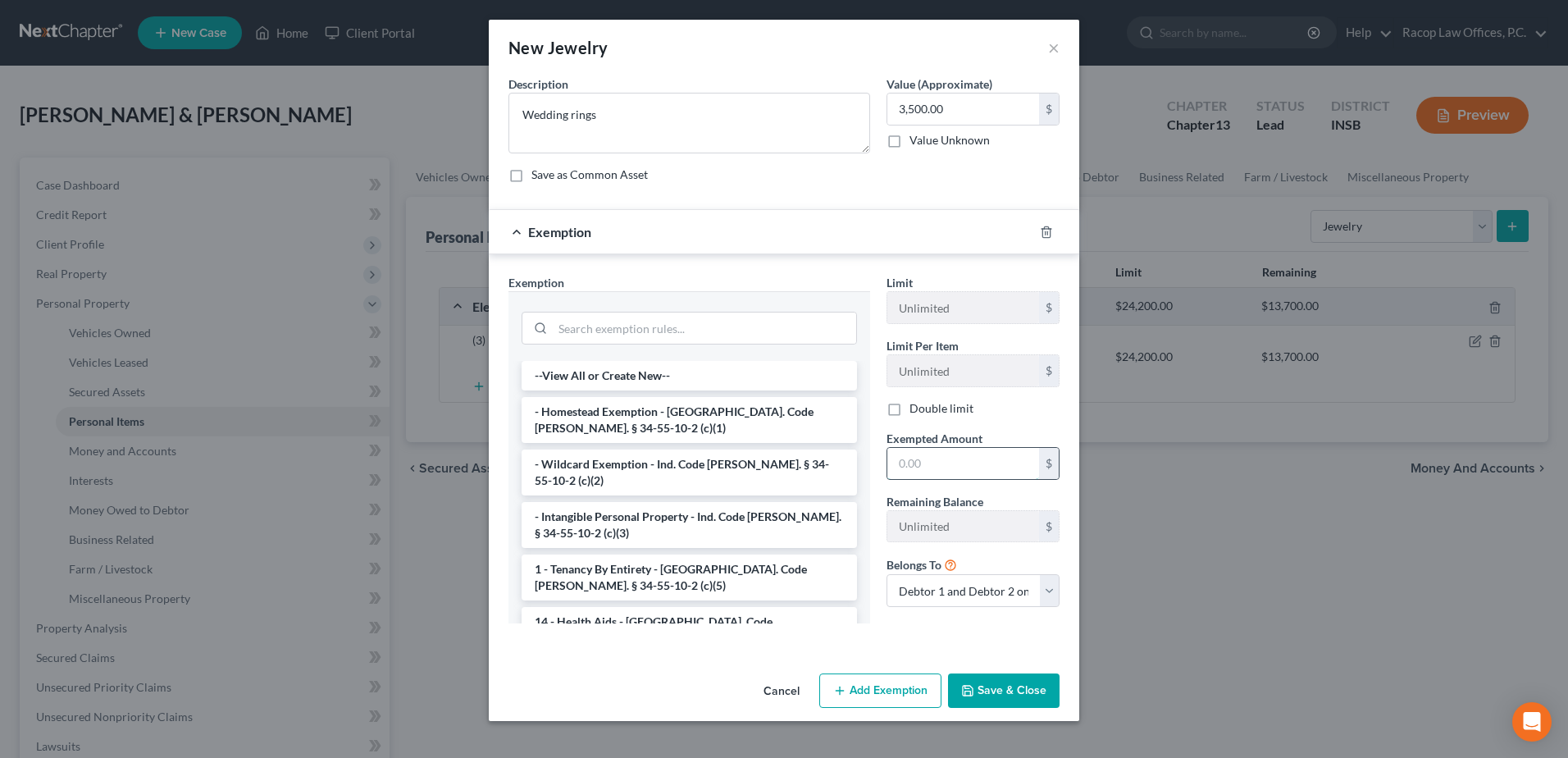
click at [969, 468] on input "text" at bounding box center [963, 463] width 152 height 31
type input "3,500.00"
click at [974, 594] on select "Debtor 1 only Debtor 2 only Debtor 1 and Debtor 2 only" at bounding box center [972, 590] width 173 height 33
select select "1"
click at [886, 574] on select "Debtor 1 only Debtor 2 only Debtor 1 and Debtor 2 only" at bounding box center [972, 590] width 173 height 33
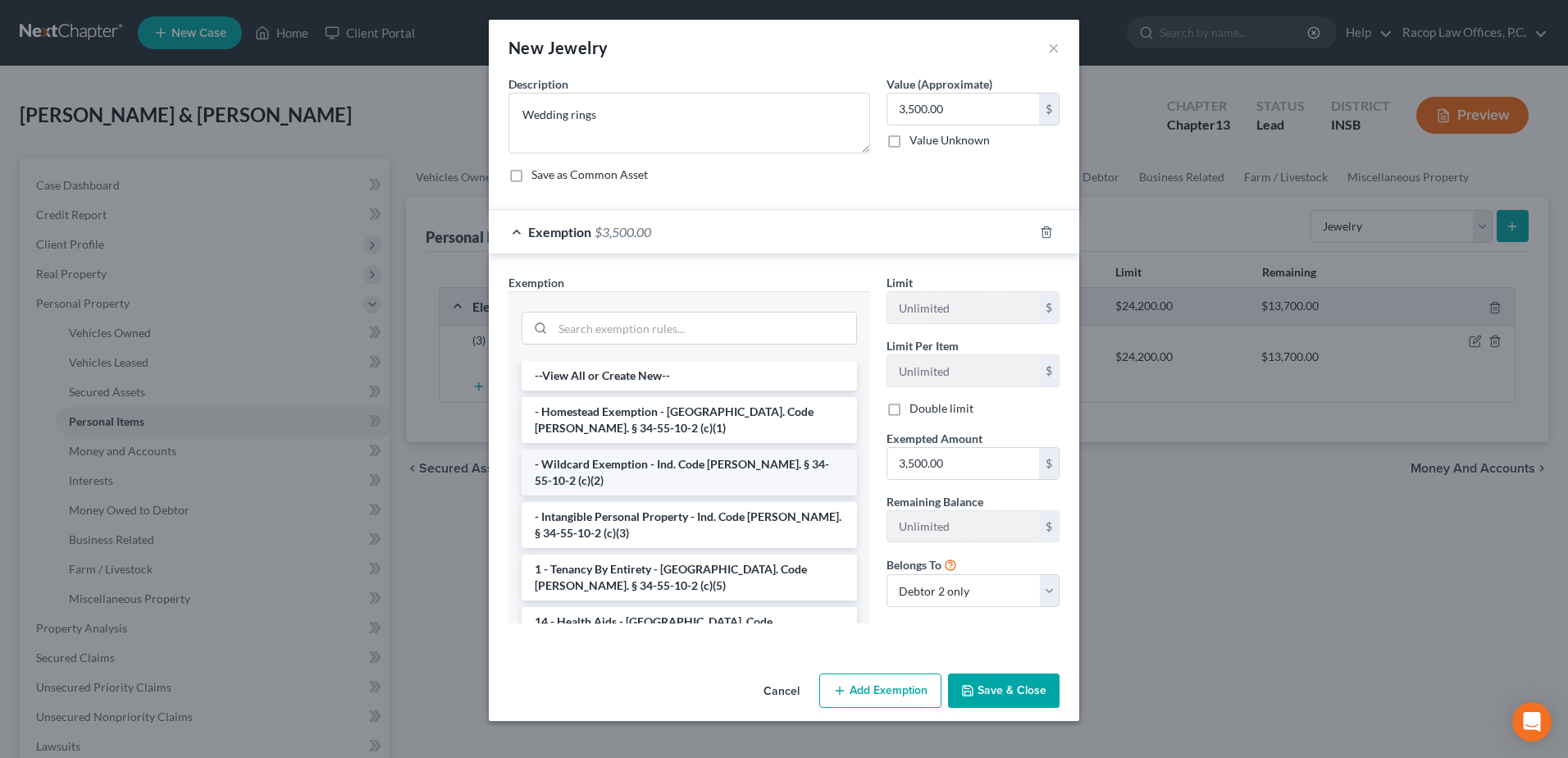
click at [602, 467] on li "- Wildcard Exemption - Ind. Code [PERSON_NAME]. § 34-55-10-2 (c)(2)" at bounding box center [690, 472] width 336 height 46
checkbox input "true"
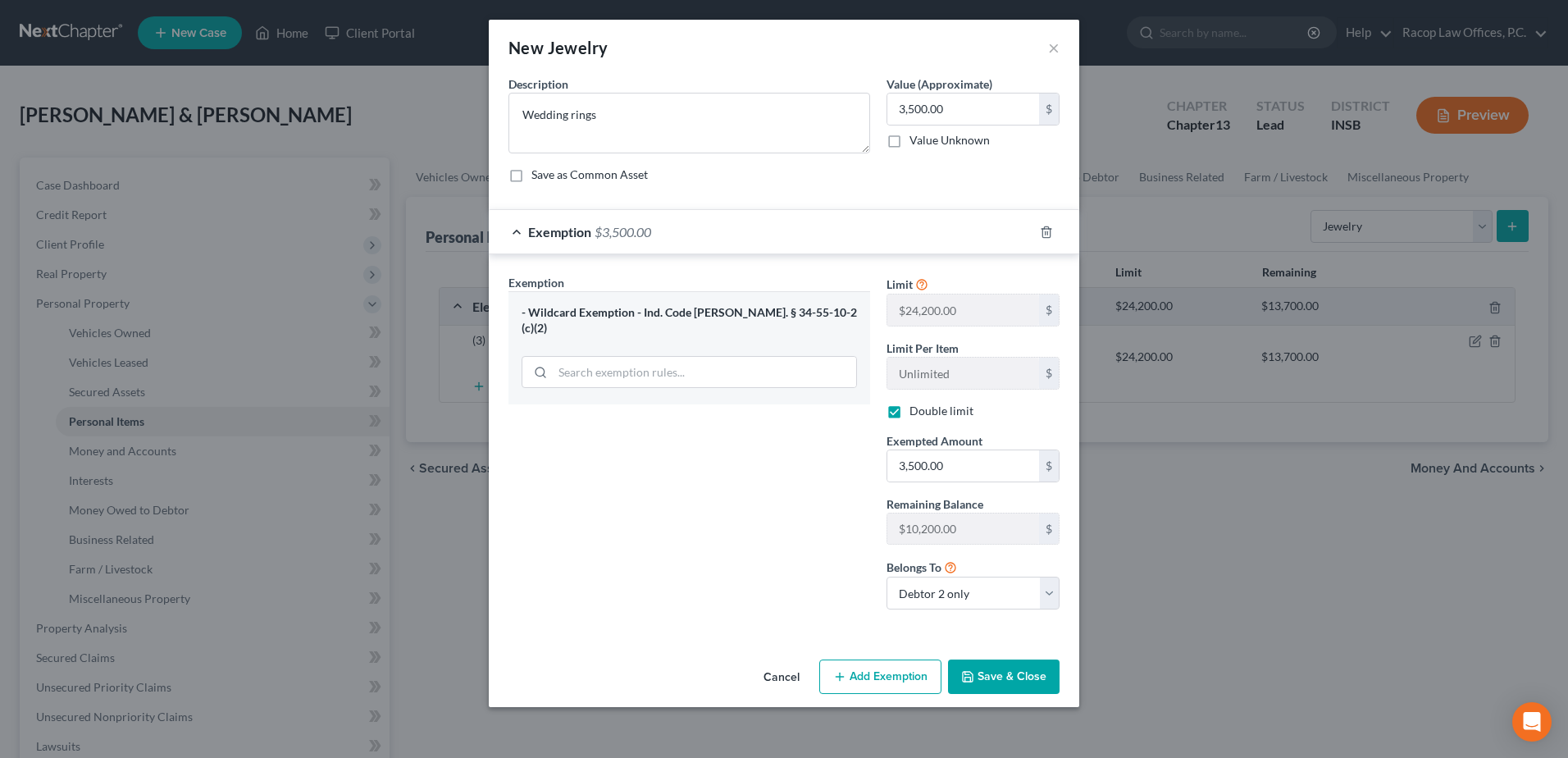
click at [1012, 677] on button "Save & Close" at bounding box center [1004, 676] width 112 height 34
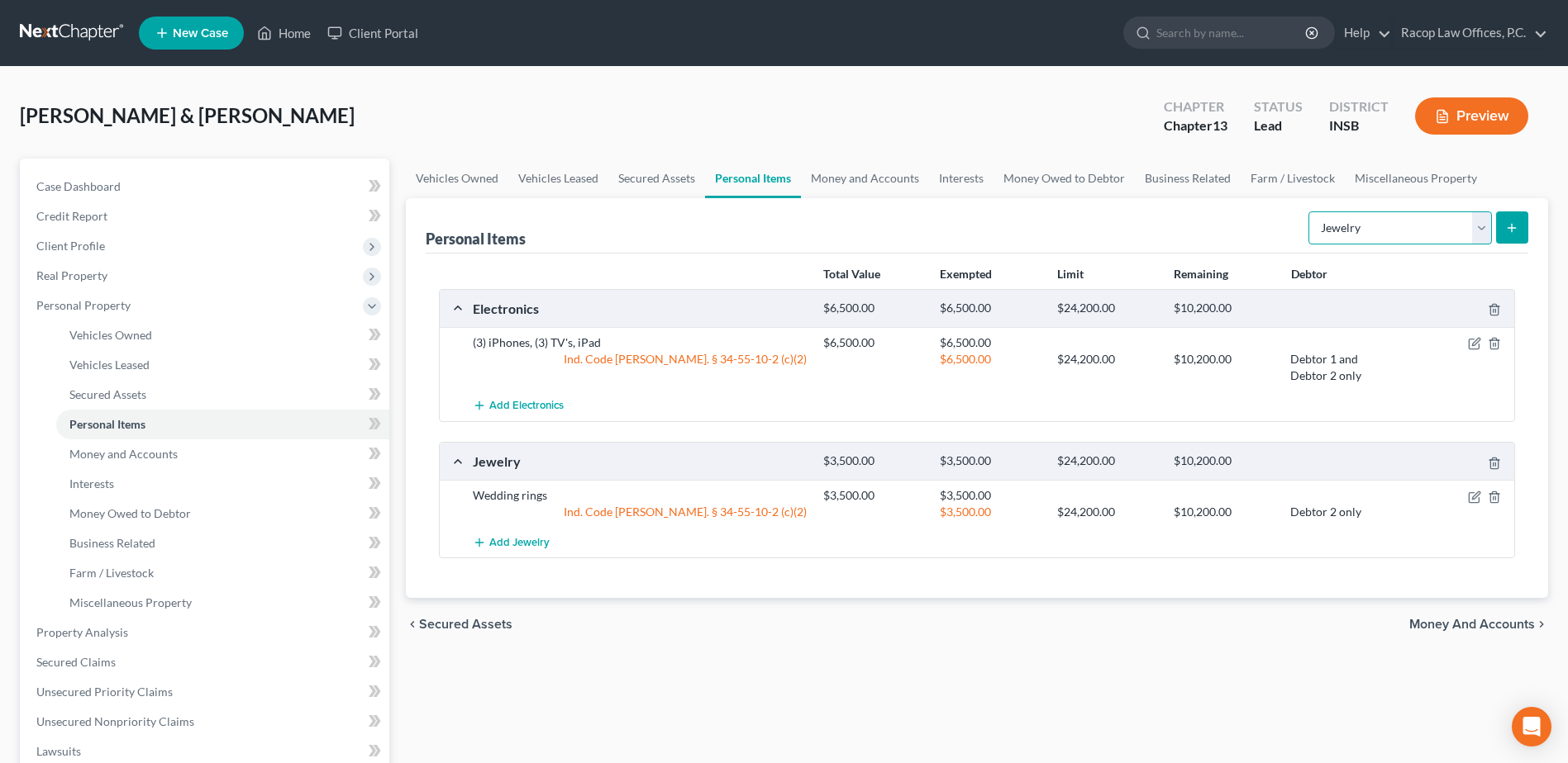
click at [1483, 227] on select "Select Item Type Clothing Collectibles Of Value Electronics Firearms Household …" at bounding box center [1400, 227] width 183 height 33
select select "firearms"
click at [1310, 211] on select "Select Item Type Clothing Collectibles Of Value Electronics Firearms Household …" at bounding box center [1400, 227] width 183 height 33
click at [1517, 228] on icon "submit" at bounding box center [1512, 228] width 13 height 13
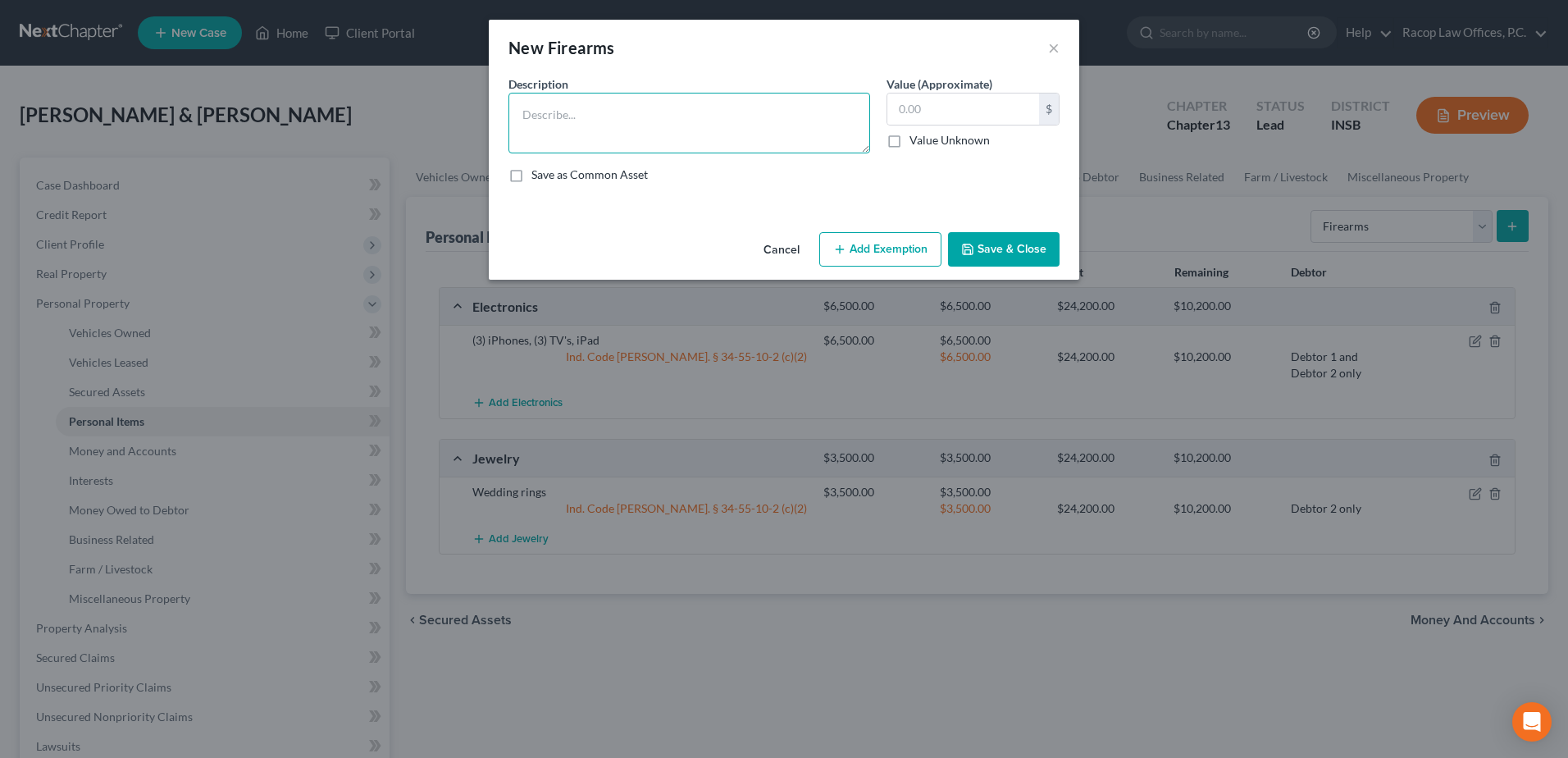
click at [638, 115] on textarea at bounding box center [689, 123] width 362 height 61
type textarea "8 mm firearm"
type input "500.00"
click at [859, 246] on button "Add Exemption" at bounding box center [880, 249] width 122 height 34
select select "2"
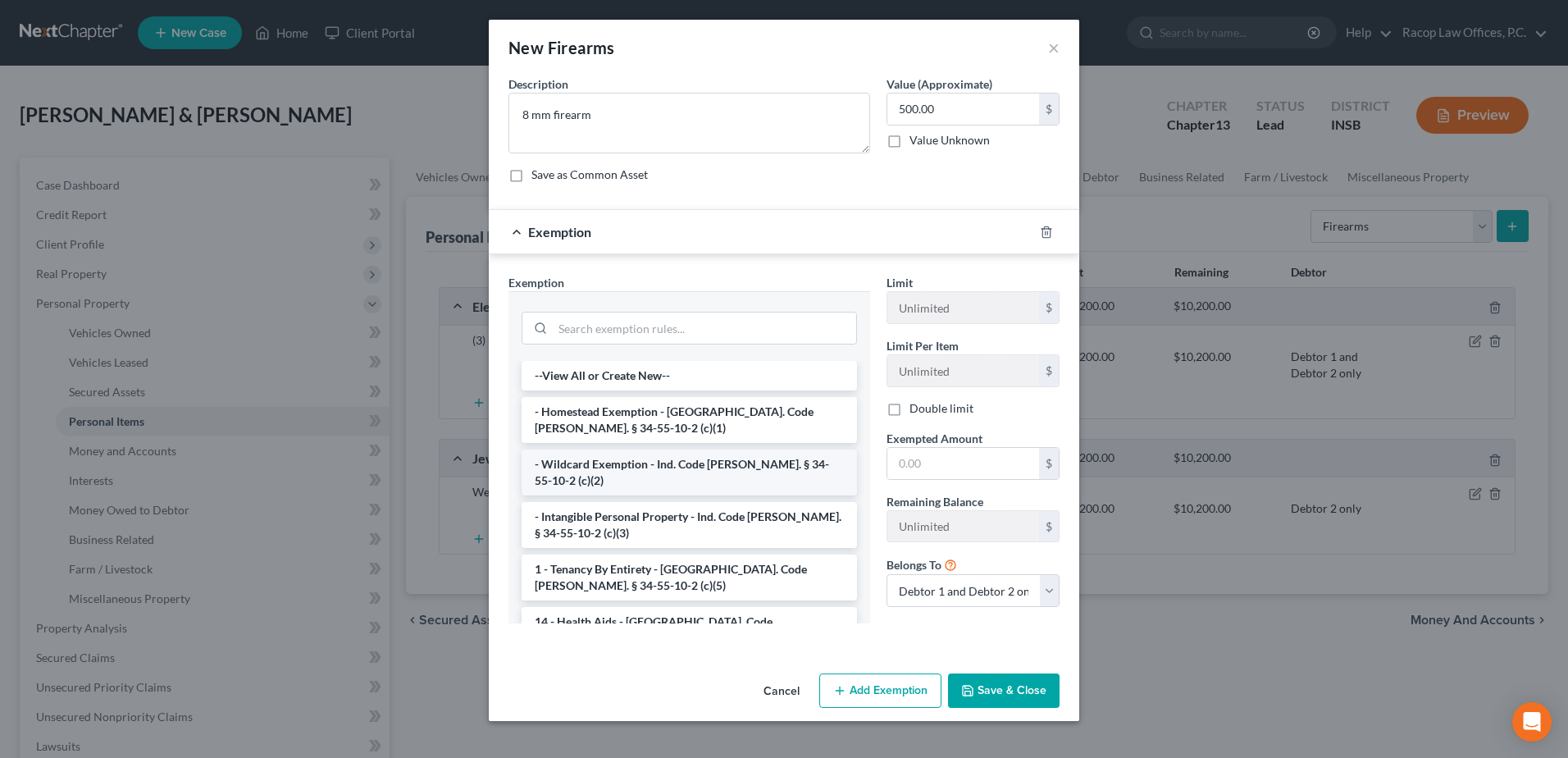
click at [601, 465] on li "- Wildcard Exemption - Ind. Code [PERSON_NAME]. § 34-55-10-2 (c)(2)" at bounding box center [690, 472] width 336 height 46
checkbox input "true"
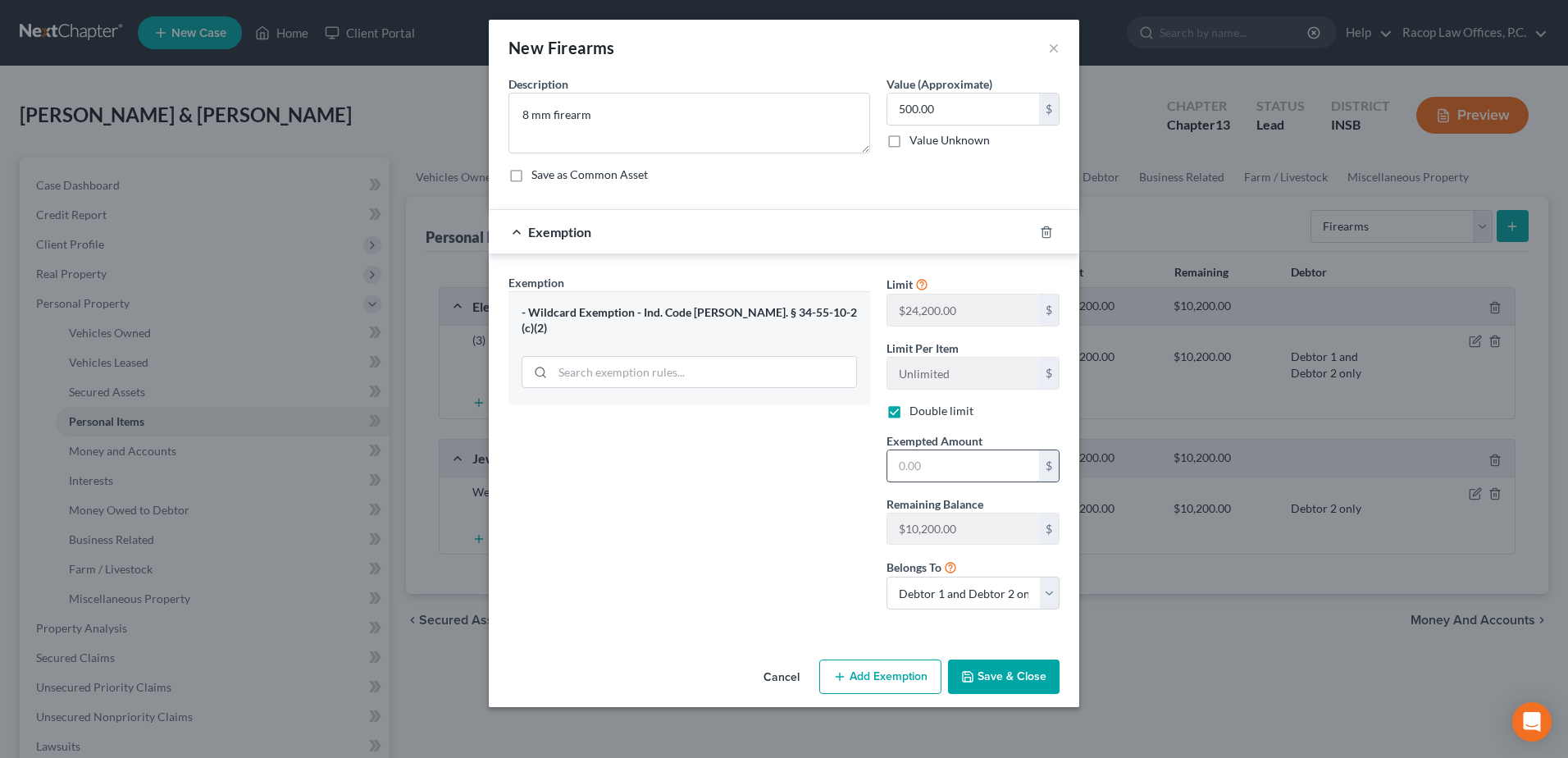
click at [960, 464] on input "text" at bounding box center [963, 465] width 152 height 31
type input "500.00"
click at [959, 596] on select "Debtor 1 only Debtor 2 only Debtor 1 and Debtor 2 only" at bounding box center [972, 593] width 173 height 33
select select "0"
click at [886, 577] on select "Debtor 1 only Debtor 2 only Debtor 1 and Debtor 2 only" at bounding box center [972, 593] width 173 height 33
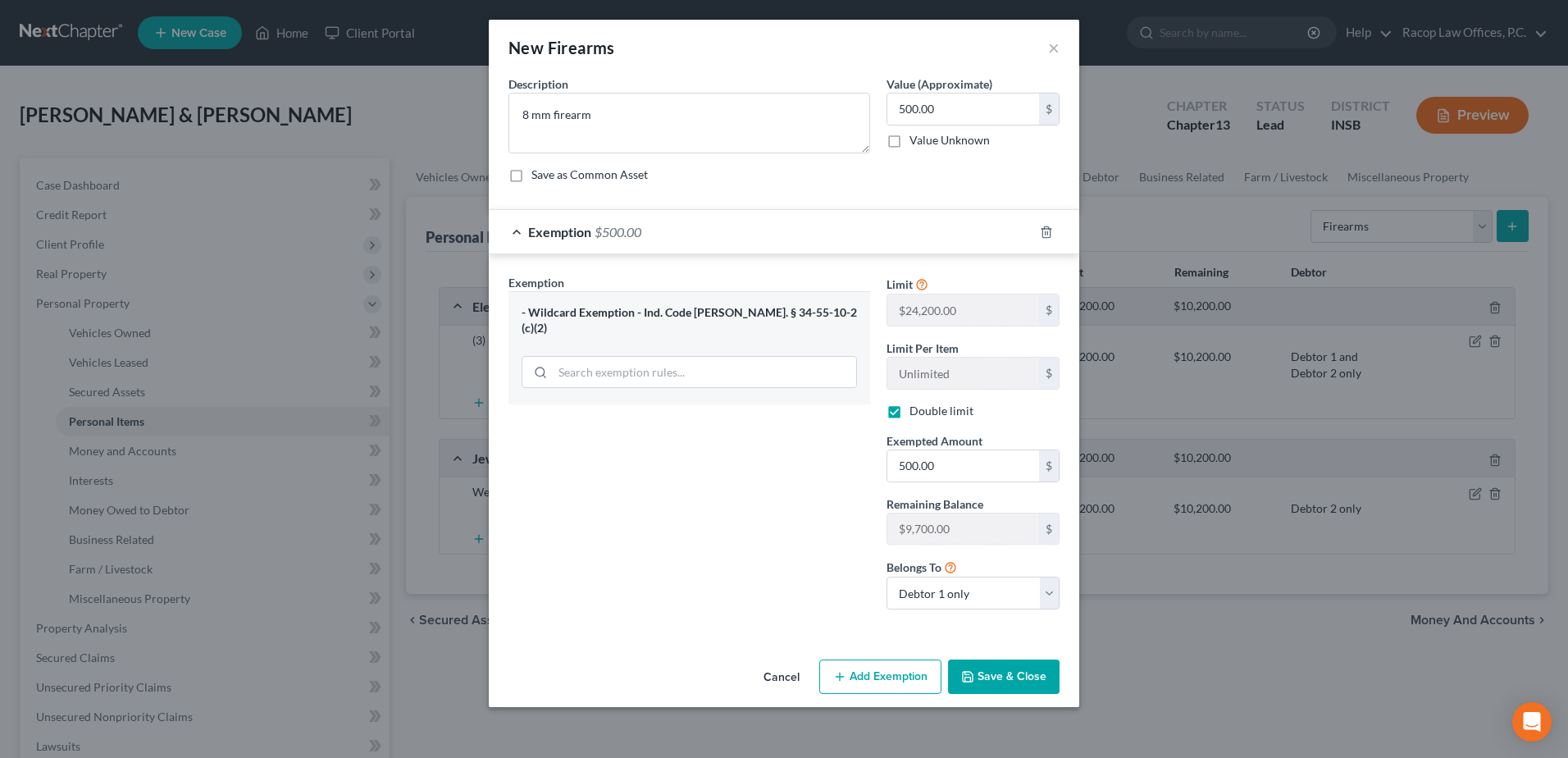
click at [1025, 677] on button "Save & Close" at bounding box center [1004, 676] width 112 height 34
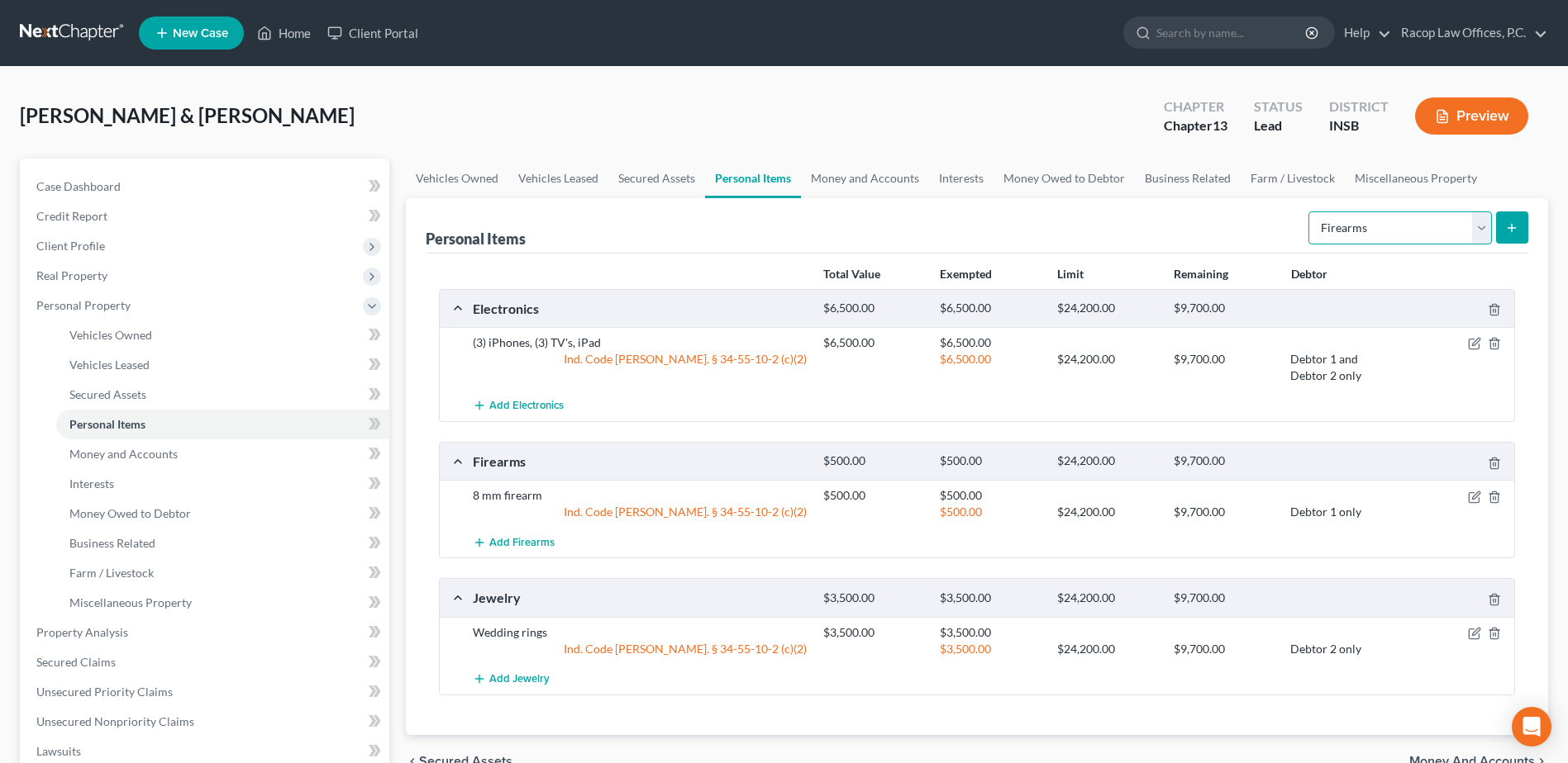
click at [1481, 218] on select "Select Item Type Clothing Collectibles Of Value Electronics Firearms Household …" at bounding box center [1400, 227] width 183 height 33
select select "pets"
click at [1310, 211] on select "Select Item Type Clothing Collectibles Of Value Electronics Firearms Household …" at bounding box center [1400, 227] width 183 height 33
click at [1509, 228] on line "submit" at bounding box center [1512, 228] width 8 height 0
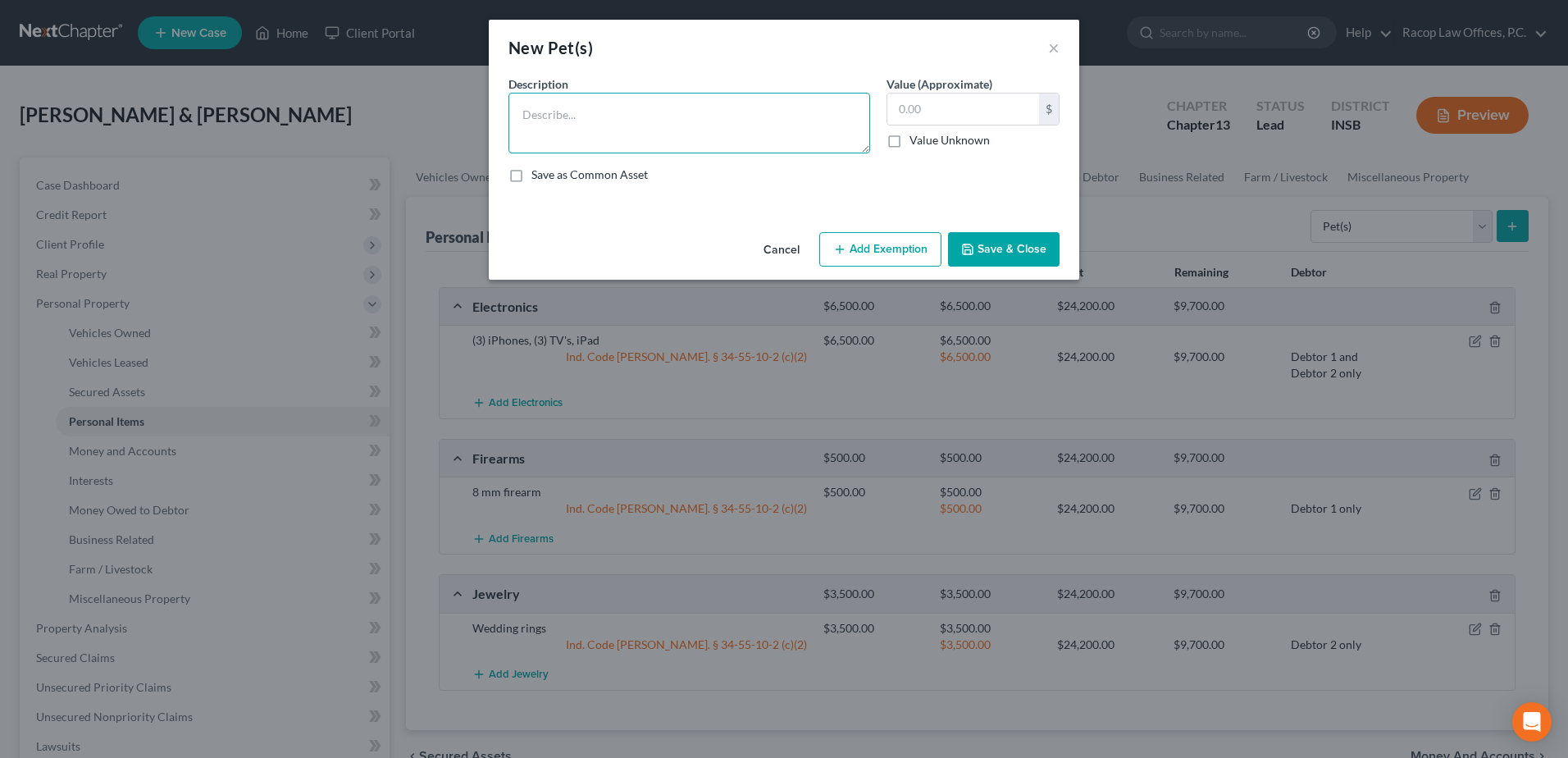
click at [694, 135] on textarea at bounding box center [689, 123] width 362 height 61
type textarea "(1) dog"
click at [1051, 48] on button "×" at bounding box center [1054, 48] width 12 height 20
